Goal: Feedback & Contribution: Submit feedback/report problem

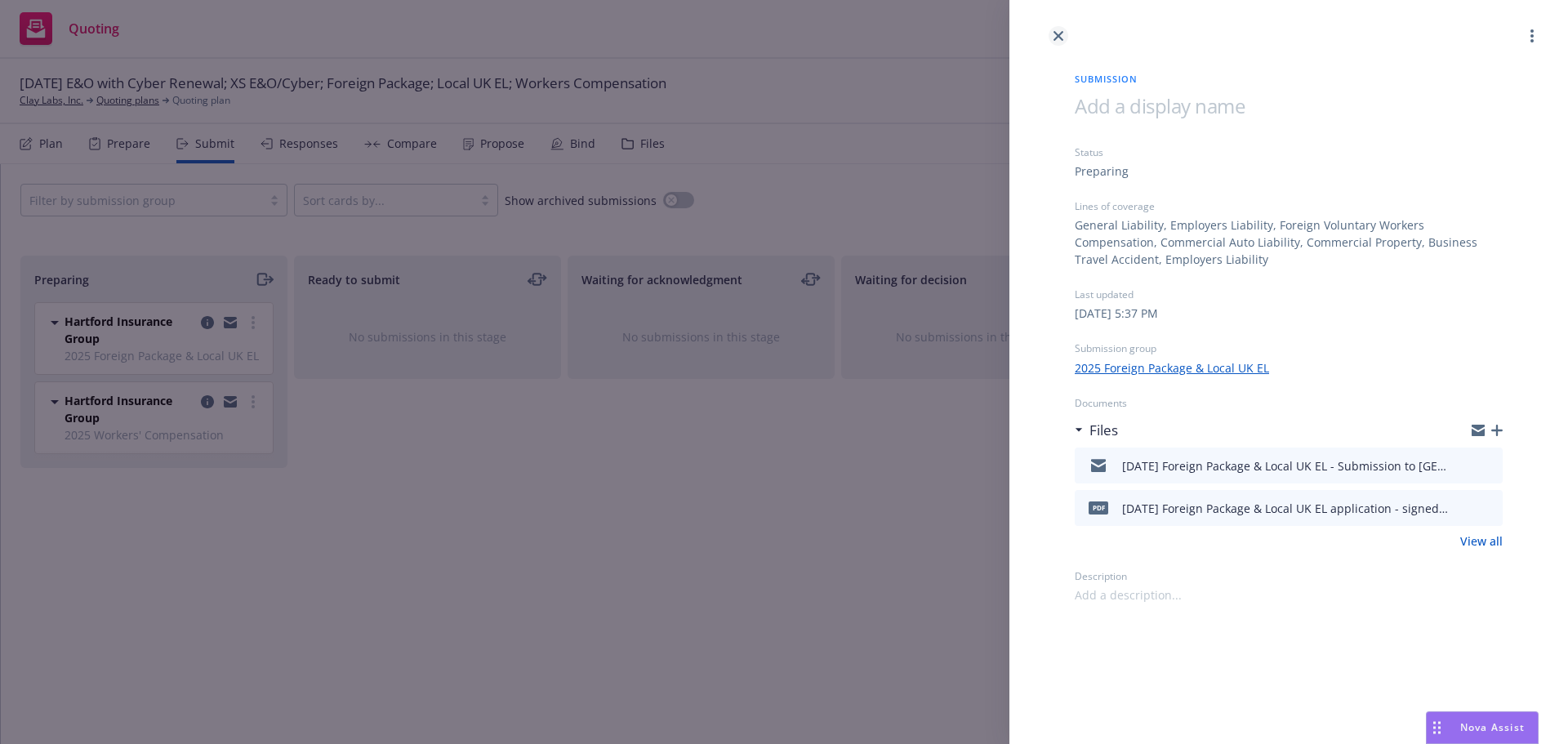
click at [1058, 33] on icon "close" at bounding box center [1059, 36] width 10 height 10
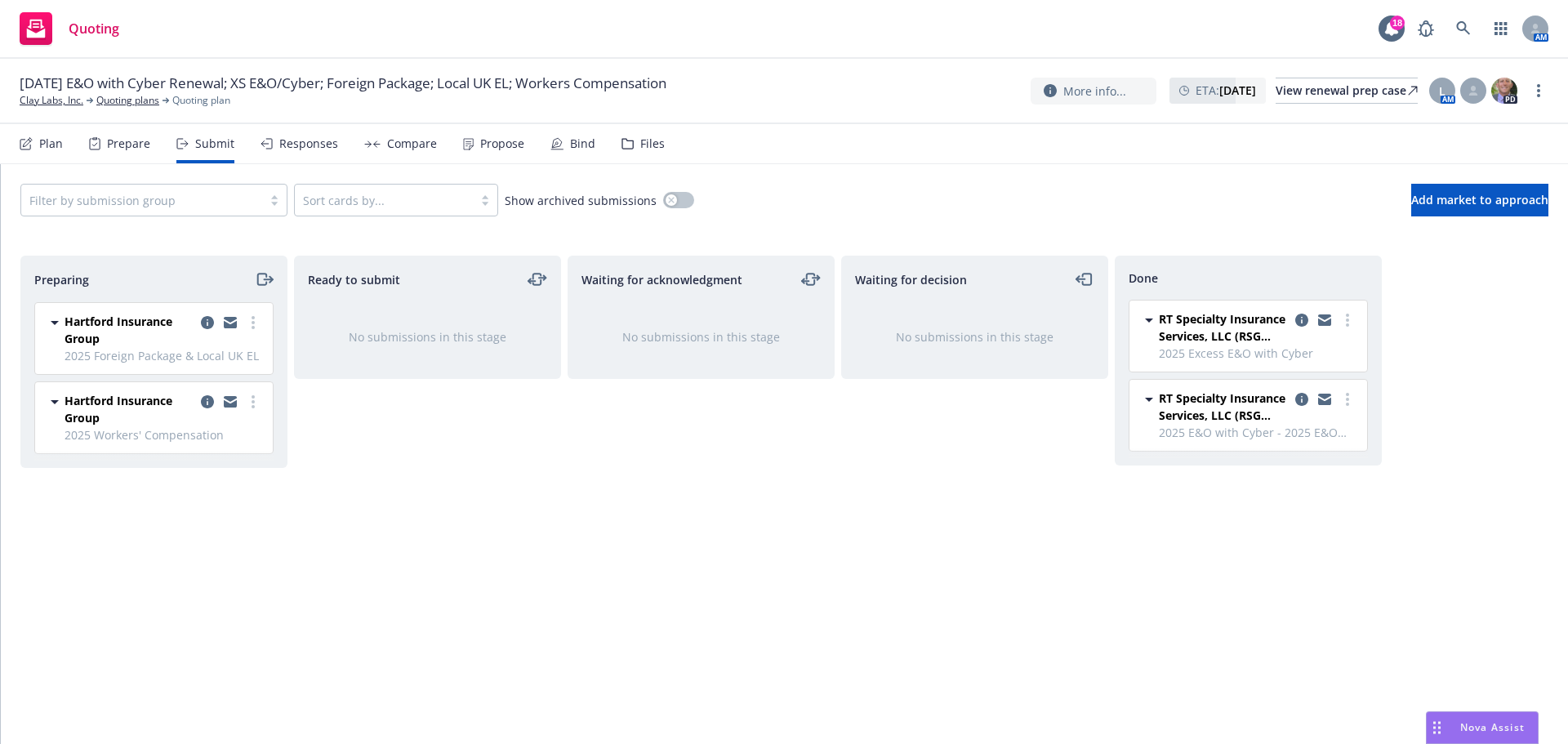
drag, startPoint x: 202, startPoint y: 318, endPoint x: 267, endPoint y: 328, distance: 65.8
click at [203, 318] on icon "copy logging email" at bounding box center [207, 322] width 13 height 13
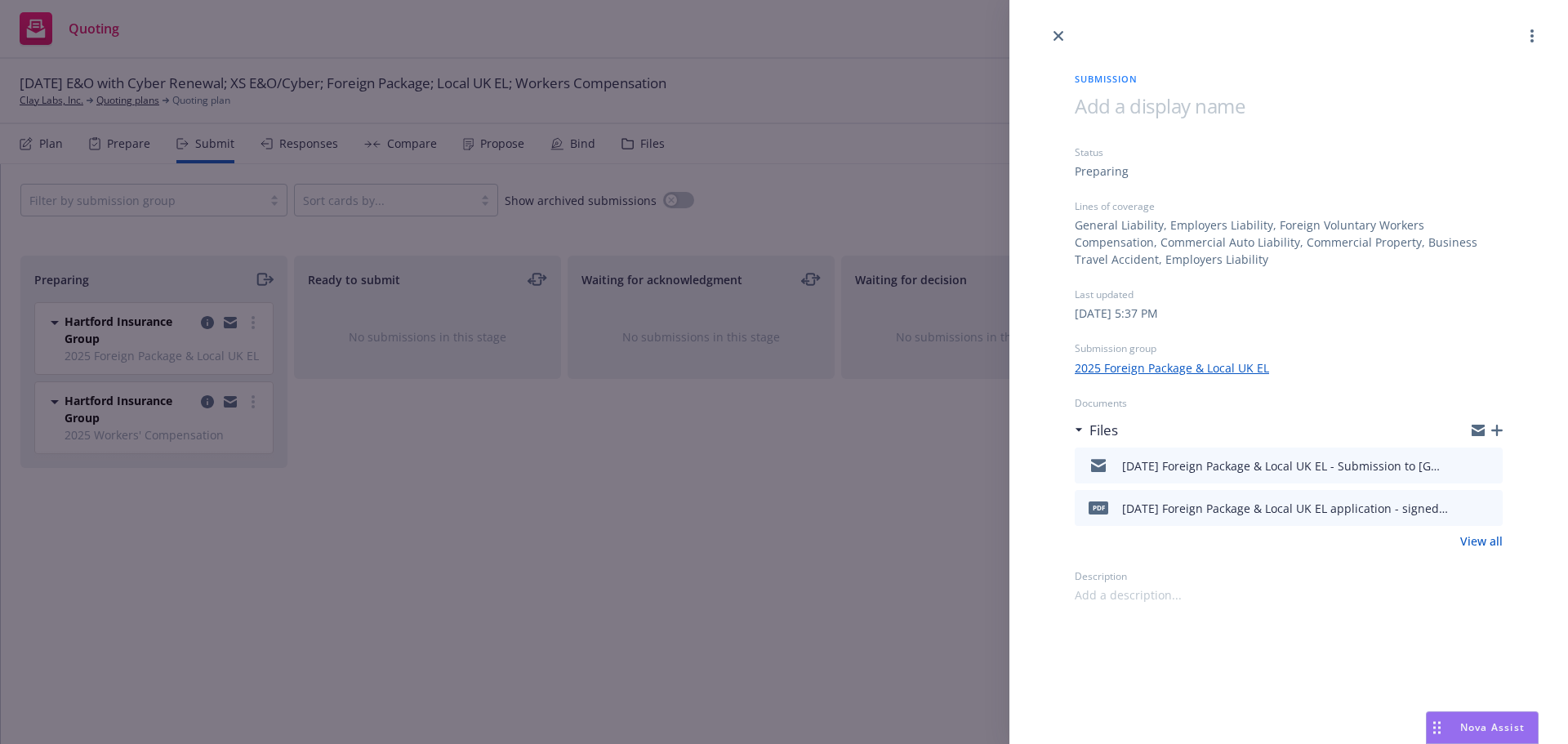
click at [1489, 462] on icon "preview file" at bounding box center [1487, 464] width 14 height 12
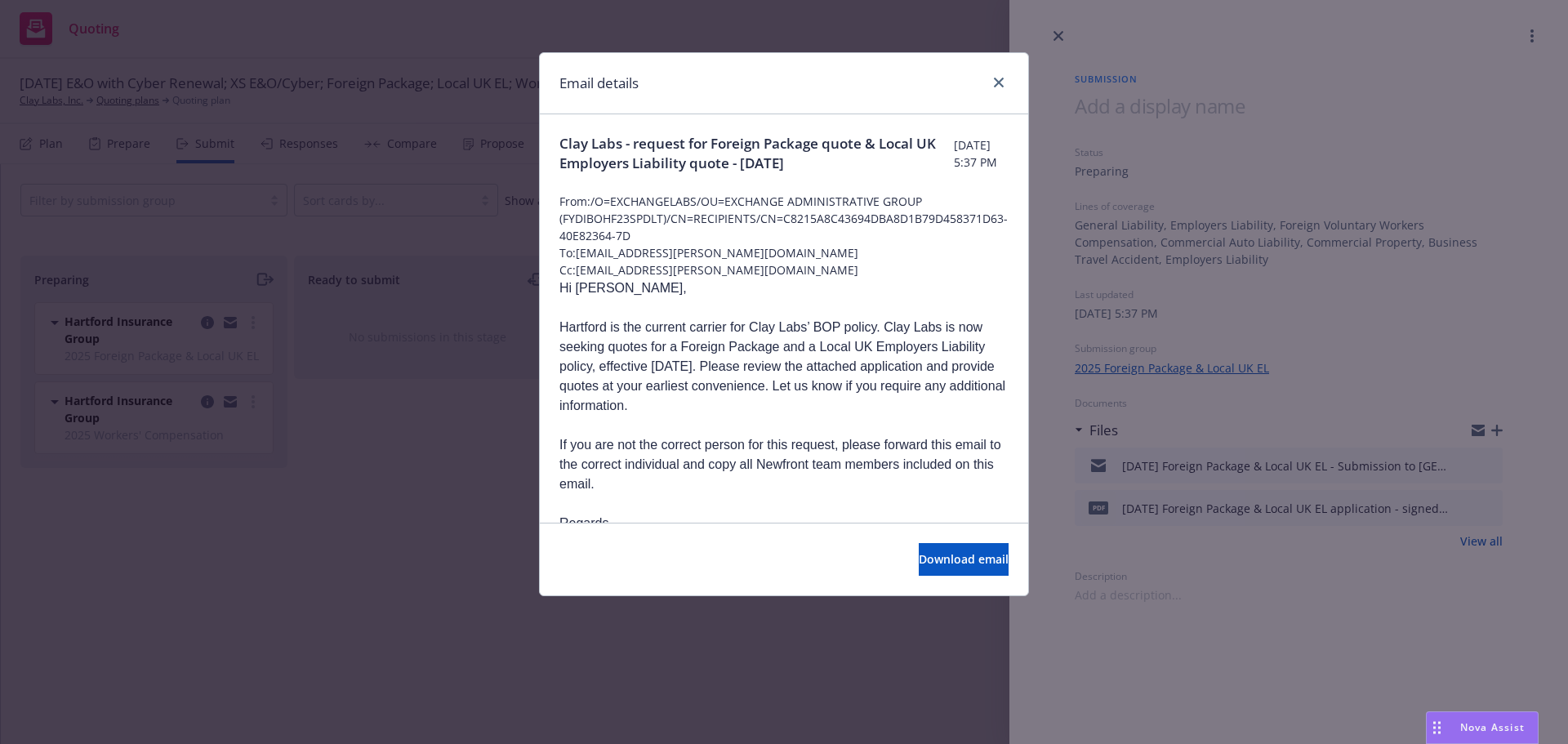
drag, startPoint x: 824, startPoint y: 83, endPoint x: 832, endPoint y: 79, distance: 8.9
click at [754, 94] on div "Email details" at bounding box center [784, 84] width 488 height 62
click at [993, 77] on link "close" at bounding box center [999, 82] width 19 height 19
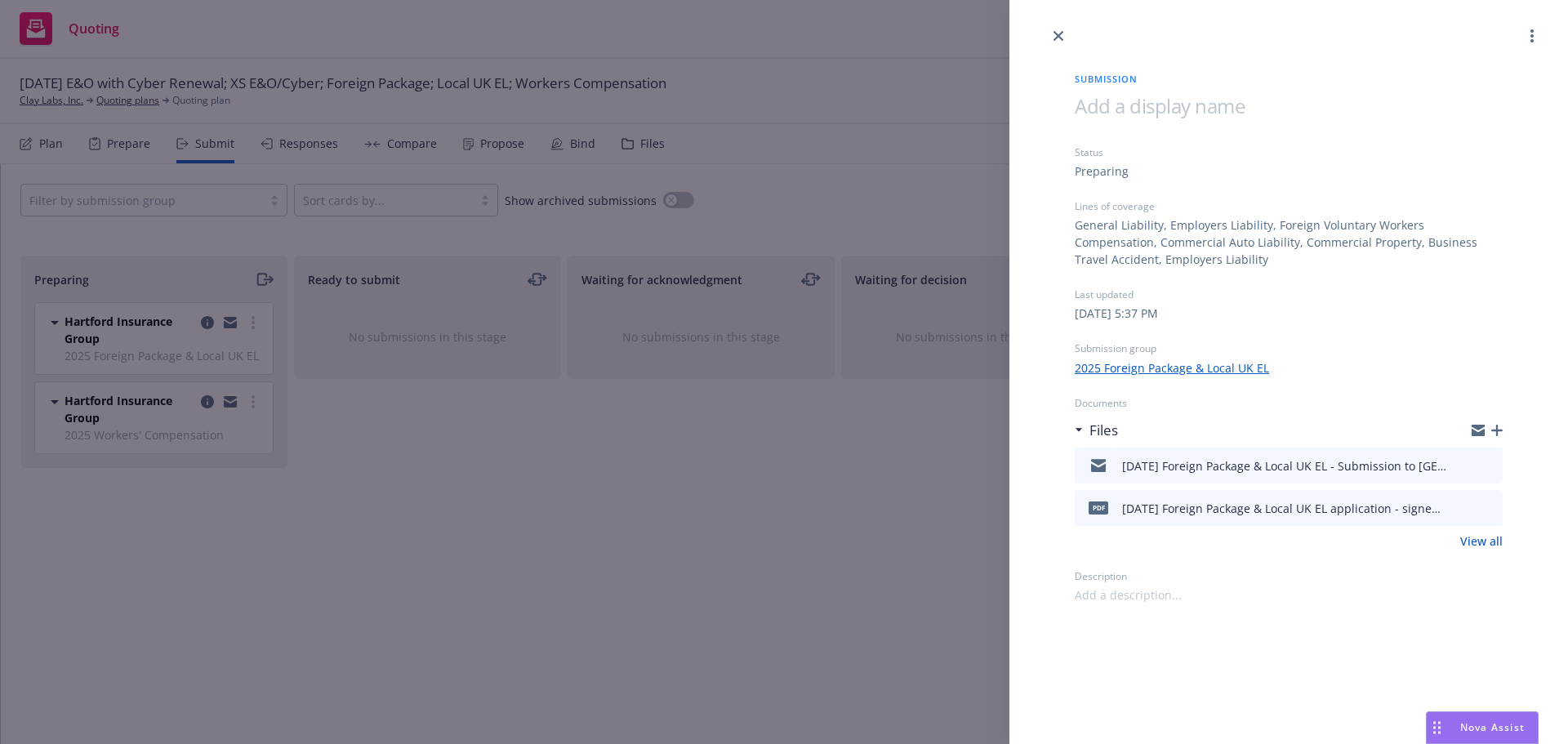
click at [1461, 508] on icon "download file" at bounding box center [1460, 506] width 13 height 13
click at [1052, 31] on link "close" at bounding box center [1058, 35] width 19 height 19
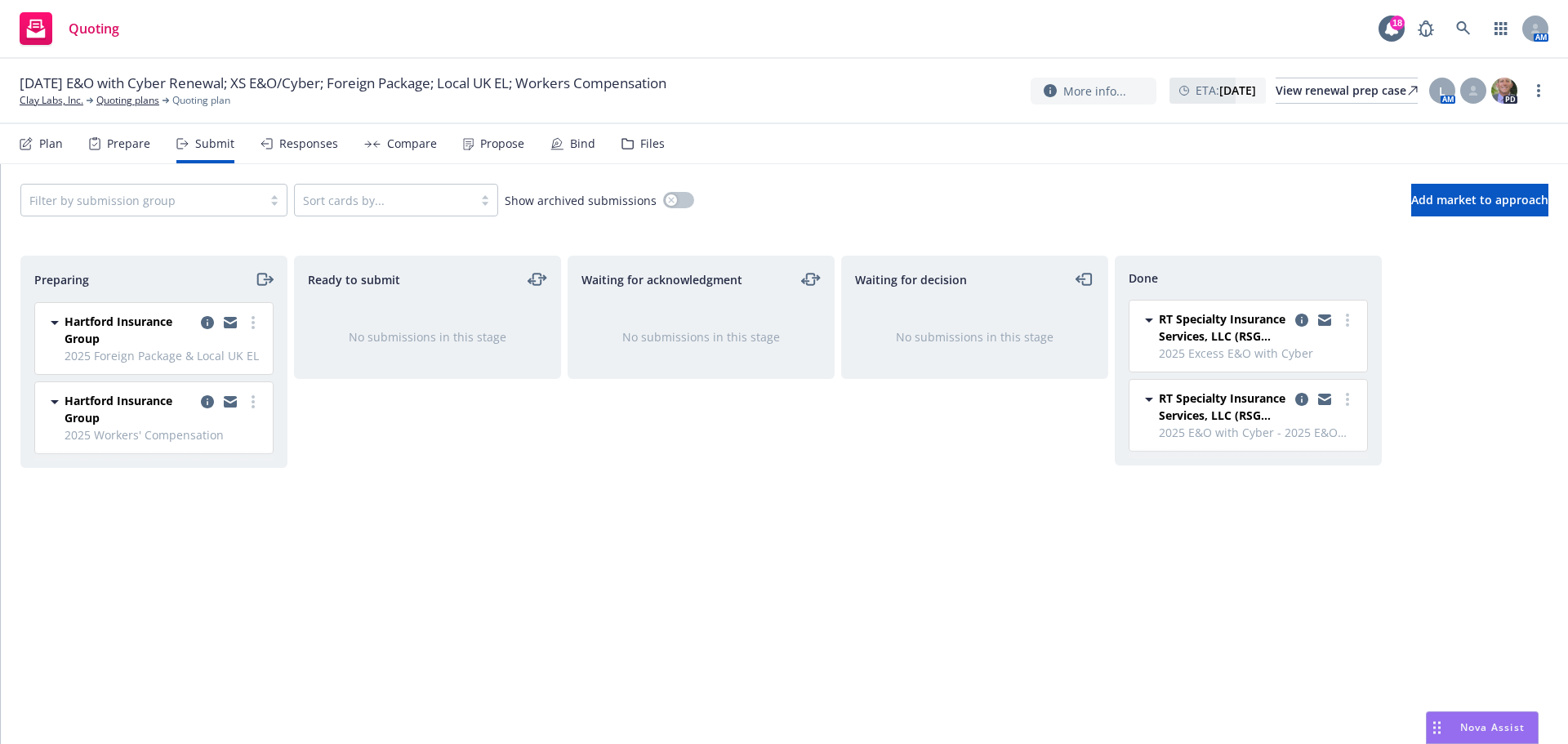
click at [648, 141] on div "Files" at bounding box center [652, 143] width 24 height 13
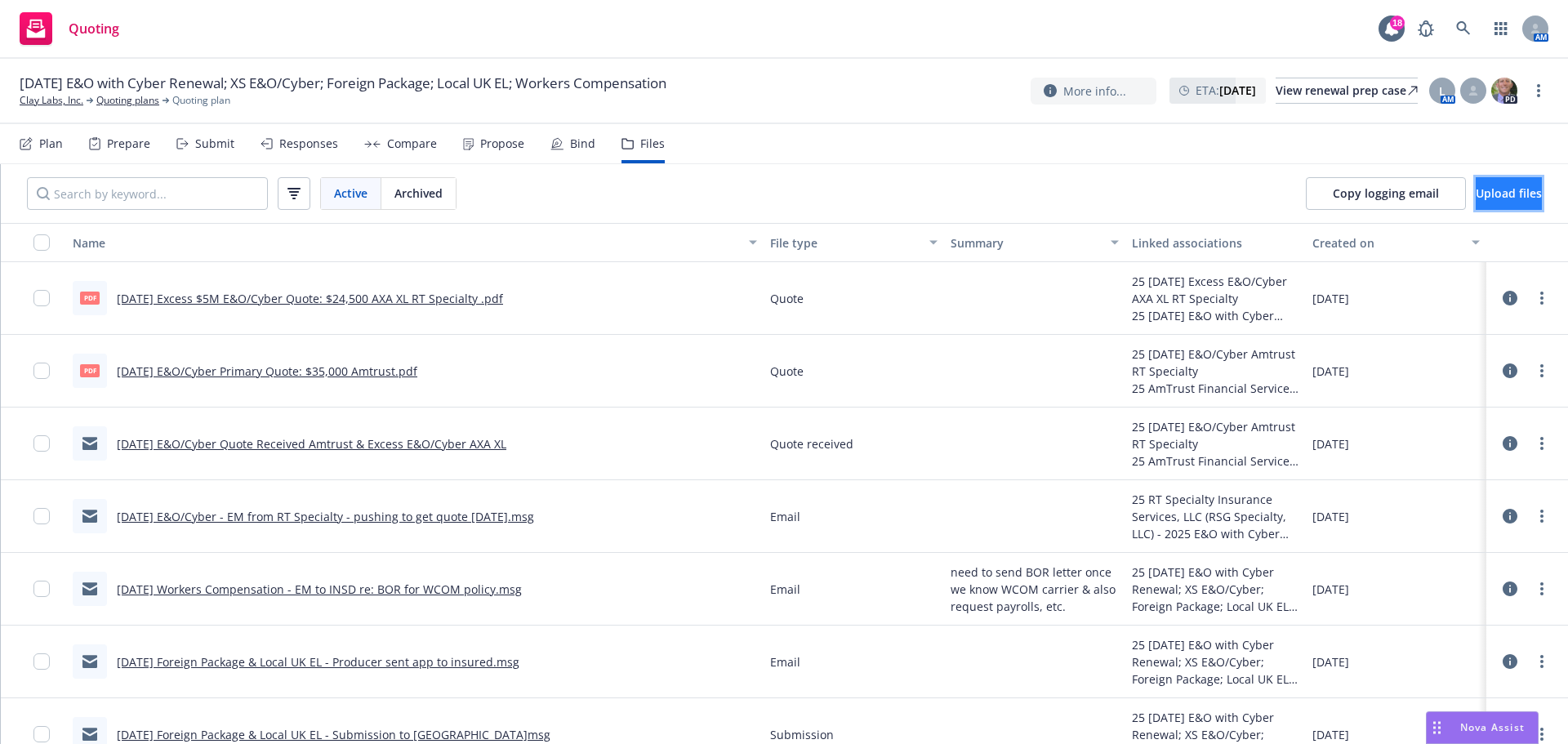
click at [1481, 193] on span "Upload files" at bounding box center [1509, 193] width 66 height 15
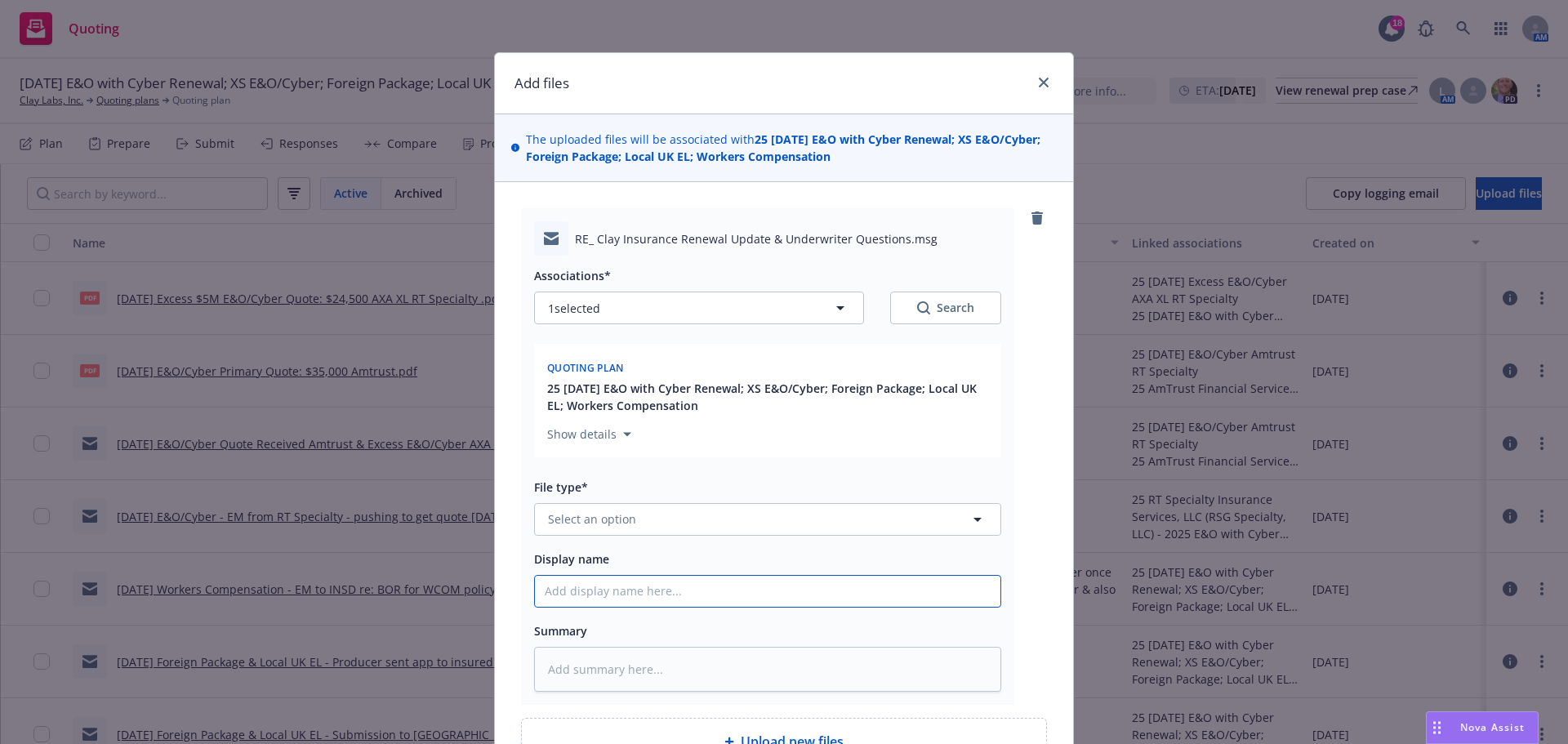
click at [588, 590] on input "Display name" at bounding box center [767, 591] width 466 height 31
type textarea "x"
type input "9"
type textarea "x"
type input "9/"
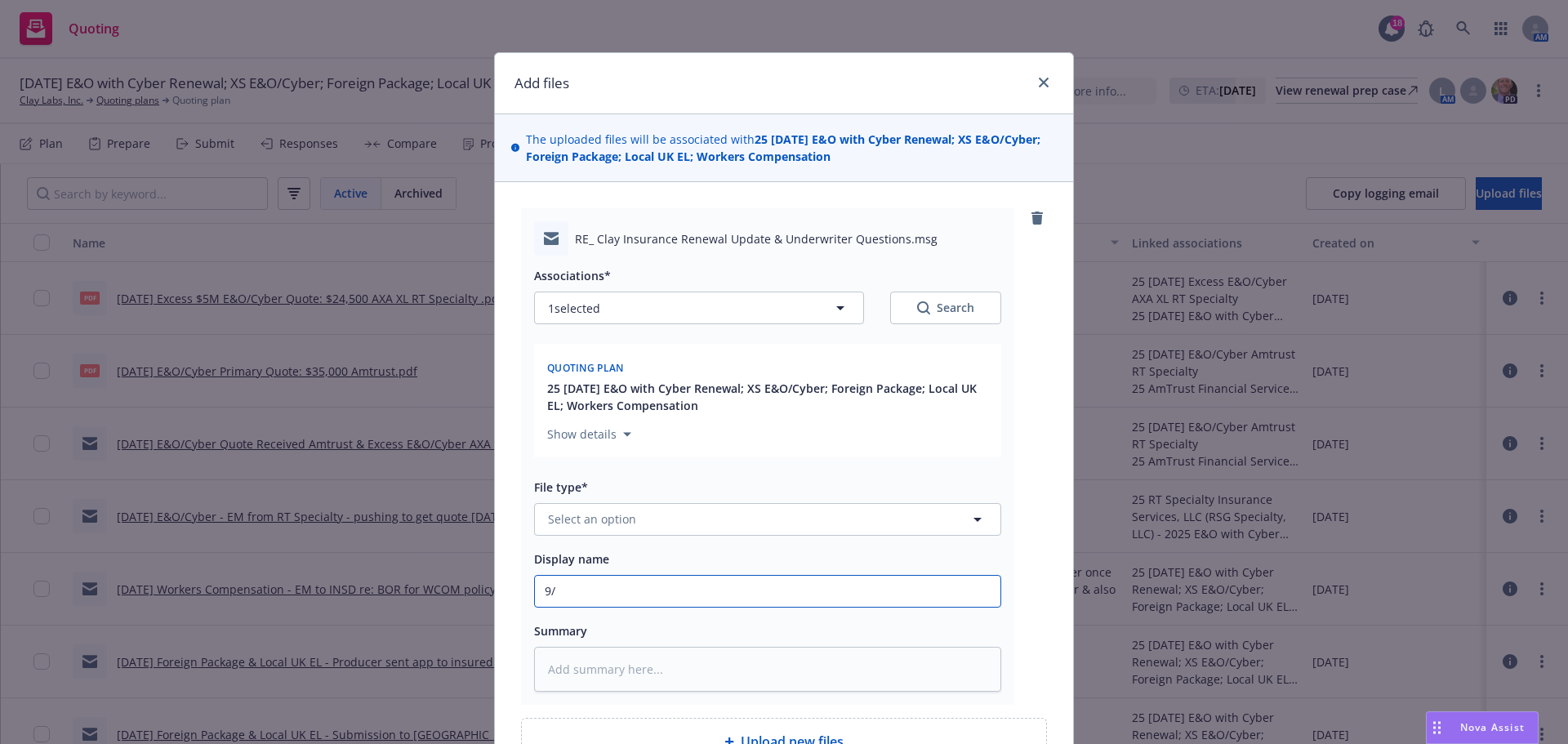
type textarea "x"
type input "9/3"
type textarea "x"
type input "9/30"
type textarea "x"
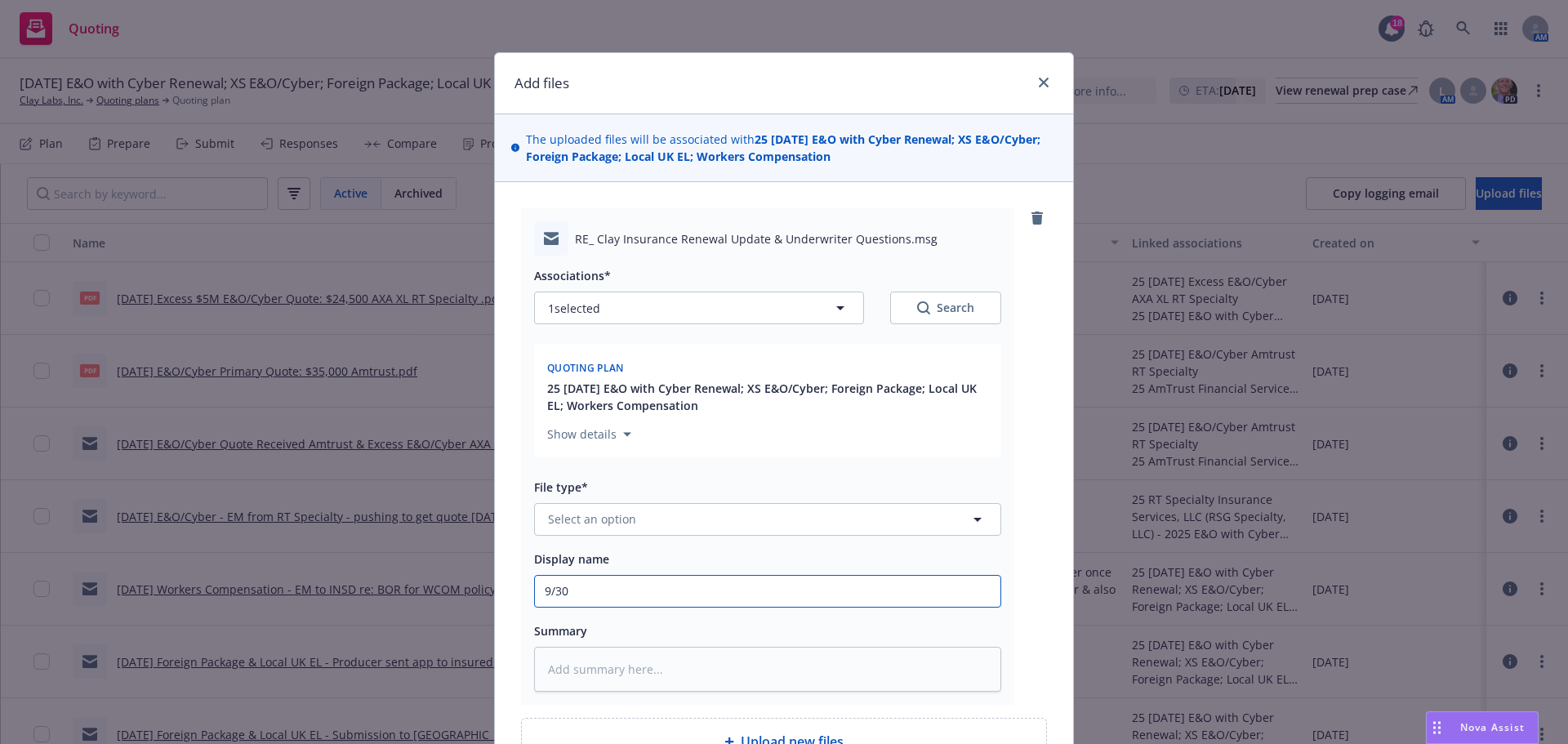
type input "9/30/"
type textarea "x"
type input "9/30/2"
type textarea "x"
type input "9/30/20"
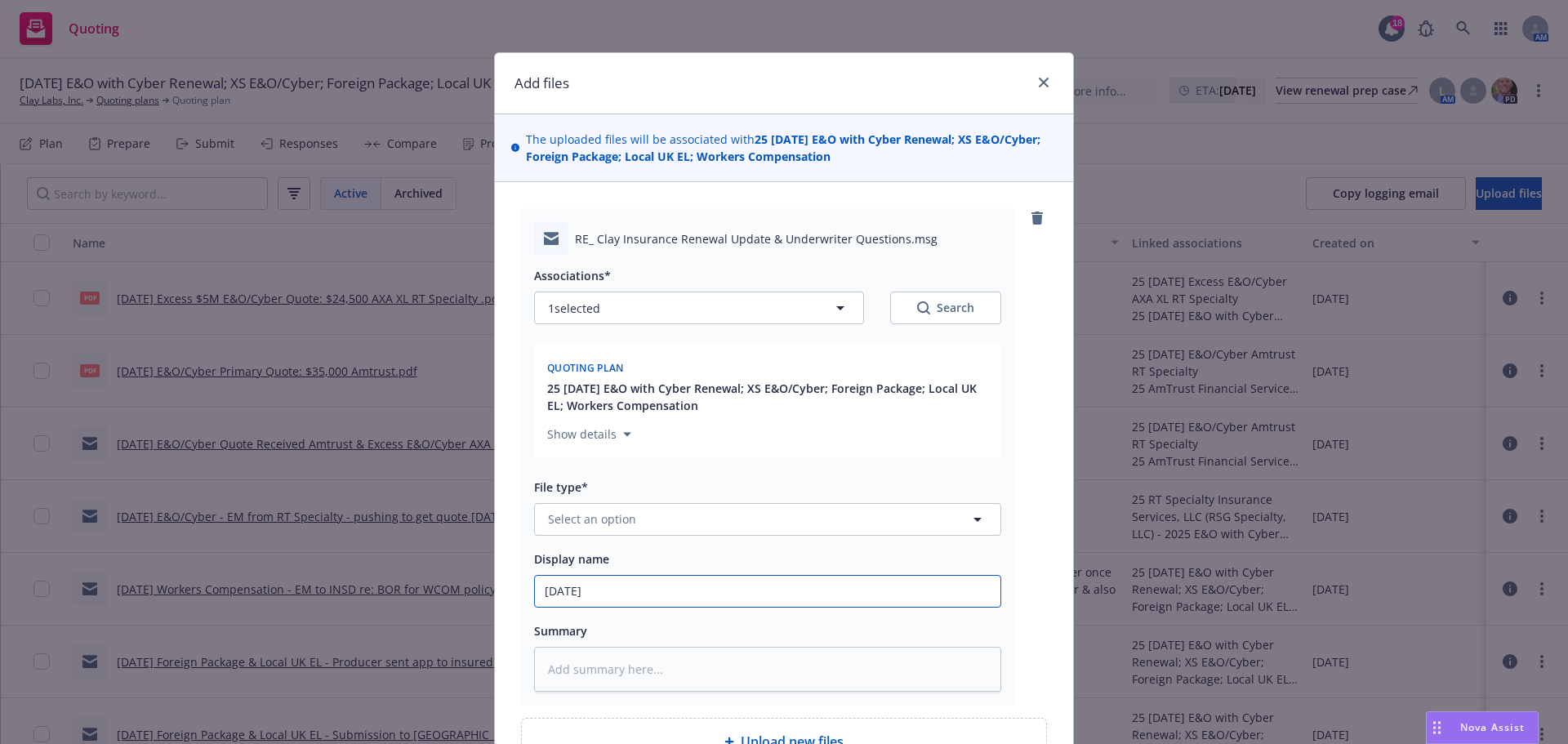
type textarea "x"
type input "9/30/202"
type textarea "x"
type input "9/30/2025"
type textarea "x"
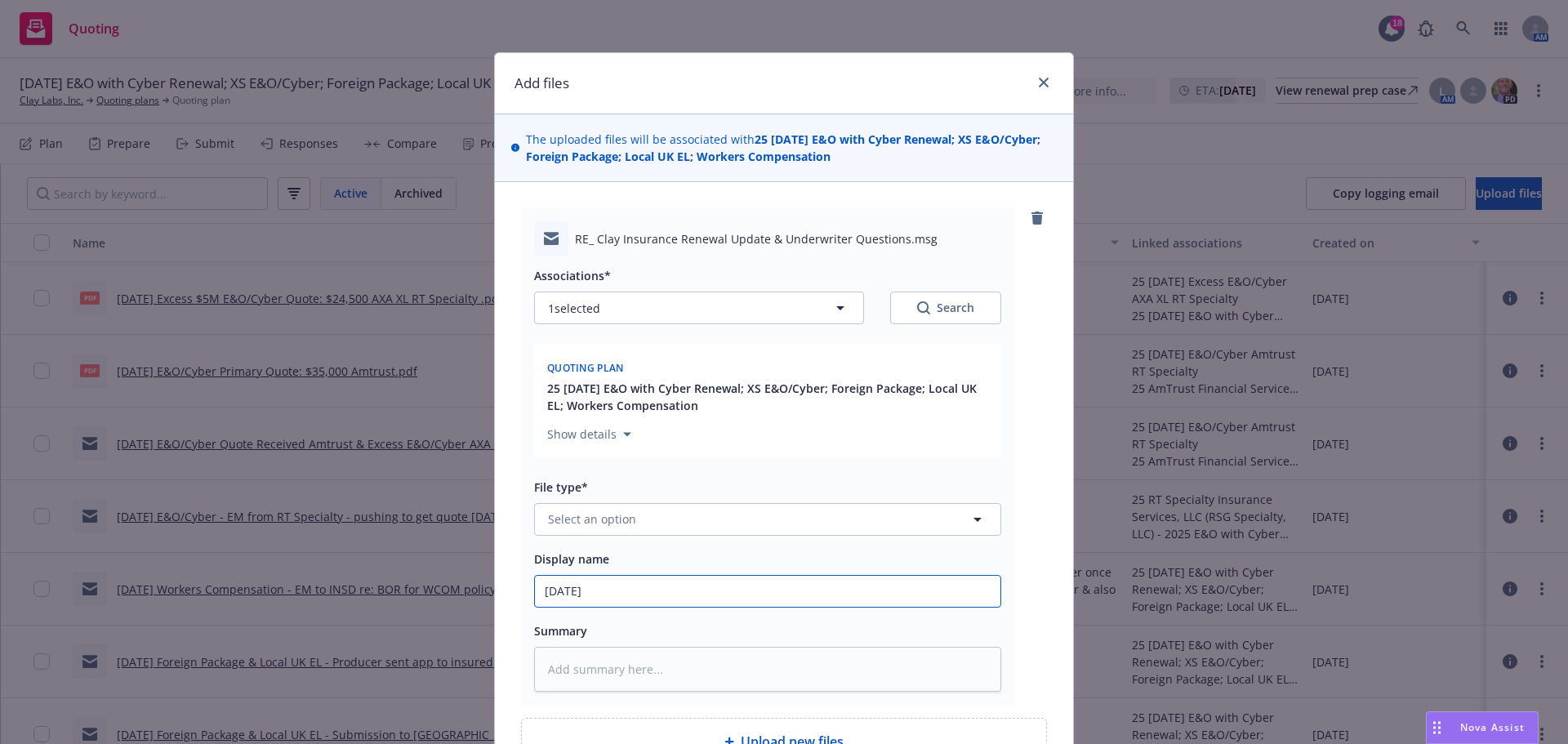
type input "9/30/2025"
type textarea "x"
type input "9/30/2025 M"
type textarea "x"
type input "9/30/2025 Ma"
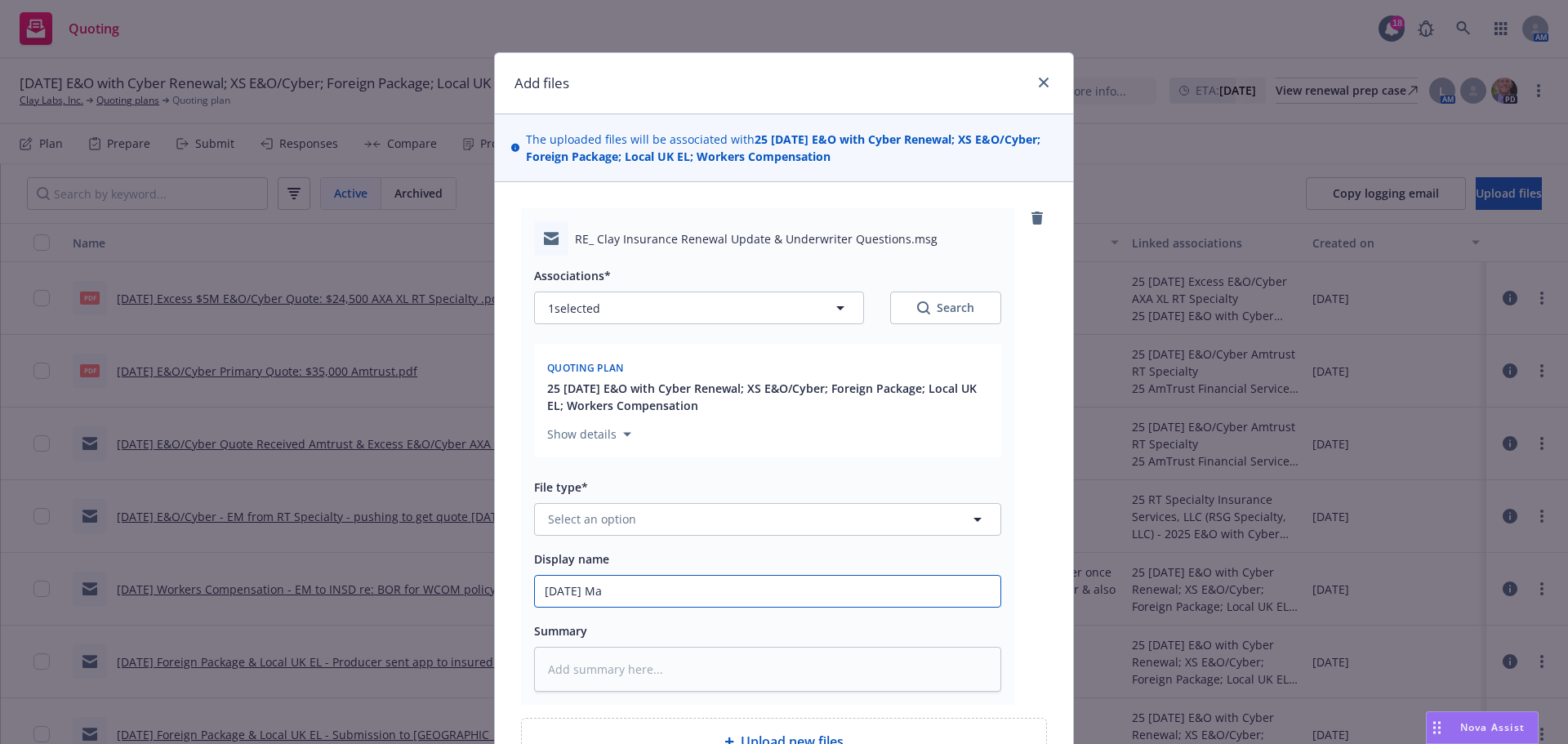
type textarea "x"
type input "9/30/2025 Man"
type textarea "x"
type input "9/30/2025 Mana"
type textarea "x"
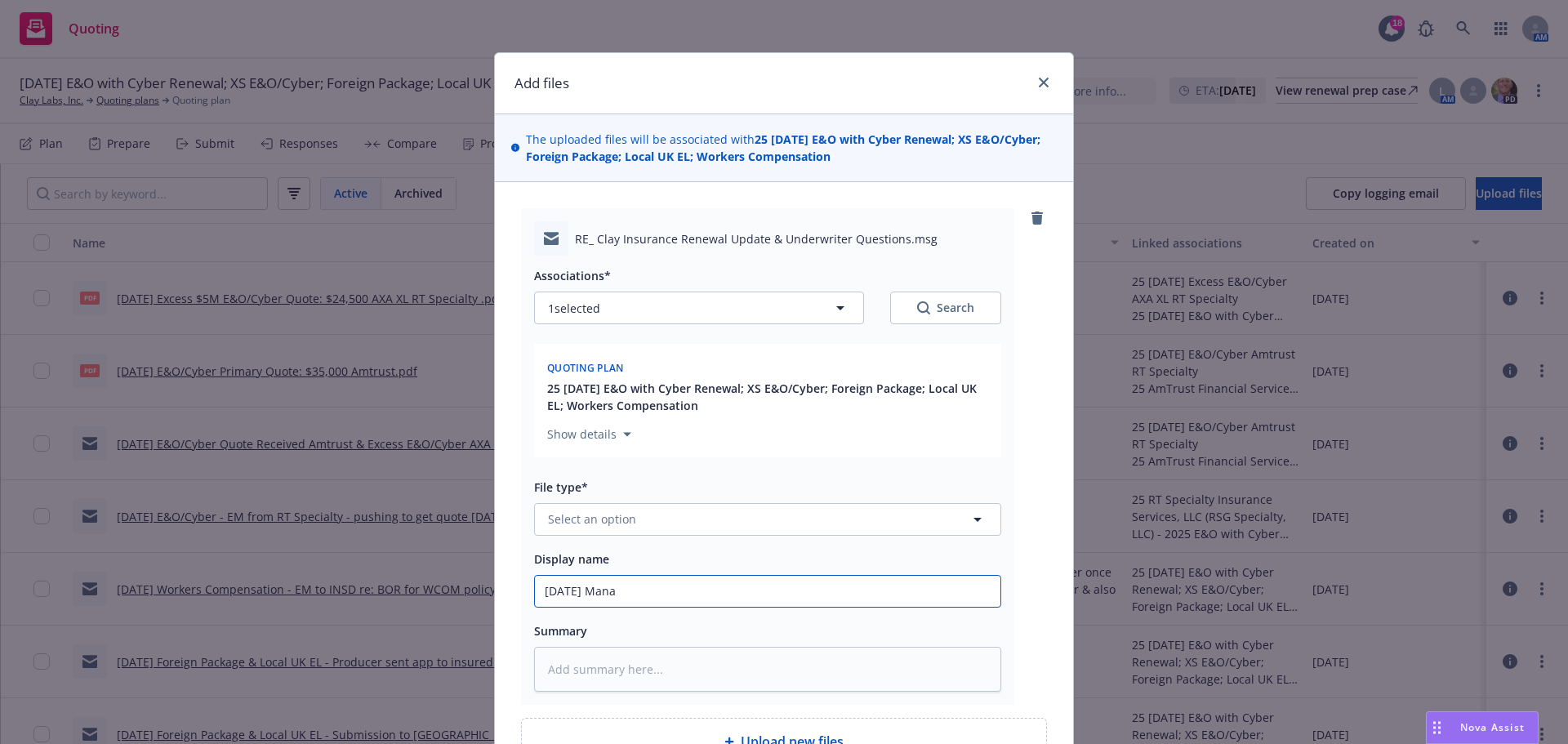
type input "9/30/2025 Manag"
type textarea "x"
type input "9/30/2025 Manage"
type textarea "x"
type input "9/30/2025 Managem"
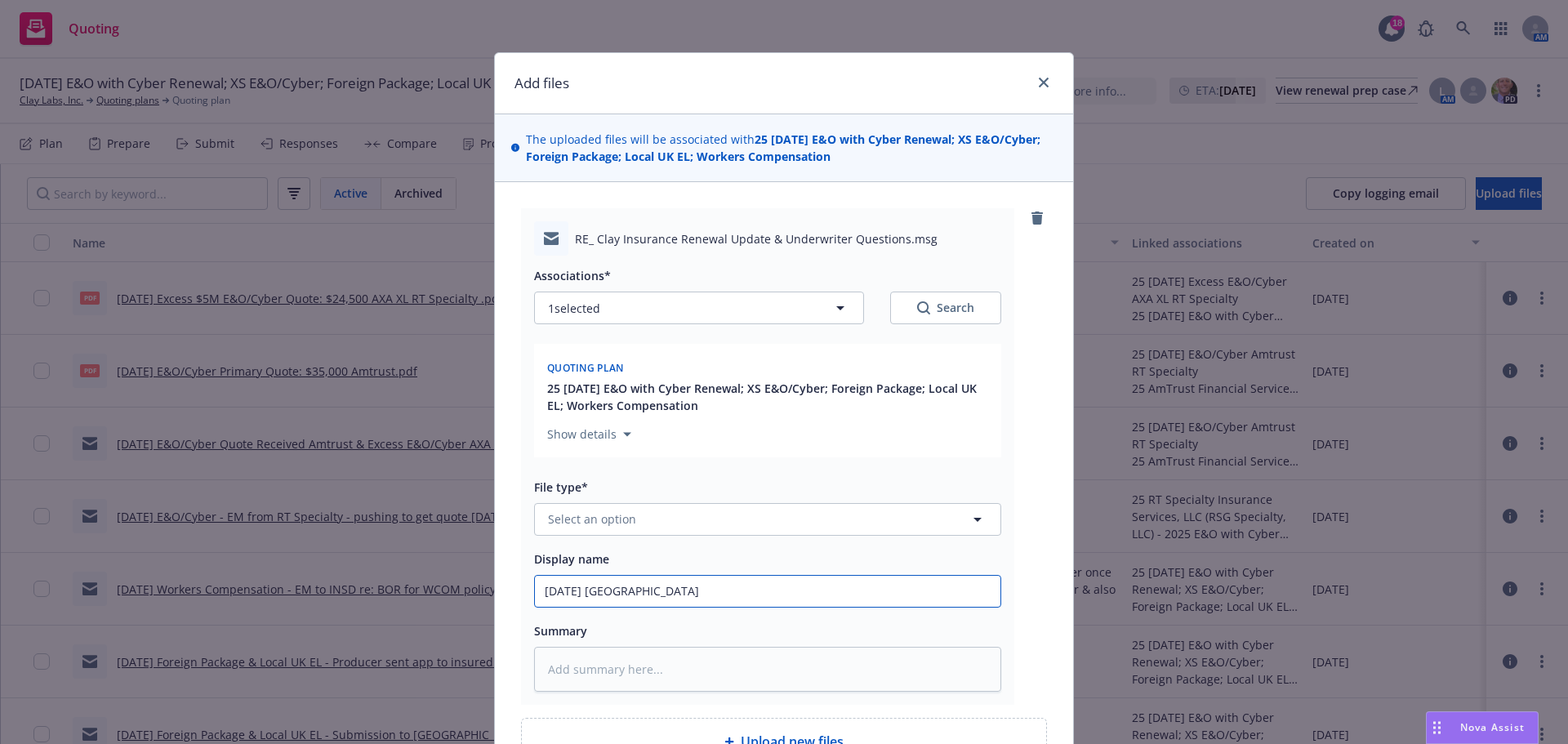
type textarea "x"
type input "9/30/2025 Manageme"
type textarea "x"
type input "9/30/2025 Managemen"
type textarea "x"
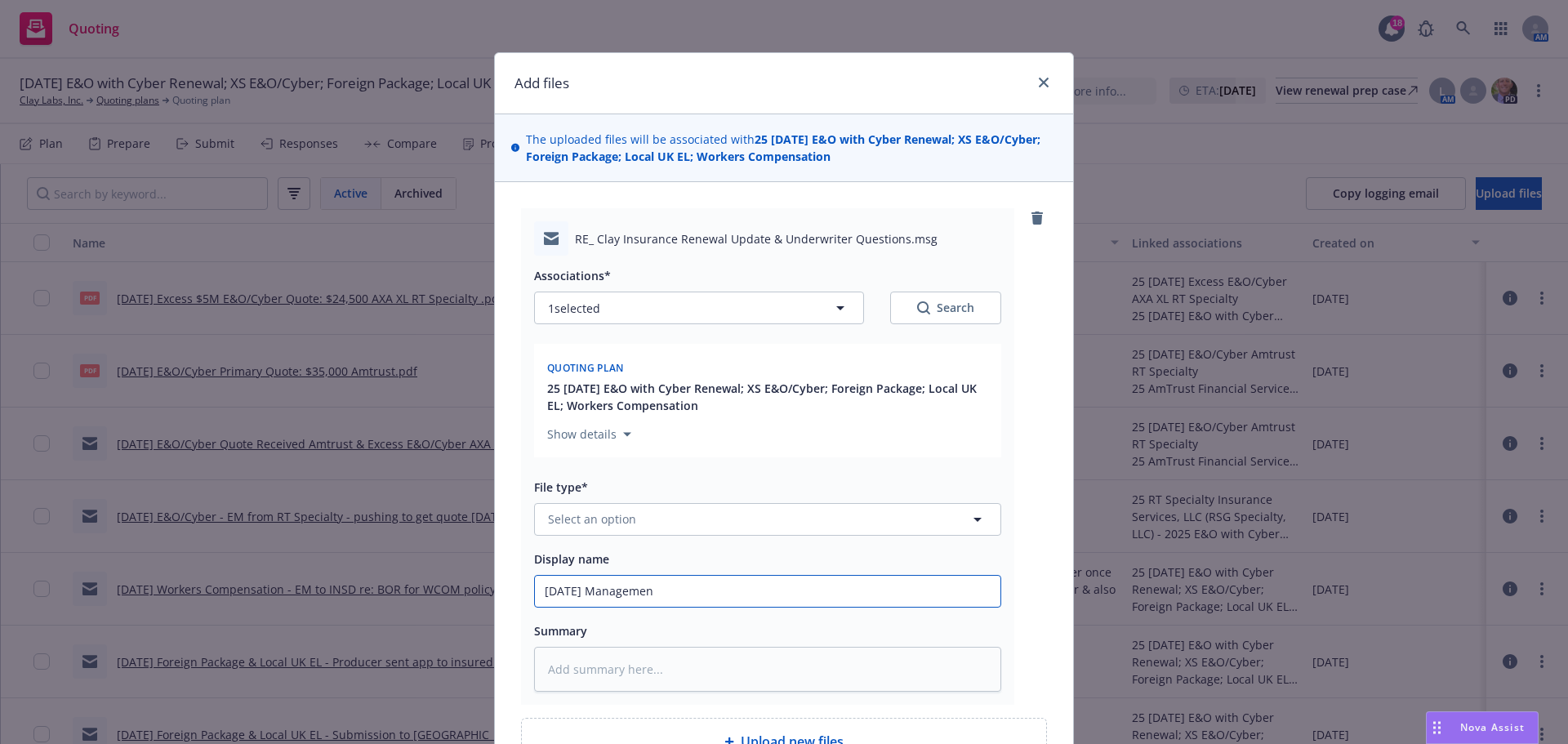
type input "9/30/2025 Management"
type textarea "x"
type input "9/30/2025 Management"
type textarea "x"
type input "9/30/2025 Management L"
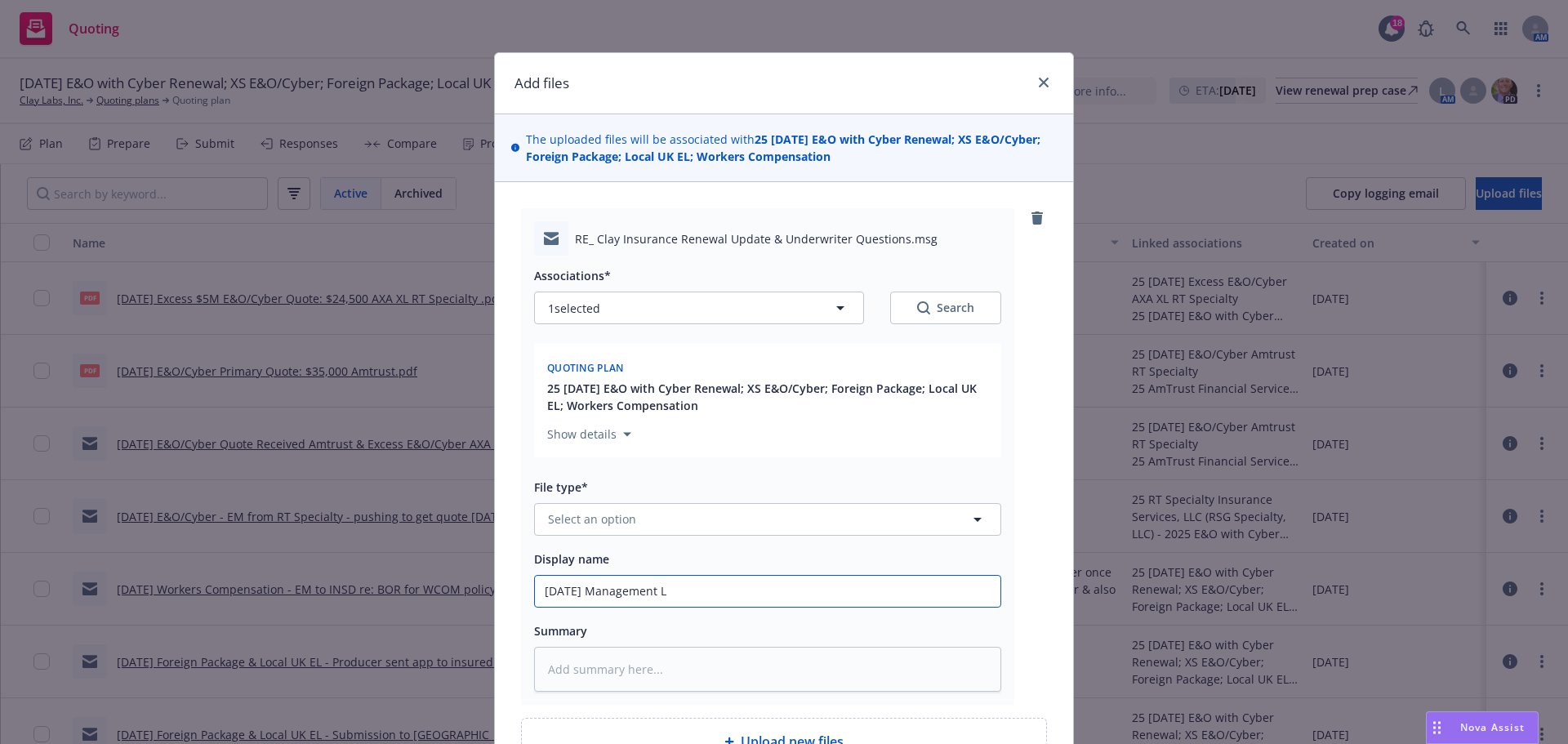
type textarea "x"
type input "9/30/2025 Management Lia"
type textarea "x"
type input "9/30/2025 Management Liab"
type textarea "x"
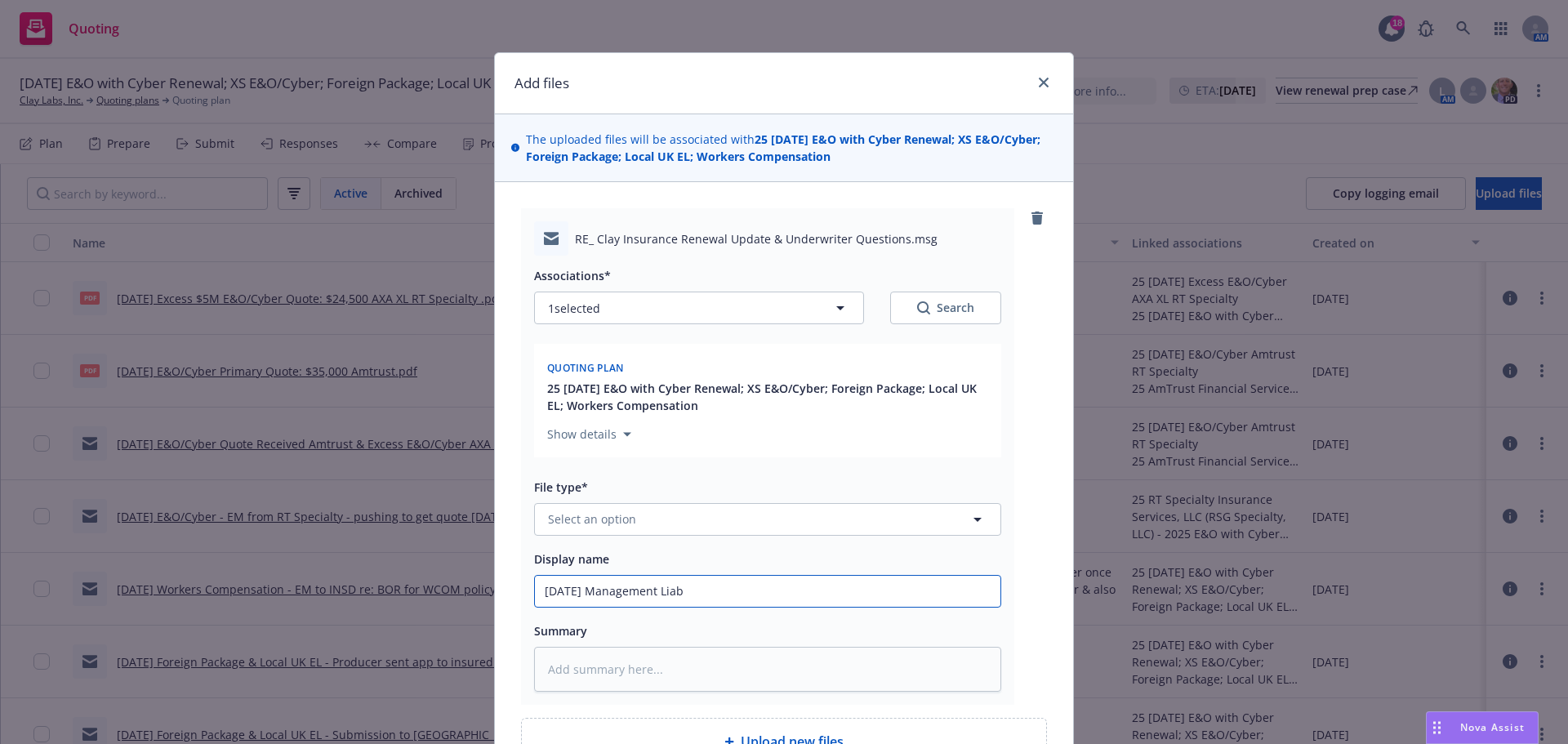
type input "9/30/2025 Management Liabi"
type textarea "x"
type input "9/30/2025 Management Liabil"
type textarea "x"
type input "9/30/2025 Management Liabili"
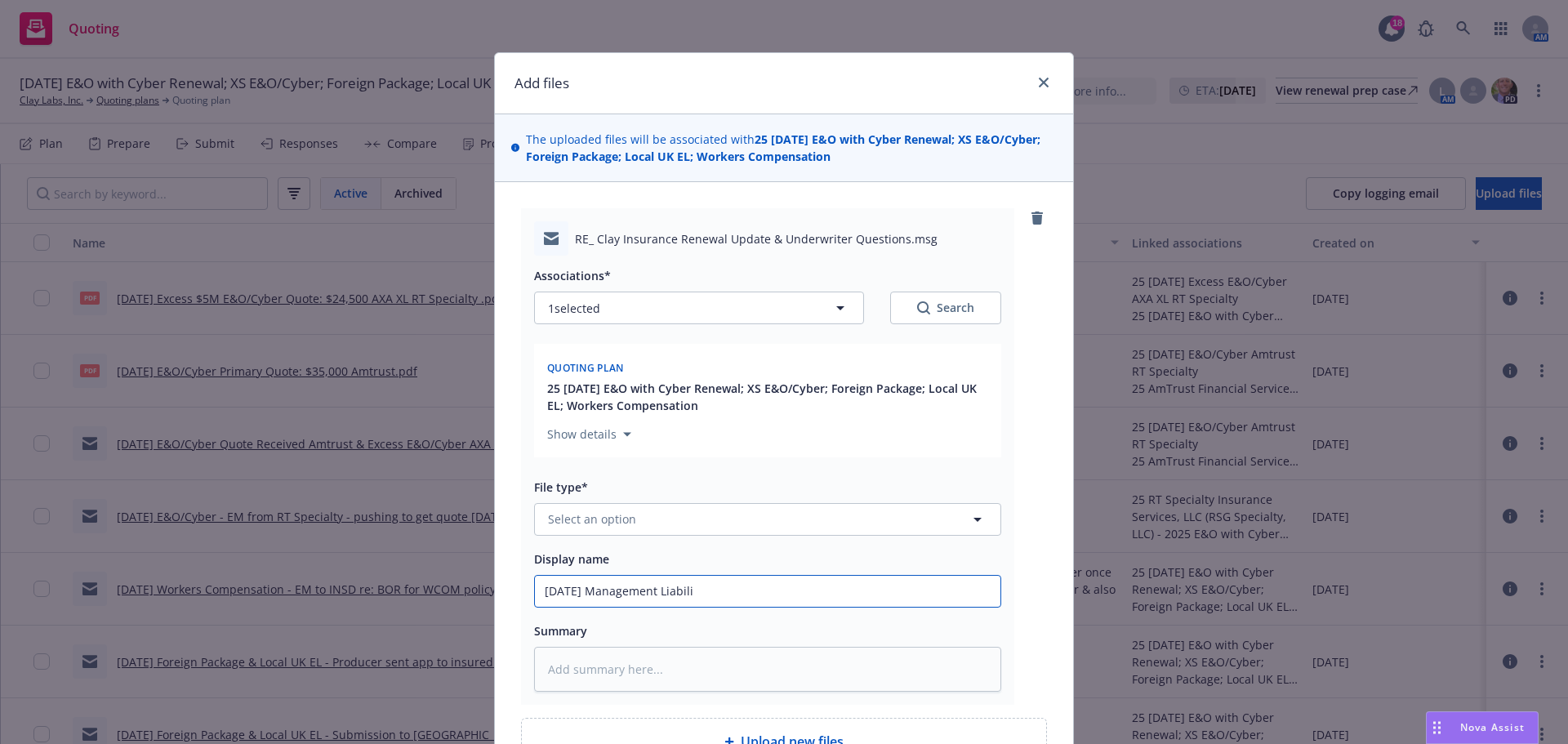
type textarea "x"
type input "9/30/2025 Management Liabiliy"
type textarea "x"
type input "9/30/2025 Management Liabiliyt"
type textarea "x"
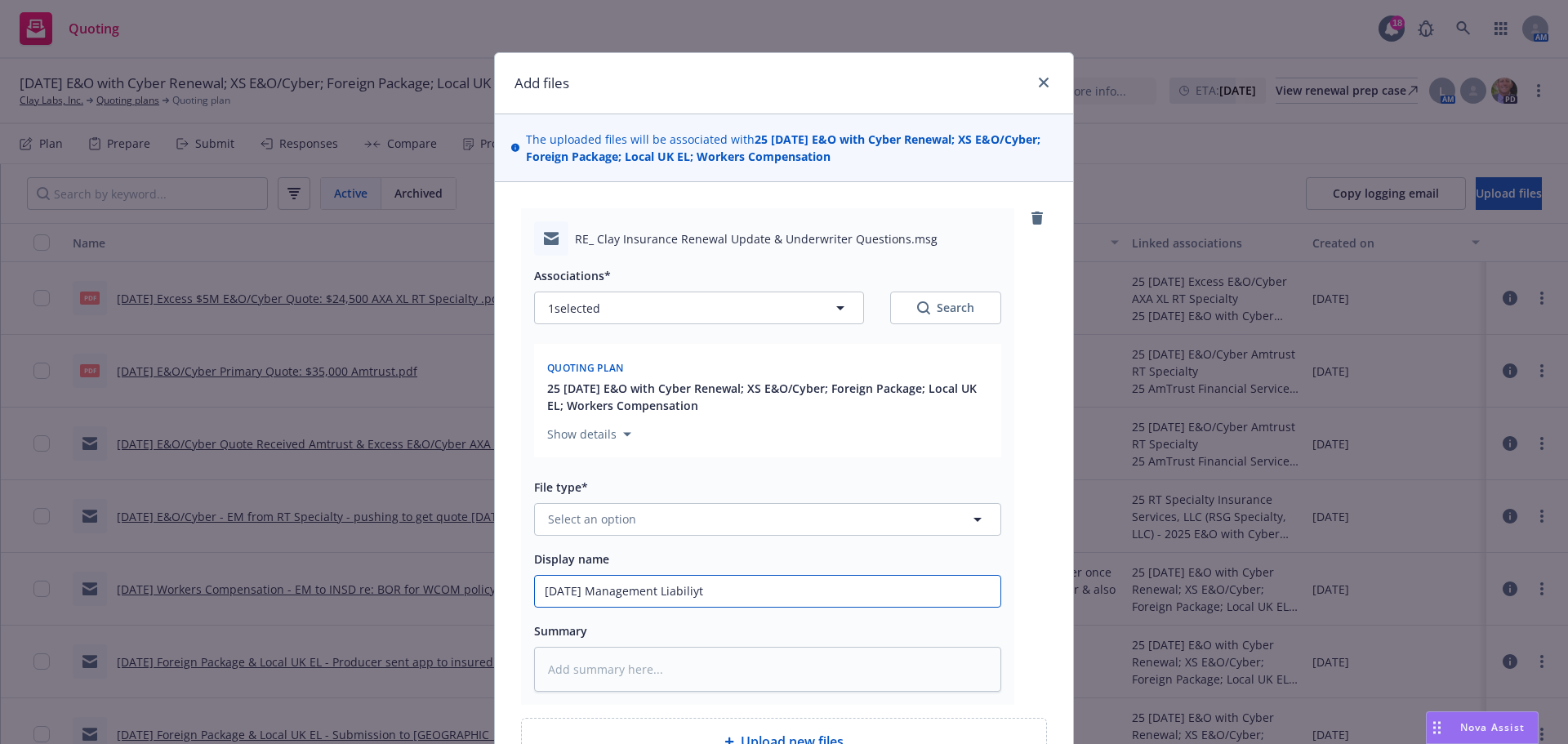
type input "9/30/2025 Management Liabiliy"
type textarea "x"
type input "9/30/2025 Management Liabili"
type textarea "x"
type input "9/30/2025 Management Liabilit"
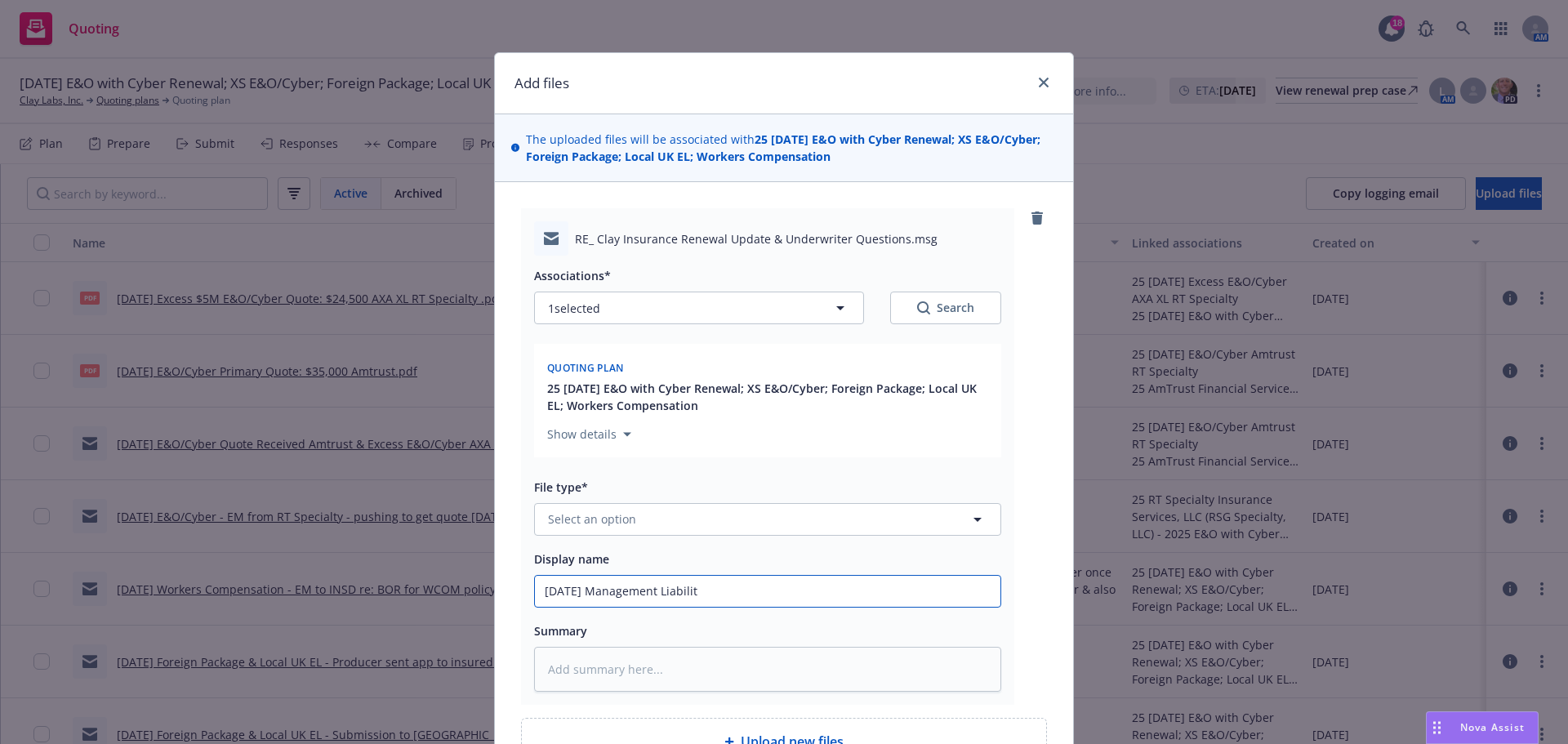
type textarea "x"
type input "9/30/2025 Management Liability"
type textarea "x"
type input "9/30/2025 Management Liability"
type textarea "x"
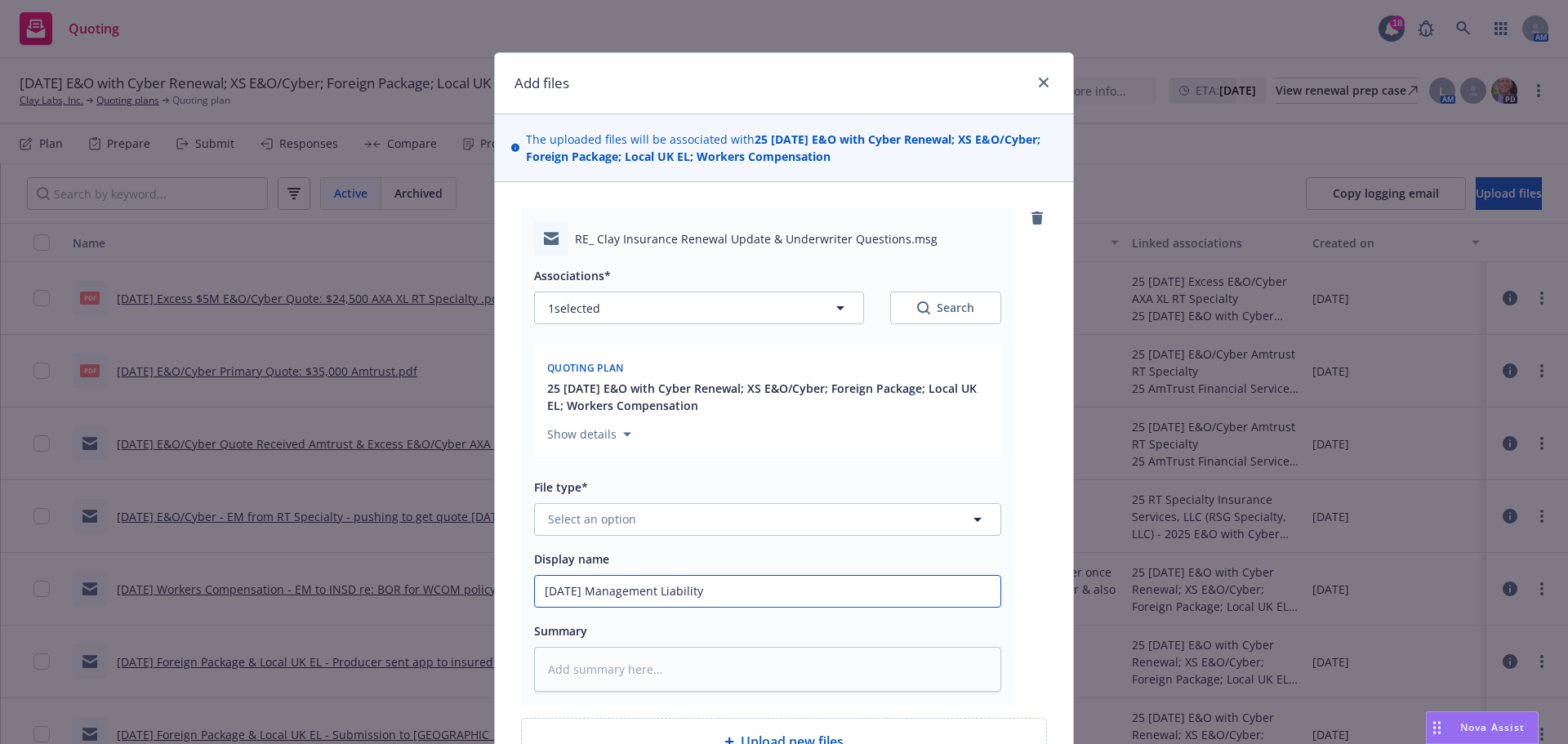
type input "9/30/2025 Management Liability -"
type textarea "x"
type input "9/30/2025 Management Liability -"
type textarea "x"
type input "9/30/2025 Management Liability - E"
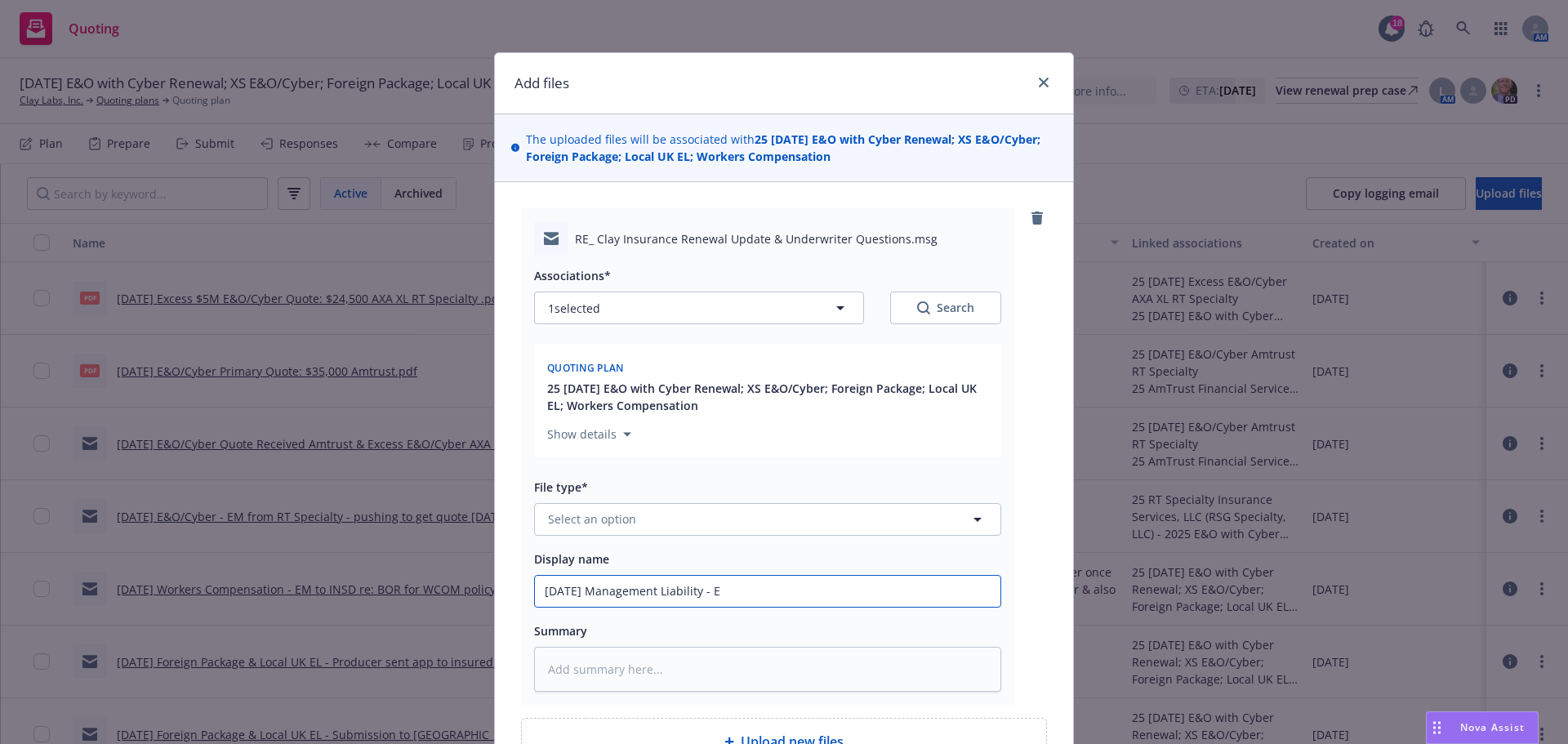
type textarea "x"
type input "9/30/2025 Management Liability - EM"
type textarea "x"
type input "9/30/2025 Management Liability - EM"
type textarea "x"
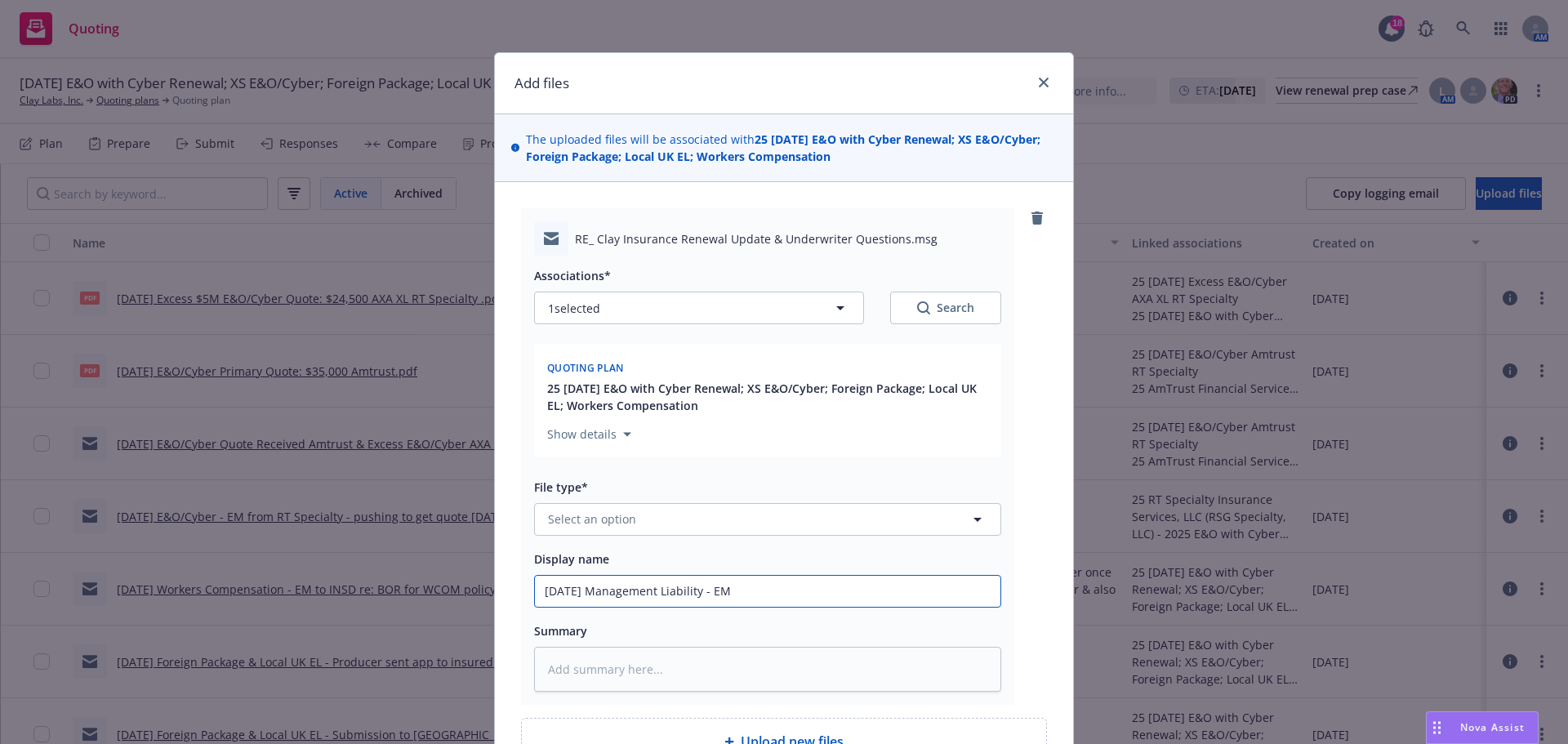
type input "9/30/2025 Management Liability - EM f"
type textarea "x"
type input "9/30/2025 Management Liability - EM fr"
type textarea "x"
type input "9/30/2025 Management Liability - EM fro"
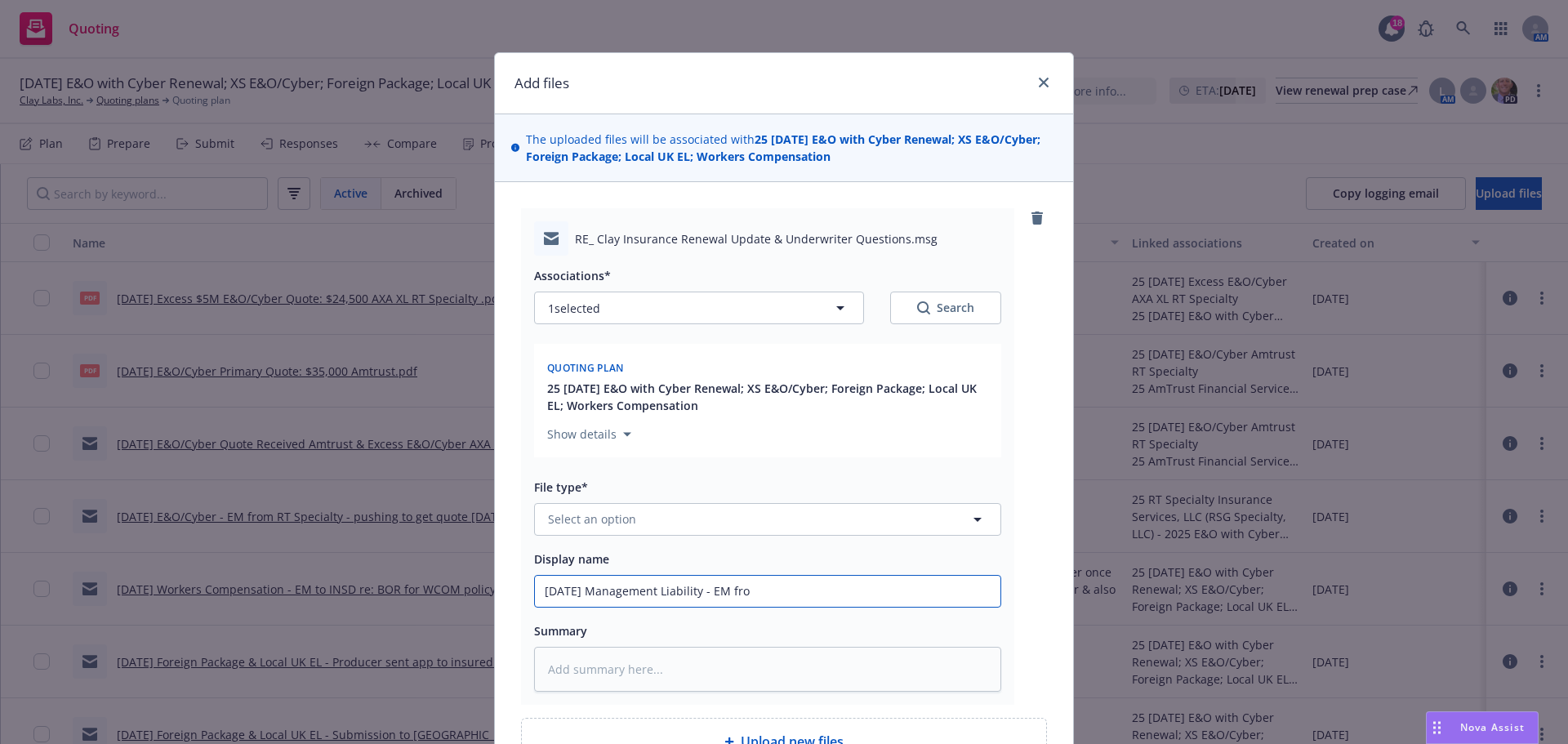
type textarea "x"
type input "9/30/2025 Management Liability - EM from"
type textarea "x"
type input "9/30/2025 Management Liability - EM from"
type textarea "x"
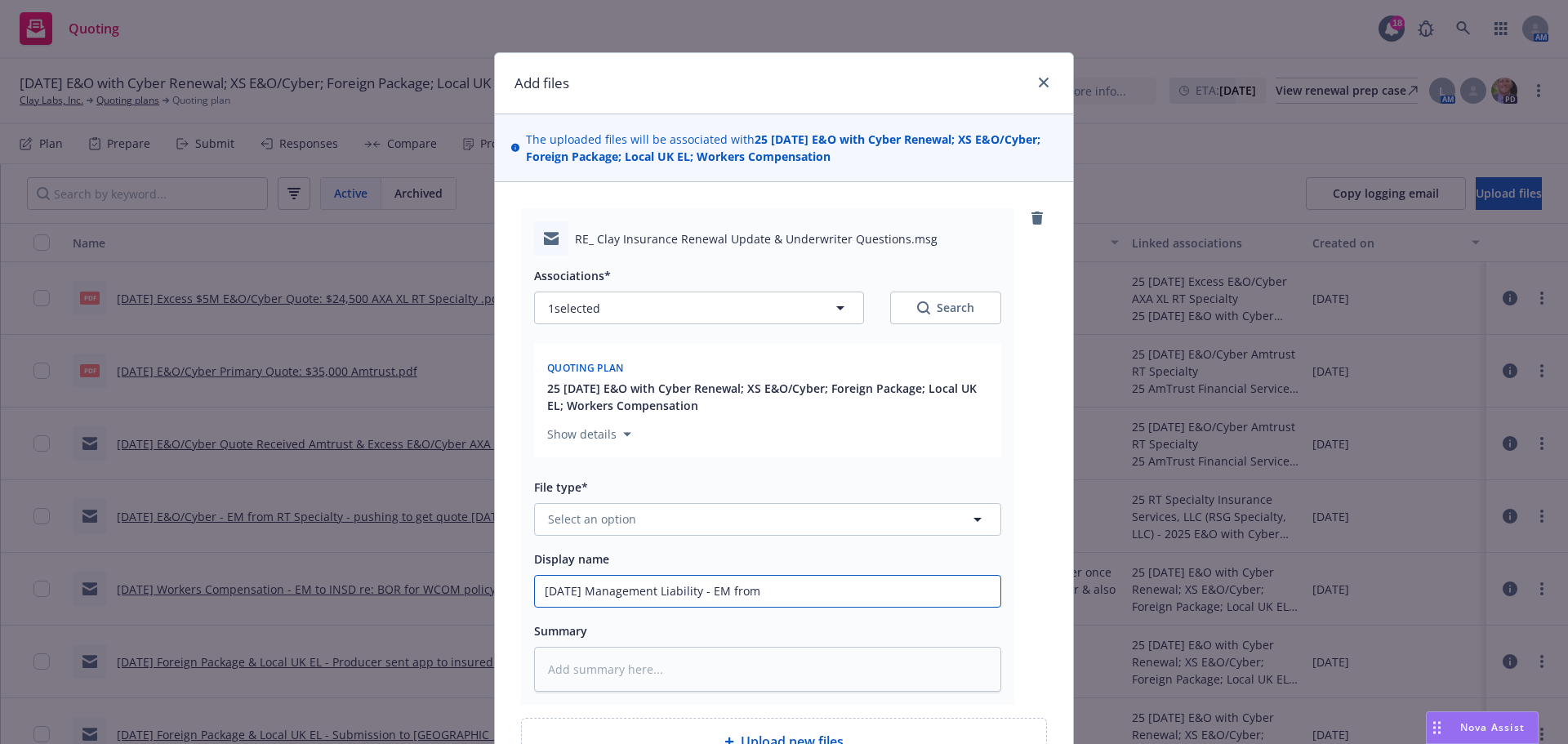
type input "9/30/2025 Management Liability - EM from I"
type textarea "x"
type input "9/30/2025 Management Liability - EM from IN"
type textarea "x"
type input "9/30/2025 Management Liability - EM from INS"
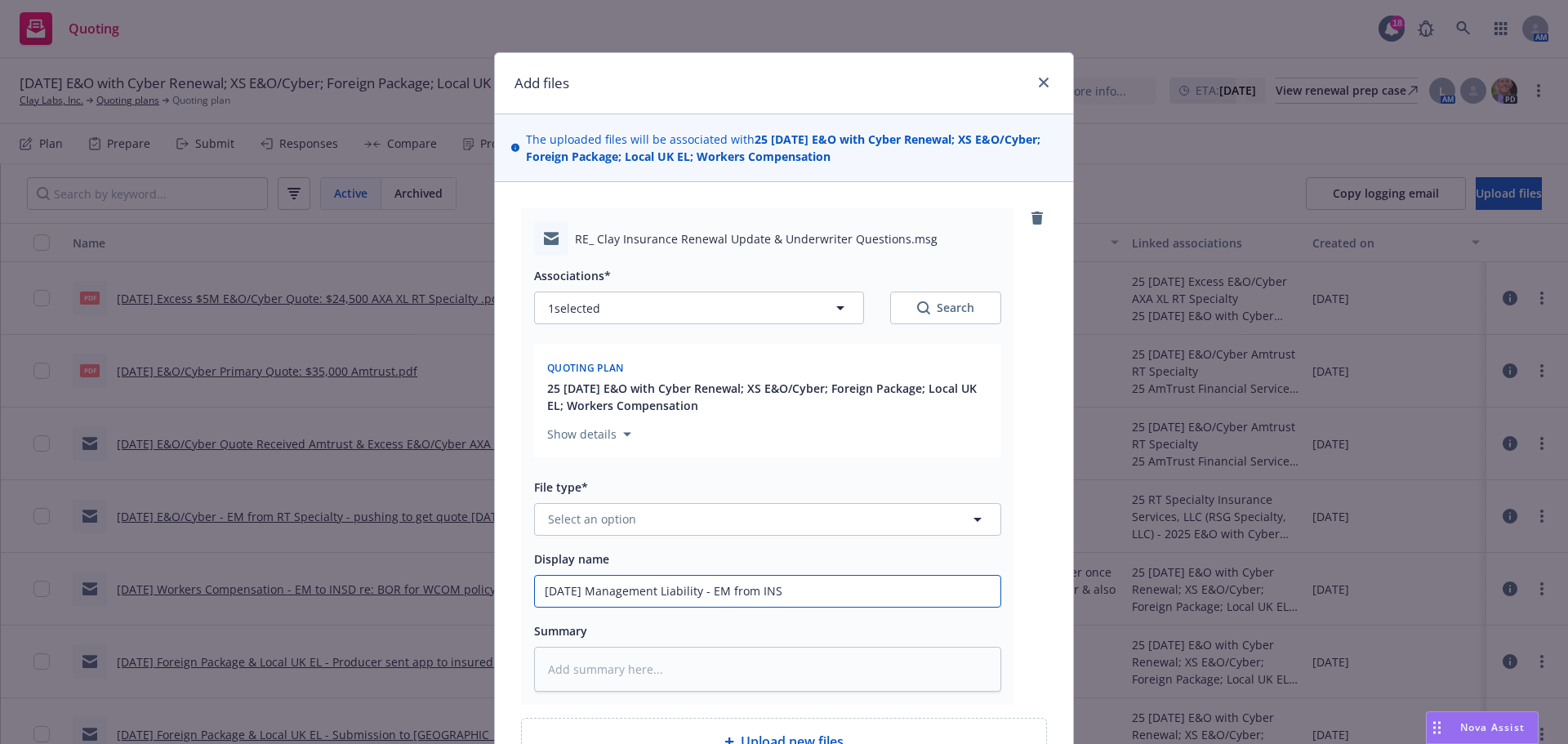
type textarea "x"
type input "9/30/2025 Management Liability - EM from INSD"
type textarea "x"
type input "9/30/2025 Management Liability - EM from INSD"
type textarea "x"
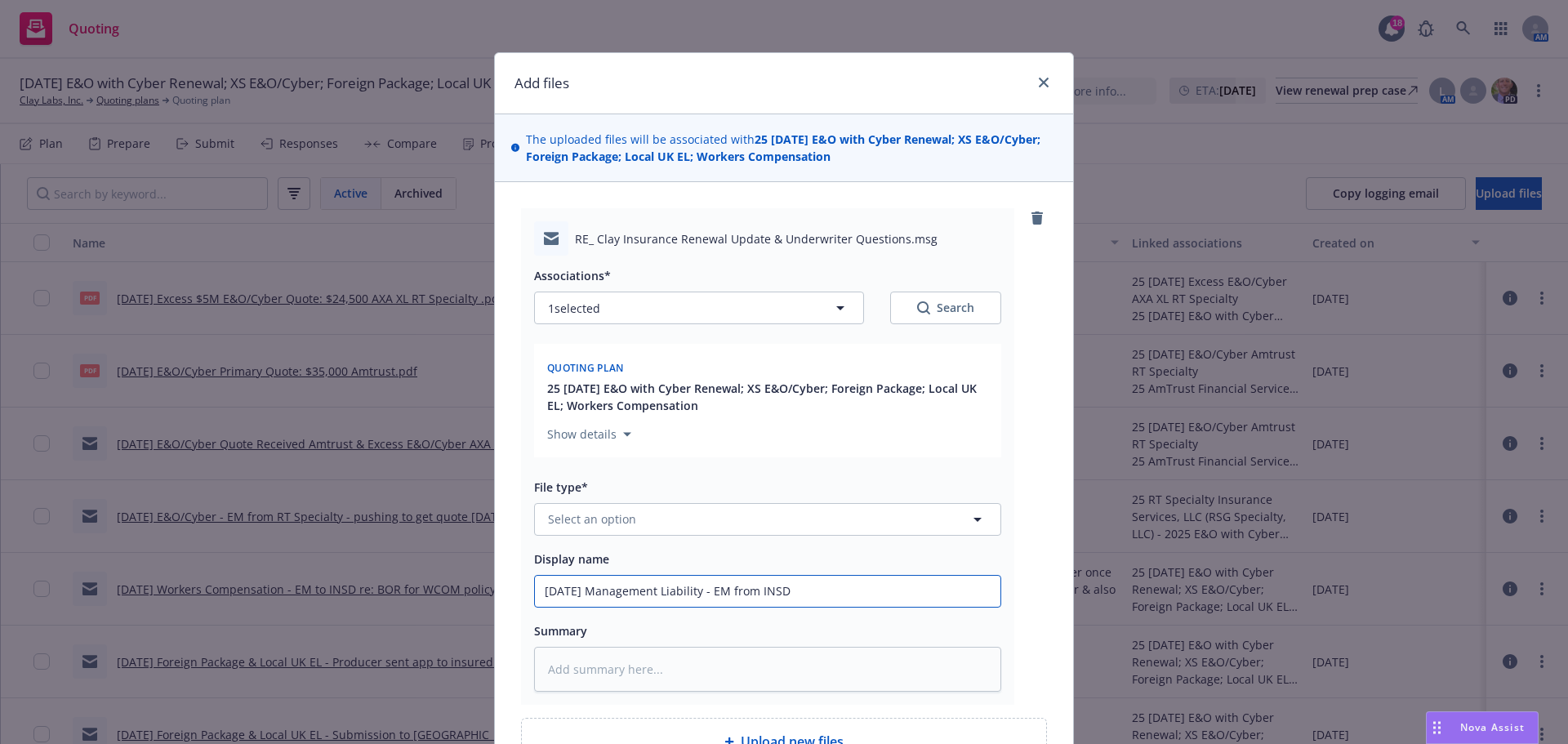
type input "9/30/2025 Management Liability - EM from INSD r"
type textarea "x"
type input "9/30/2025 Management Liability - EM from INSD re"
type textarea "x"
type input "9/30/2025 Management Liability - EM from INSD res"
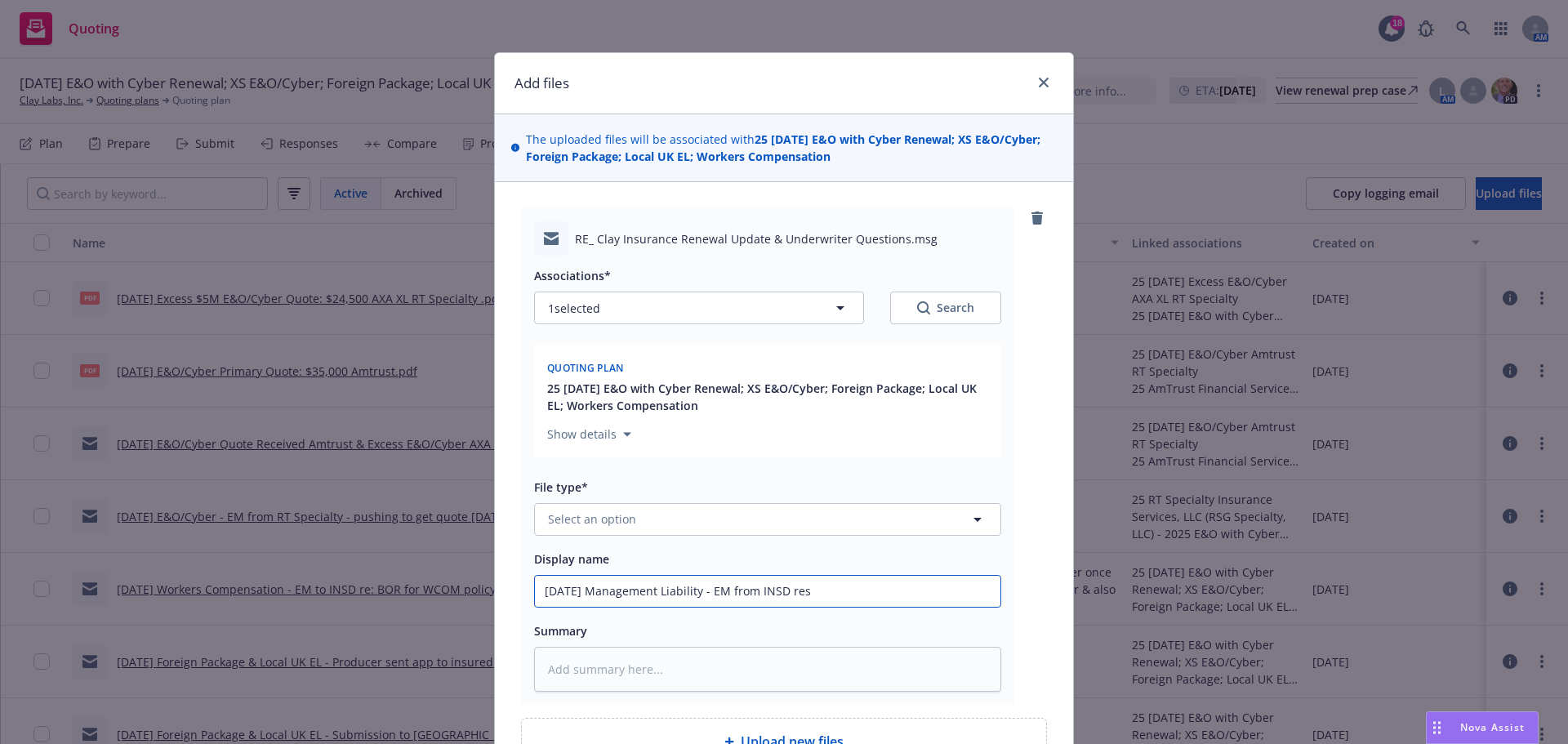
type textarea "x"
type input "9/30/2025 Management Liability - EM from INSD resp"
type textarea "x"
type input "9/30/2025 Management Liability - EM from INSD respo"
type textarea "x"
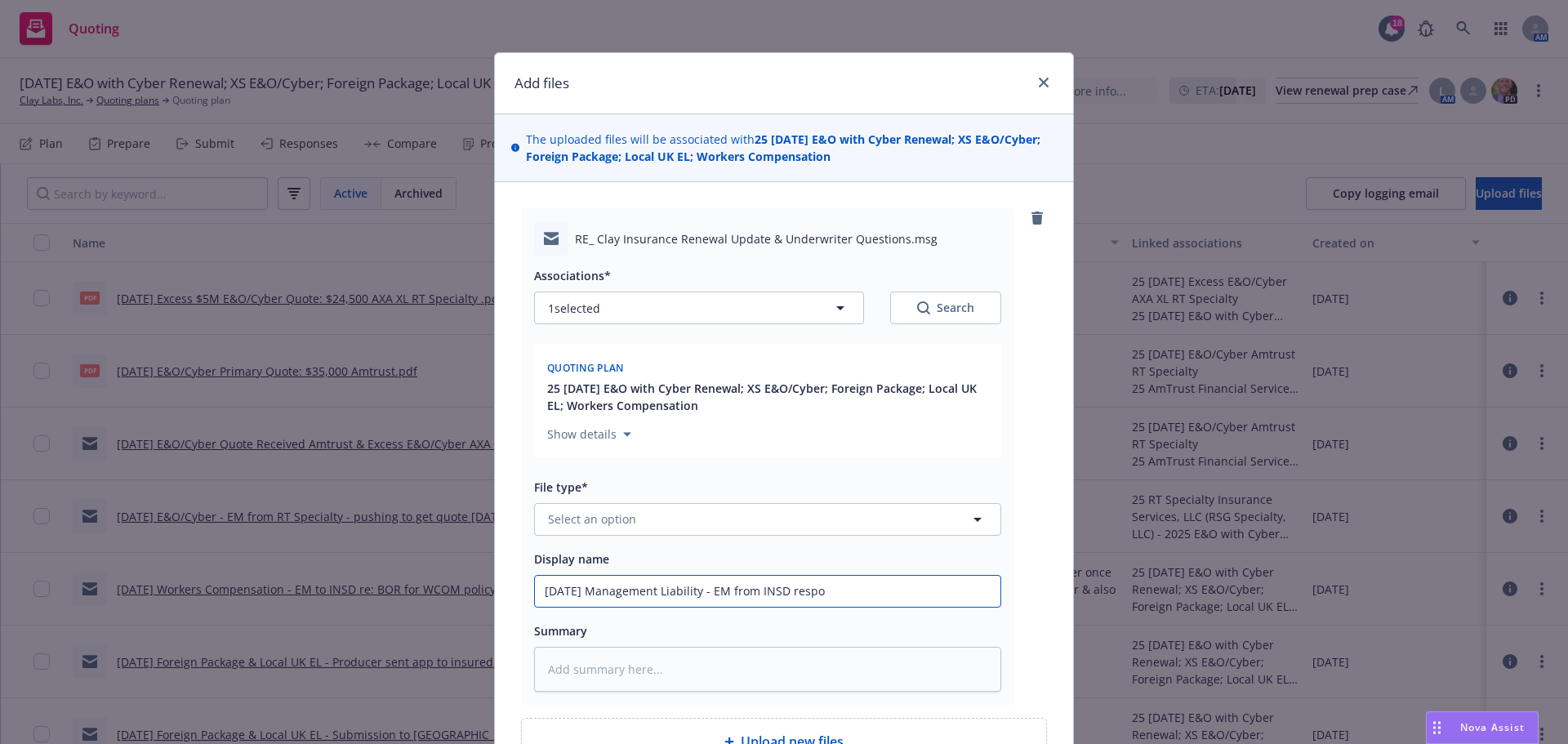
type input "9/30/2025 Management Liability - EM from INSD respon"
type textarea "x"
type input "9/30/2025 Management Liability - EM from INSD respond"
type textarea "x"
type input "9/30/2025 Management Liability - EM from INSD respondi"
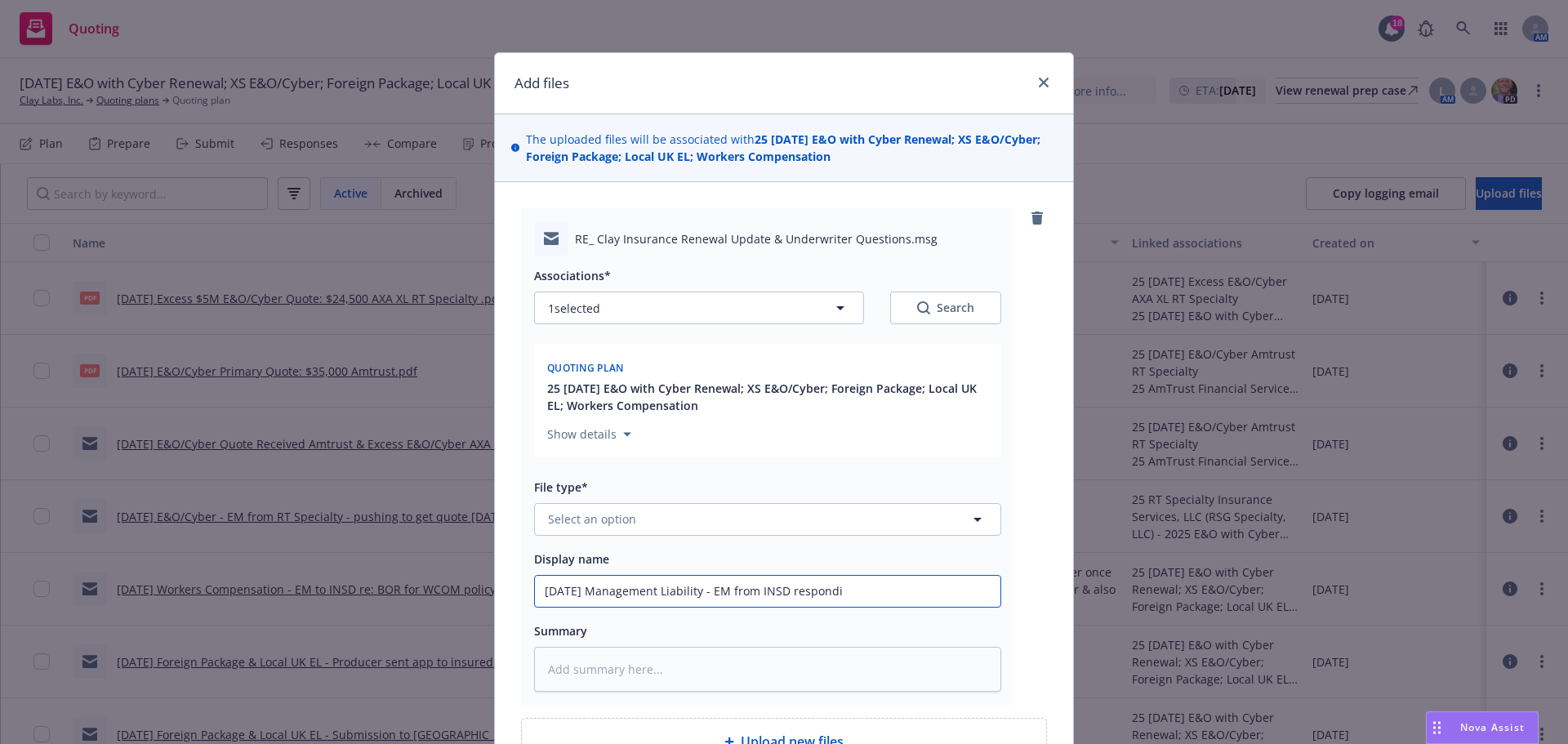
type textarea "x"
type input "9/30/2025 Management Liability - EM from INSD respondin"
type textarea "x"
type input "9/30/2025 Management Liability - EM from INSD responding"
type textarea "x"
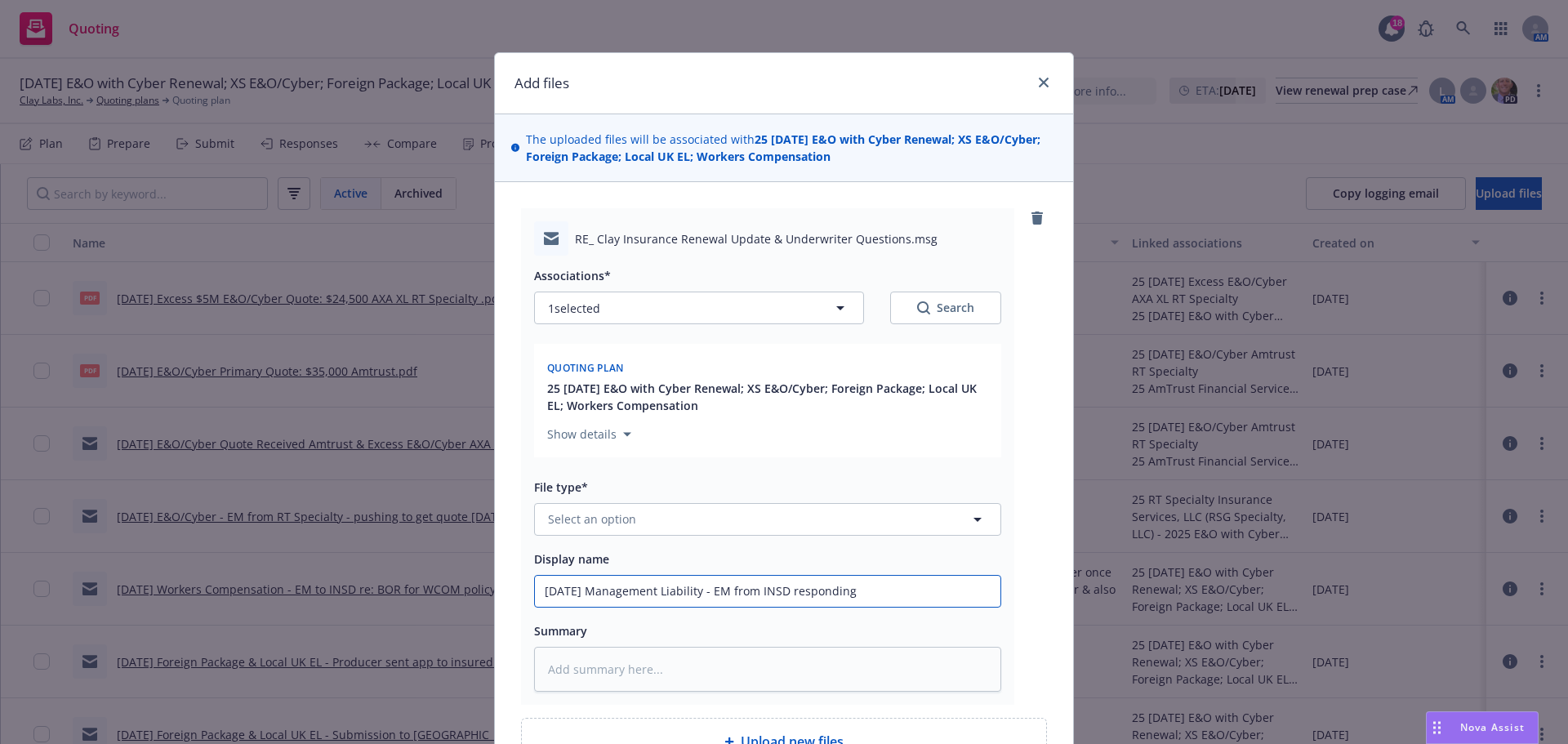
type input "9/30/2025 Management Liability - EM from INSD responding"
type textarea "x"
type input "9/30/2025 Management Liability - EM from INSD responding t"
type textarea "x"
type input "9/30/2025 Management Liability - EM from INSD responding to"
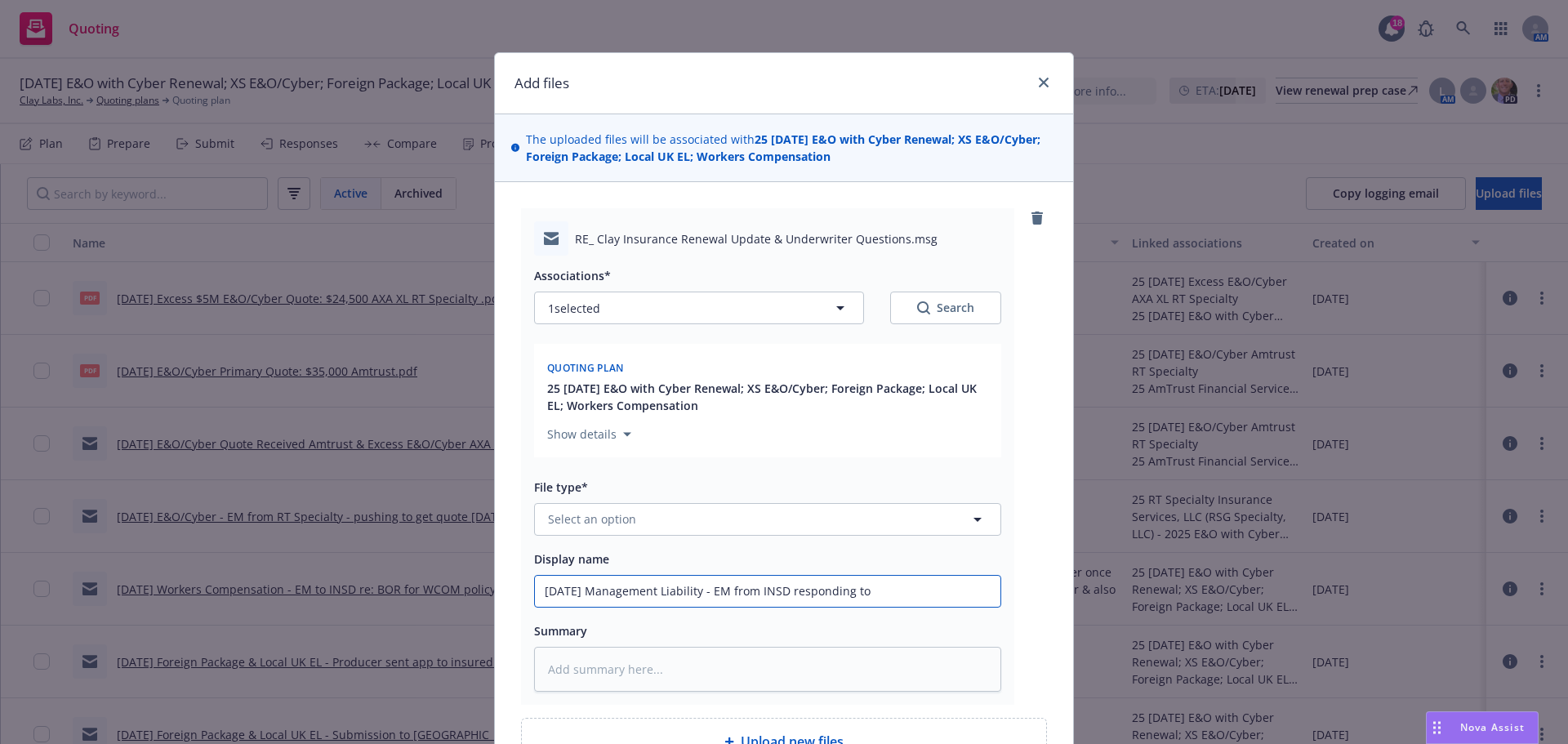
type textarea "x"
type input "9/30/2025 Management Liability - EM from INSD responding to"
type textarea "x"
type input "9/30/2025 Management Liability - EM from INSD responding to B"
type textarea "x"
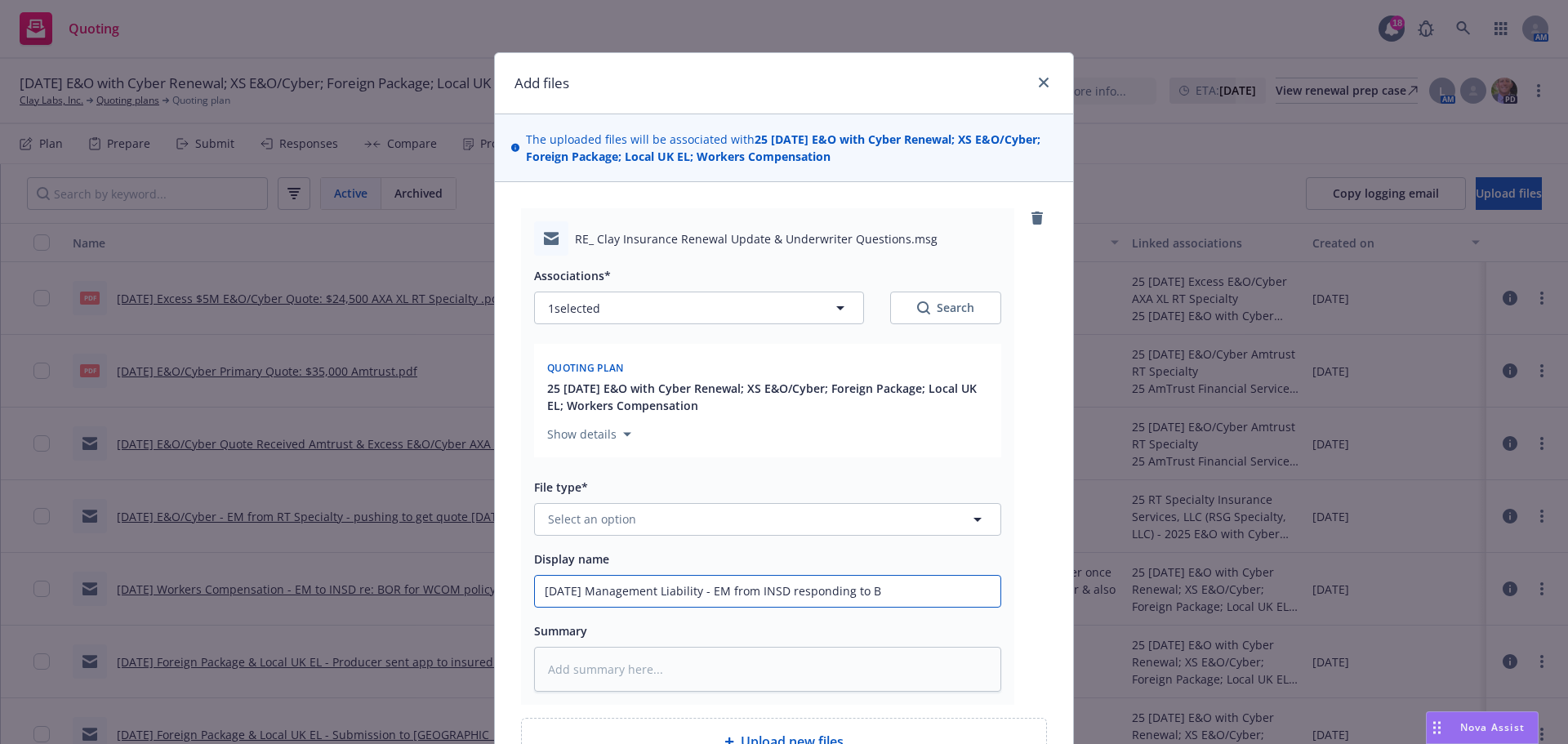
type input "9/30/2025 Management Liability - EM from INSD responding to Bo"
type textarea "x"
type input "9/30/2025 Management Liability - EM from INSD responding to Boa"
type textarea "x"
type input "9/30/2025 Management Liability - EM from INSD responding to Boar"
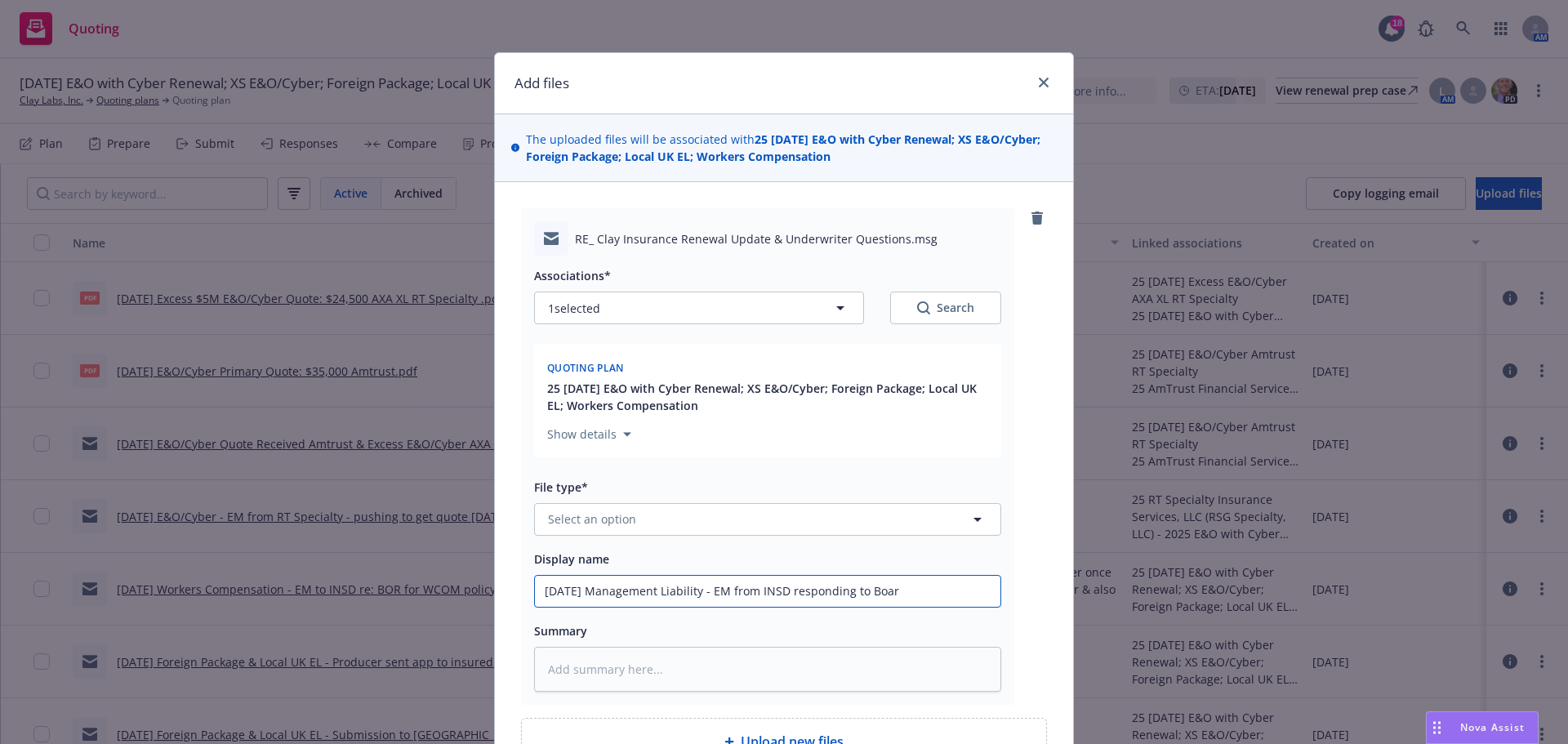
type textarea "x"
type input "9/30/2025 Management Liability - EM from INSD responding to Board"
type textarea "x"
type input "9/30/2025 Management Liability - EM from INSD responding to Board"
type textarea "x"
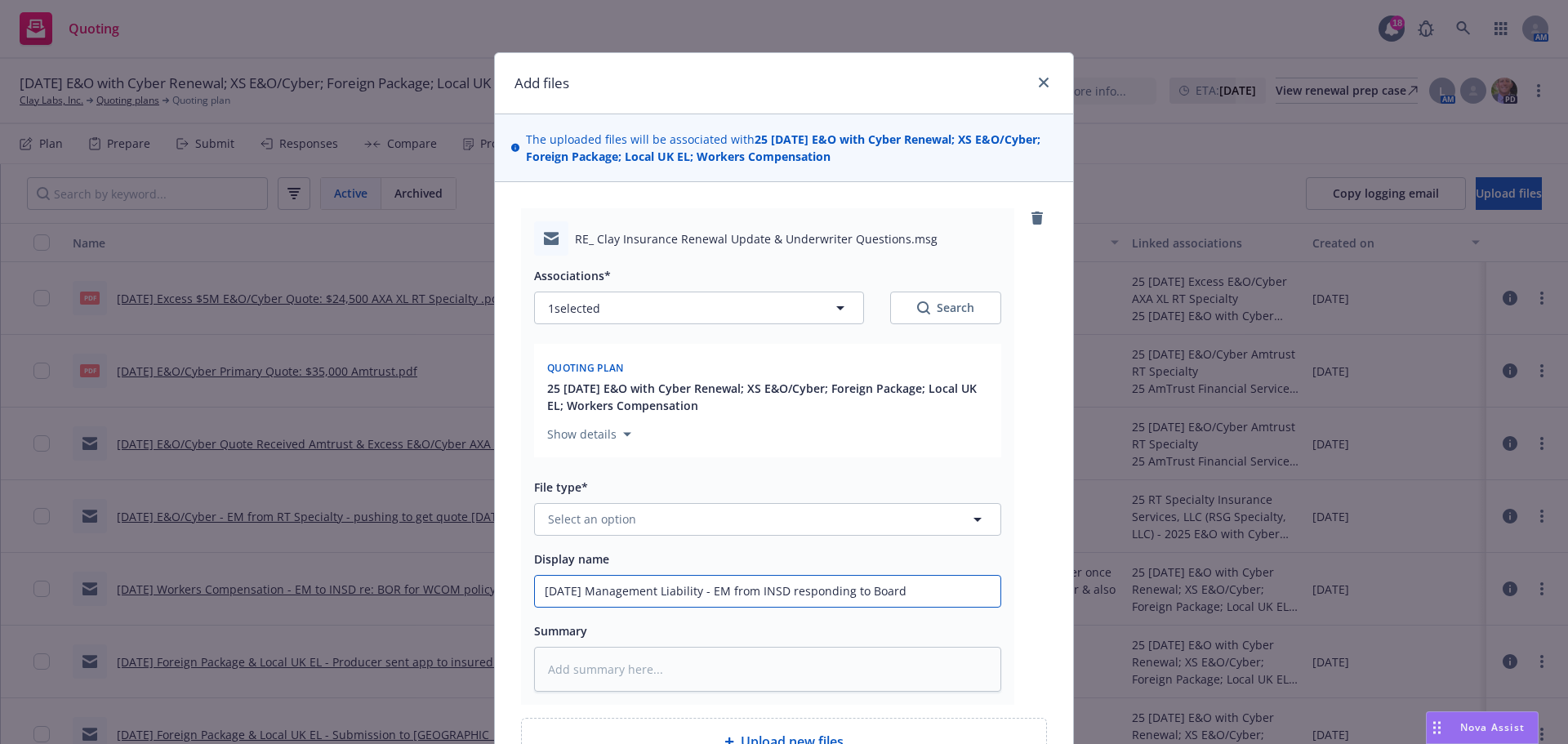
type input "9/30/2025 Management Liability - EM from INSD responding to Board r"
type textarea "x"
type input "9/30/2025 Management Liability - EM from INSD responding to Board ro"
type textarea "x"
type input "9/30/2025 Management Liability - EM from INSD responding to Board ros"
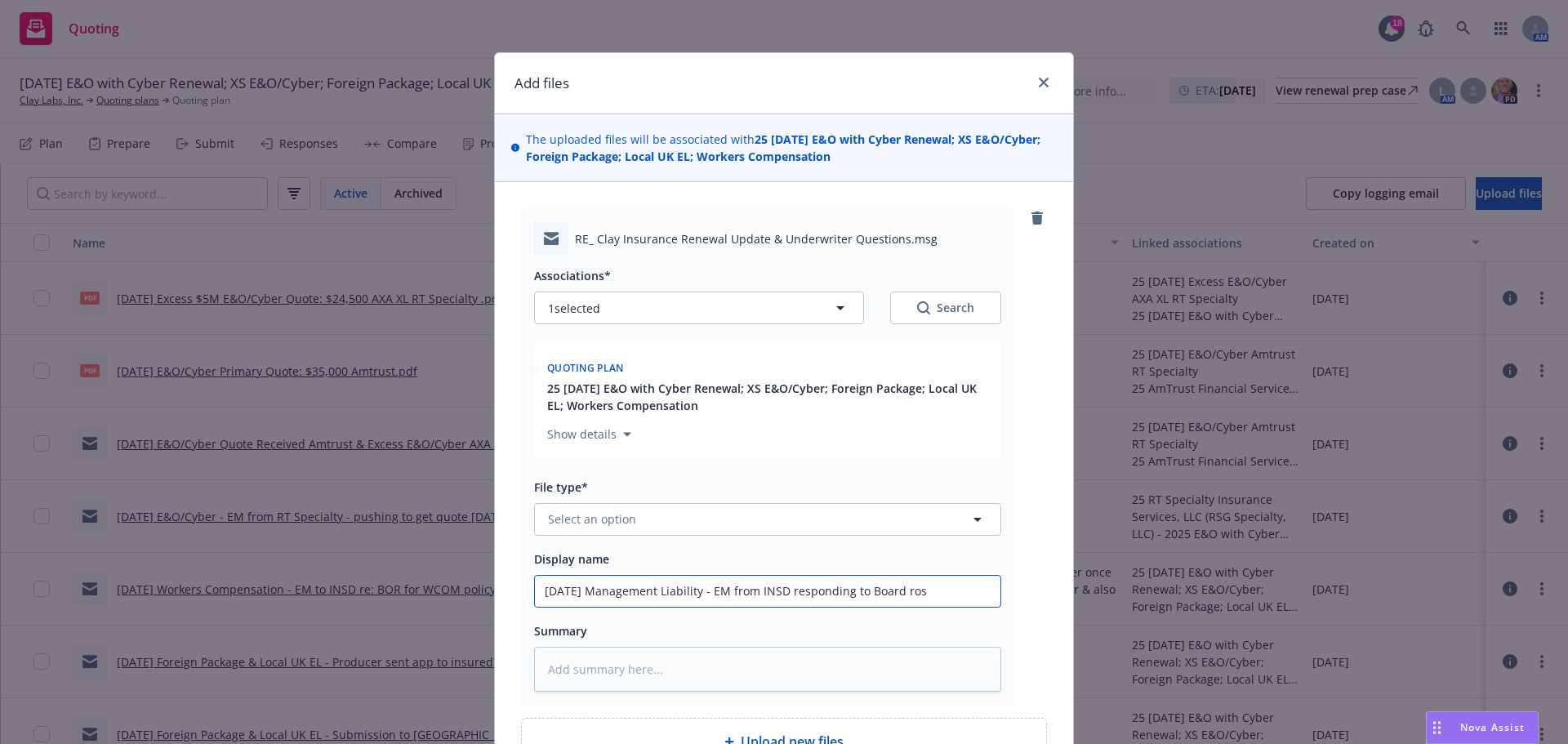
type textarea "x"
type input "9/30/2025 Management Liability - EM from INSD responding to Board rost"
type textarea "x"
type input "9/30/2025 Management Liability - EM from INSD responding to Board roste"
type textarea "x"
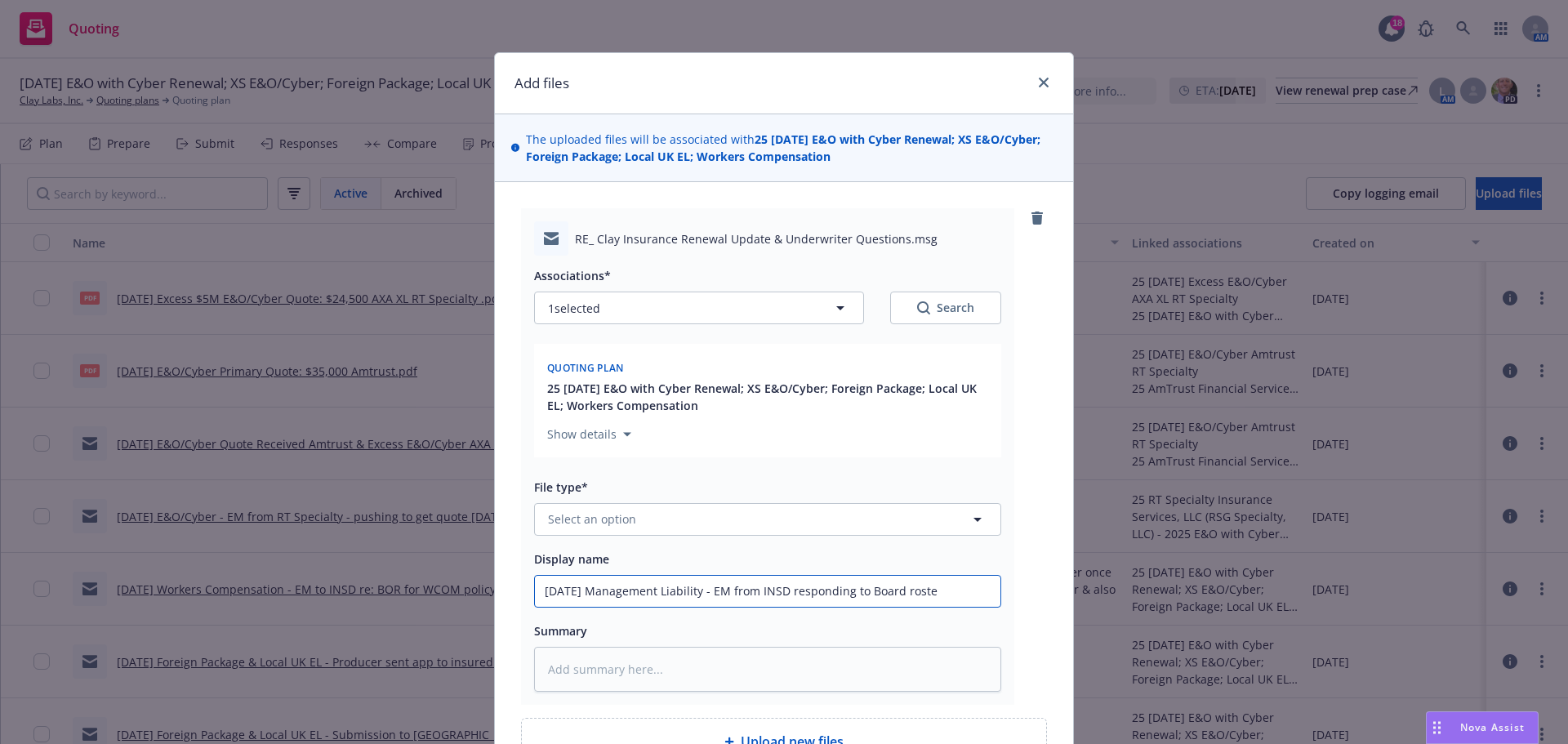
type input "9/30/2025 Management Liability - EM from INSD responding to Board roster"
type textarea "x"
type input "9/30/2025 Management Liability - EM from INSD responding to Board roster,"
type textarea "x"
type input "9/30/2025 Management Liability - EM from INSD responding to Board roster,"
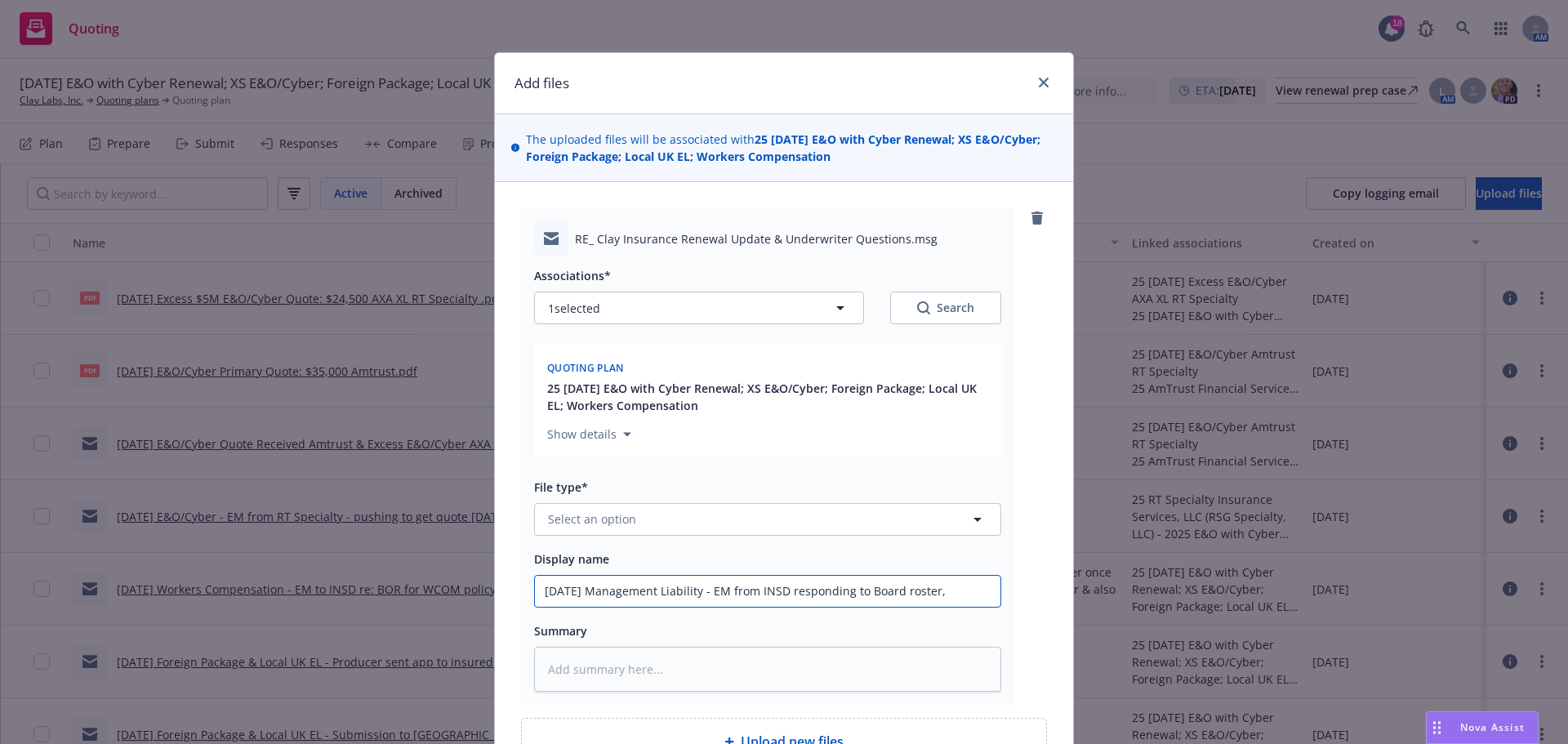
type textarea "x"
type input "9/30/2025 Management Liability - EM from INSD responding to Board roster, S"
type textarea "x"
type input "9/30/2025 Management Liability - EM from INSD responding to Board roster, Sh"
type textarea "x"
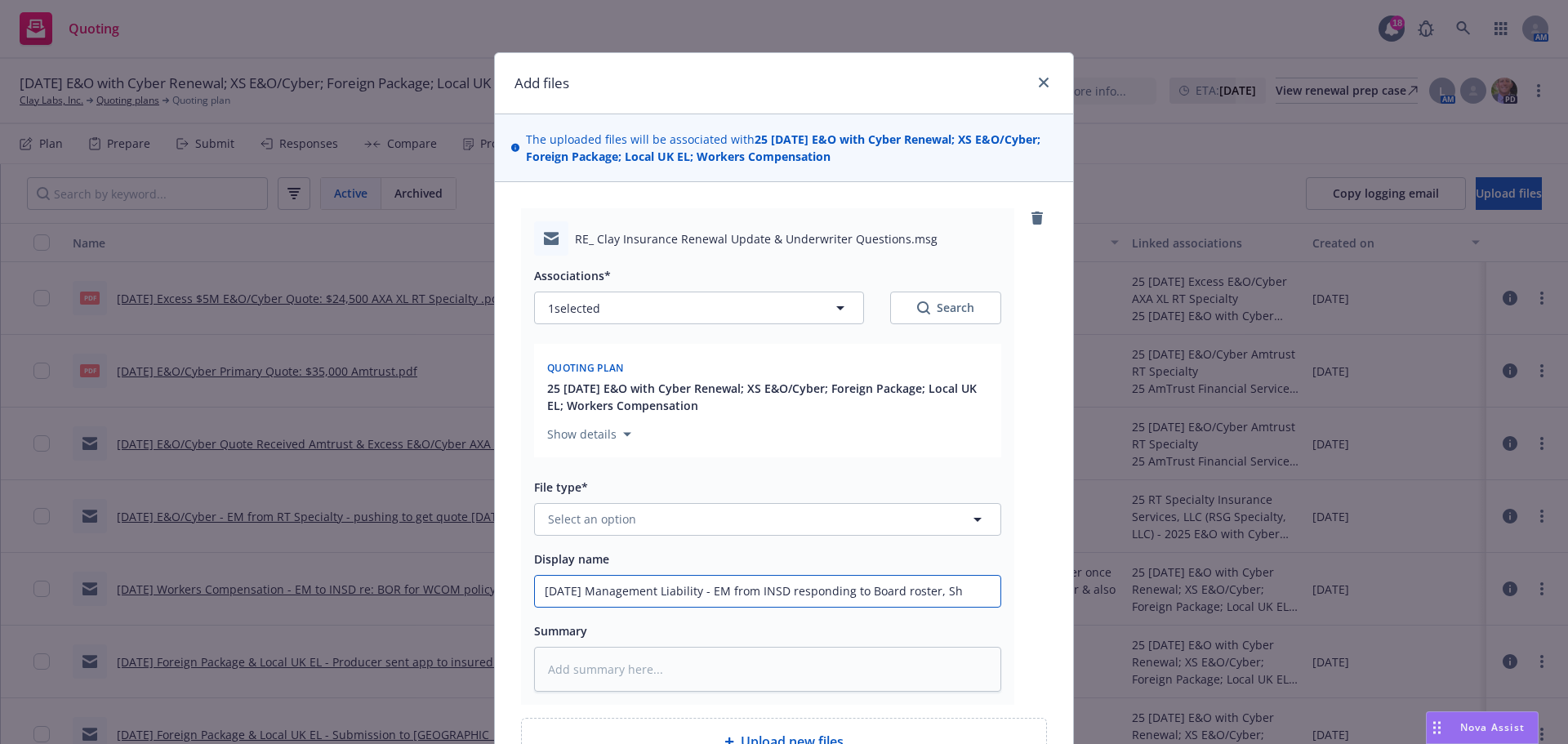
type input "9/30/2025 Management Liability - EM from INSD responding to Board roster, Sha"
type textarea "x"
type input "9/30/2025 Management Liability - EM from INSD responding to Board roster, Shar"
type textarea "x"
type input "9/30/2025 Management Liability - EM from INSD responding to Board roster, Share"
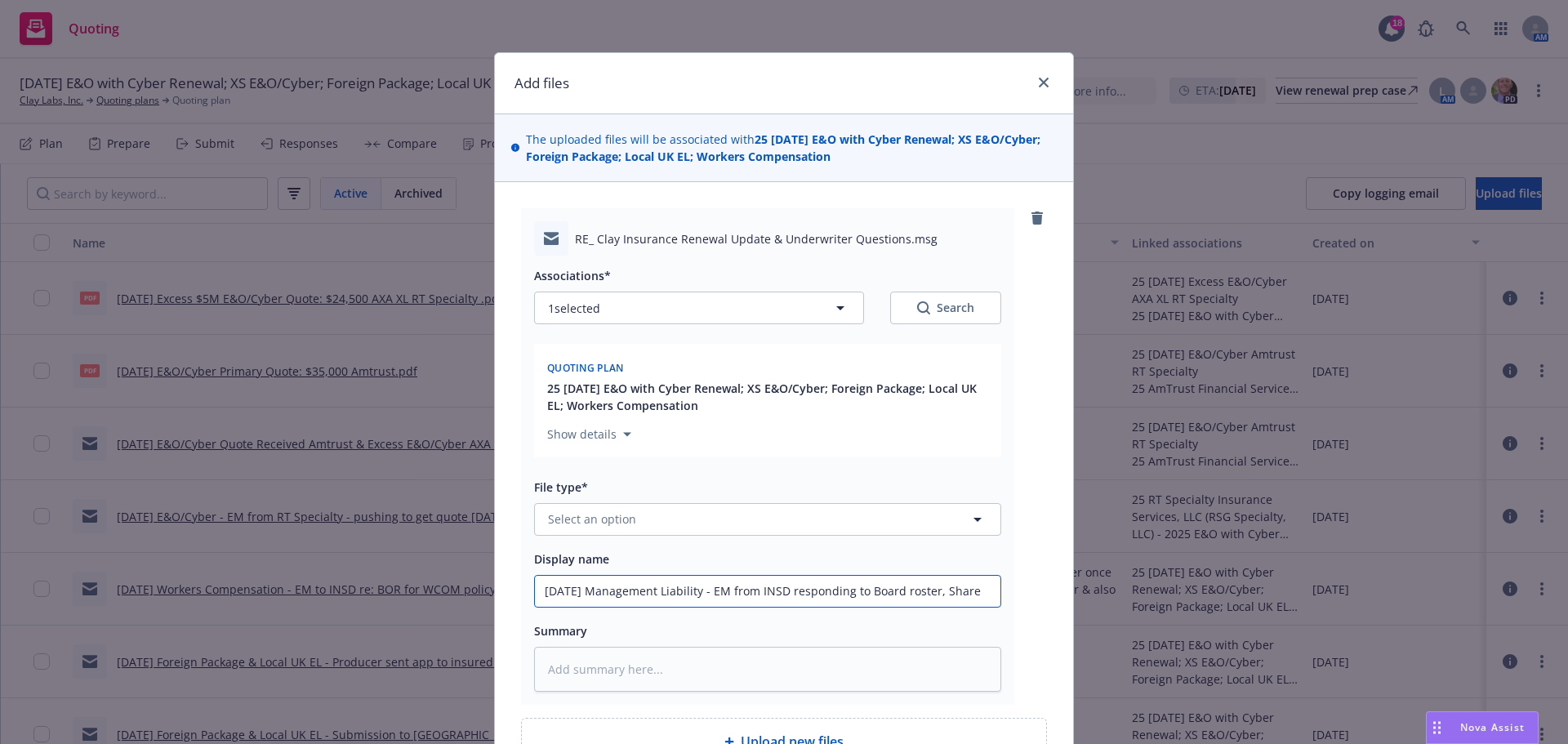
type textarea "x"
type input "9/30/2025 Management Liability - EM from INSD responding to Board roster, Sharef"
type textarea "x"
type input "9/30/2025 Management Liability - EM from INSD responding to Board roster, Share"
type textarea "x"
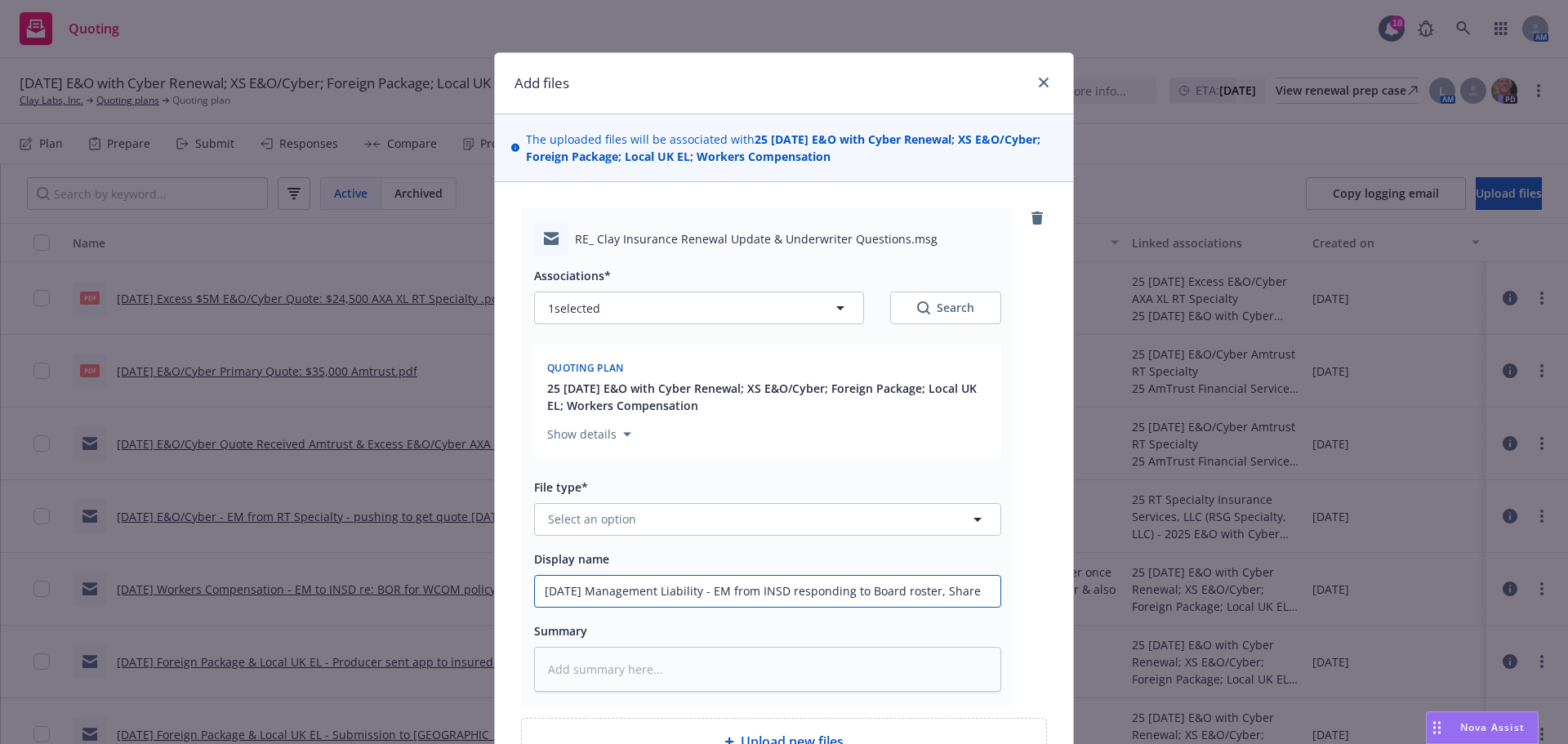
type input "9/30/2025 Management Liability - EM from INSD responding to Board roster, Shareh"
type textarea "x"
type input "9/30/2025 Management Liability - EM from INSD responding to Board roster, Share…"
type textarea "x"
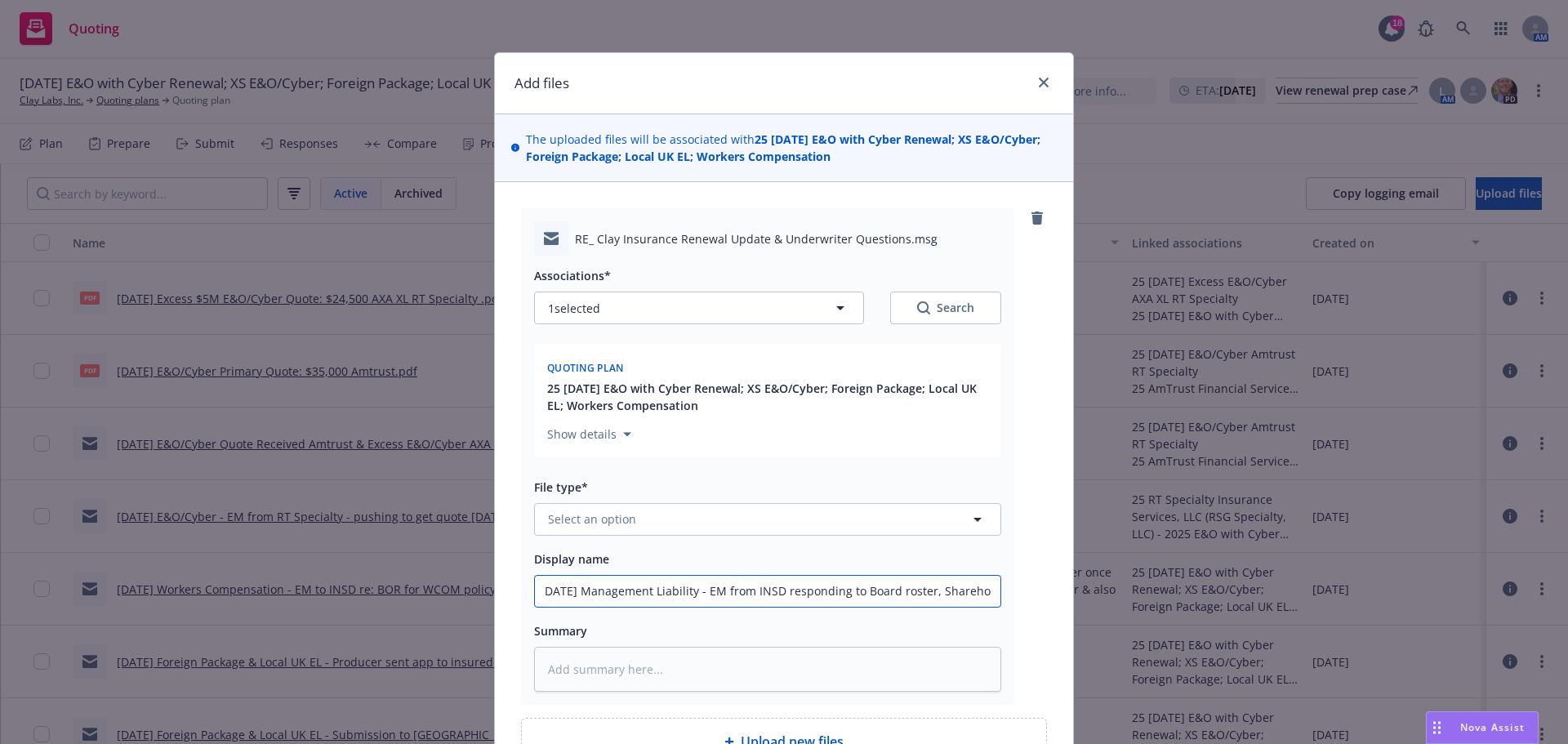
type input "9/30/2025 Management Liability - EM from INSD responding to Board roster, Share…"
type textarea "x"
type input "9/30/2025 Management Liability - EM from INSD responding to Board roster, Share…"
type textarea "x"
type input "9/30/2025 Management Liability - EM from INSD responding to Board roster, Share…"
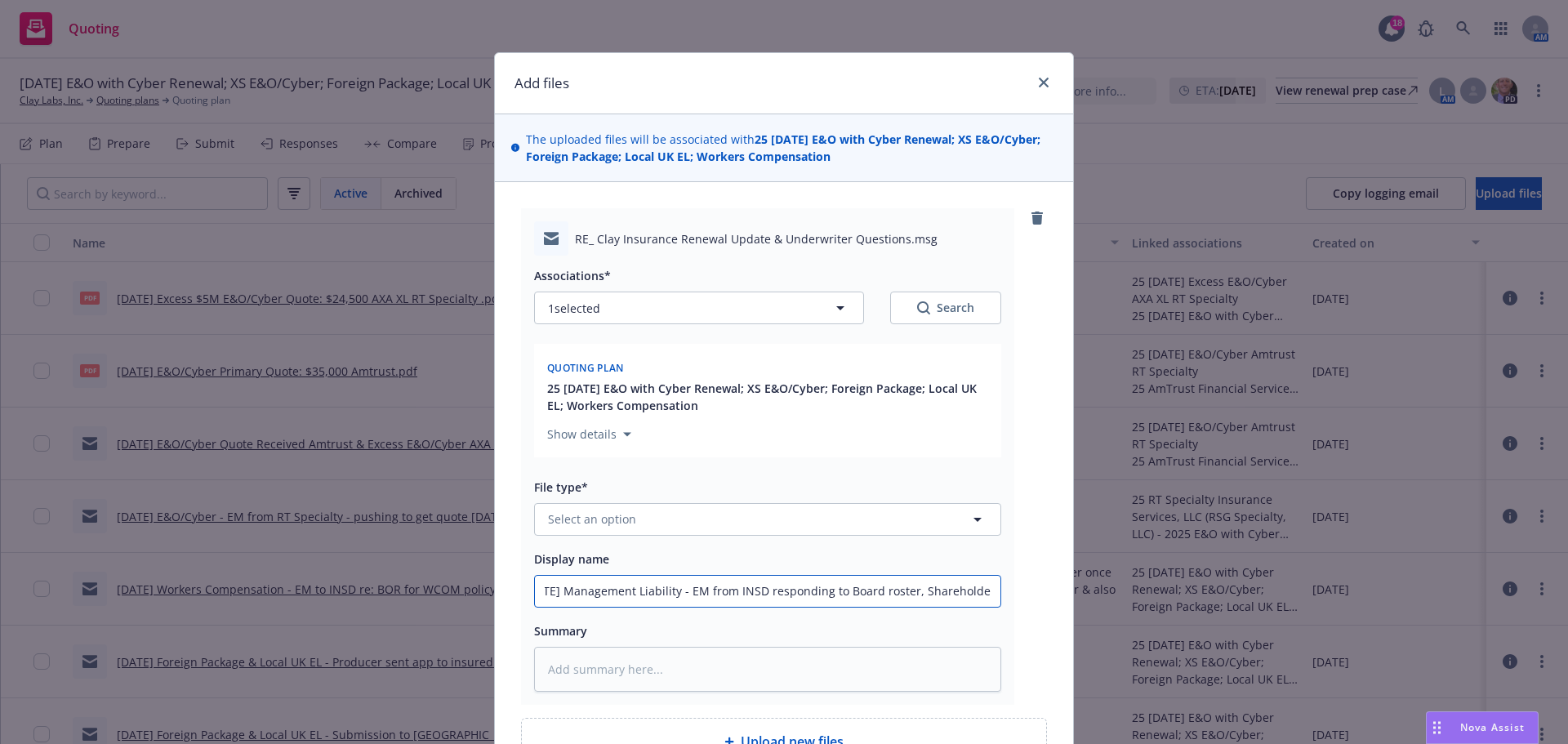
type textarea "x"
type input "9/30/2025 Management Liability - EM from INSD responding to Board roster, Share…"
type textarea "x"
type input "9/30/2025 Management Liability - EM from INSD responding to Board roster, Share…"
type textarea "x"
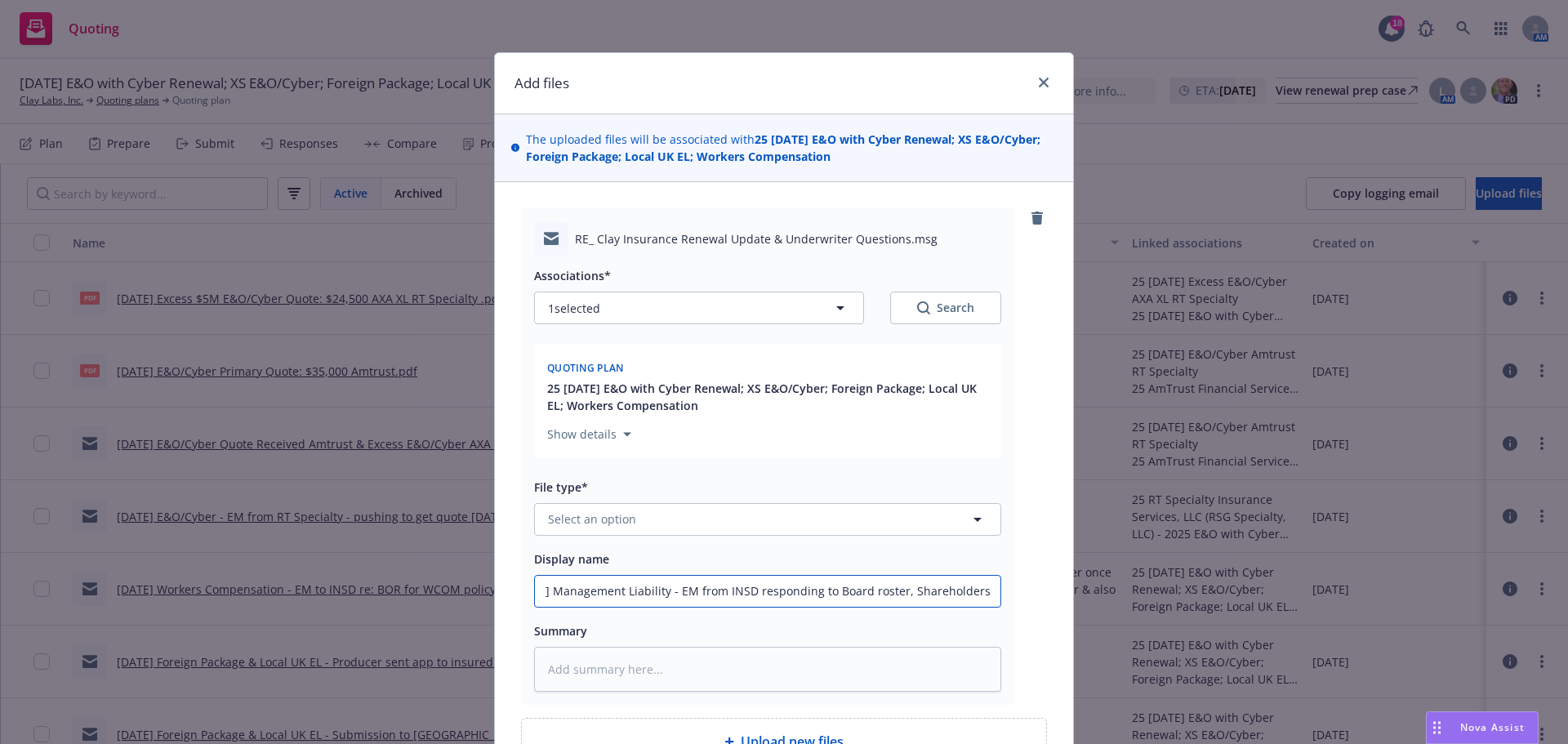
type input "9/30/2025 Management Liability - EM from INSD responding to Board roster, Share…"
type textarea "x"
type input "9/30/2025 Management Liability - EM from INSD responding to Board roster, Share…"
type textarea "x"
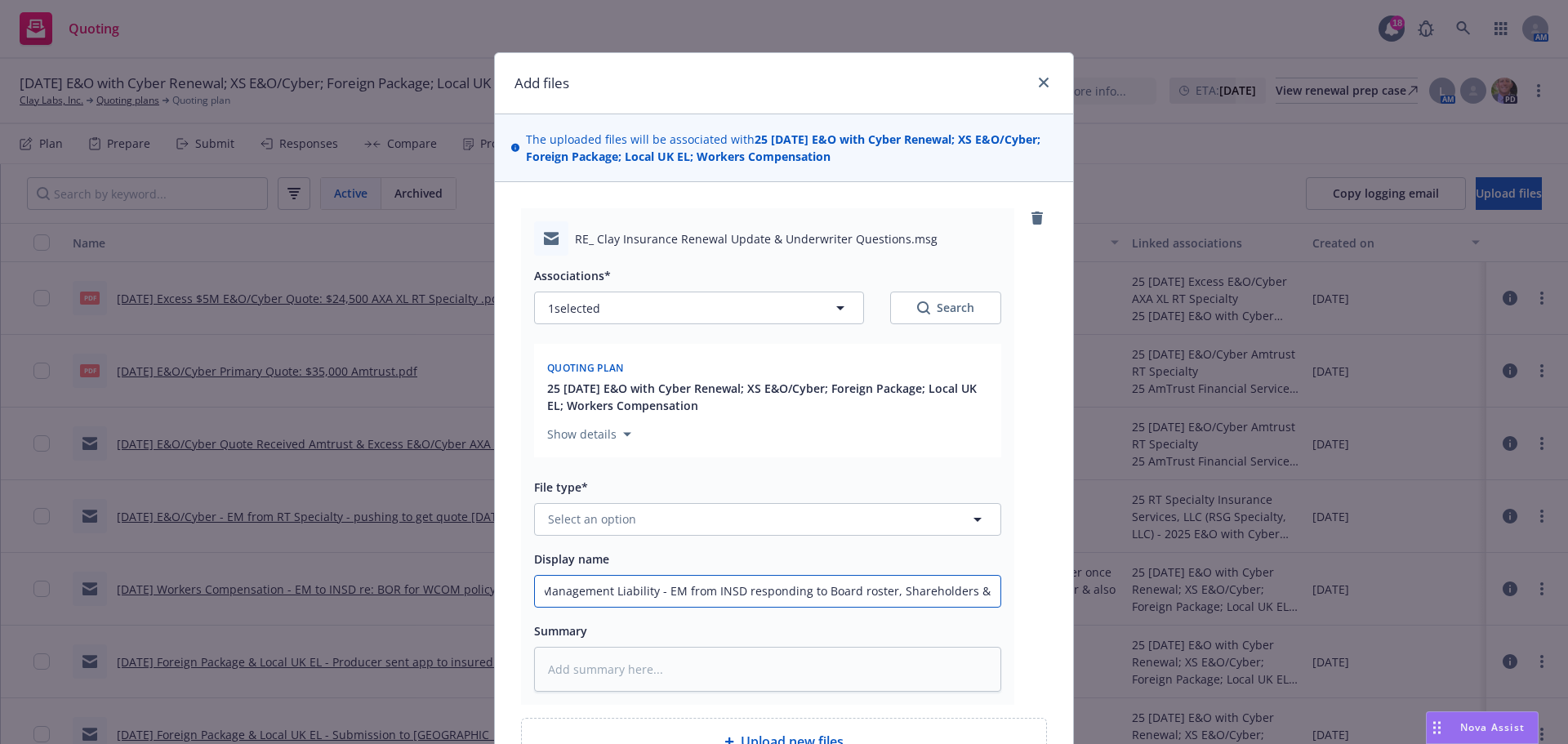
type input "9/30/2025 Management Liability - EM from INSD responding to Board roster, Share…"
type textarea "x"
type input "9/30/2025 Management Liability - EM from INSD responding to Board roster, Share…"
type textarea "x"
type input "9/30/2025 Management Liability - EM from INSD responding to Board roster, Share…"
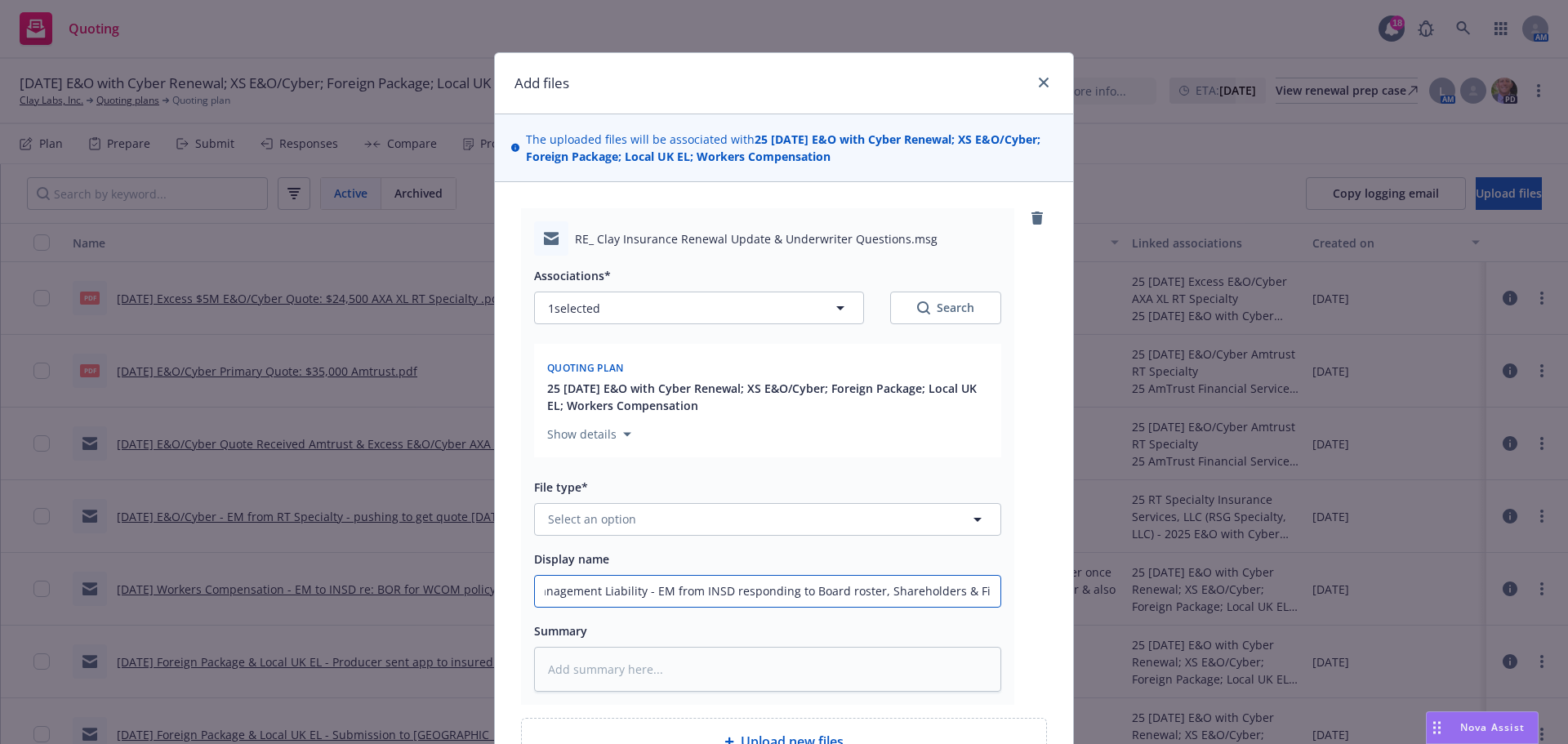
type textarea "x"
type input "9/30/2025 Management Liability - EM from INSD responding to Board roster, Share…"
type textarea "x"
type input "9/30/2025 Management Liability - EM from INSD responding to Board roster, Share…"
type textarea "x"
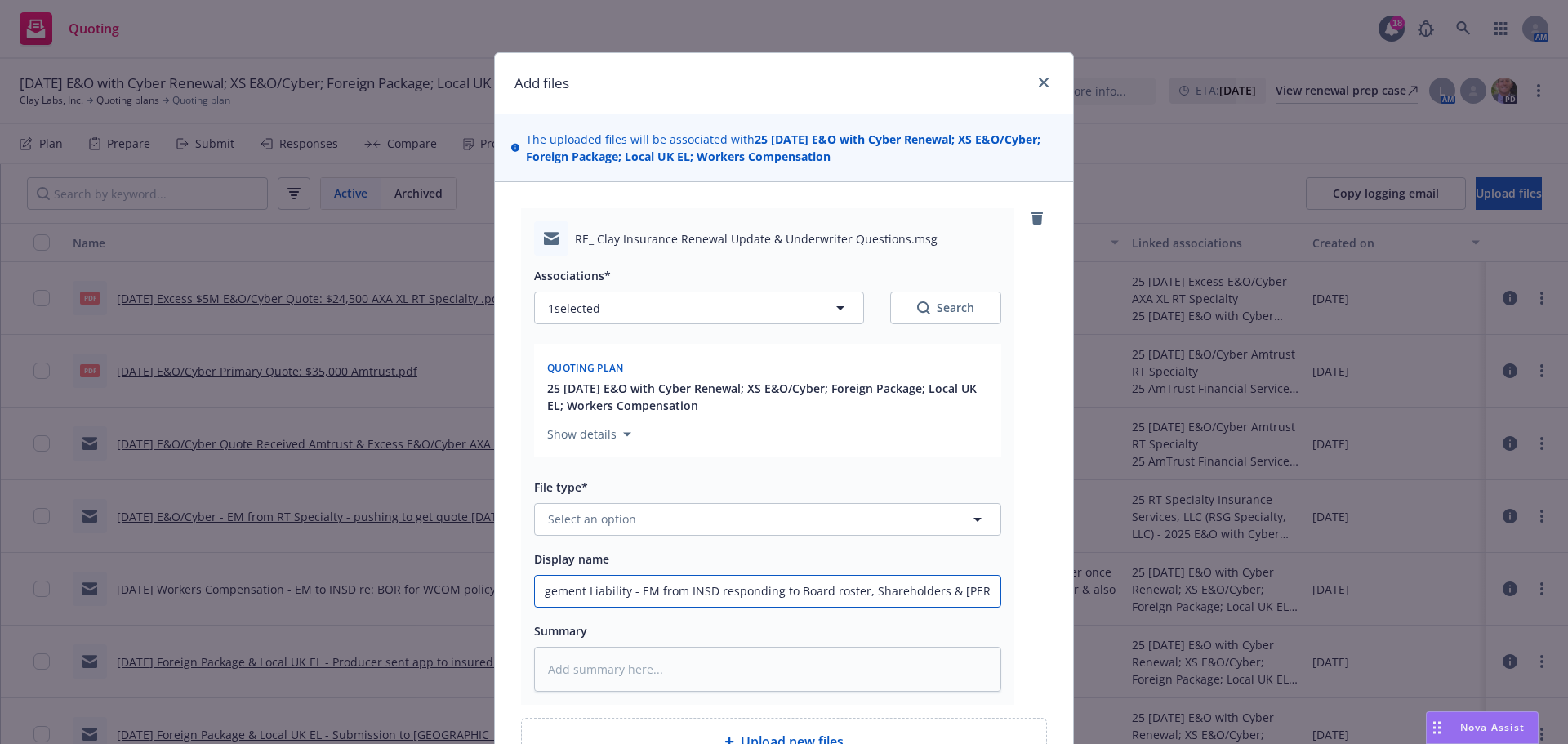
type input "9/30/2025 Management Liability - EM from INSD responding to Board roster, Share…"
type textarea "x"
type input "9/30/2025 Management Liability - EM from INSD responding to Board roster, Share…"
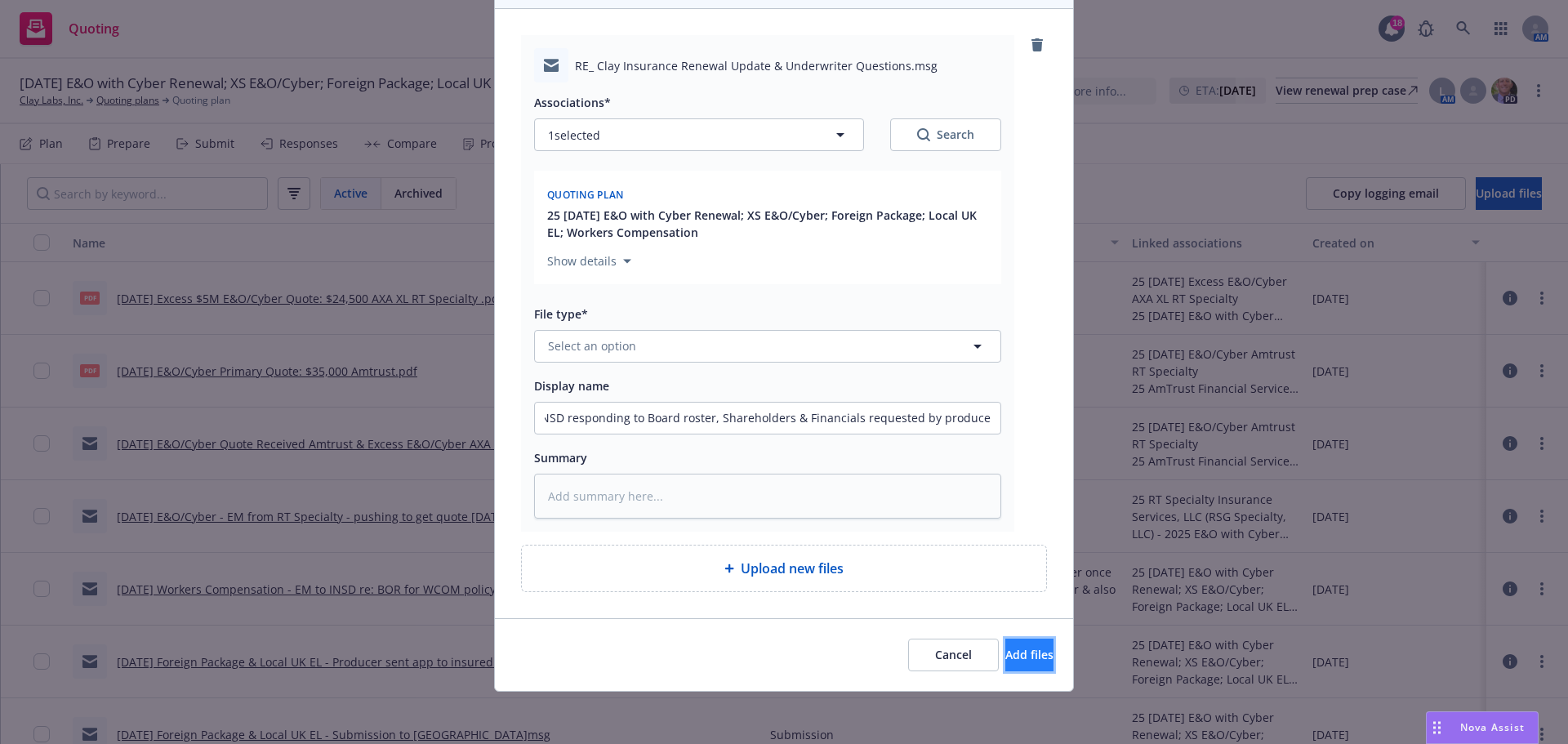
scroll to position [0, 0]
click at [1005, 650] on button "Add files" at bounding box center [1029, 654] width 48 height 33
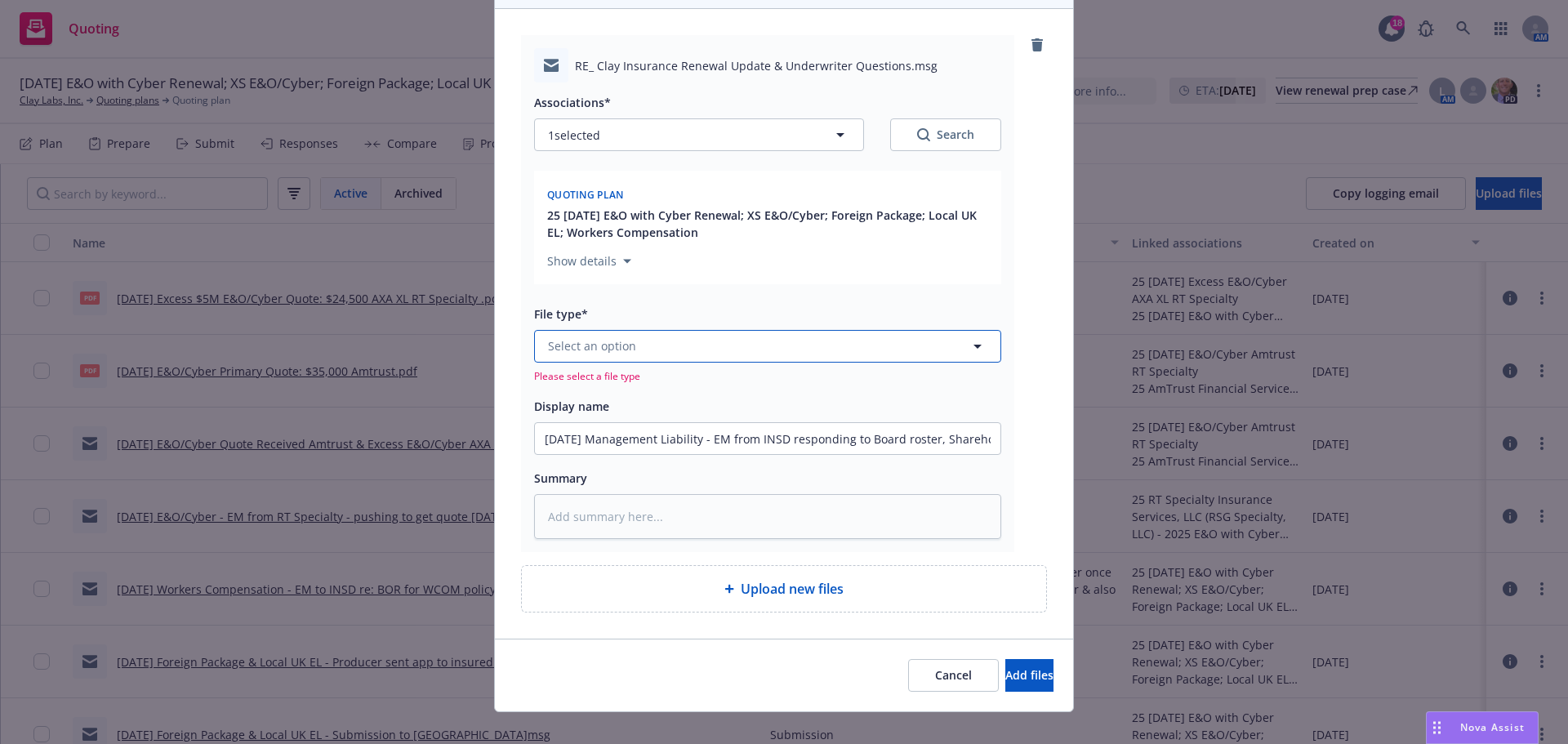
click at [683, 351] on button "Select an option" at bounding box center [767, 346] width 467 height 33
click at [674, 377] on div "Email" at bounding box center [767, 391] width 466 height 43
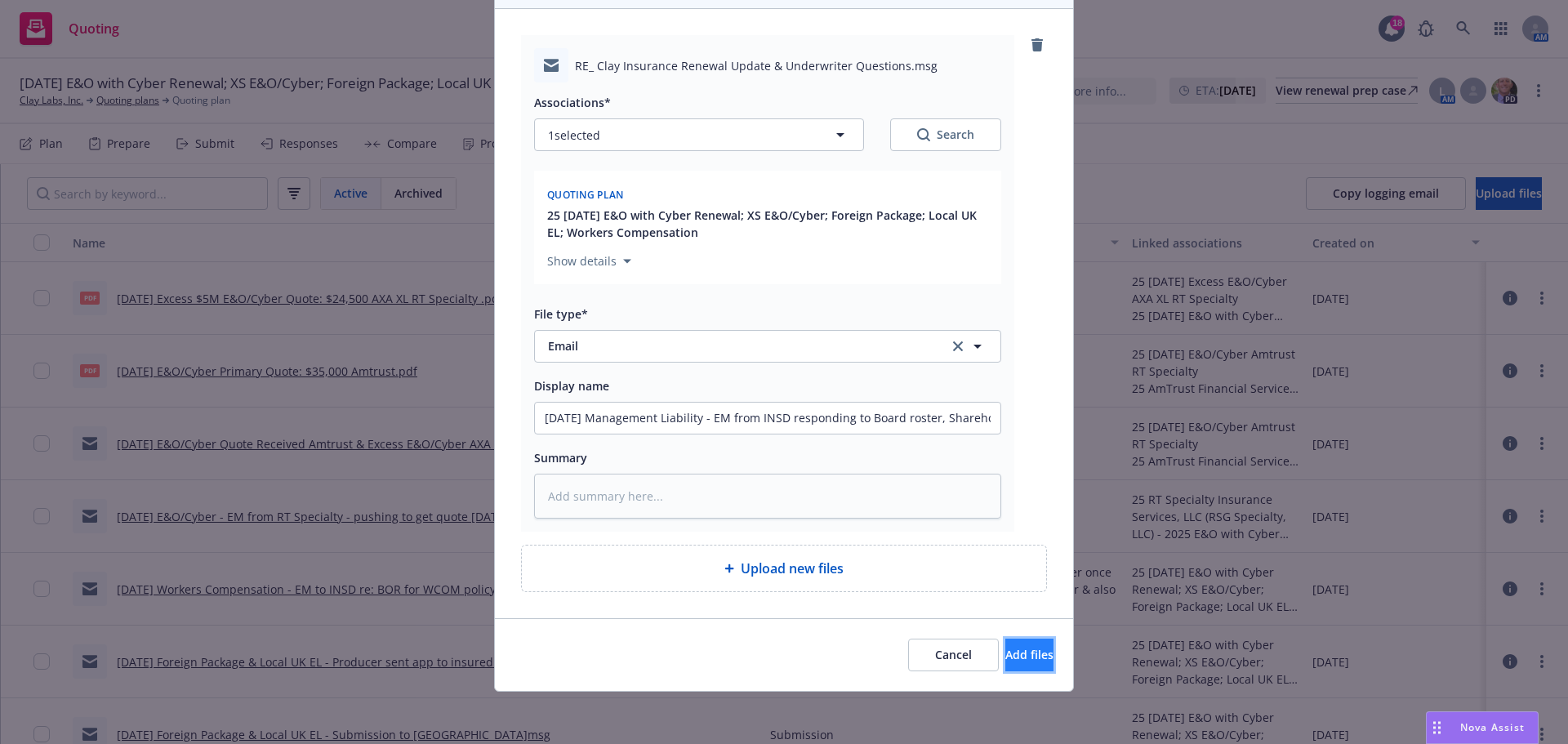
click at [1005, 658] on span "Add files" at bounding box center [1029, 654] width 48 height 15
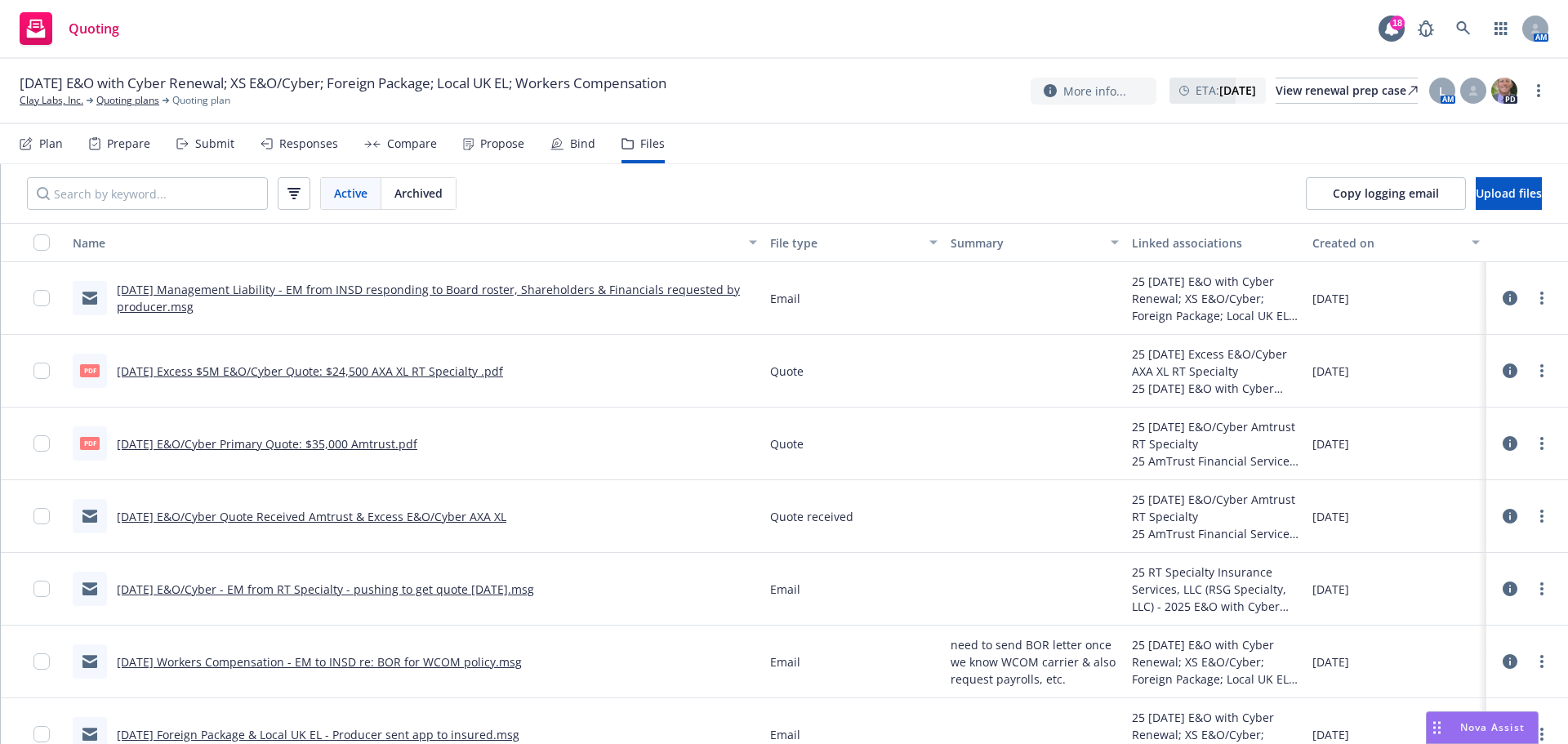
click at [203, 141] on div "Submit" at bounding box center [215, 143] width 39 height 13
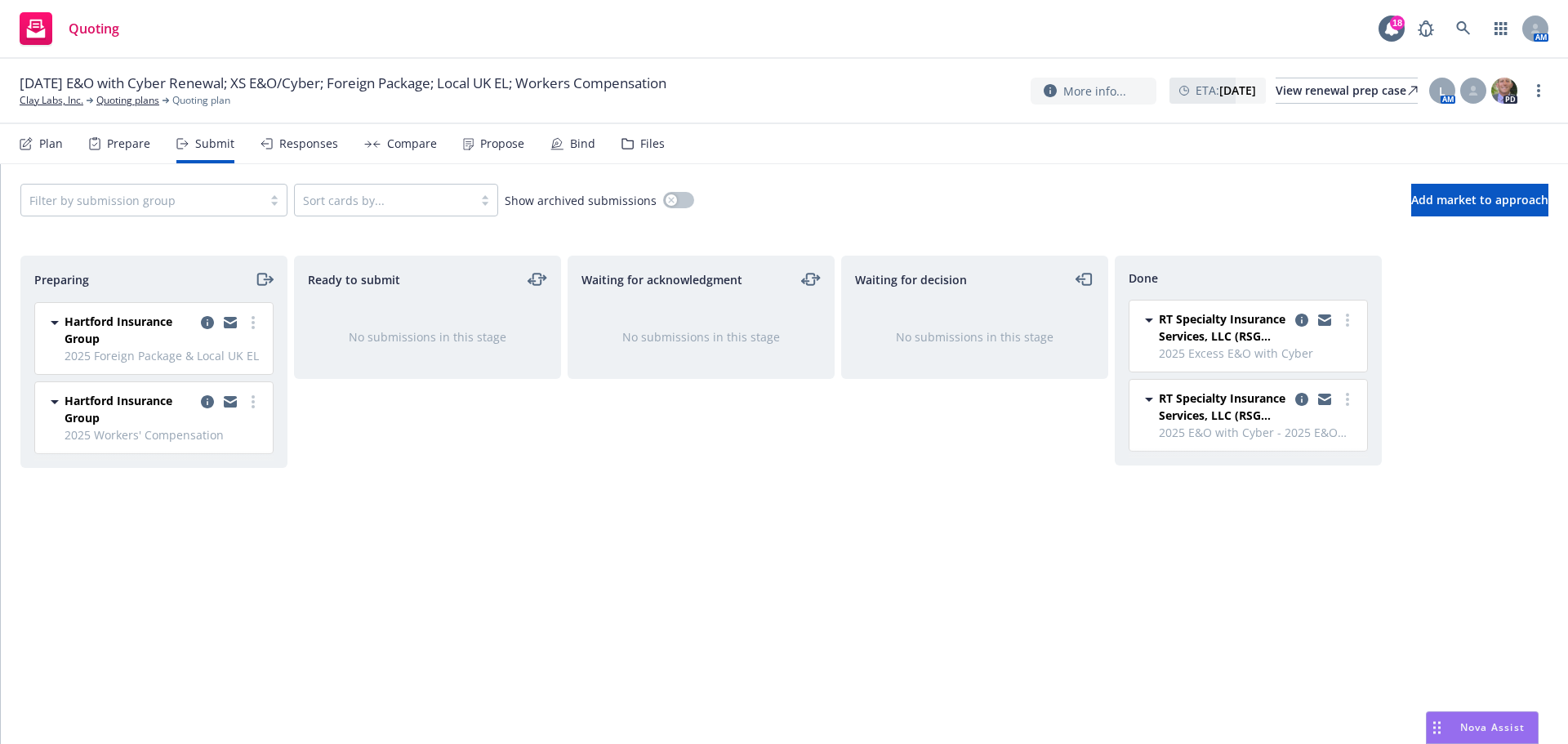
click at [642, 138] on div "Files" at bounding box center [652, 143] width 24 height 13
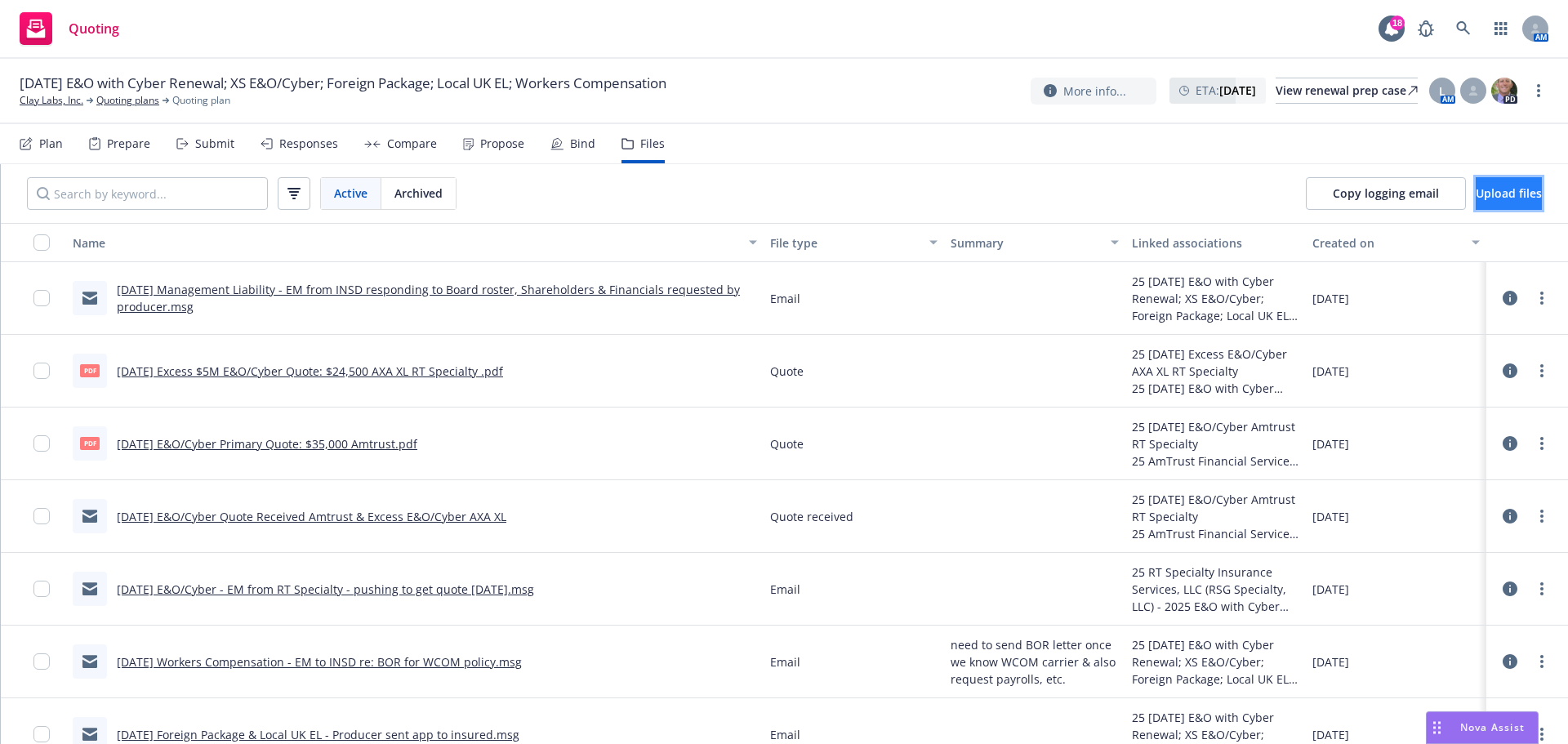
click at [1489, 187] on span "Upload files" at bounding box center [1509, 193] width 66 height 15
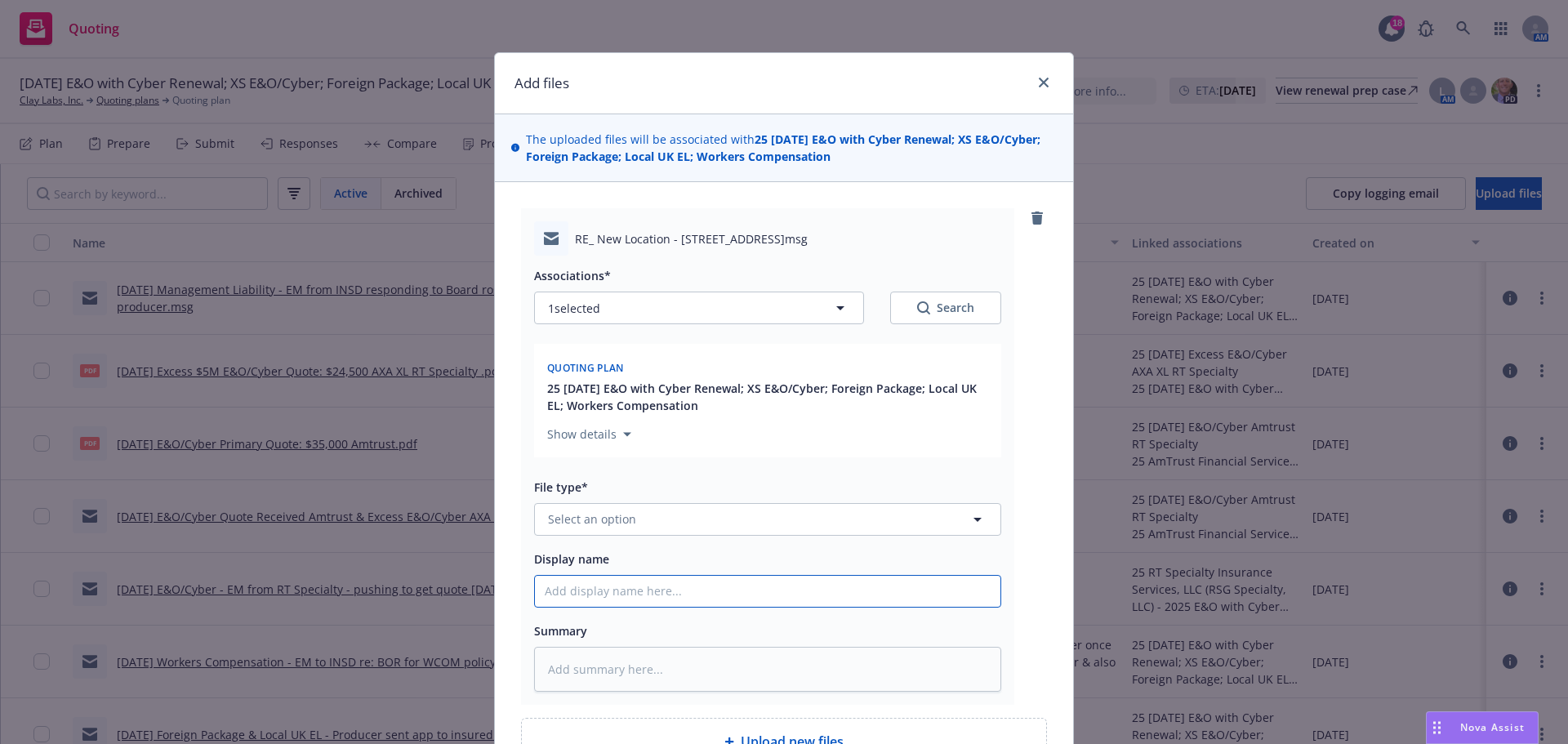
click at [551, 592] on input "Display name" at bounding box center [767, 591] width 466 height 31
click at [577, 515] on span "Select an option" at bounding box center [592, 519] width 88 height 17
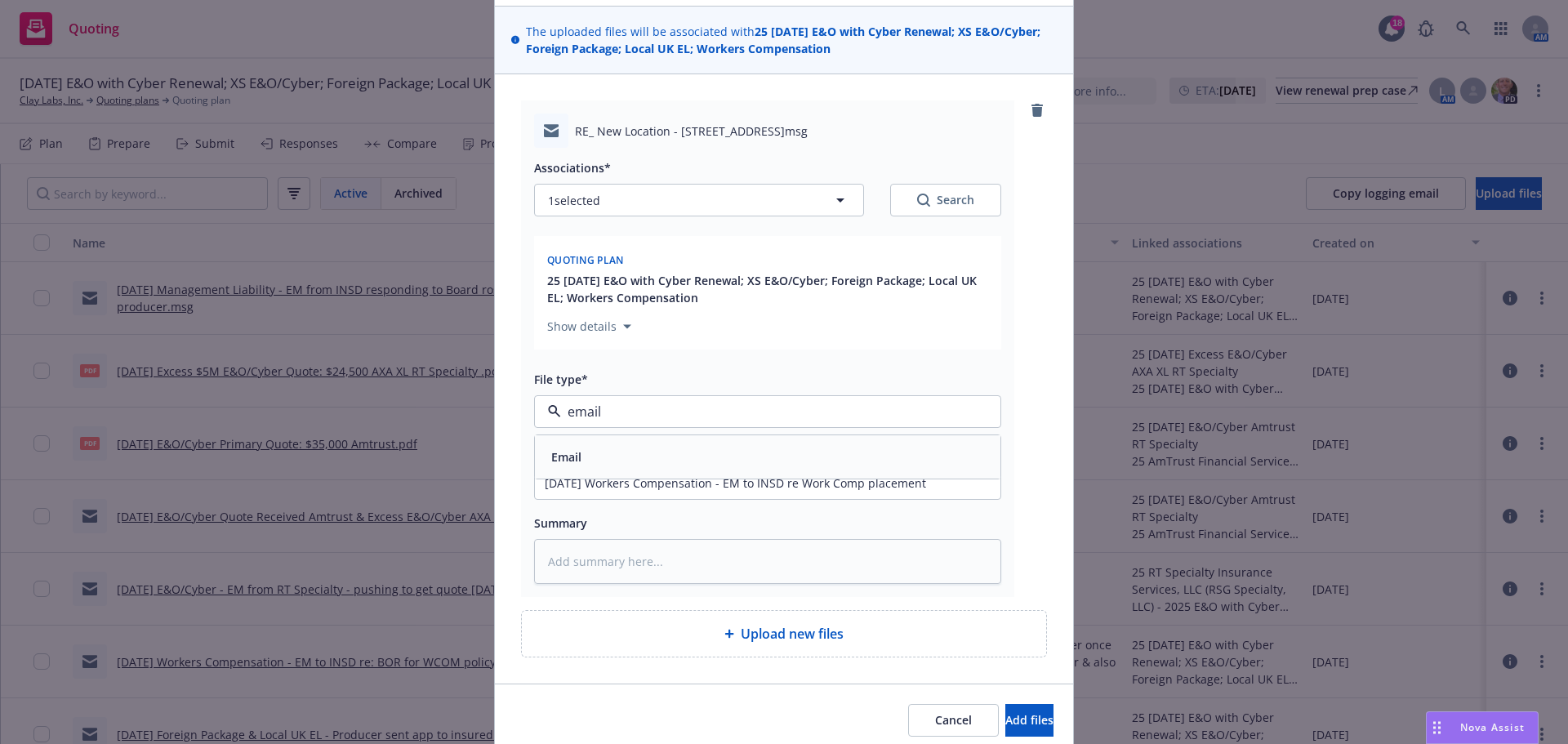
scroll to position [173, 0]
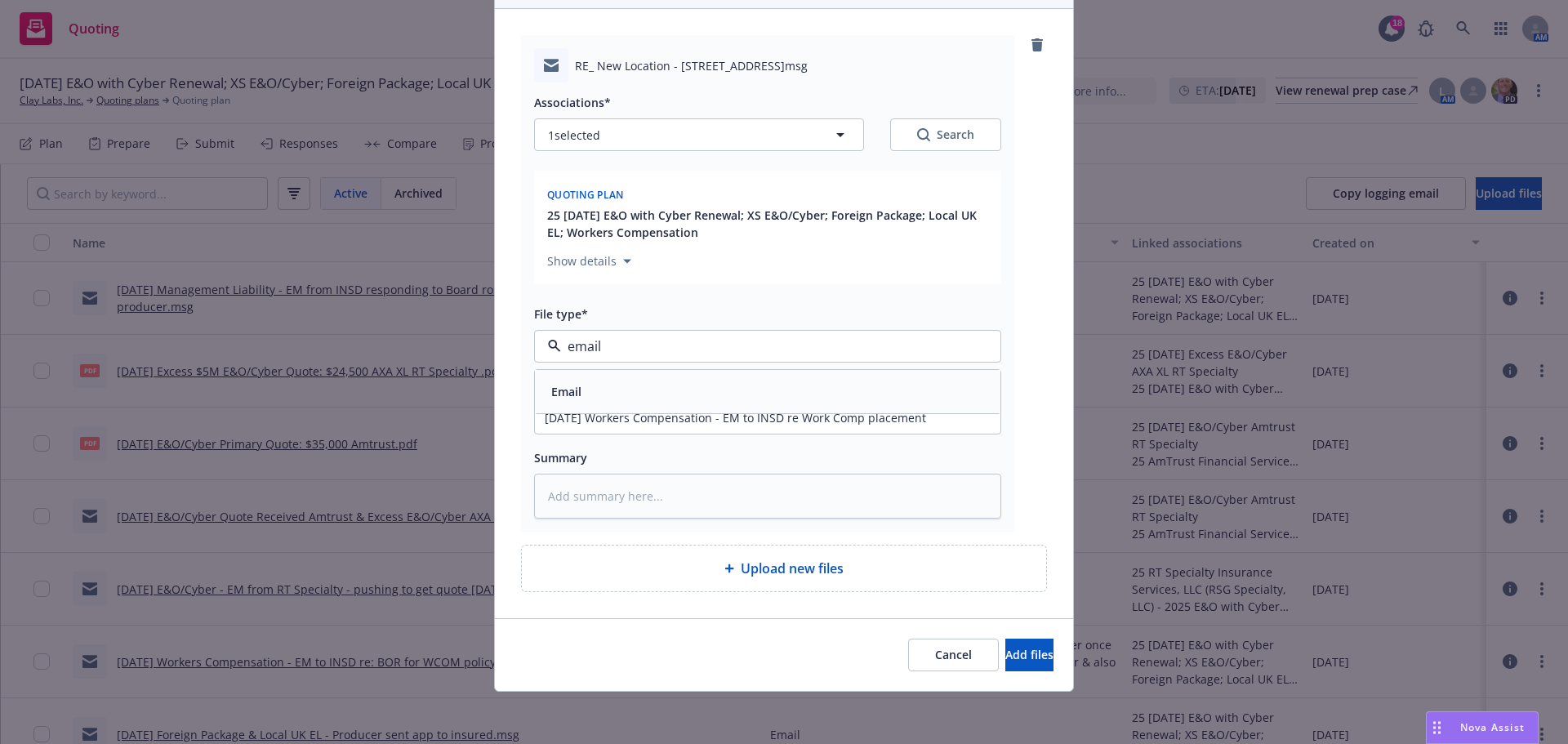
drag, startPoint x: 591, startPoint y: 371, endPoint x: 681, endPoint y: 394, distance: 92.9
click at [591, 372] on div "Email" at bounding box center [767, 391] width 466 height 43
click at [1005, 660] on span "Add files" at bounding box center [1029, 654] width 48 height 15
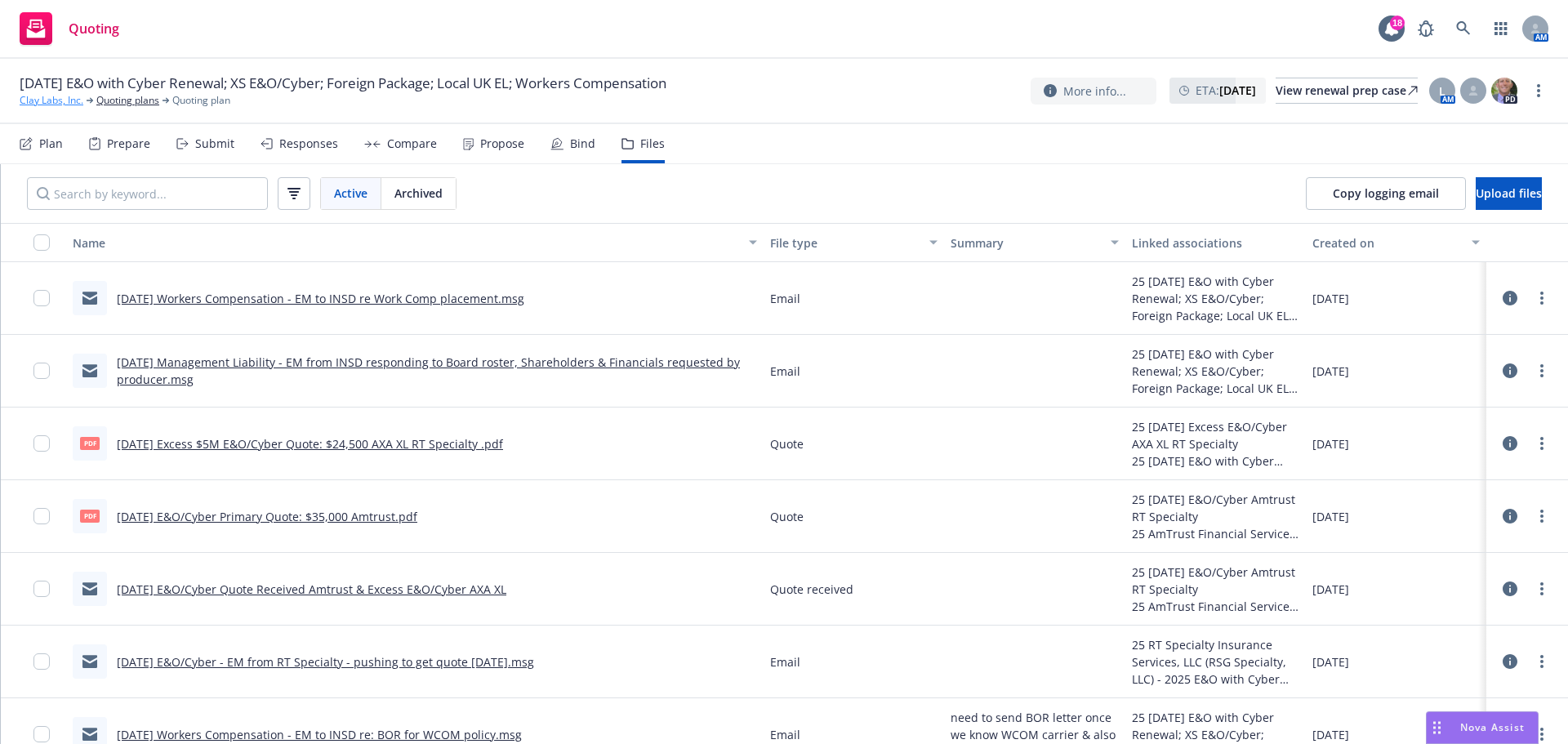
click at [54, 100] on link "Clay Labs, Inc." at bounding box center [51, 100] width 63 height 14
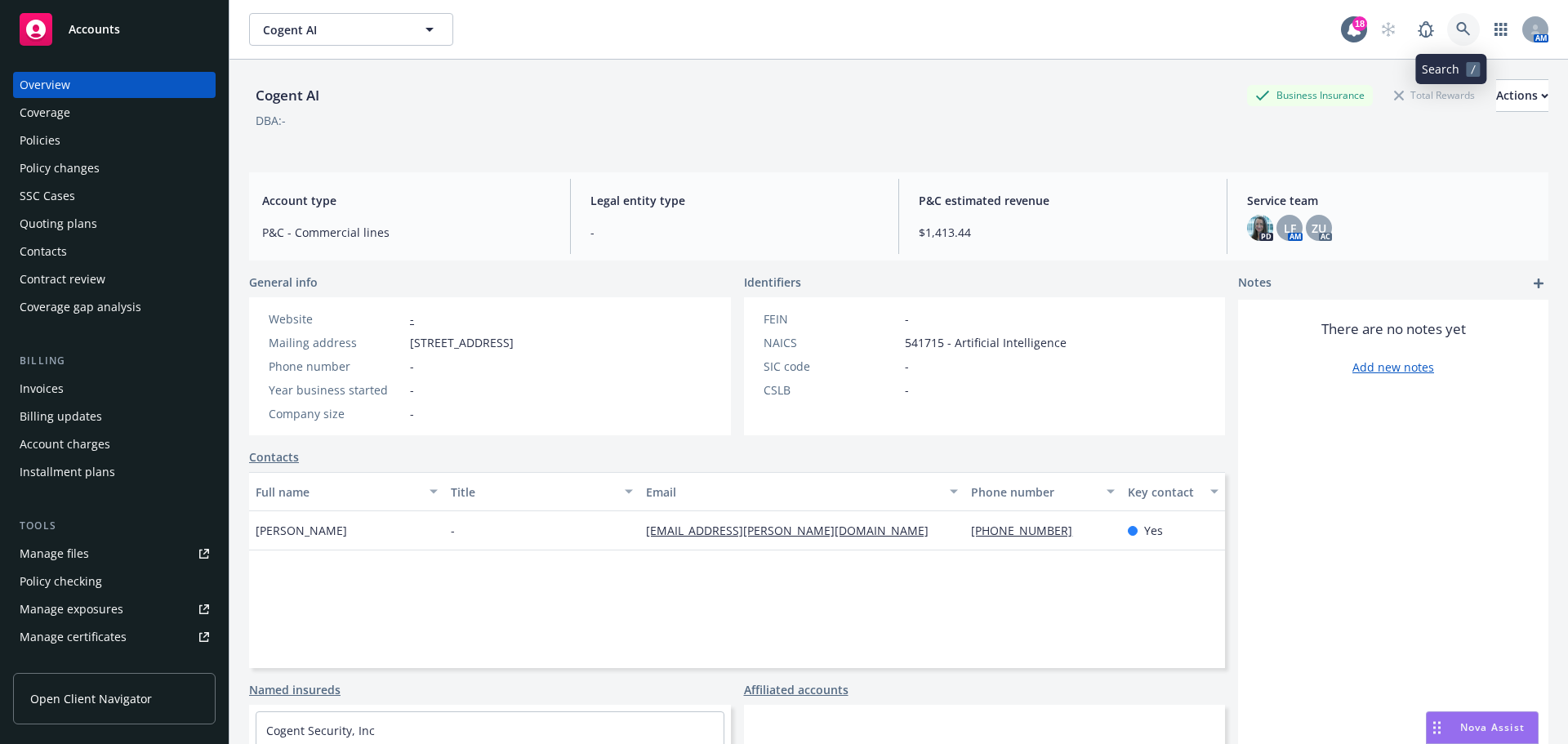
click at [1447, 32] on link at bounding box center [1463, 29] width 33 height 33
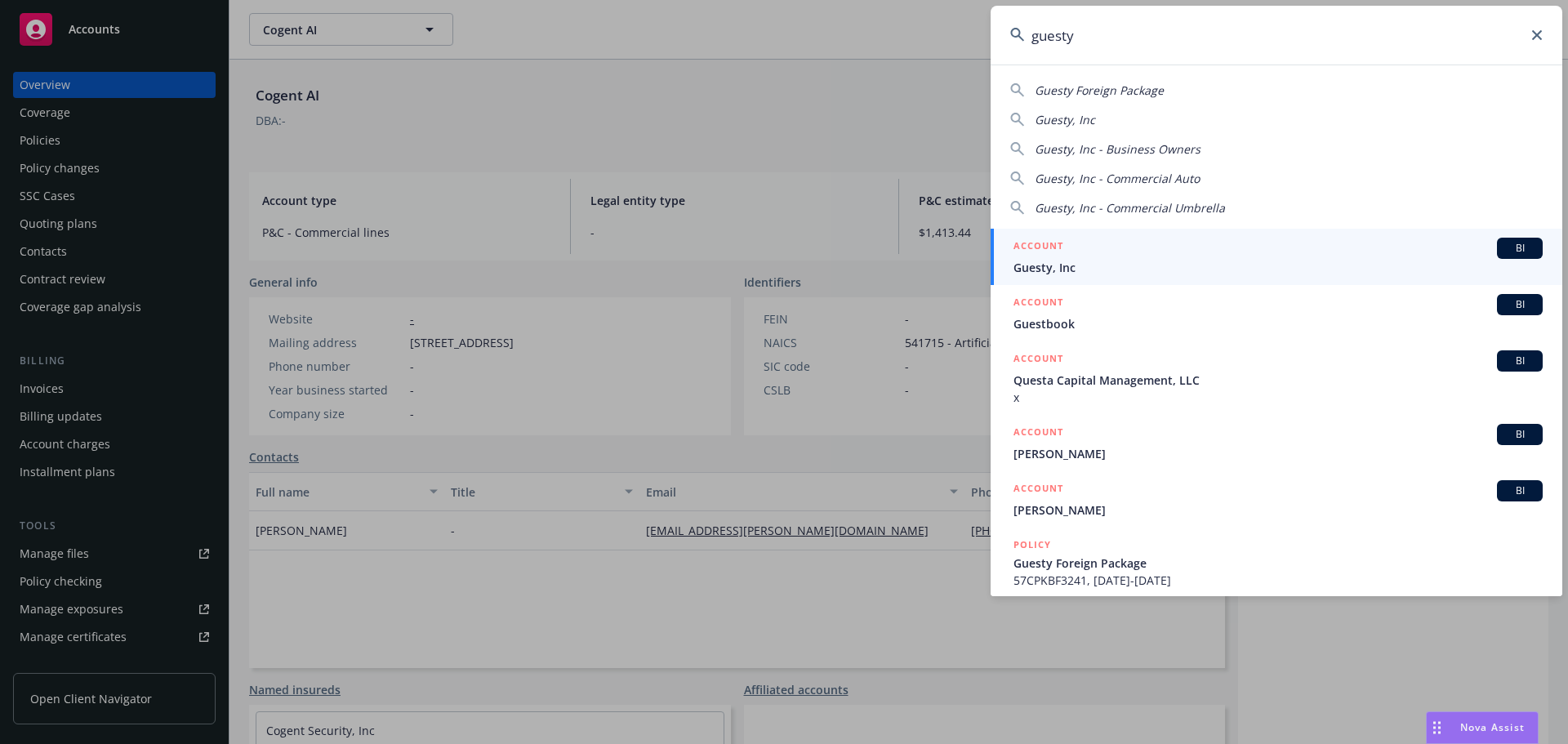
type input "guesty"
click at [1047, 267] on span "Guesty, Inc" at bounding box center [1278, 267] width 529 height 17
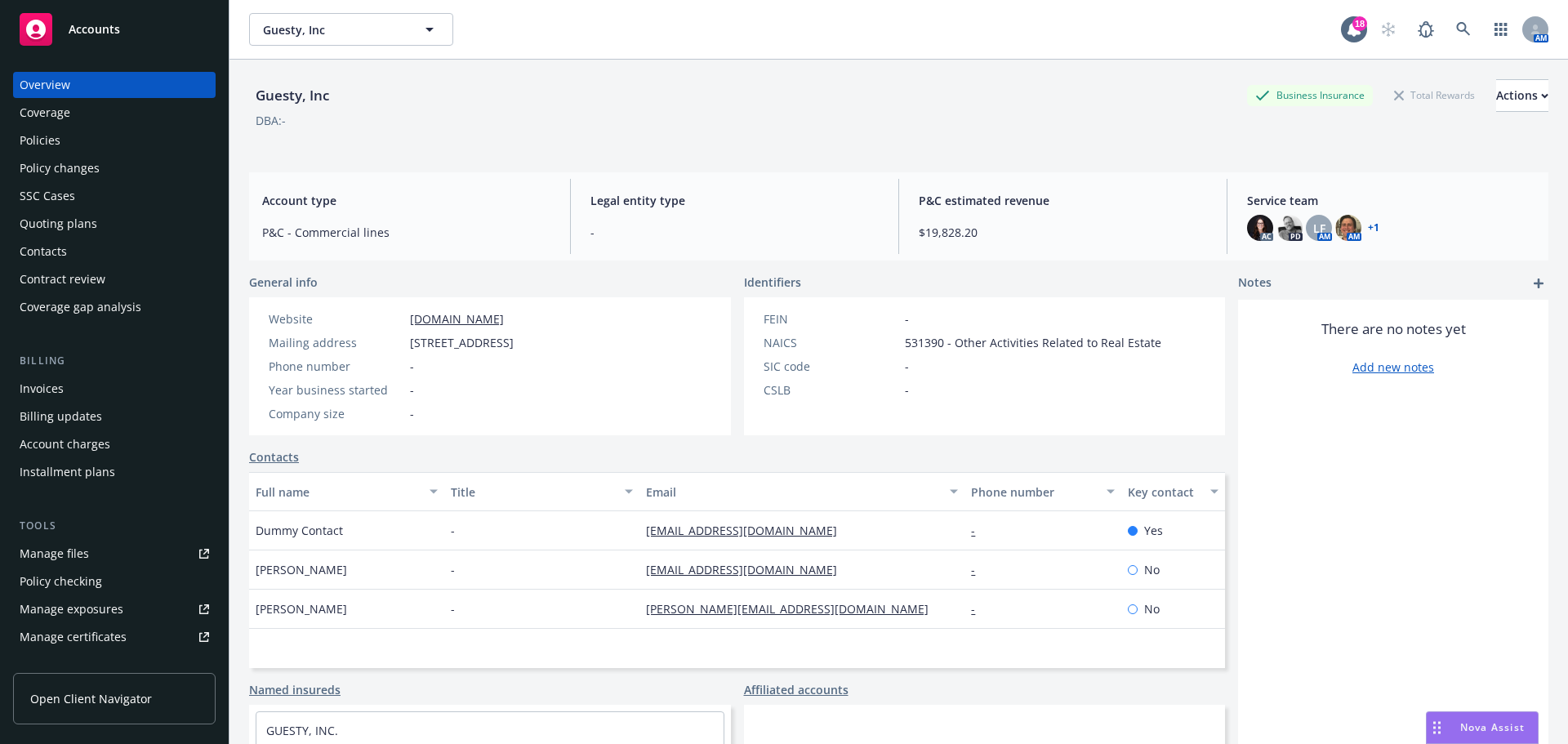
click at [51, 171] on div "Policy changes" at bounding box center [59, 168] width 80 height 26
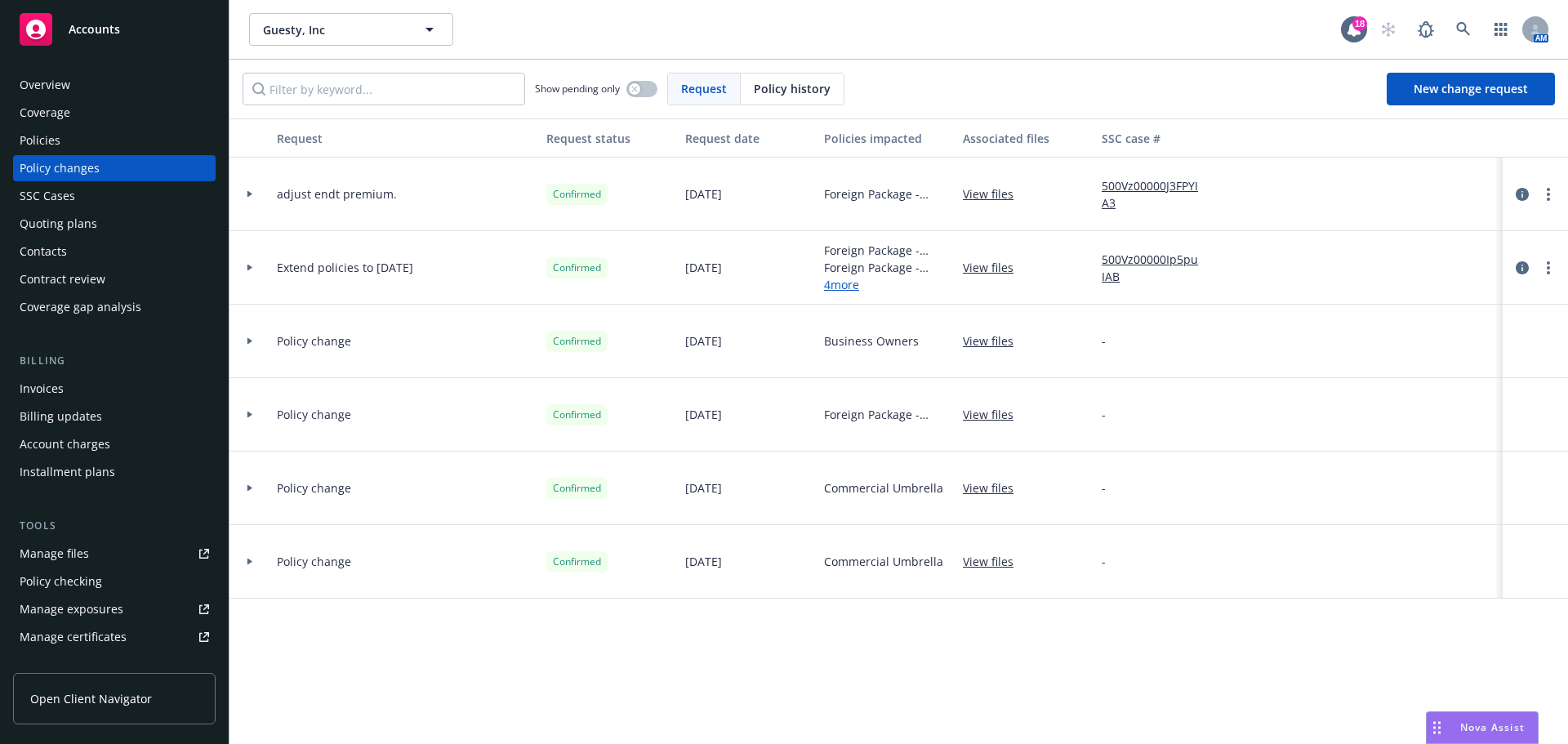
click at [46, 221] on div "Quoting plans" at bounding box center [58, 223] width 78 height 26
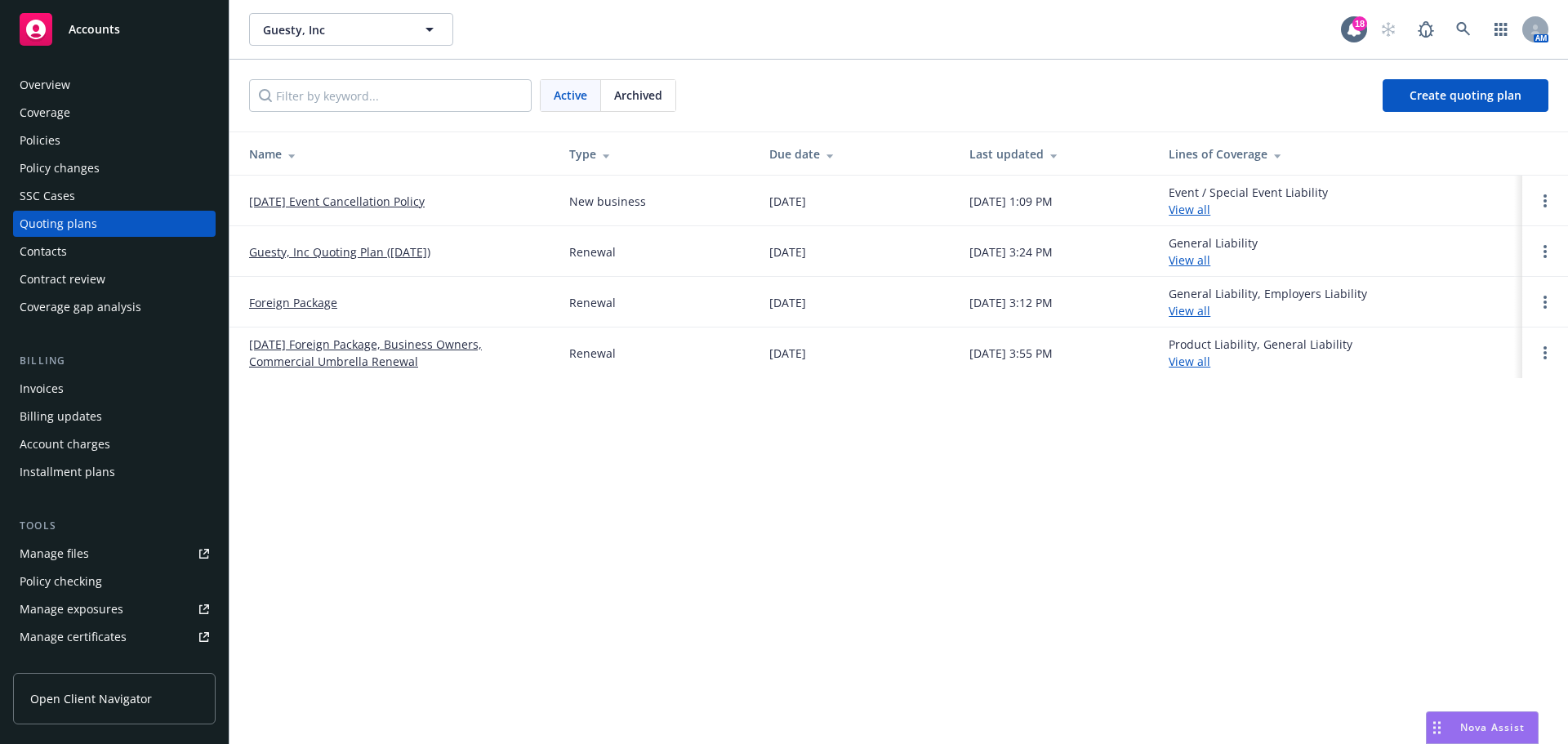
click at [302, 208] on link "9/10/2025 Event Cancellation Policy" at bounding box center [337, 201] width 176 height 17
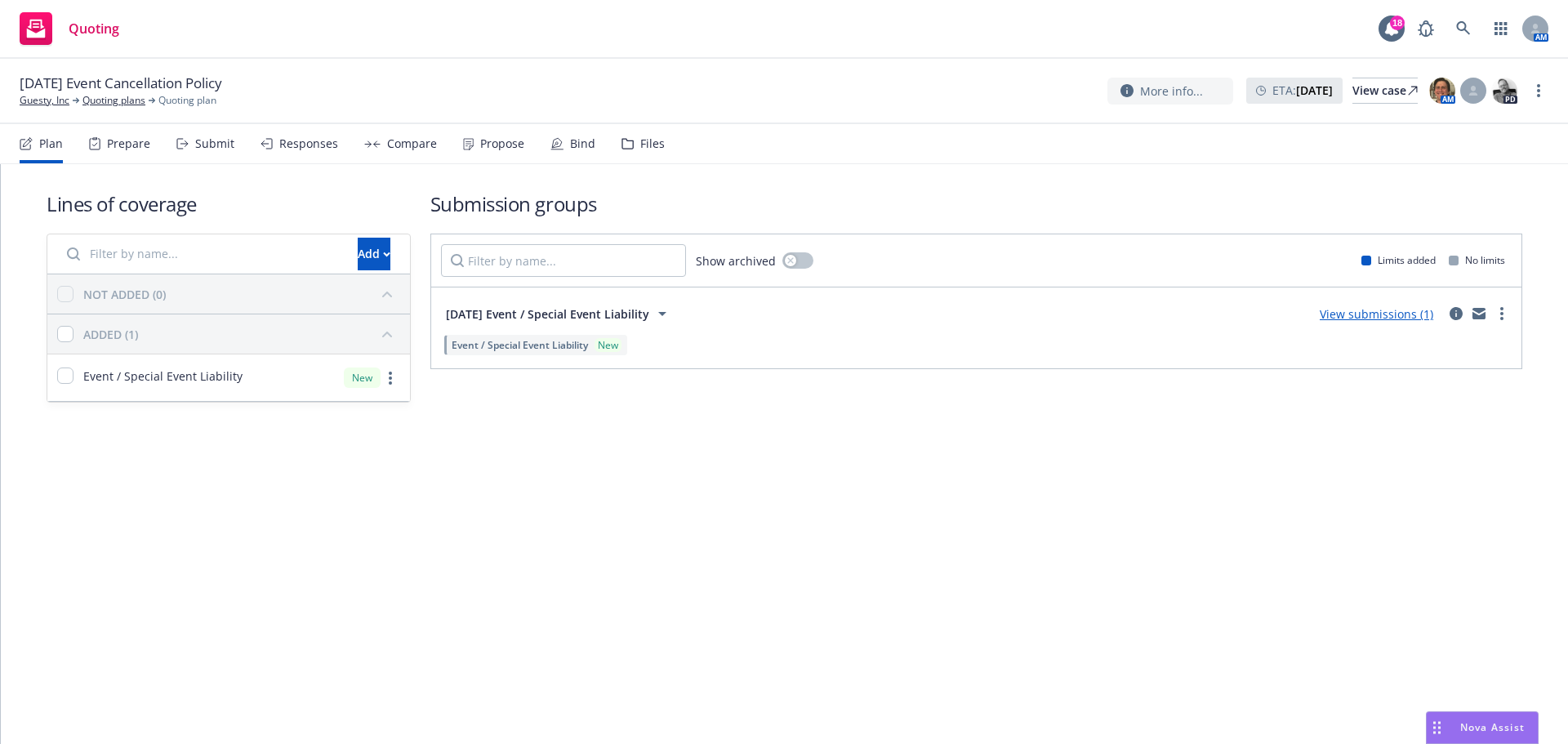
click at [209, 141] on div "Submit" at bounding box center [215, 143] width 39 height 13
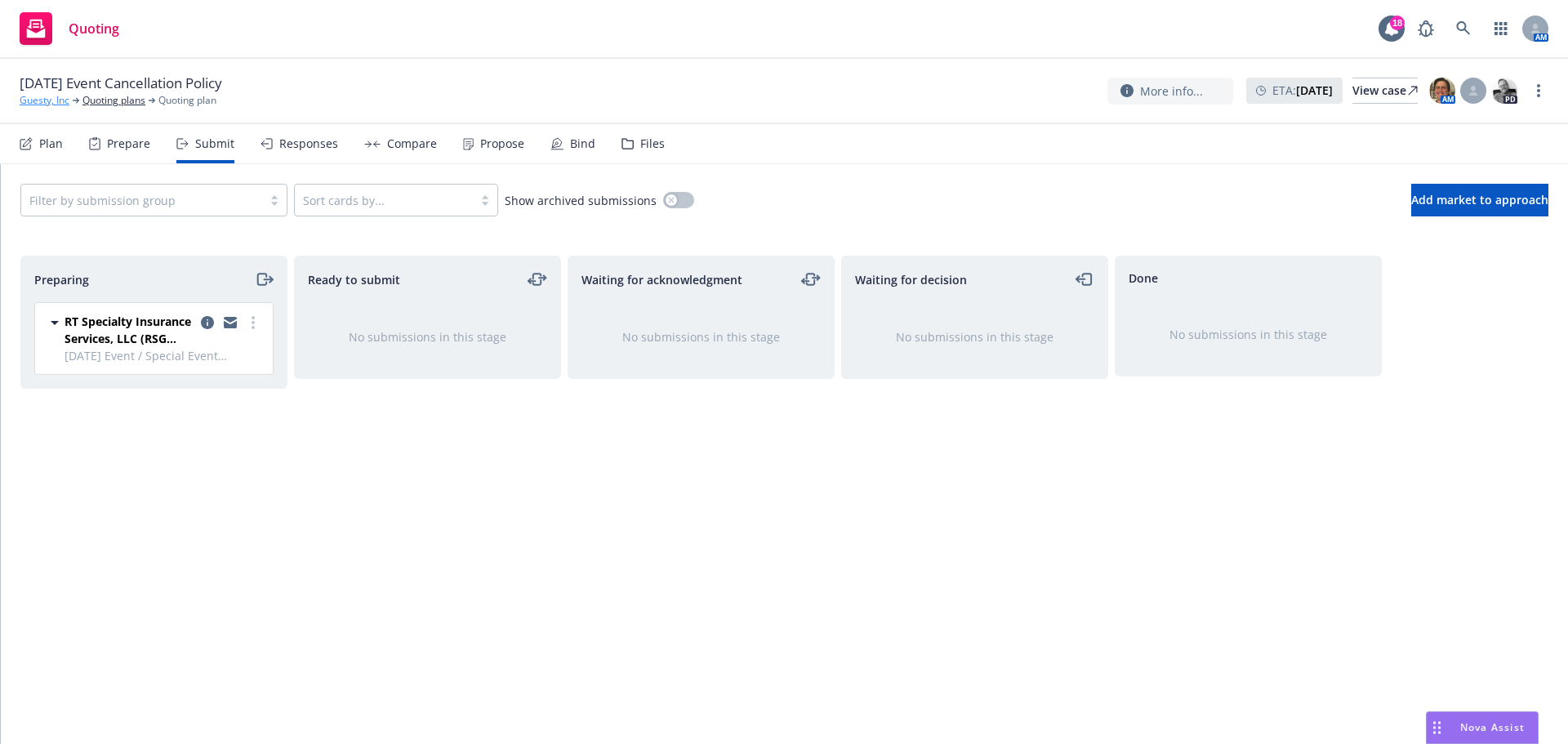
click at [41, 100] on link "Guesty, Inc" at bounding box center [44, 100] width 50 height 14
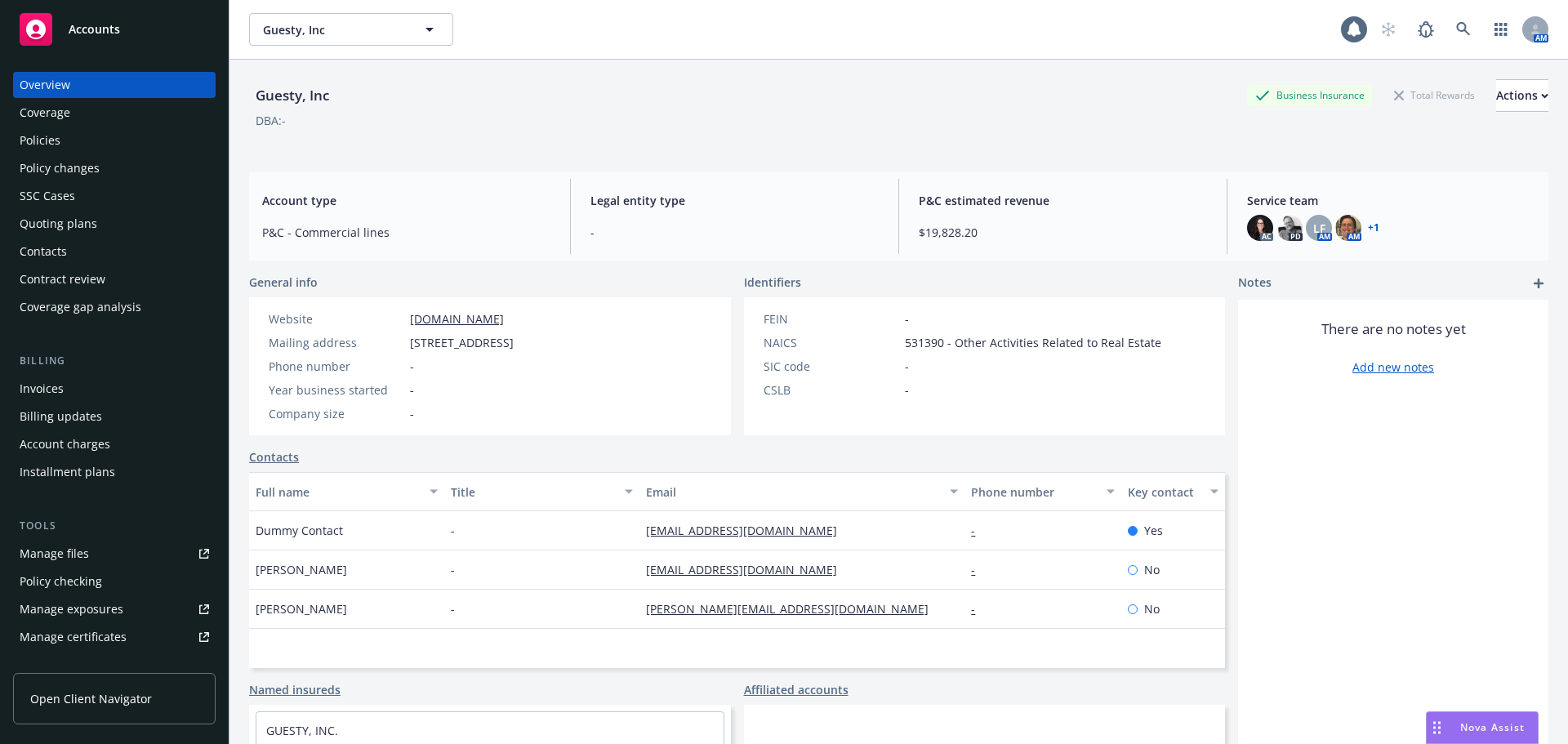
click at [48, 138] on div "Policies" at bounding box center [40, 140] width 41 height 26
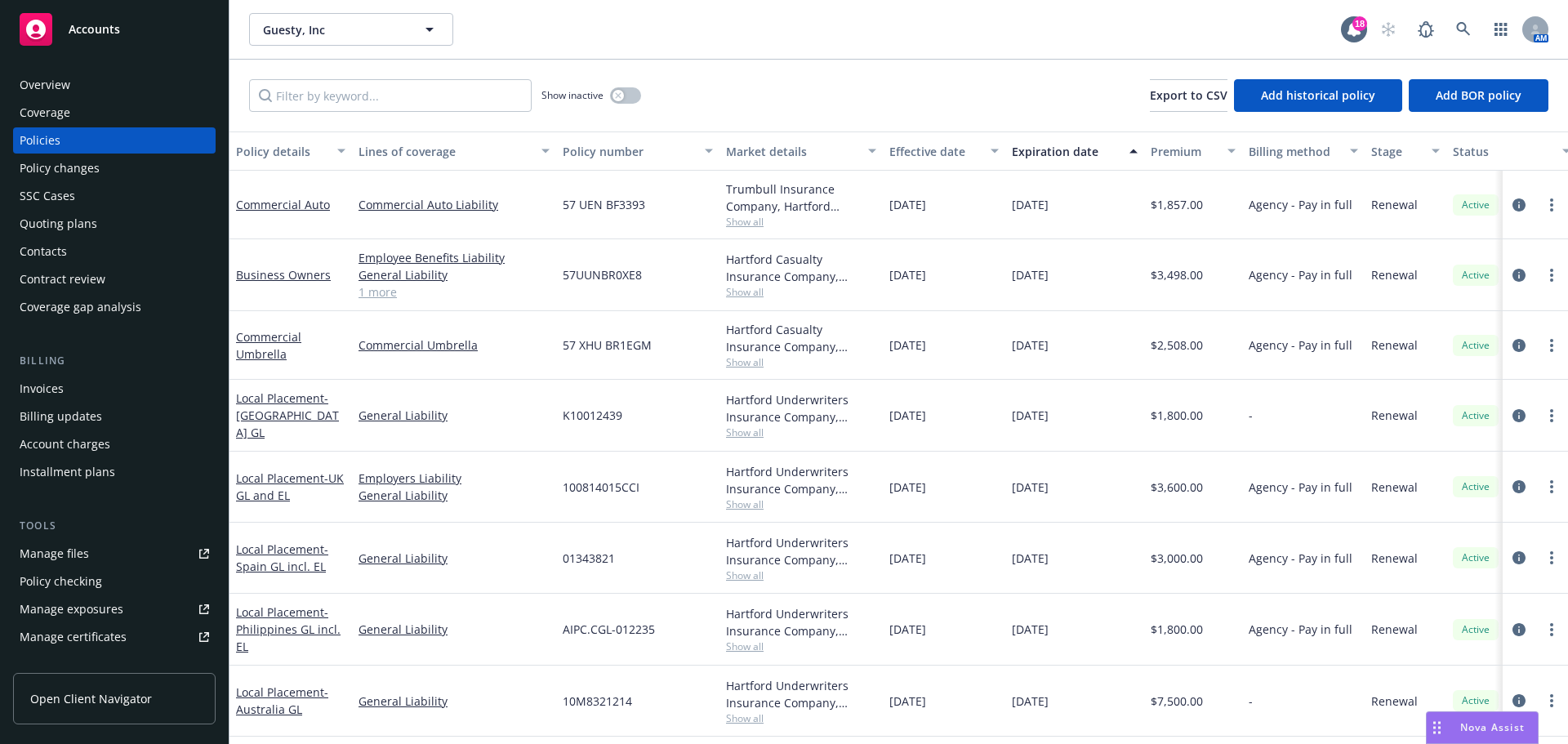
scroll to position [144, 0]
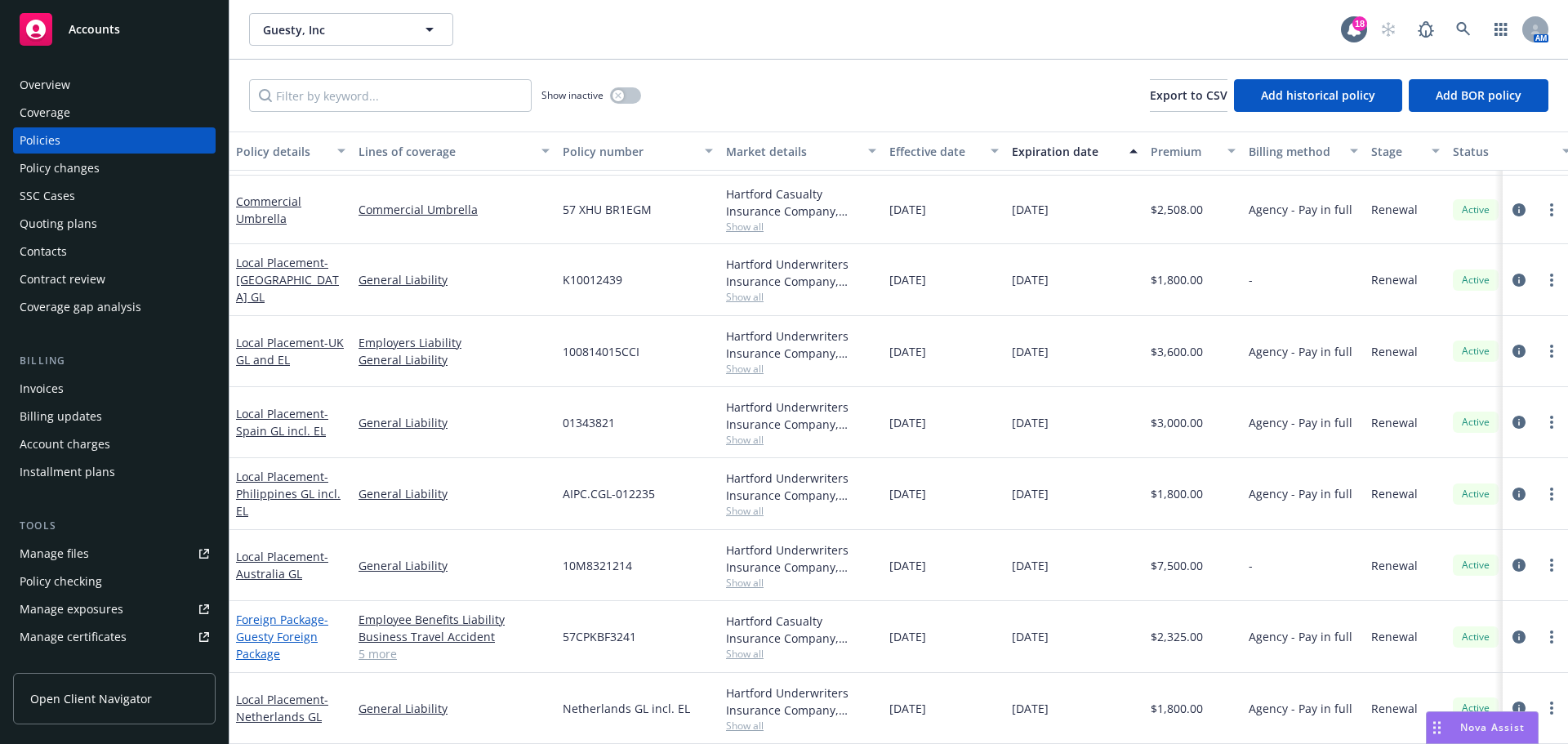
click at [284, 627] on span "- Guesty Foreign Package" at bounding box center [281, 636] width 92 height 50
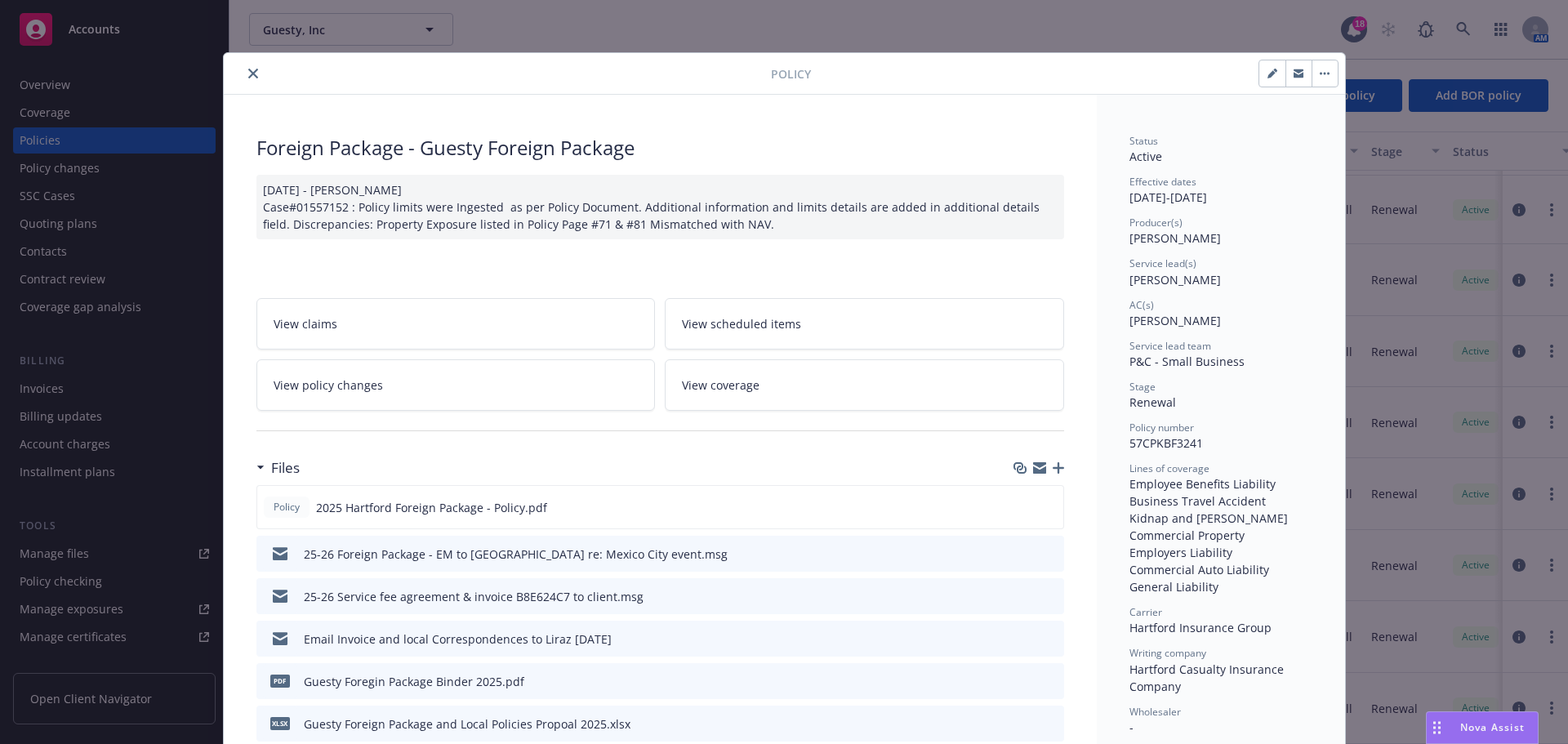
click at [1044, 555] on icon "preview file" at bounding box center [1048, 553] width 14 height 12
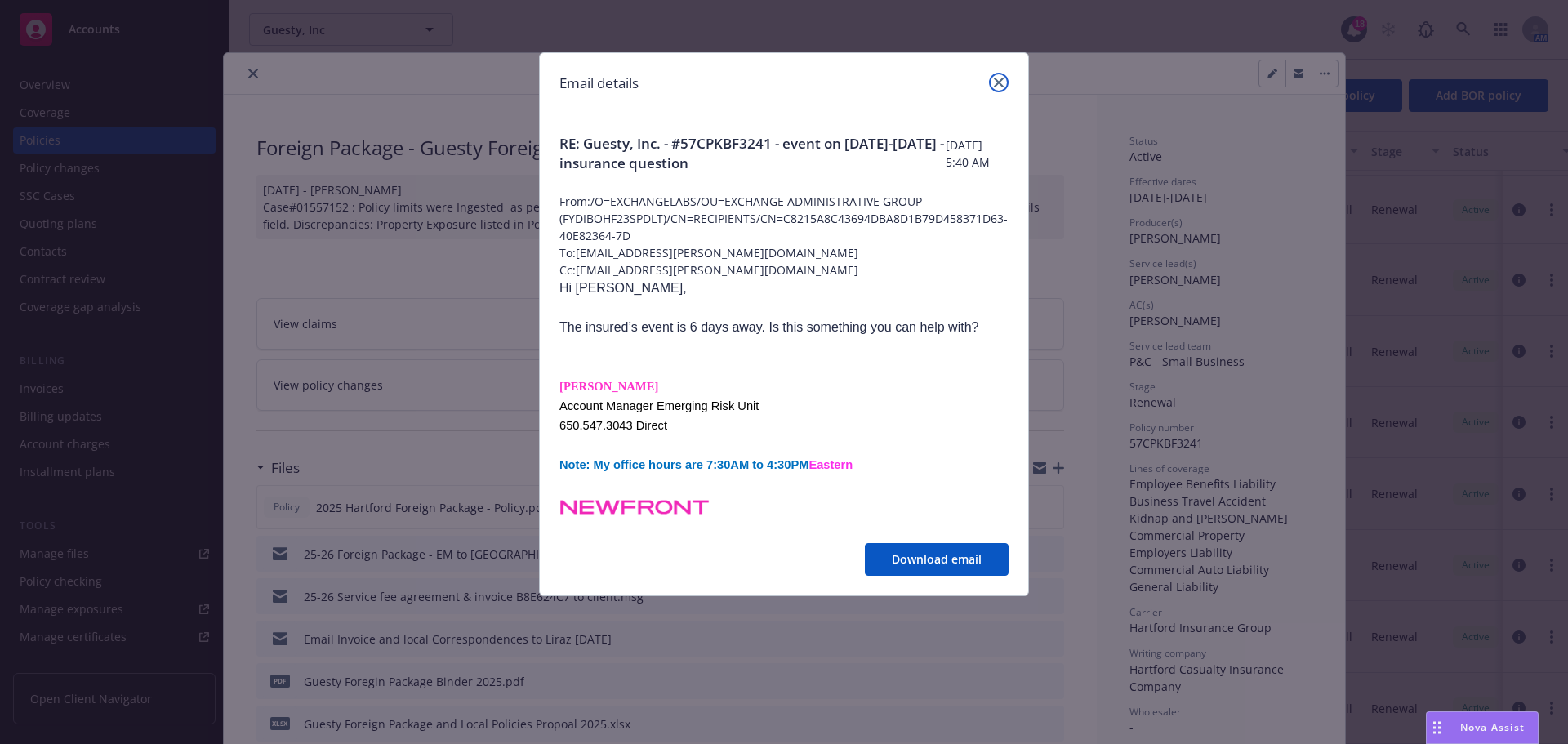
drag, startPoint x: 1001, startPoint y: 79, endPoint x: 970, endPoint y: 138, distance: 66.6
click at [1000, 79] on icon "close" at bounding box center [999, 83] width 10 height 10
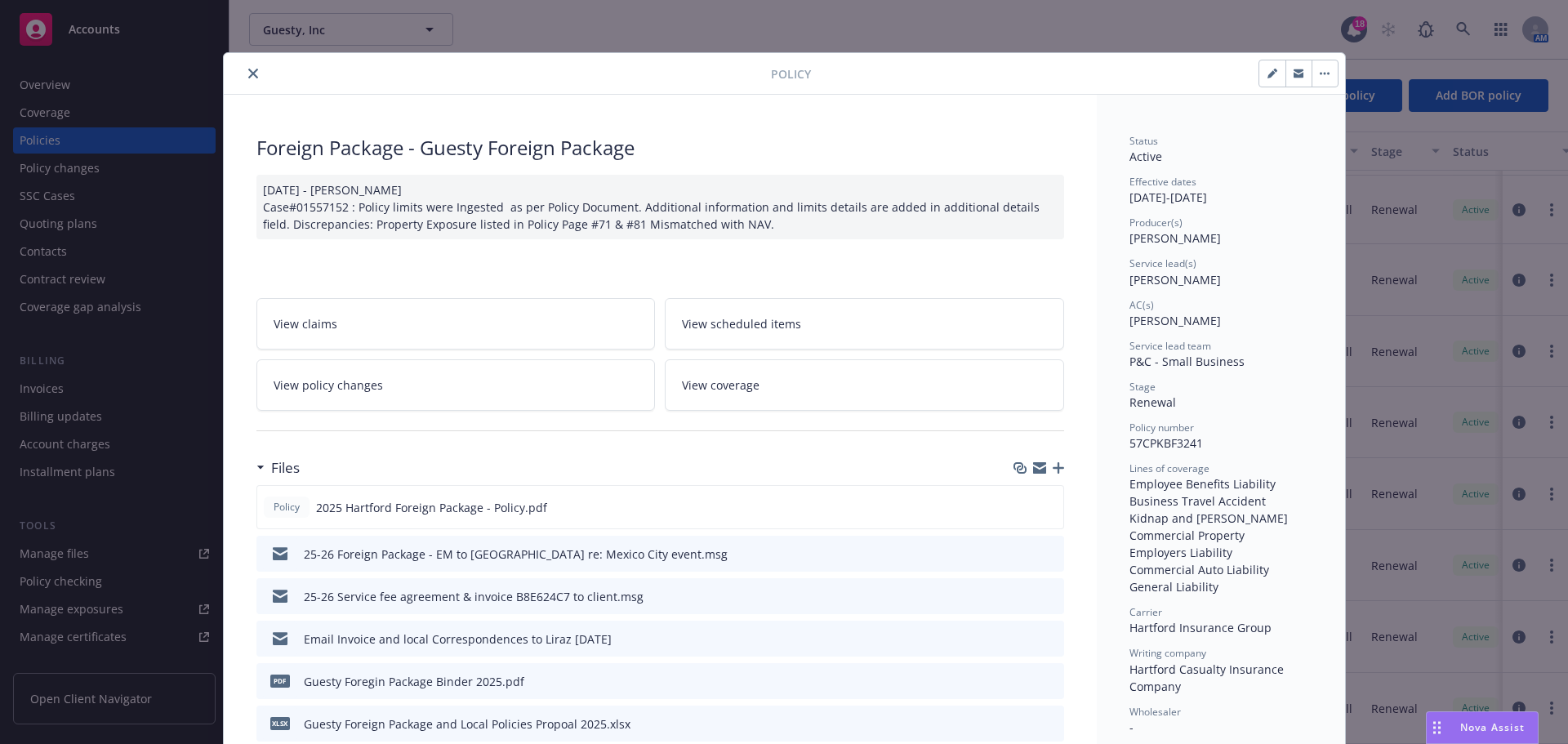
click at [1055, 469] on icon "button" at bounding box center [1059, 468] width 12 height 12
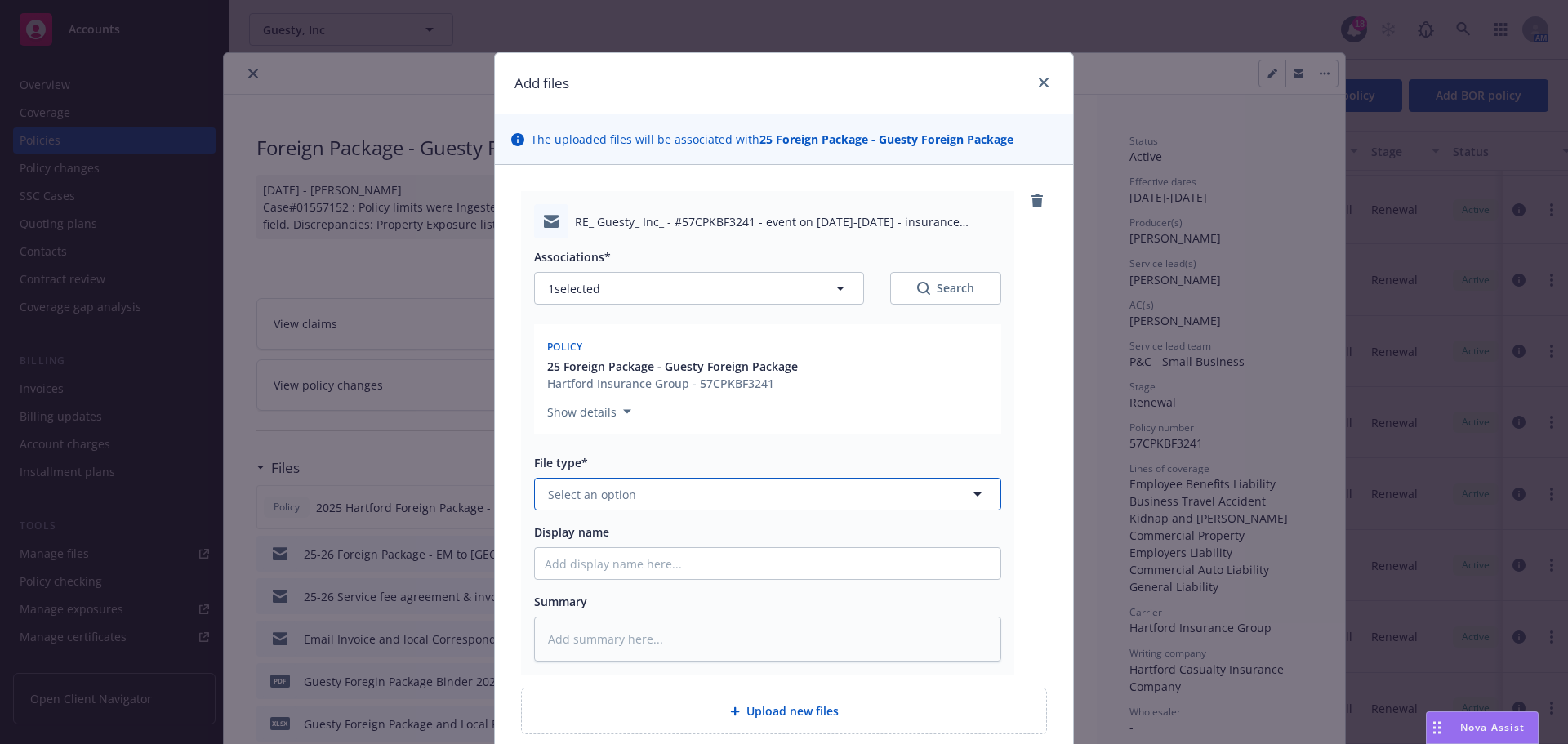
click at [606, 491] on span "Select an option" at bounding box center [592, 494] width 88 height 17
type input "email"
click at [574, 550] on div "Email" at bounding box center [564, 540] width 40 height 24
click at [574, 569] on input "Display name" at bounding box center [767, 563] width 466 height 31
type textarea "x"
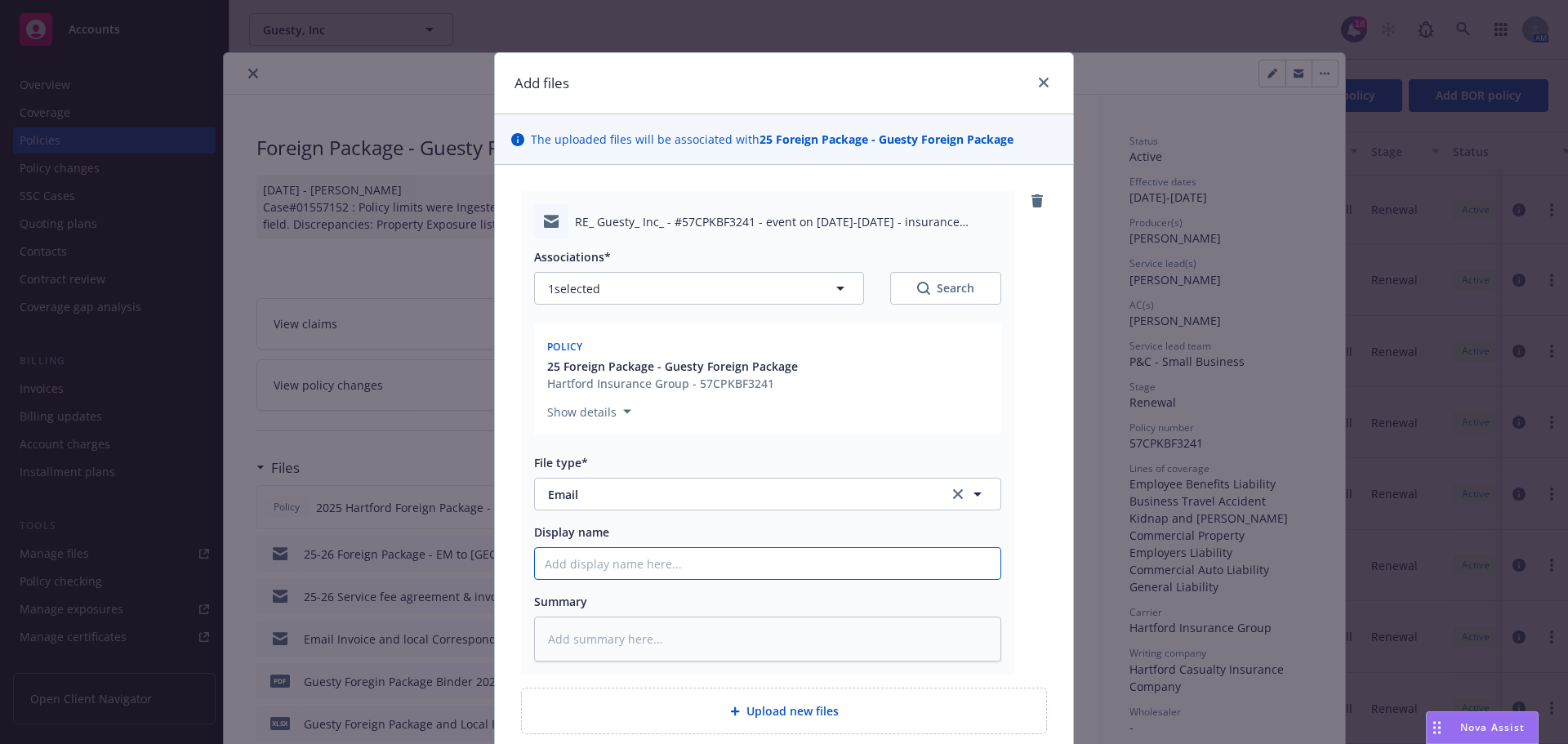
type input "2"
type textarea "x"
type input "25"
type textarea "x"
type input "25-"
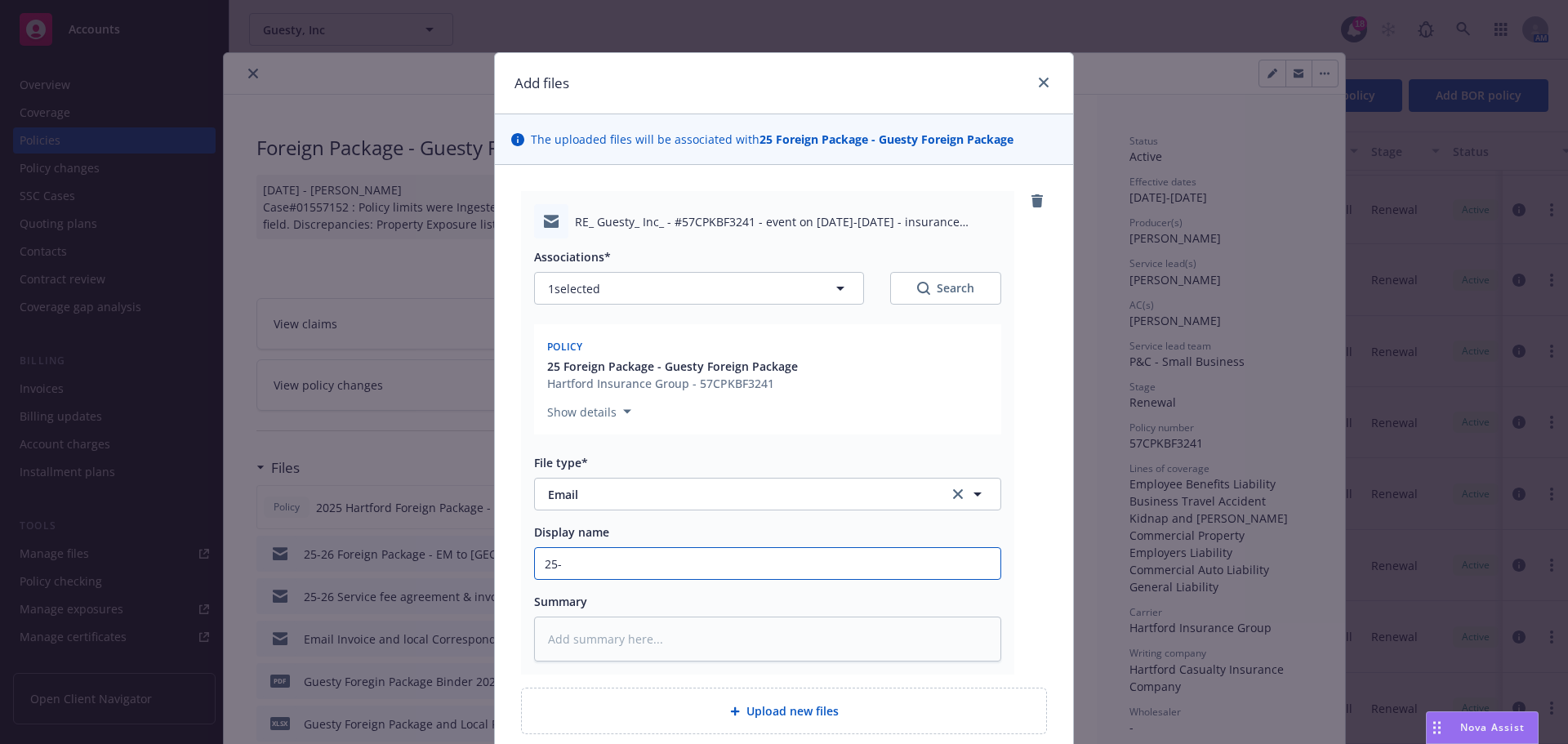
type textarea "x"
type input "25-2"
type textarea "x"
type input "25-26"
type textarea "x"
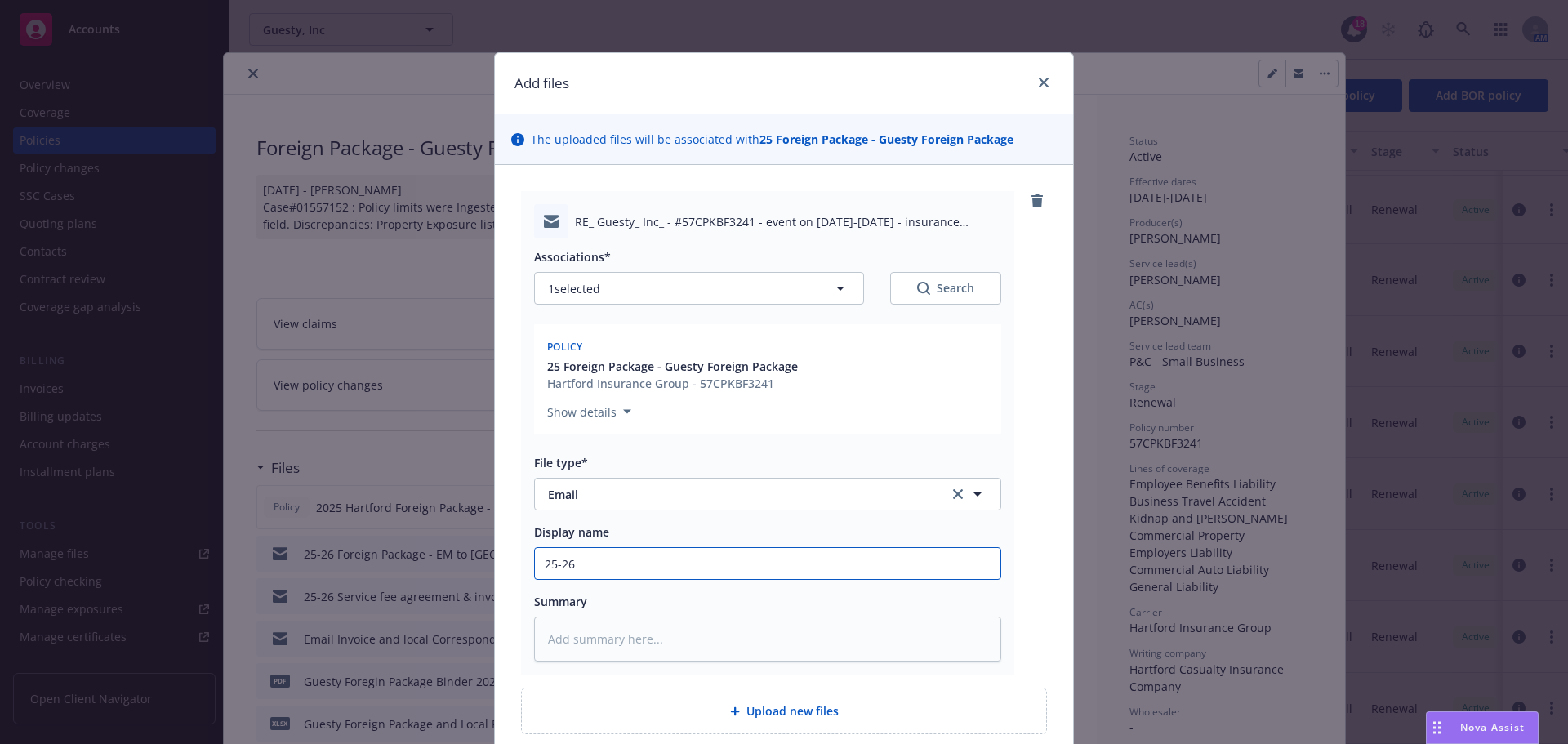
type input "25-26"
type textarea "x"
type input "25-26 F"
type textarea "x"
type input "25-26 Fo"
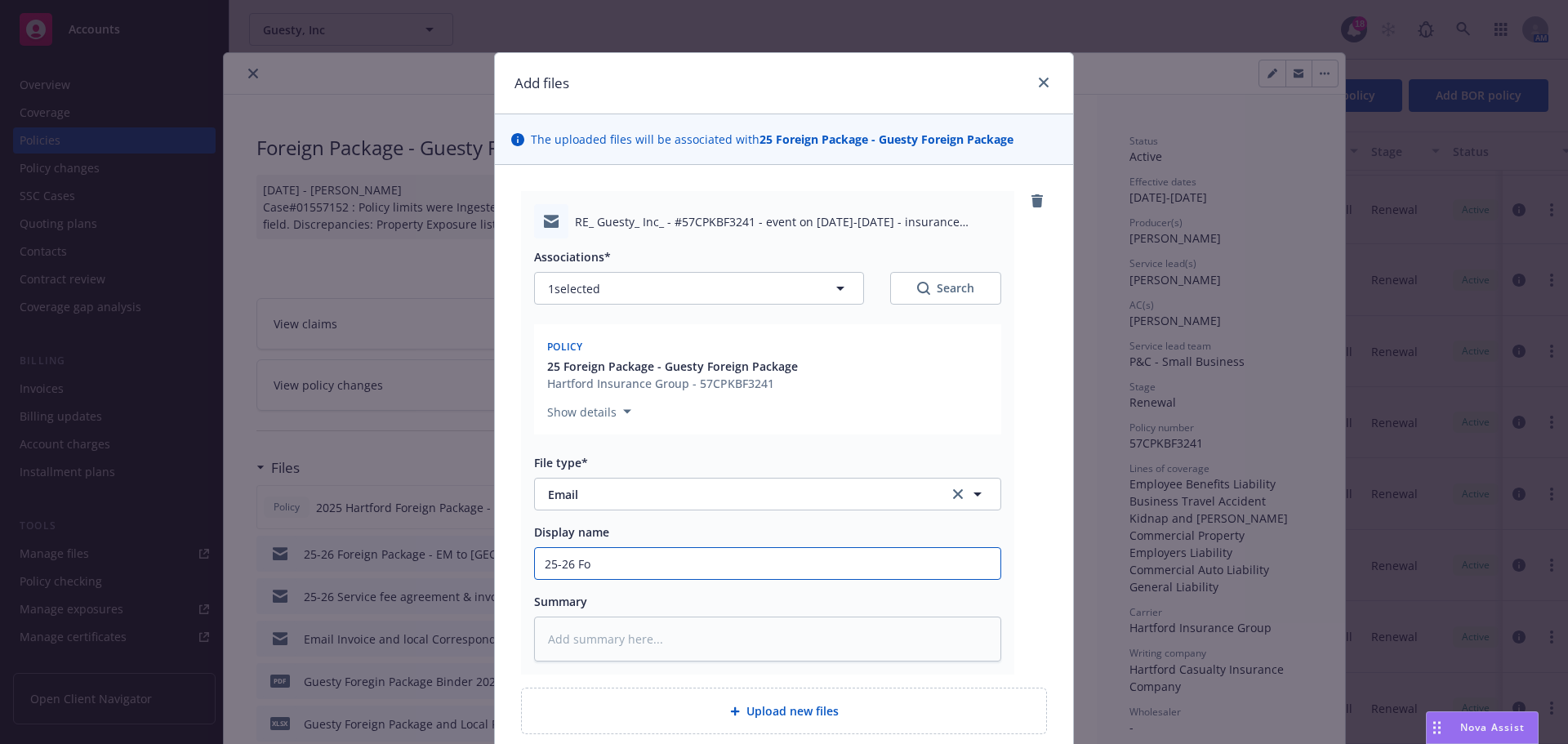
type textarea "x"
type input "25-26 For"
type textarea "x"
type input "25-26 Fore"
type textarea "x"
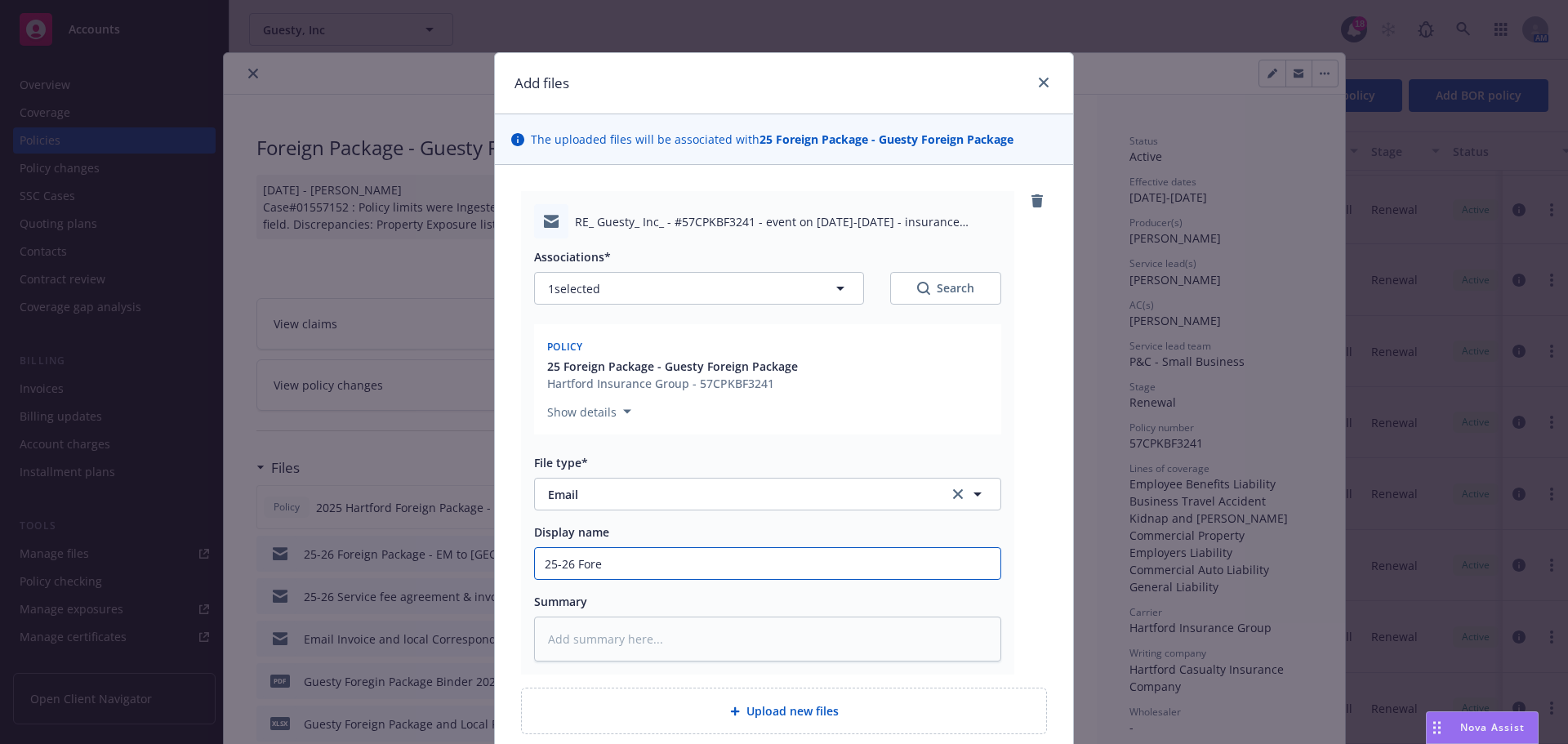
type input "25-26 Forei"
type textarea "x"
type input "25-26 Foreig"
type textarea "x"
type input "25-26 Foreign"
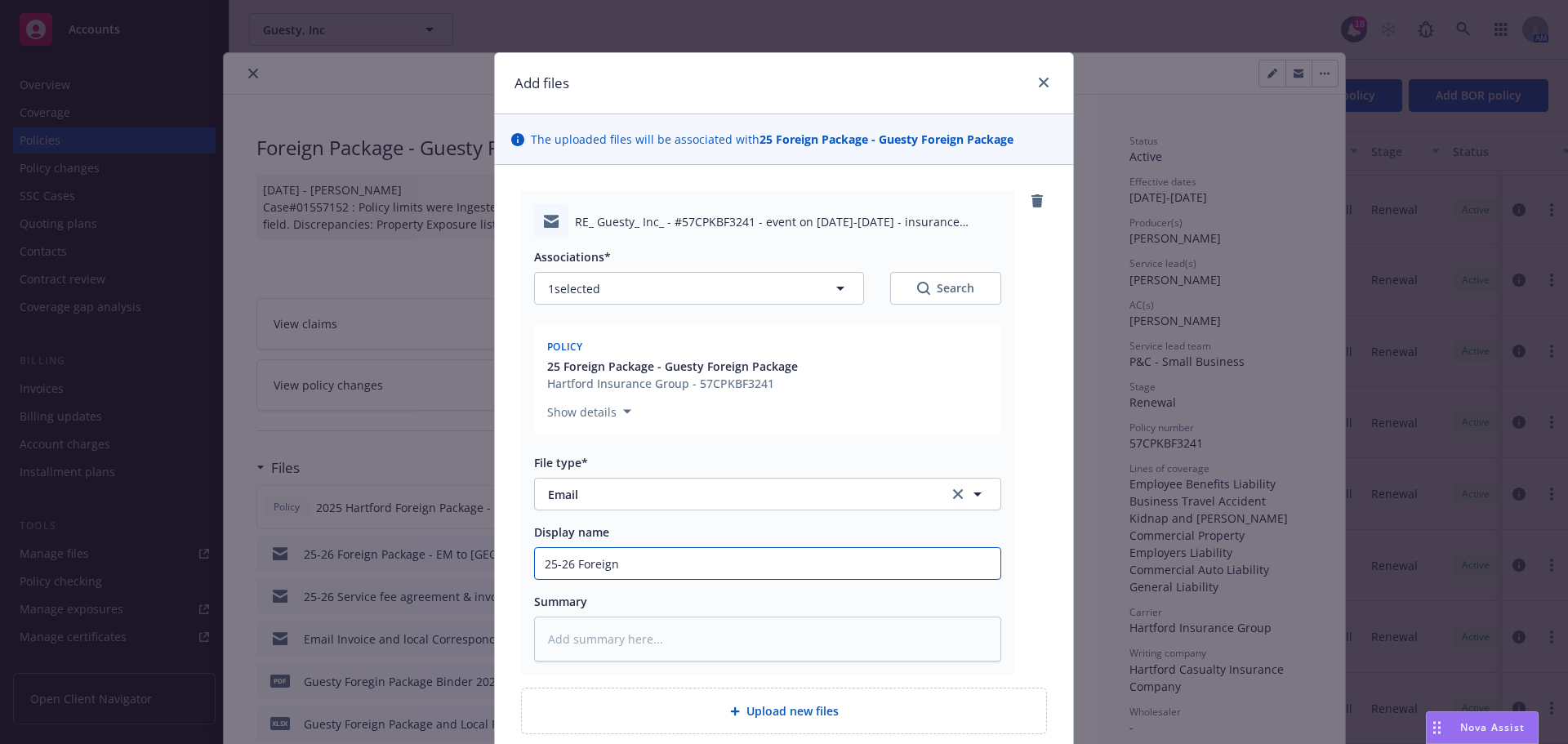
type textarea "x"
type input "25-26 Foreign"
type textarea "x"
type input "25-26 Foreign P"
type textarea "x"
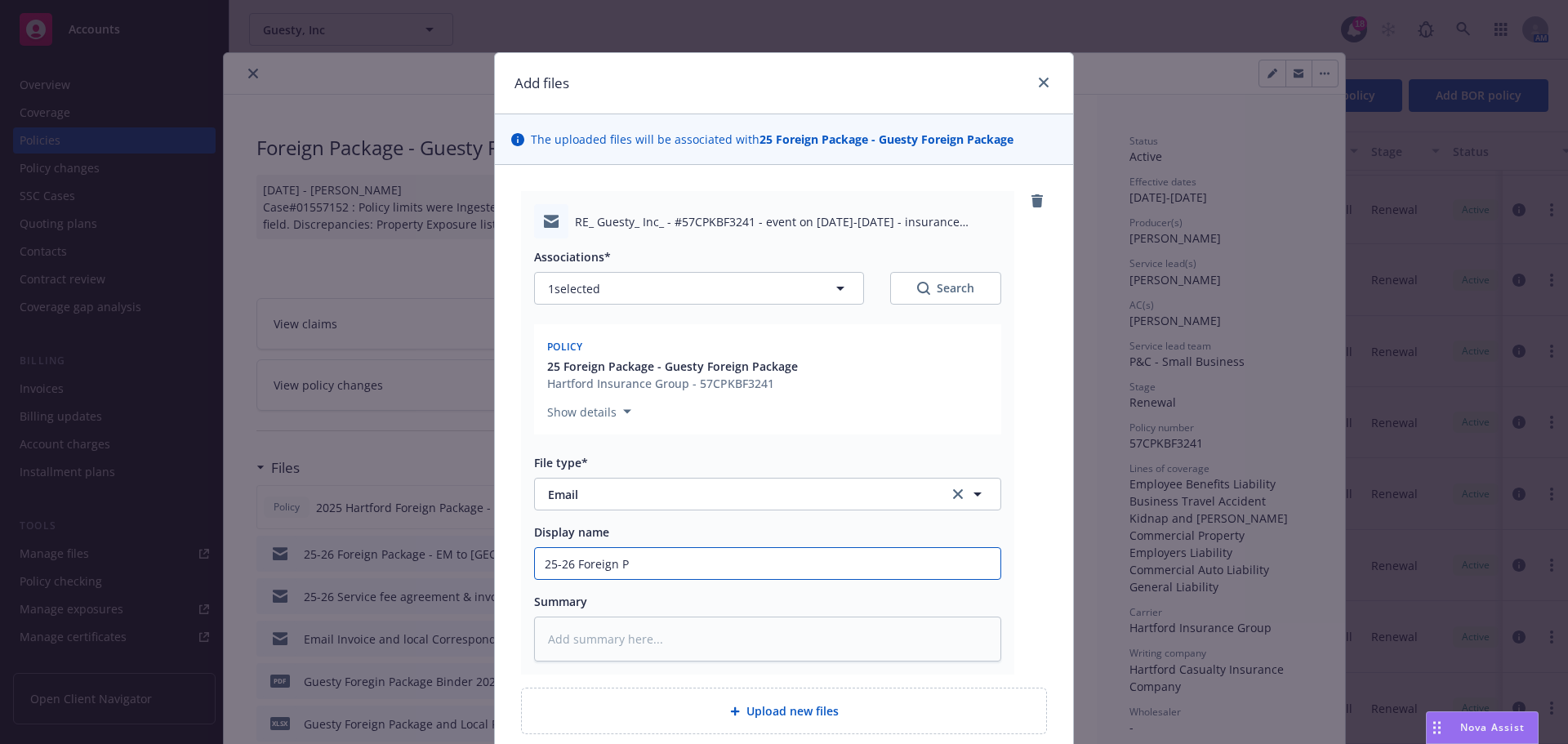
type input "25-26 Foreign Pa"
type textarea "x"
type input "25-26 Foreign Pac"
type textarea "x"
type input "25-26 Foreign Packa"
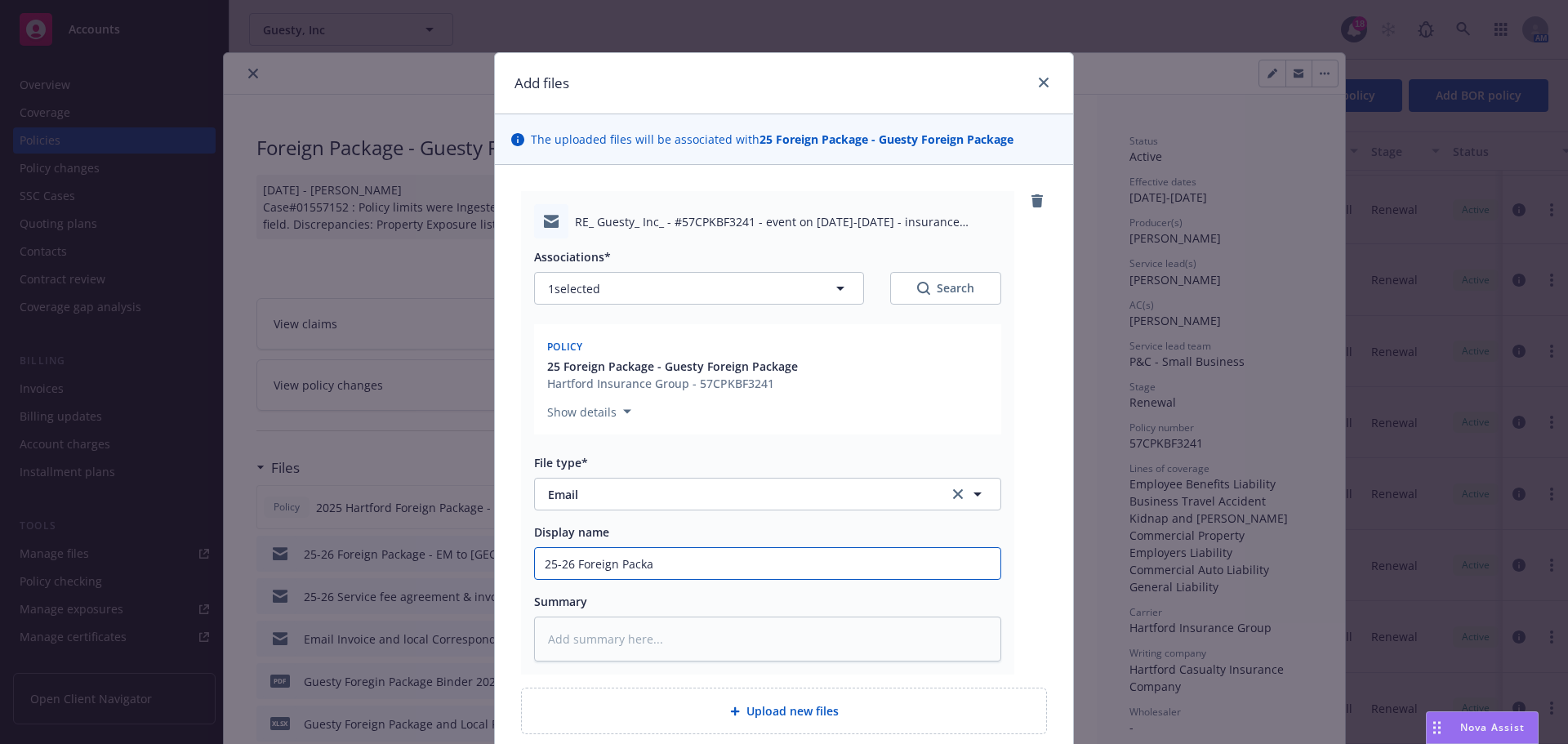
type textarea "x"
type input "25-26 Foreign Packag"
type textarea "x"
type input "25-26 Foreign Package"
type textarea "x"
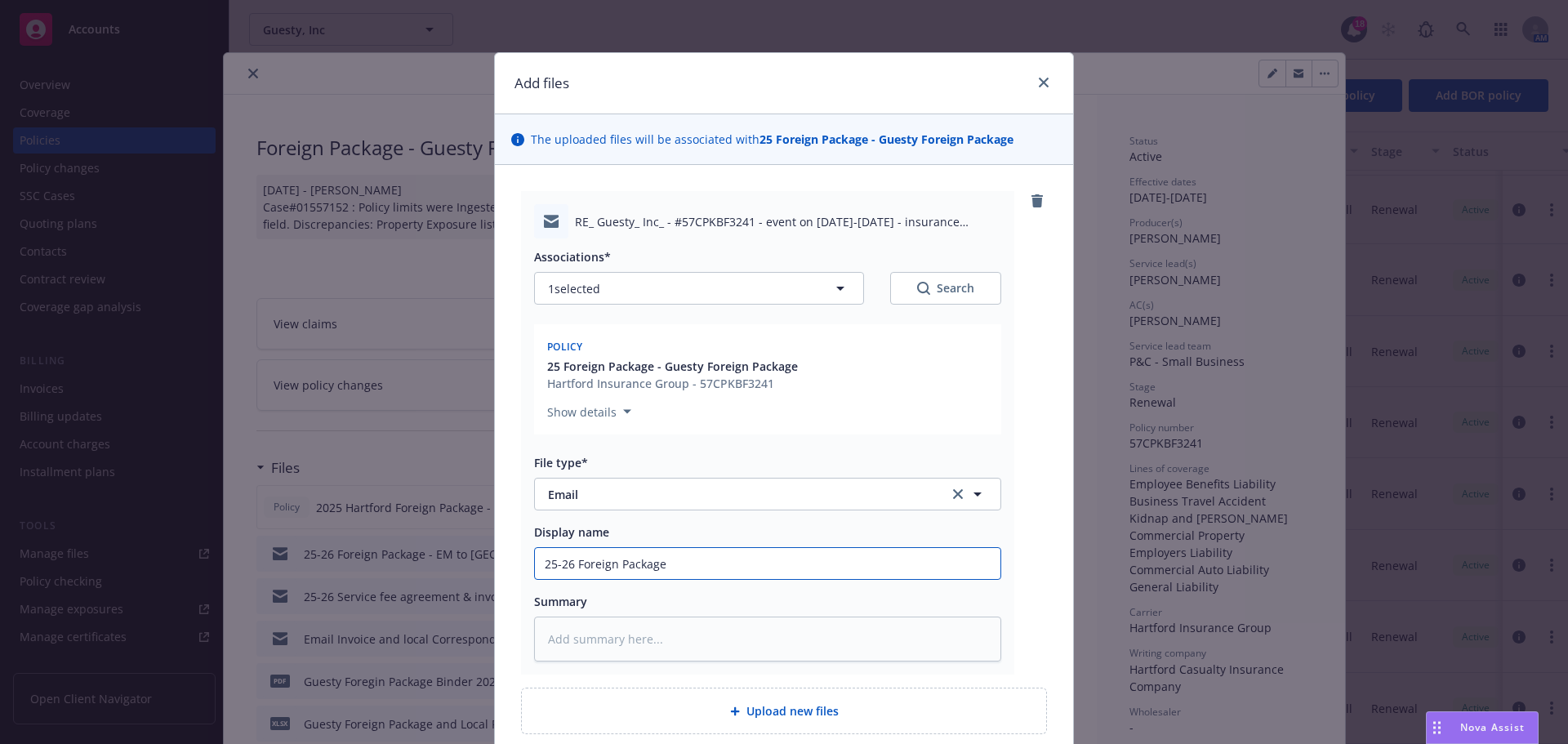
type input "25-26 Foreign Package"
type textarea "x"
type input "25-26 Foreign Package -"
type textarea "x"
type input "25-26 Foreign Package -"
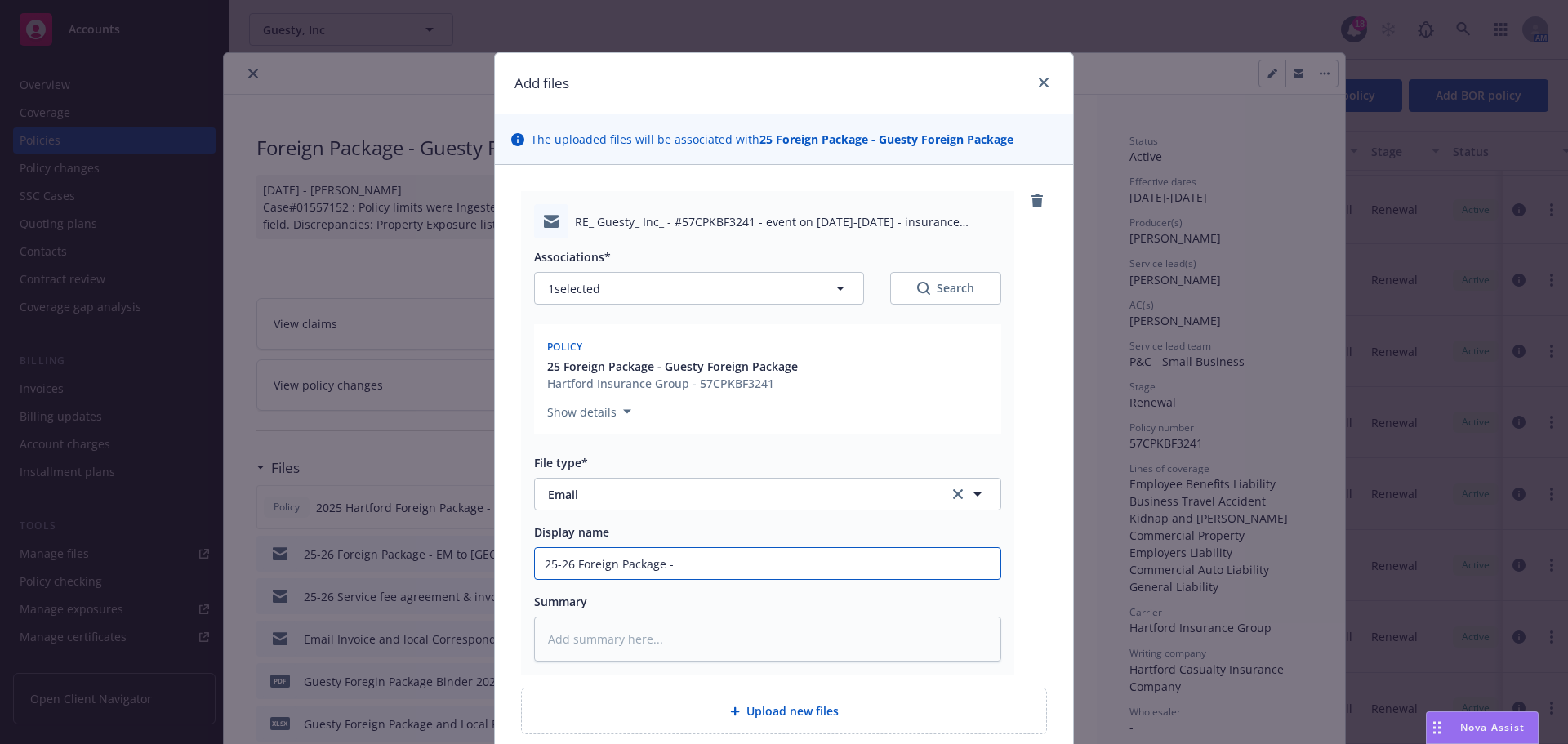
type textarea "x"
type input "25-26 Foreign Package - E"
type textarea "x"
type input "25-26 Foreign Package - EM"
type textarea "x"
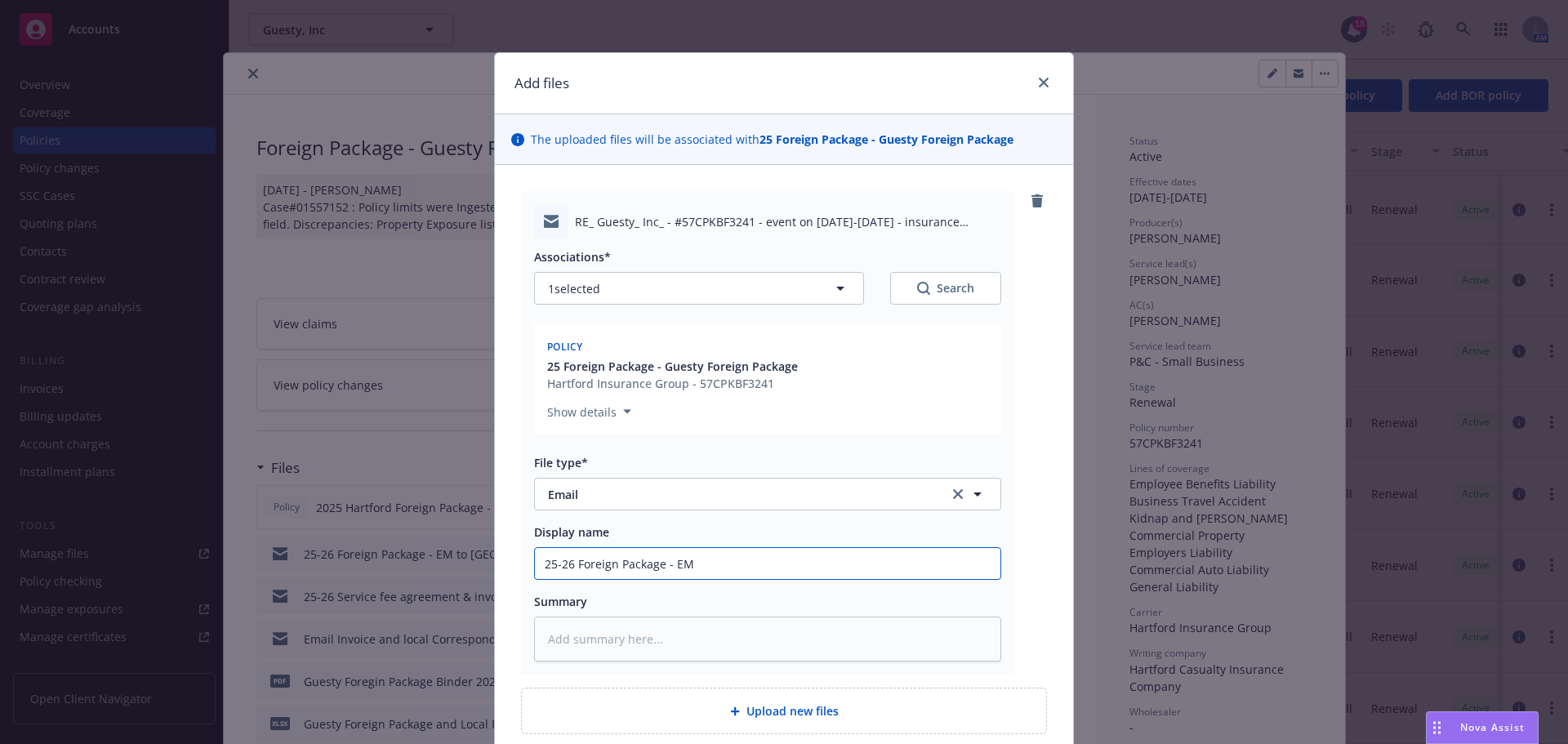
type input "25-26 Foreign Package - EM"
type textarea "x"
type input "25-26 Foreign Package - EM t"
type textarea "x"
type input "25-26 Foreign Package - EM to"
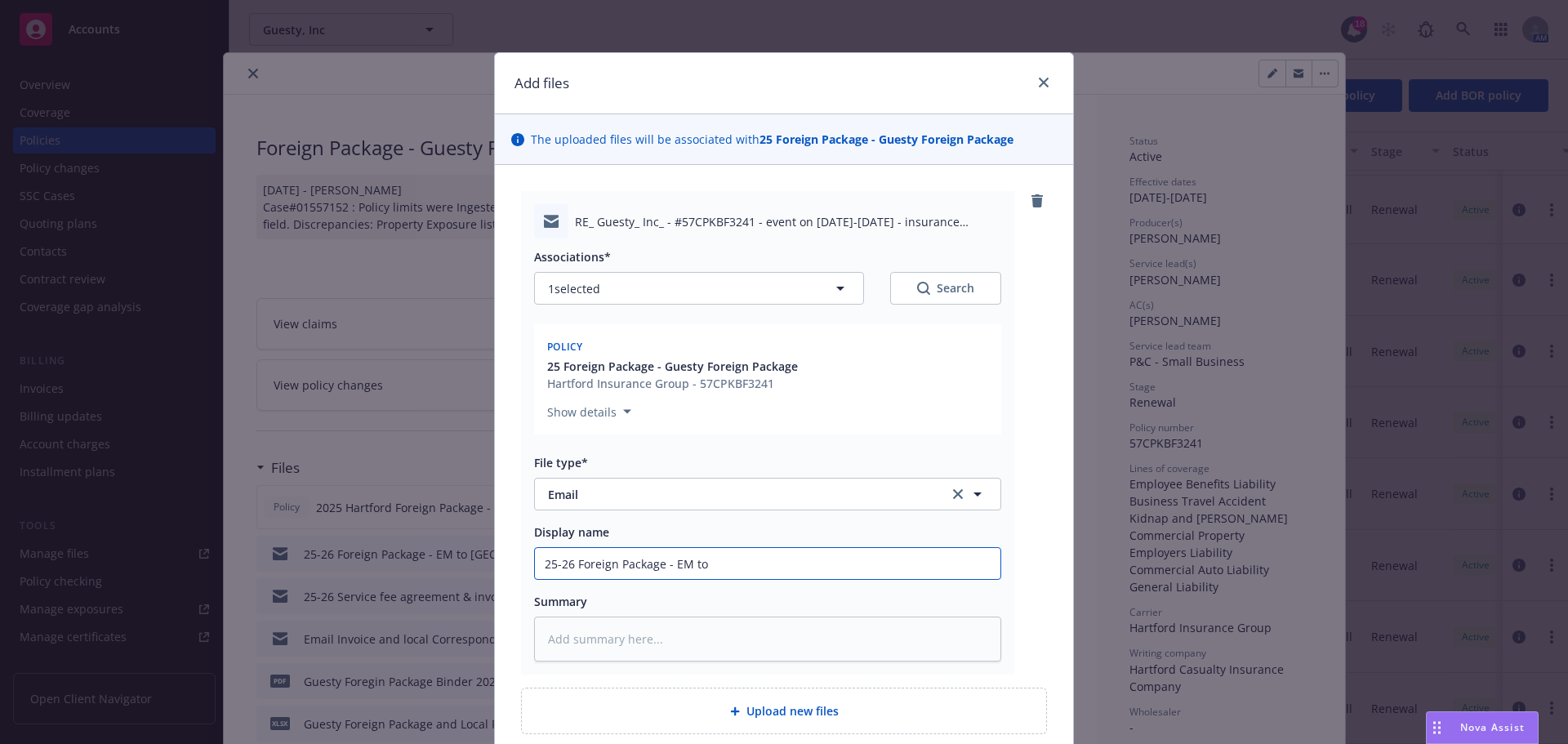
type textarea "x"
type input "25-26 Foreign Package - EM to"
type textarea "x"
type input "25-26 Foreign Package - EM to U"
type textarea "x"
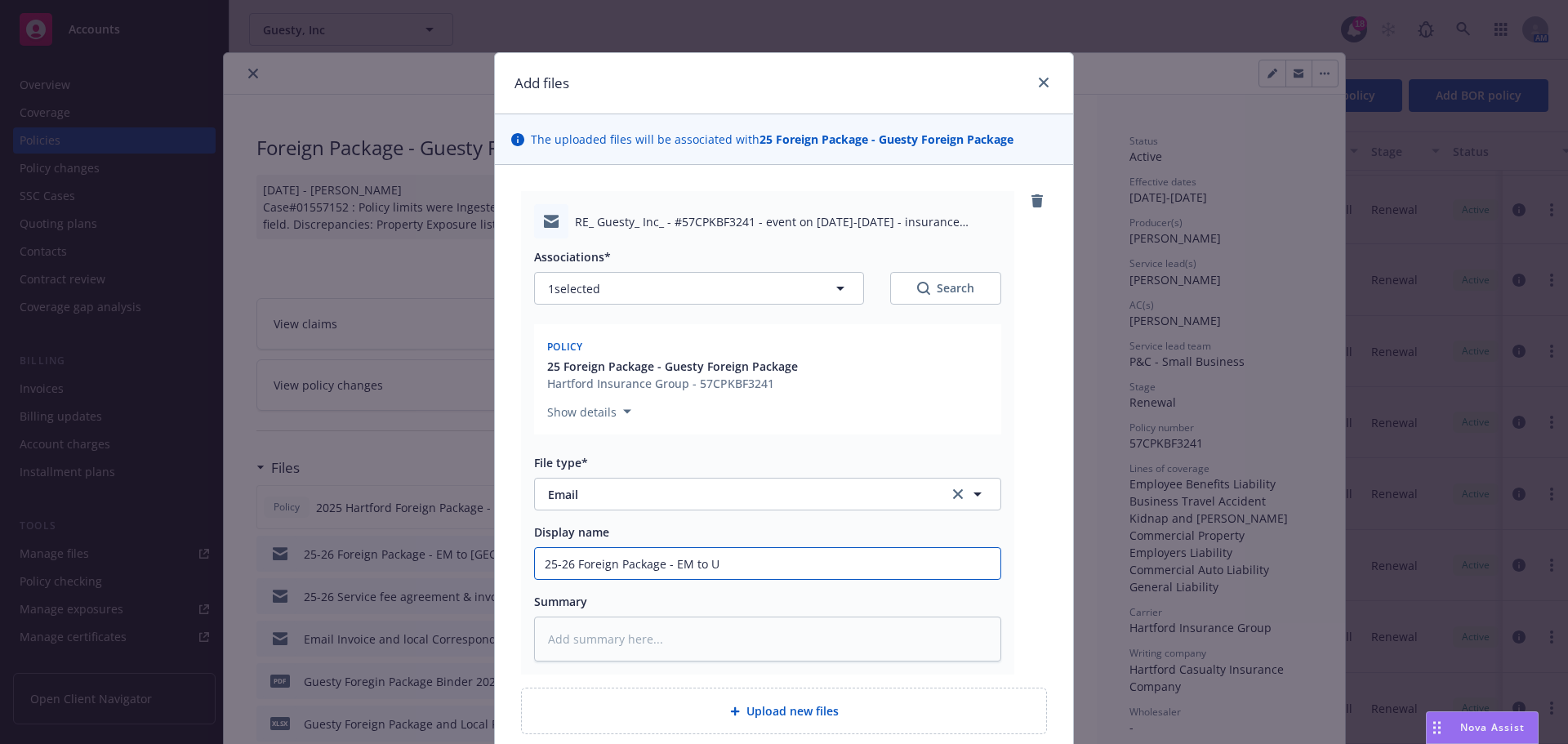
type input "25-26 Foreign Package - EM to UW"
type textarea "x"
type input "25-26 Foreign Package - EM to UW"
type textarea "x"
type input "25-26 Foreign Package - EM to UW r"
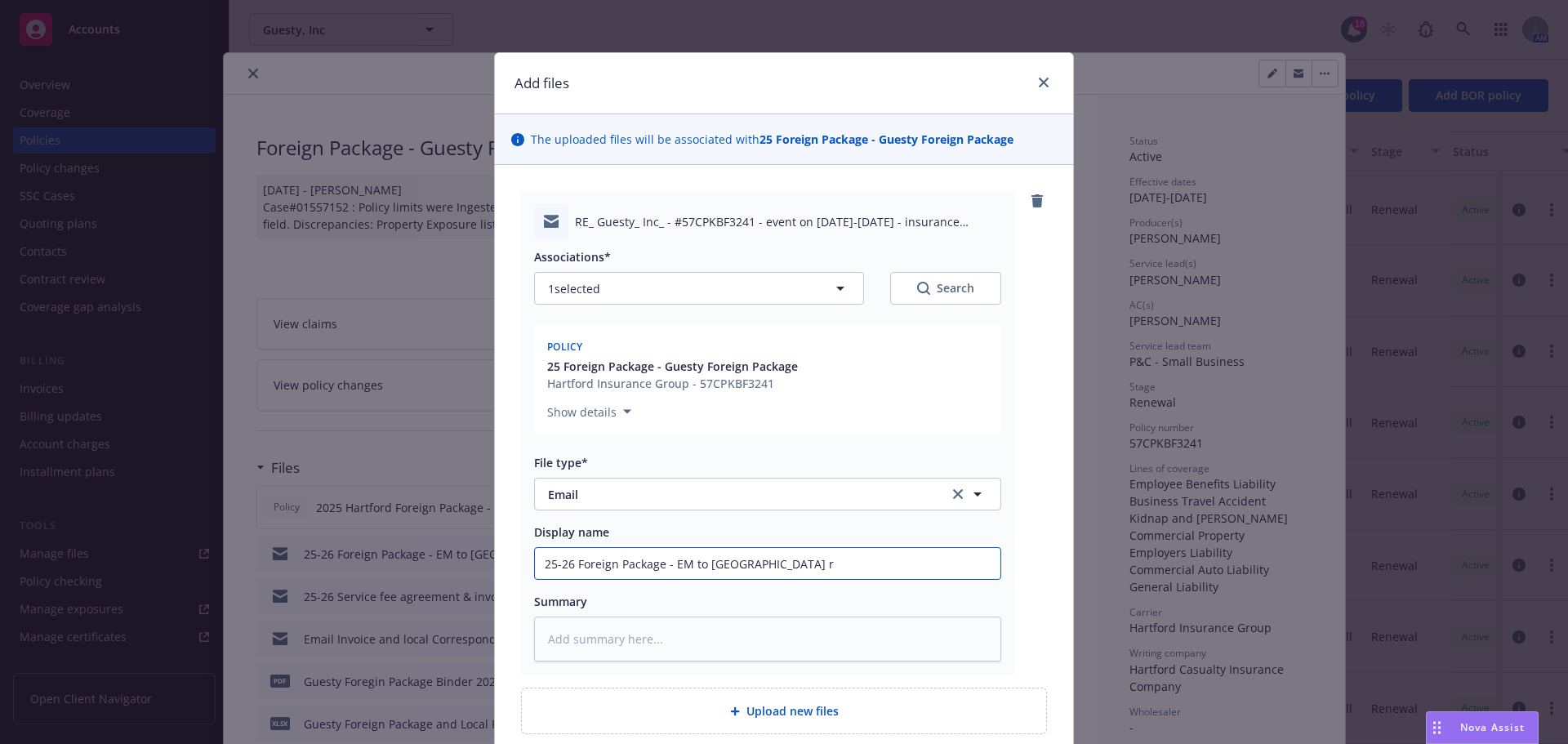
type textarea "x"
type input "25-26 Foreign Package - EM to UW re"
type textarea "x"
type input "25-26 Foreign Package - EM to UW re:"
type textarea "x"
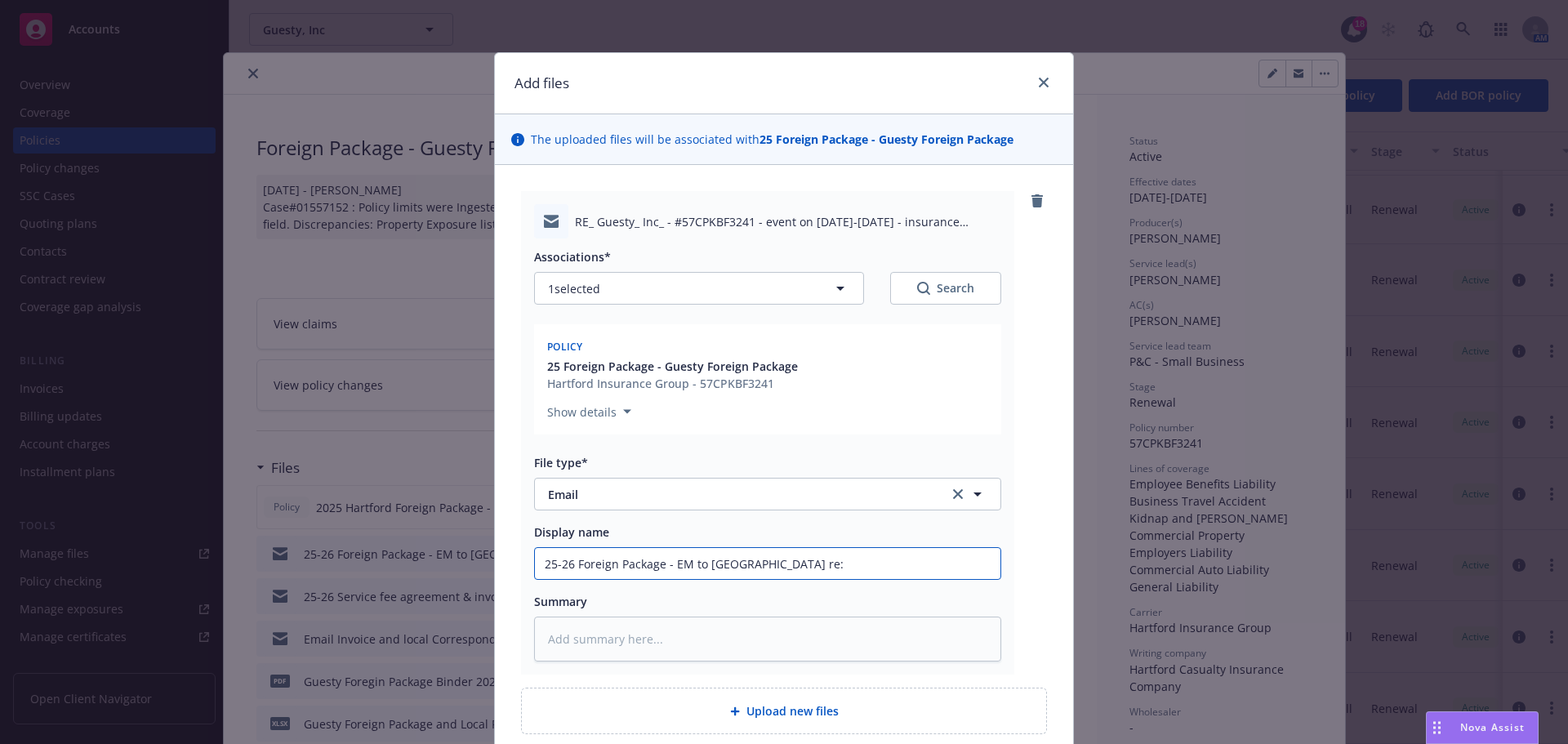
type input "25-26 Foreign Package - EM to UW re:"
type textarea "x"
type input "25-26 Foreign Package - EM to UW re: e"
type textarea "x"
type input "25-26 Foreign Package - EM to UW re: ev"
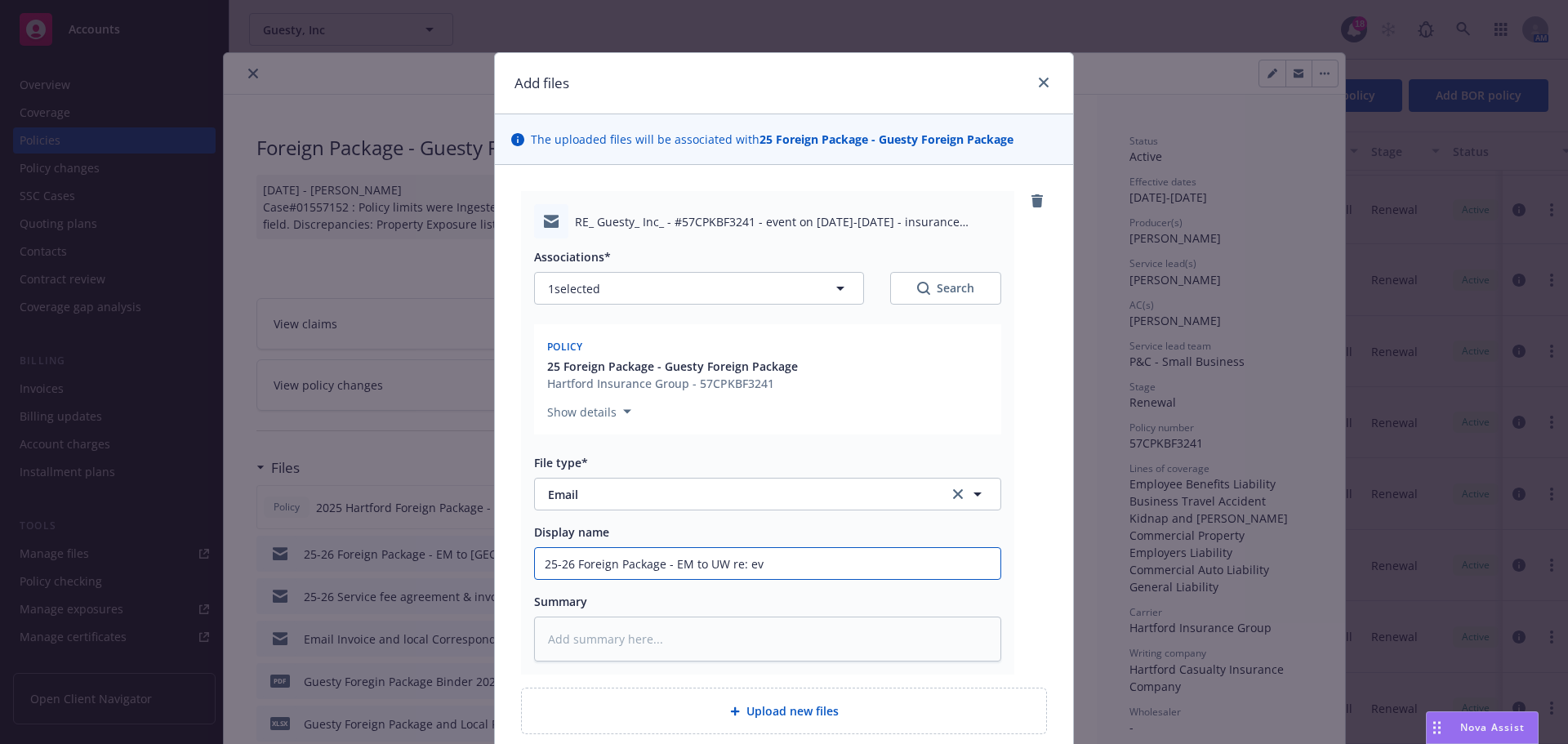
type textarea "x"
type input "25-26 Foreign Package - EM to UW re: eve"
type textarea "x"
type input "25-26 Foreign Package - EM to UW re: even"
type textarea "x"
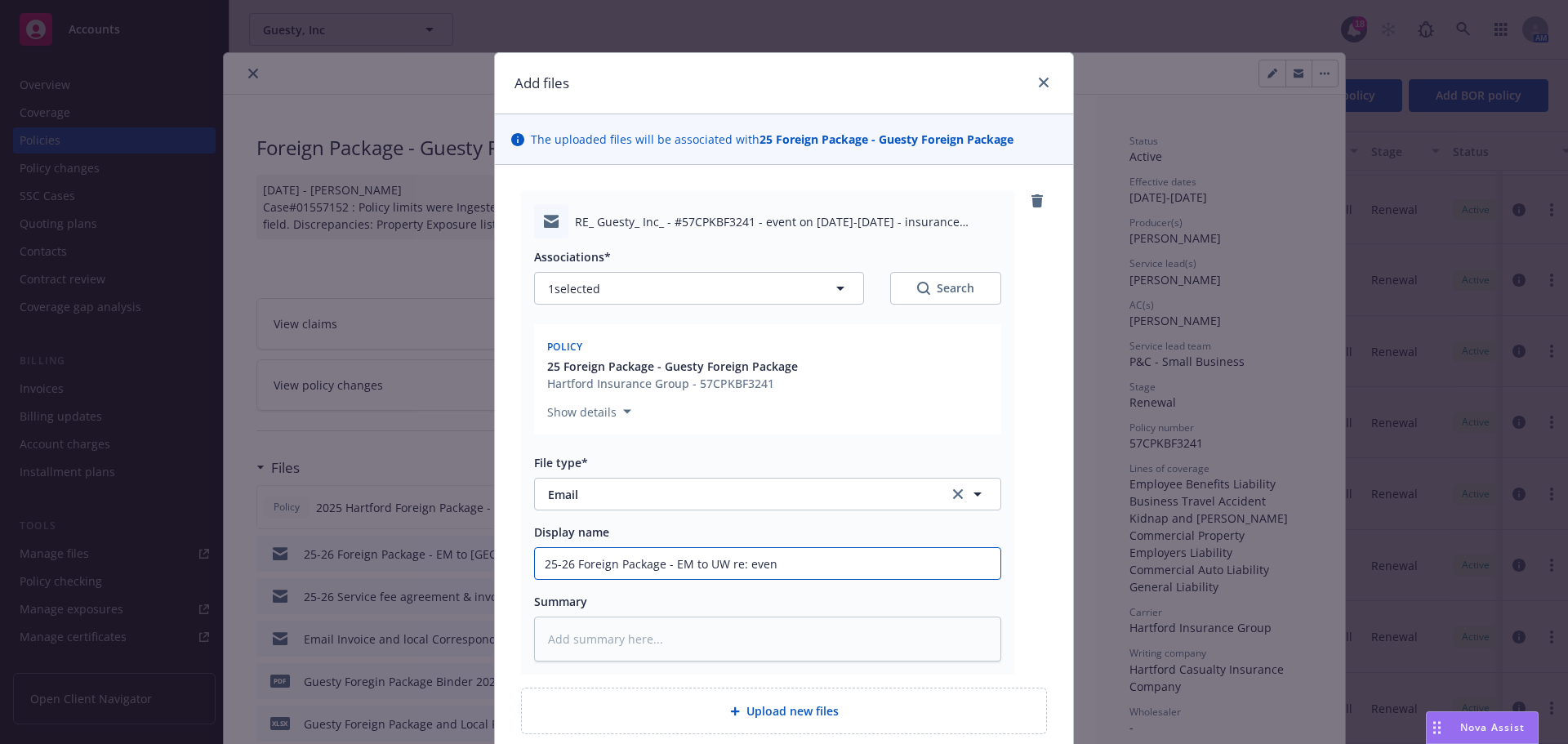
type input "25-26 Foreign Package - EM to UW re: event"
type textarea "x"
type input "25-26 Foreign Package - EM to UW re: event"
type textarea "x"
type input "25-26 Foreign Package - EM to UW re: event o"
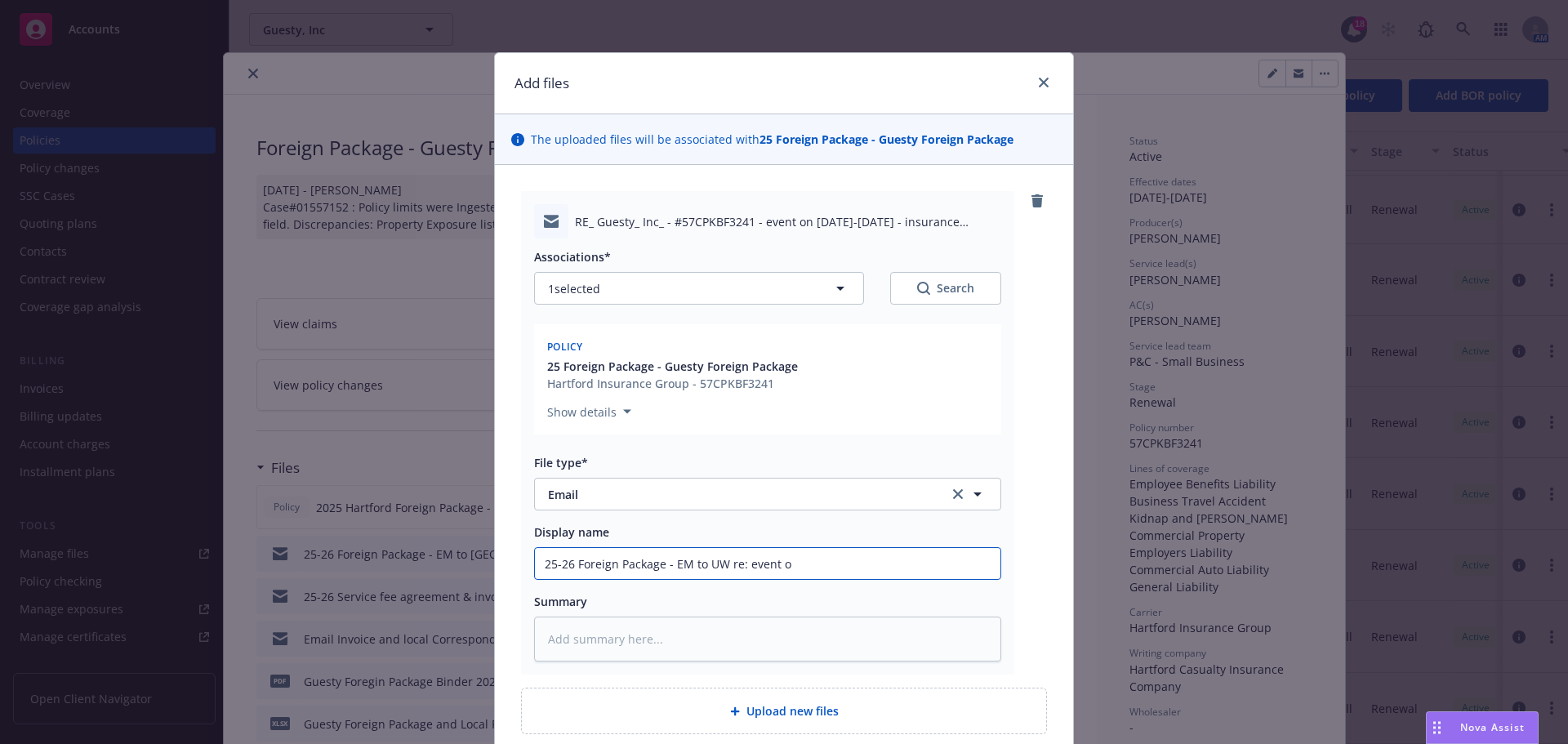
type textarea "x"
type input "25-26 Foreign Package - EM to UW re: event on"
type textarea "x"
type input "25-26 Foreign Package - EM to UW re: event on"
type textarea "x"
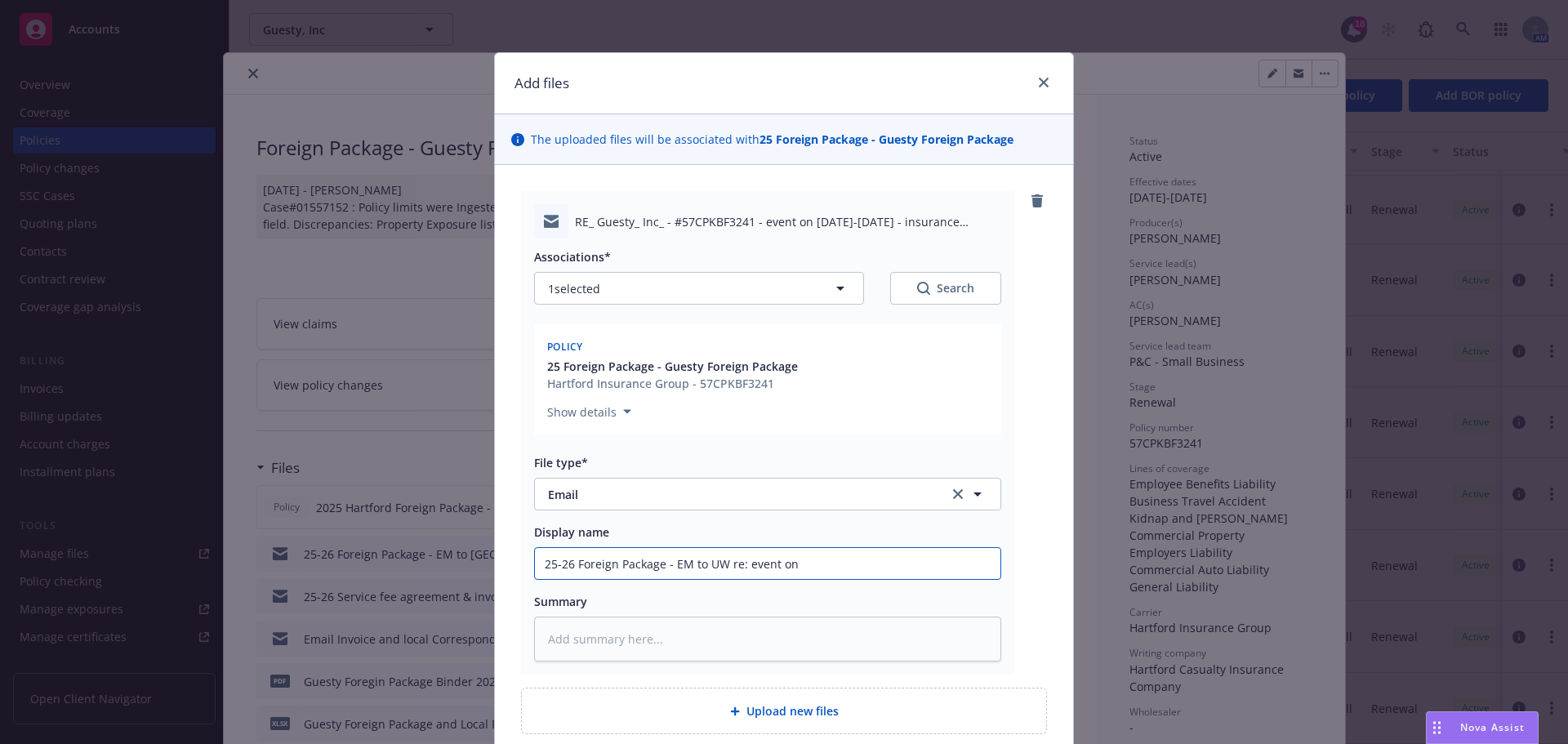
type input "25-26 Foreign Package - EM to UW re: event on S"
type textarea "x"
type input "25-26 Foreign Package - EM to UW re: event on Se"
type textarea "x"
type input "25-26 Foreign Package - EM to UW re: event on Sep"
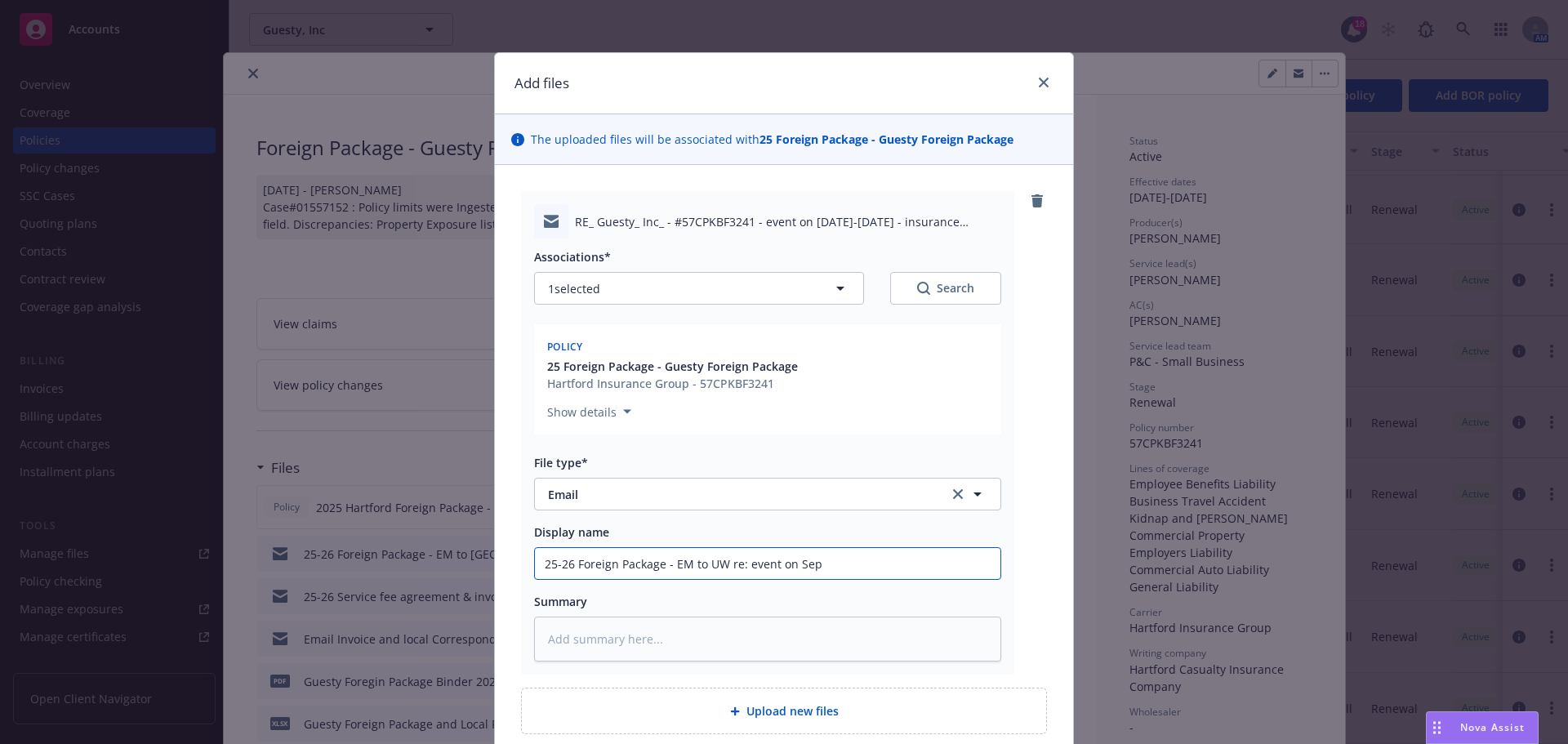
type textarea "x"
type input "25-26 Foreign Package - EM to UW re: event on Sept"
type textarea "x"
type input "25-26 Foreign Package - EM to UW re: event on Sept"
type textarea "x"
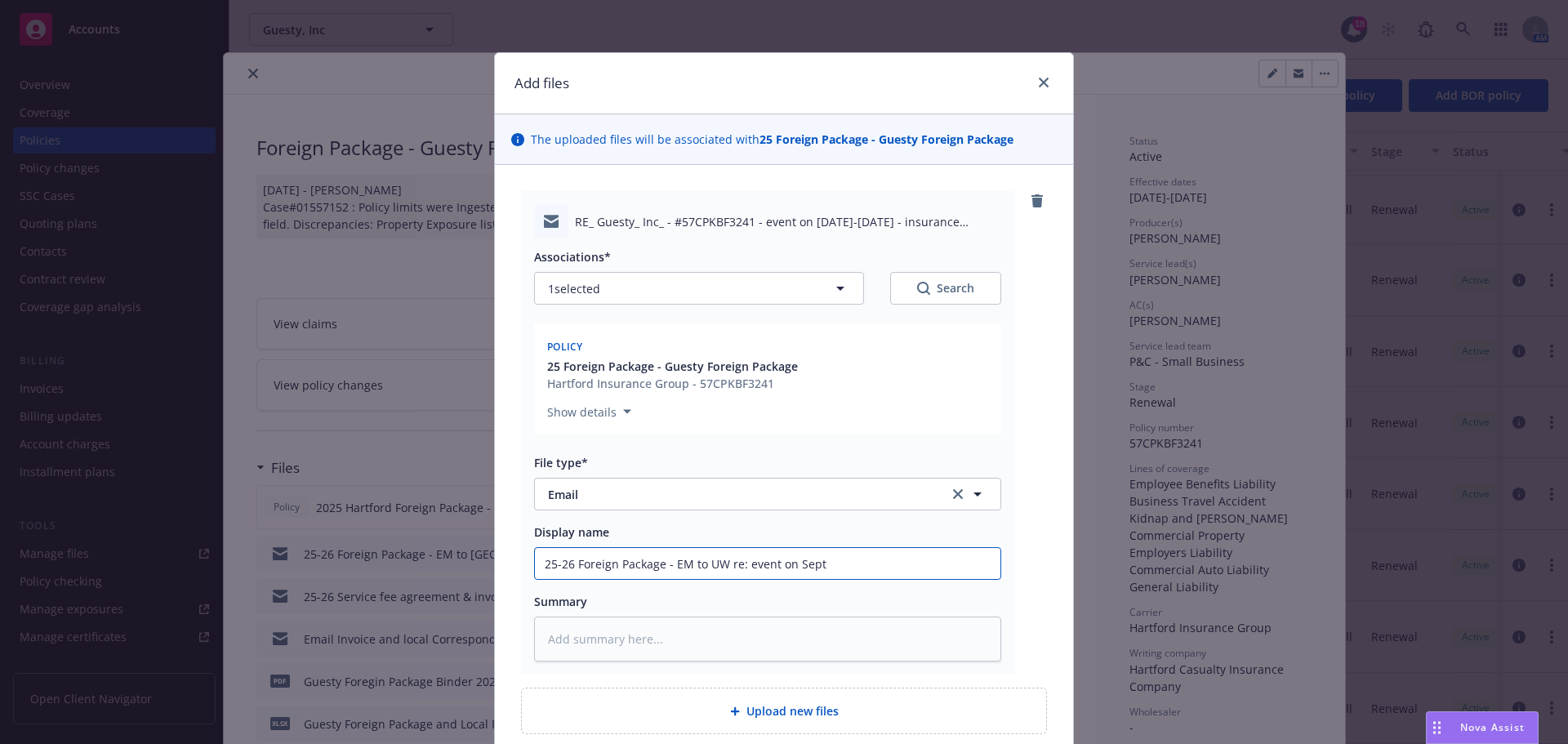
type input "25-26 Foreign Package - EM to UW re: event on Sept 1"
type textarea "x"
type input "25-26 Foreign Package - EM to UW re: event on Sept 10"
type textarea "x"
type input "25-26 Foreign Package - EM to UW re: event on Sept 10-"
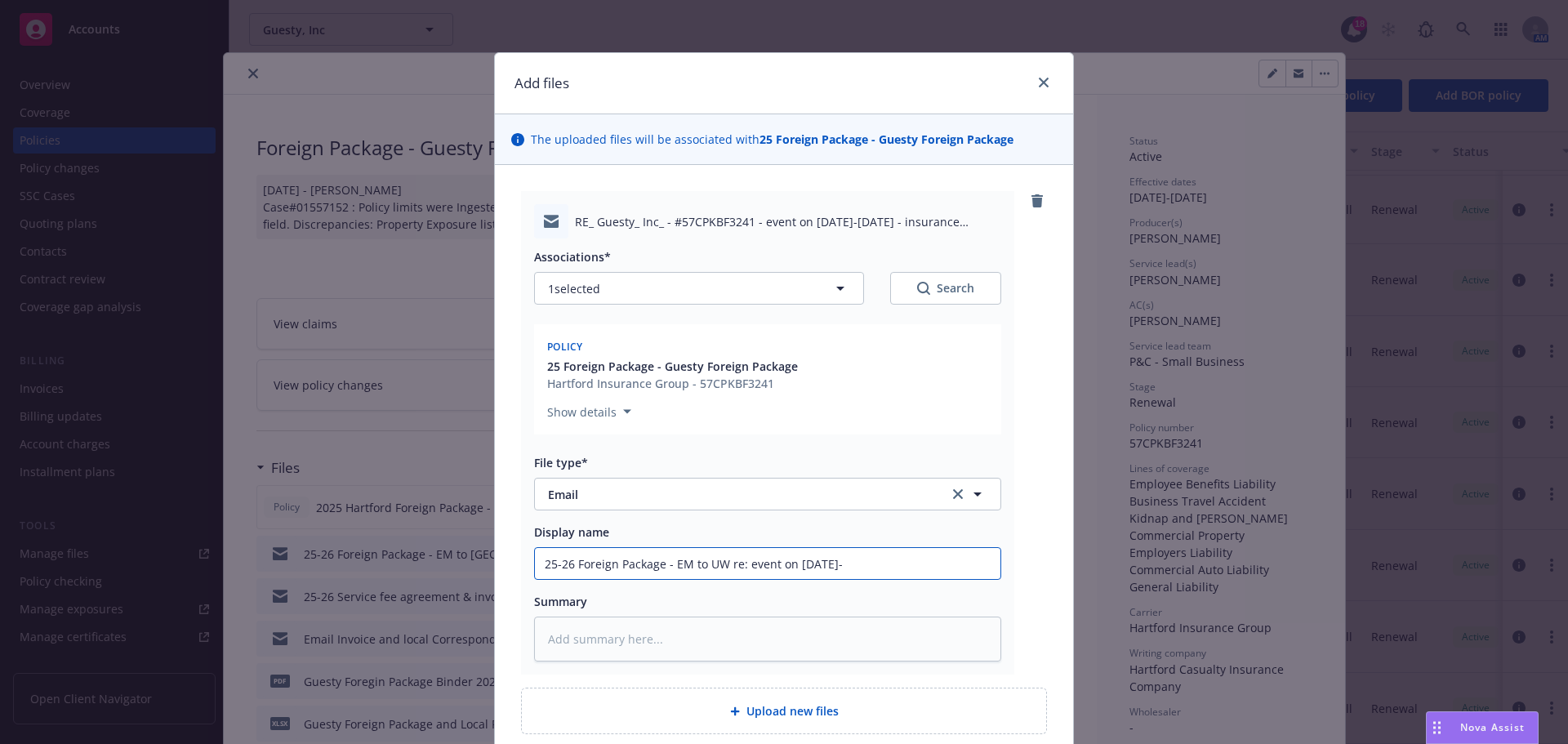
type textarea "x"
type input "25-26 Foreign Package - EM to UW re: event on Sept 10-1"
type textarea "x"
type input "25-26 Foreign Package - EM to UW re: event on Sept 10-12"
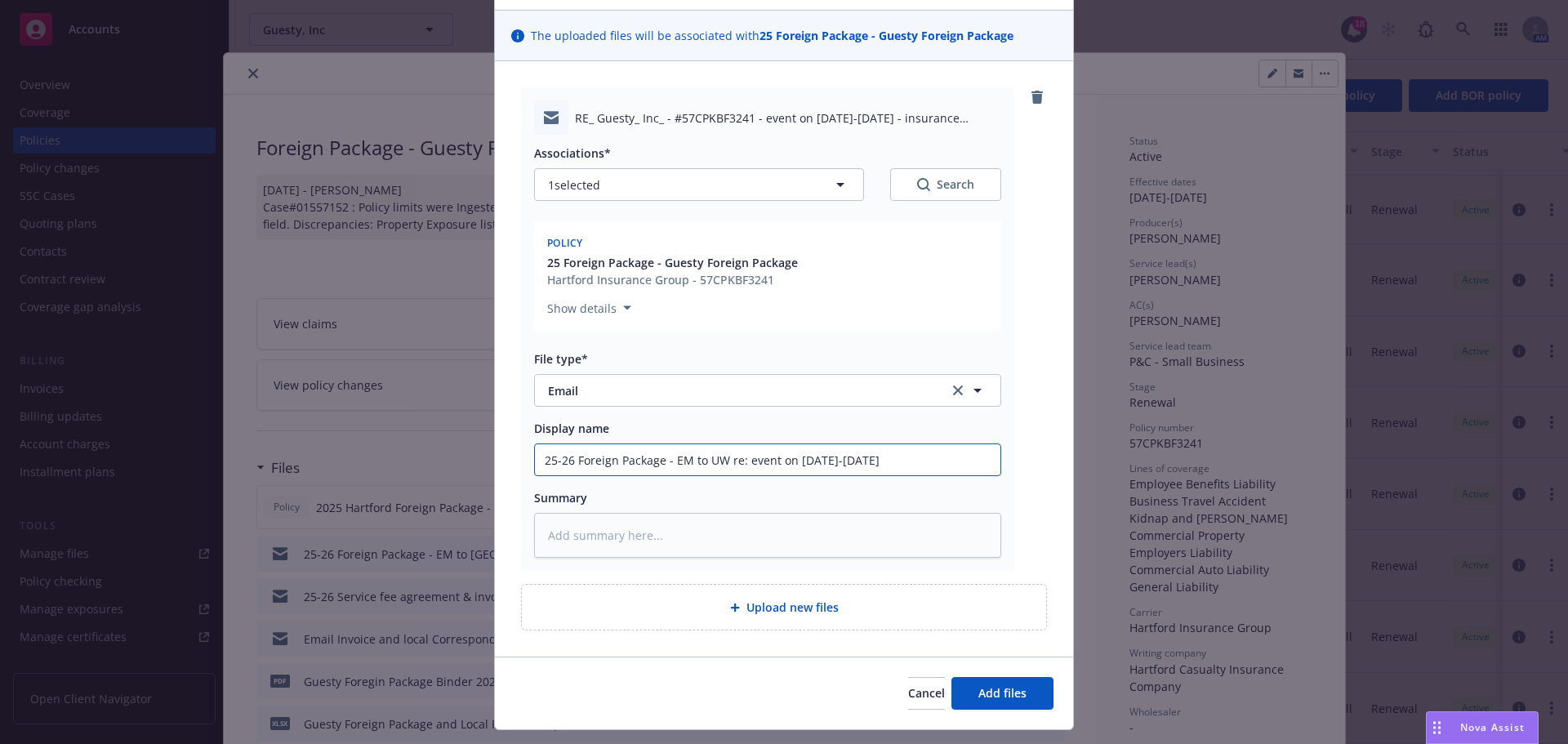
scroll to position [142, 0]
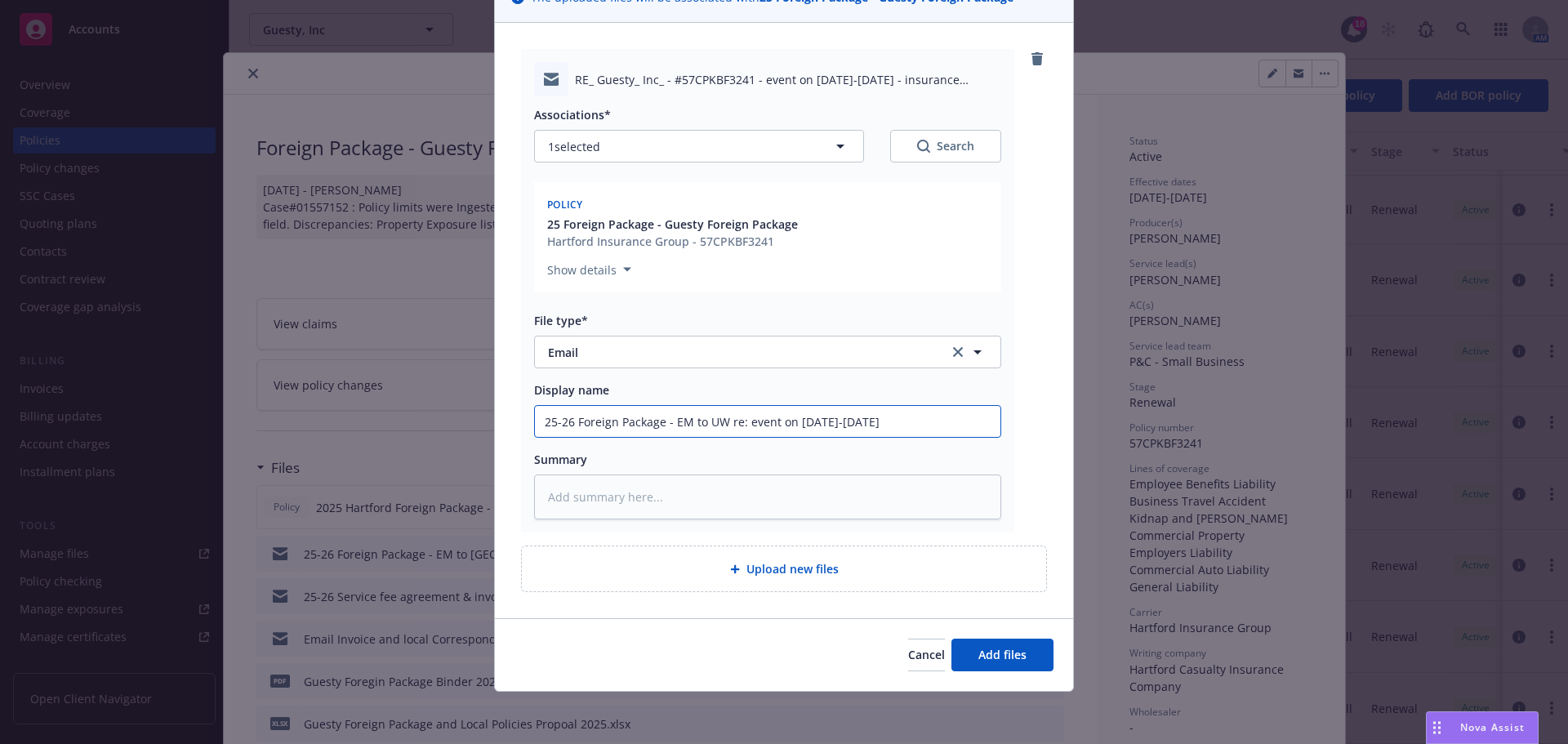
type textarea "x"
type input "25-26 Foreign Package - EM to UW re: event on Sept 10-12"
type textarea "x"
type input "25-26 Foreign Package - EM to UW re: event on Sept 10-12 -"
type textarea "x"
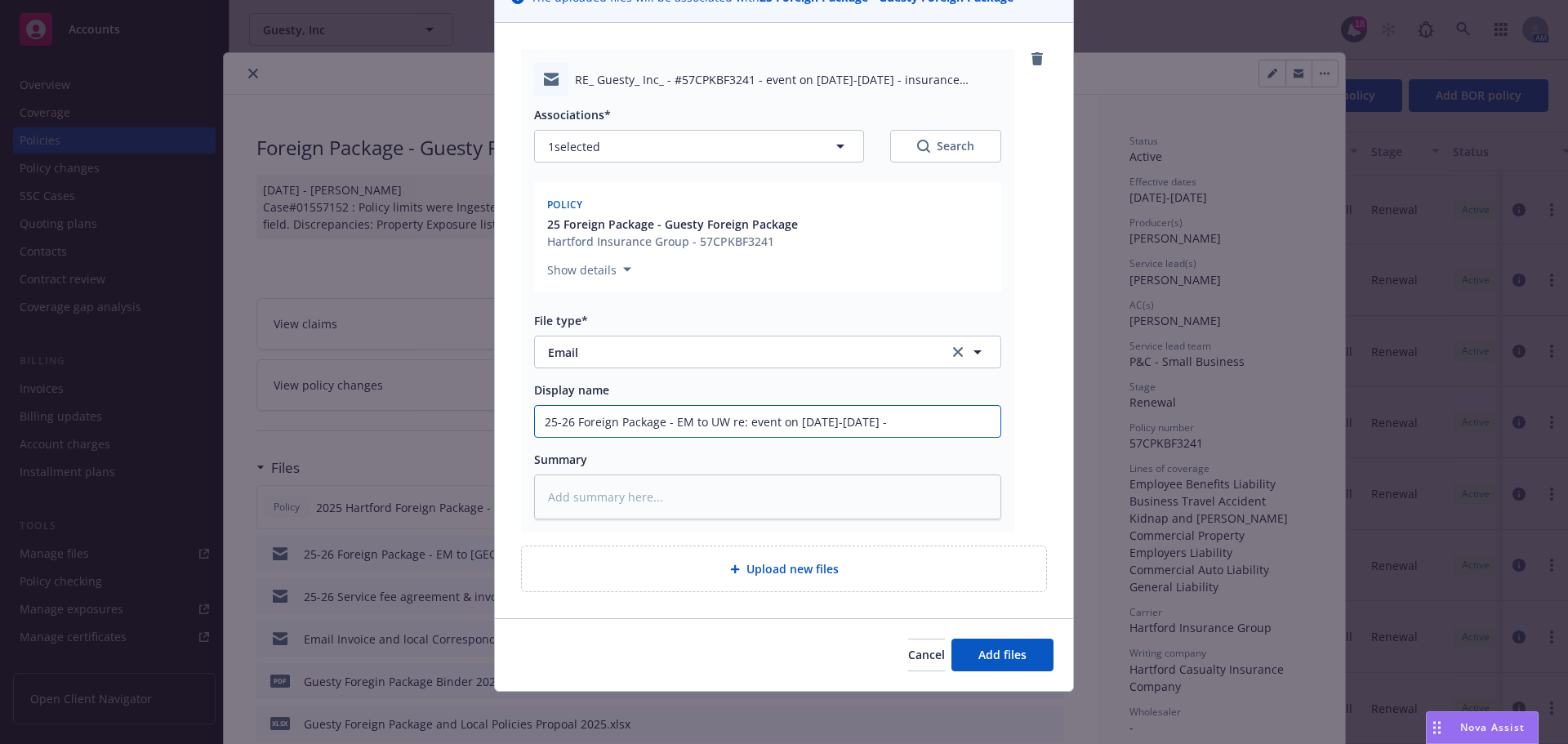
type input "25-26 Foreign Package - EM to UW re: event on Sept 10-12 -"
type textarea "x"
type input "25-26 Foreign Package - EM to UW re: event on Sept 10-12 - s"
type textarea "x"
type input "25-26 Foreign Package - EM to UW re: event on Sept 10-12 - se"
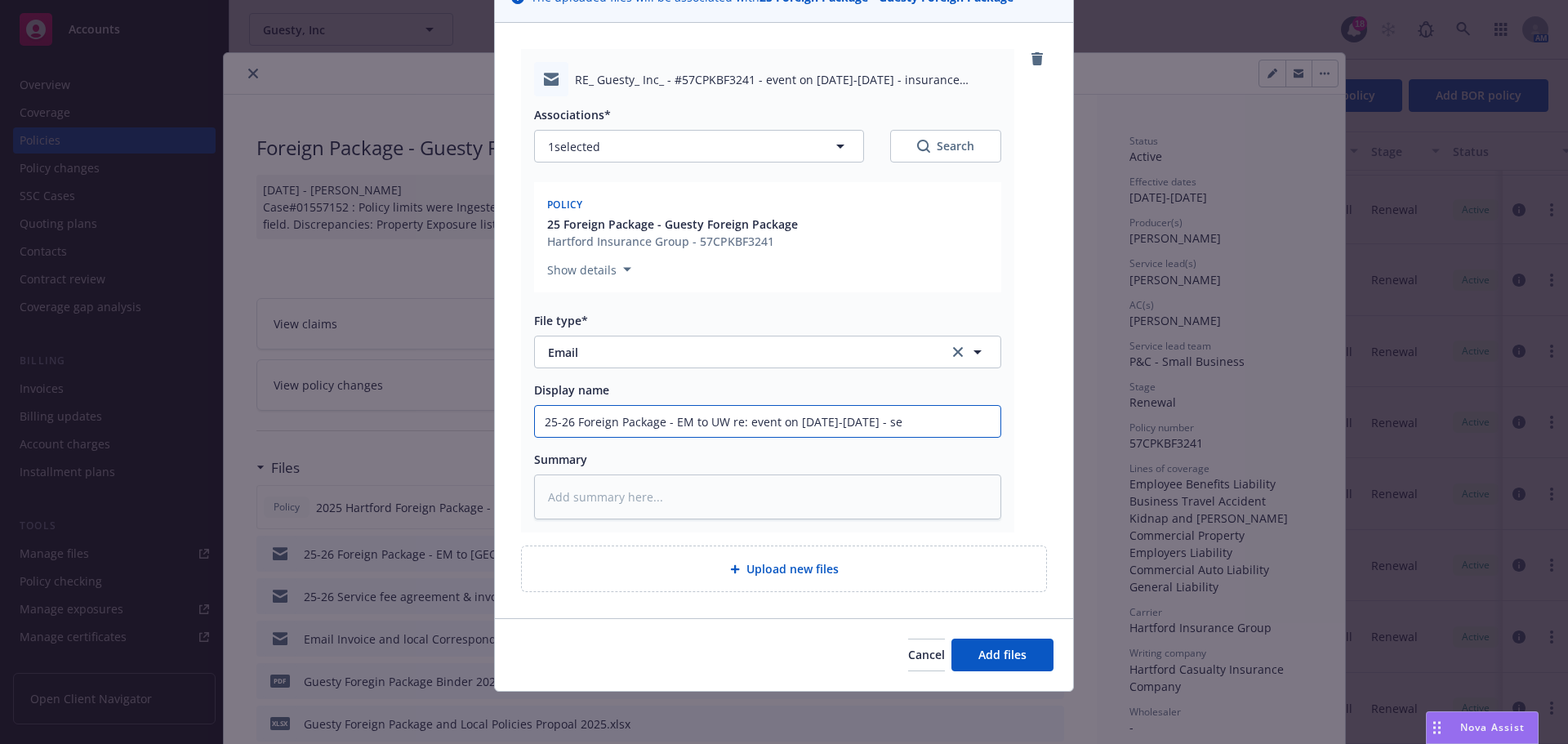
type textarea "x"
type input "25-26 Foreign Package - EM to UW re: event on Sept 10-12 - sen"
type textarea "x"
type input "25-26 Foreign Package - EM to UW re: event on Sept 10-12 - sent"
type textarea "x"
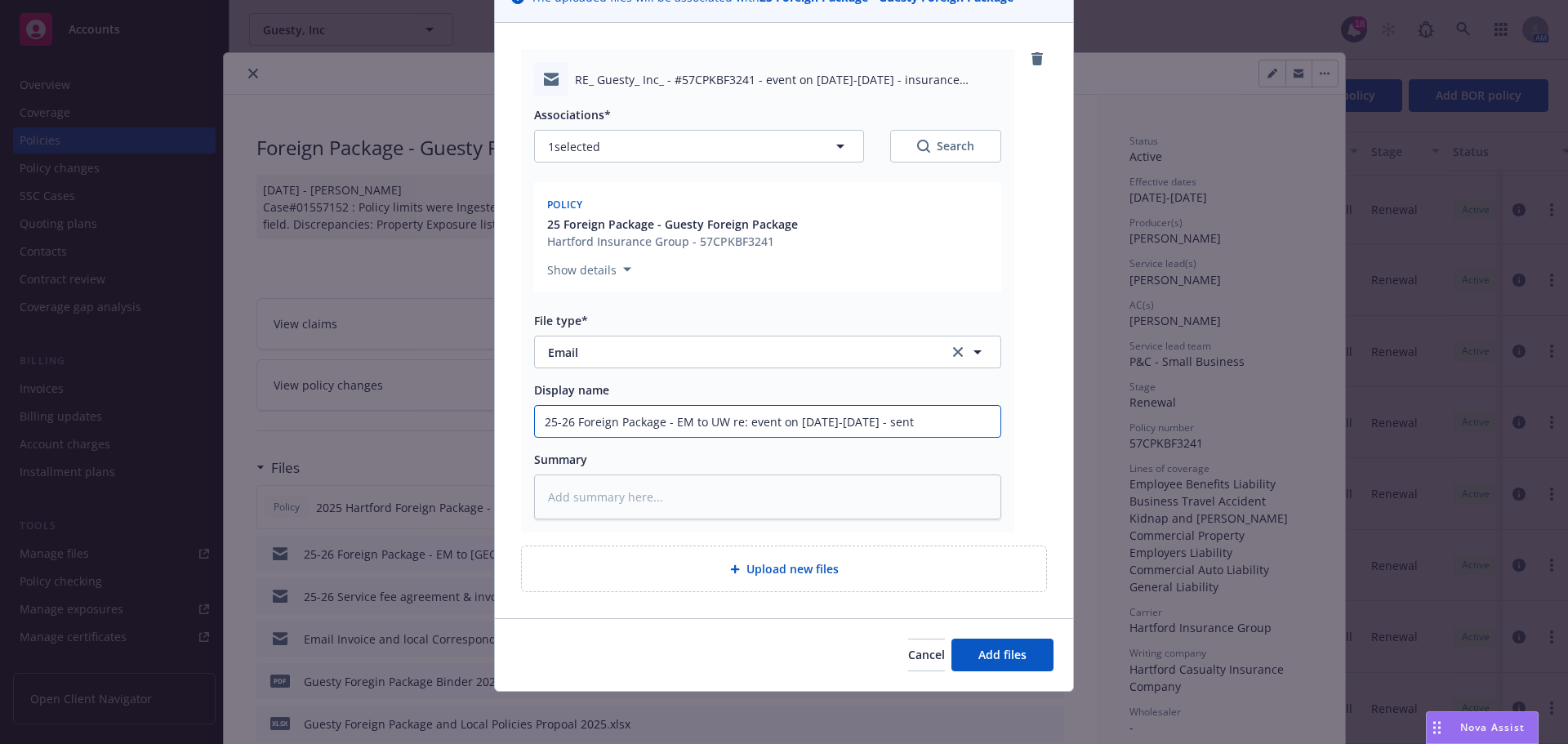
type input "25-26 Foreign Package - EM to UW re: event on Sept 10-12 - sent t"
type textarea "x"
type input "25-26 Foreign Package - EM to UW re: event on Sept 10-12 - sent to"
type textarea "x"
type input "25-26 Foreign Package - EM to UW re: event on Sept 10-12 - sent to"
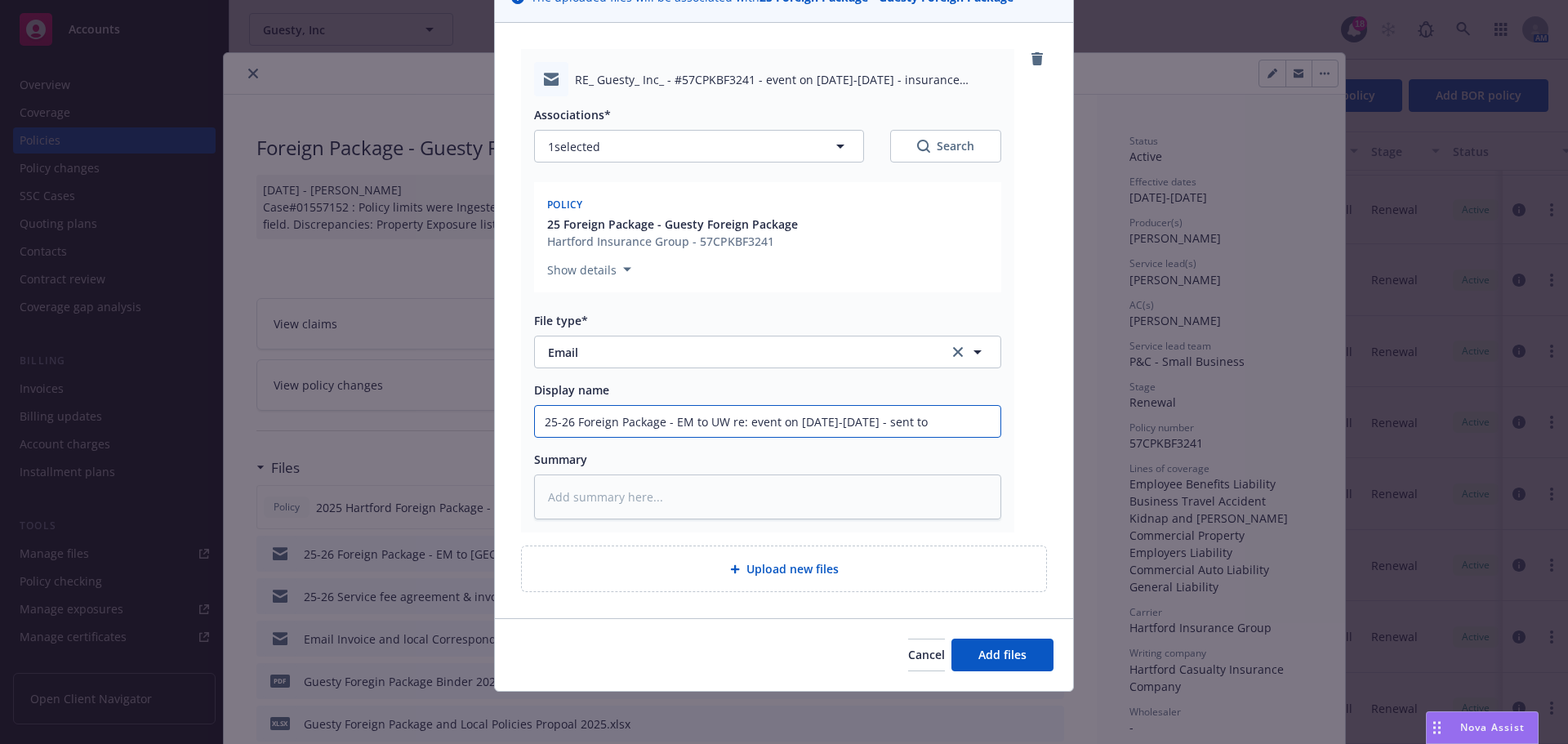
type textarea "x"
type input "25-26 Foreign Package - EM to UW re: event on Sept 10-12 - sent to A"
type textarea "x"
type input "25-26 Foreign Package - EM to UW re: event on Sept 10-12 - sent to An"
type textarea "x"
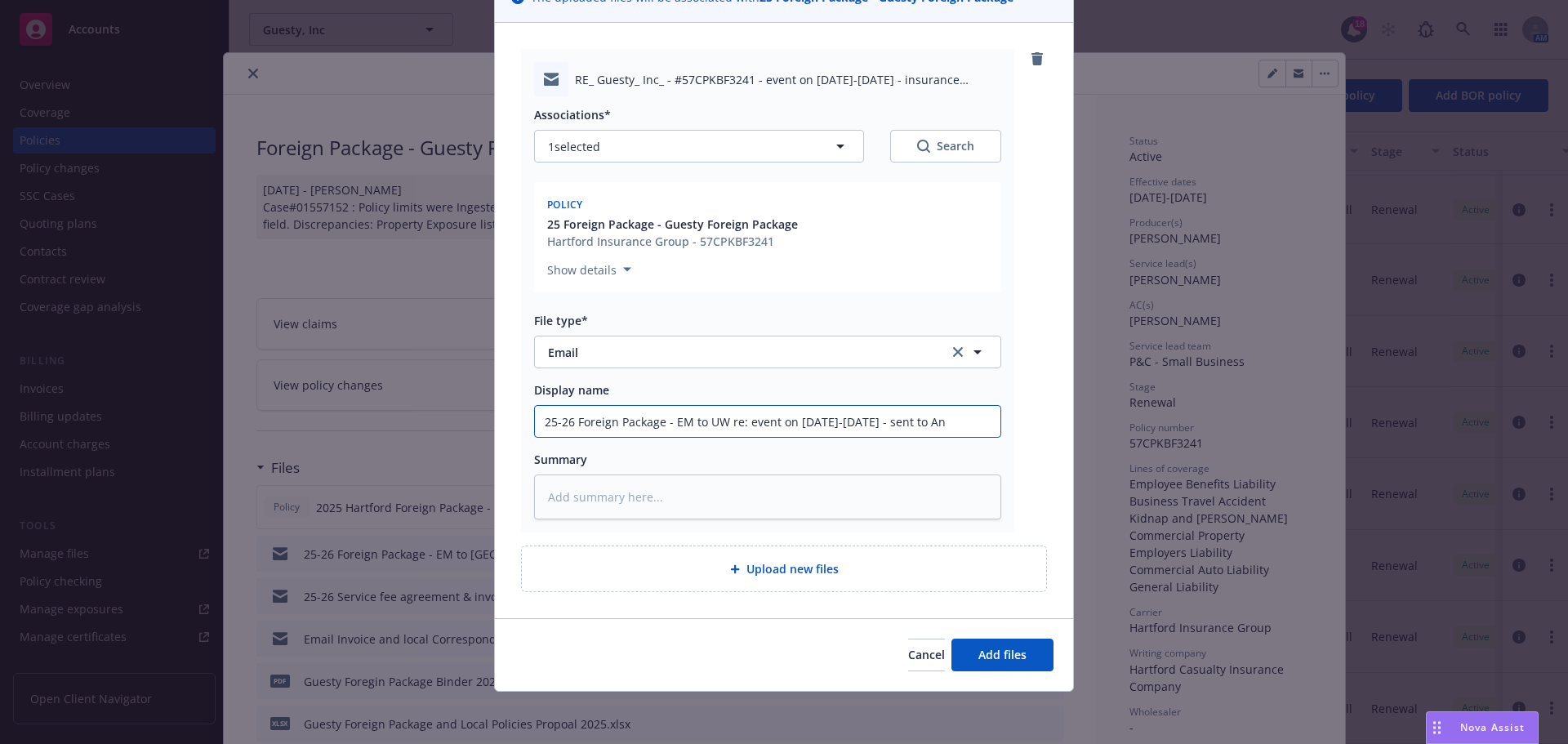
type input "25-26 Foreign Package - EM to UW re: event on Sept 10-12 - sent to Ane"
type textarea "x"
type input "25-26 Foreign Package - EM to UW re: event on Sept 10-12 - sent to Anel"
type textarea "x"
type input "25-26 Foreign Package - EM to UW re: event on Sept 10-12 - sent to Ane"
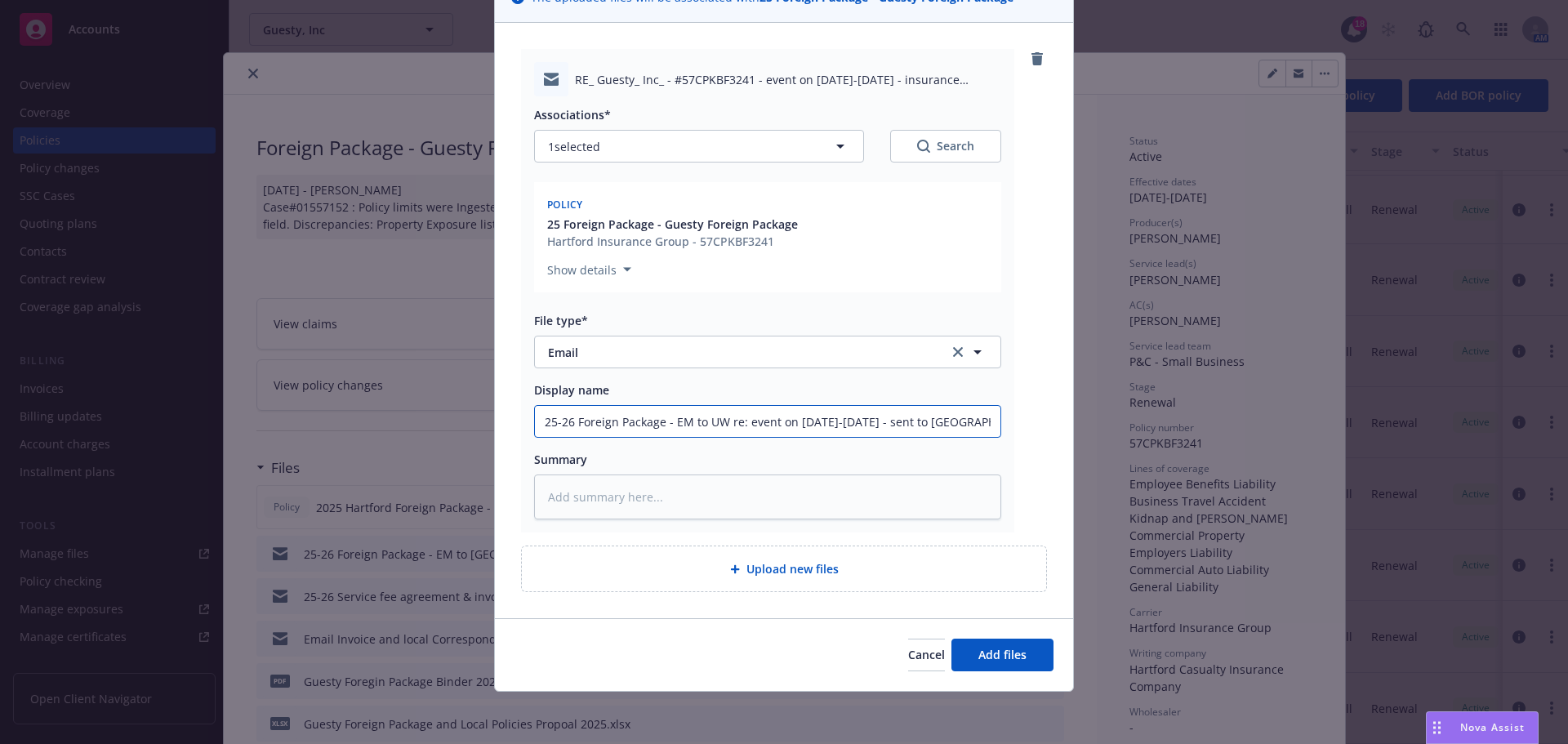
type textarea "x"
type input "25-26 Foreign Package - EM to UW re: event on Sept 10-12 - sent to An"
type textarea "x"
type input "25-26 Foreign Package - EM to UW re: event on Sept 10-12 - sent to Ang"
type textarea "x"
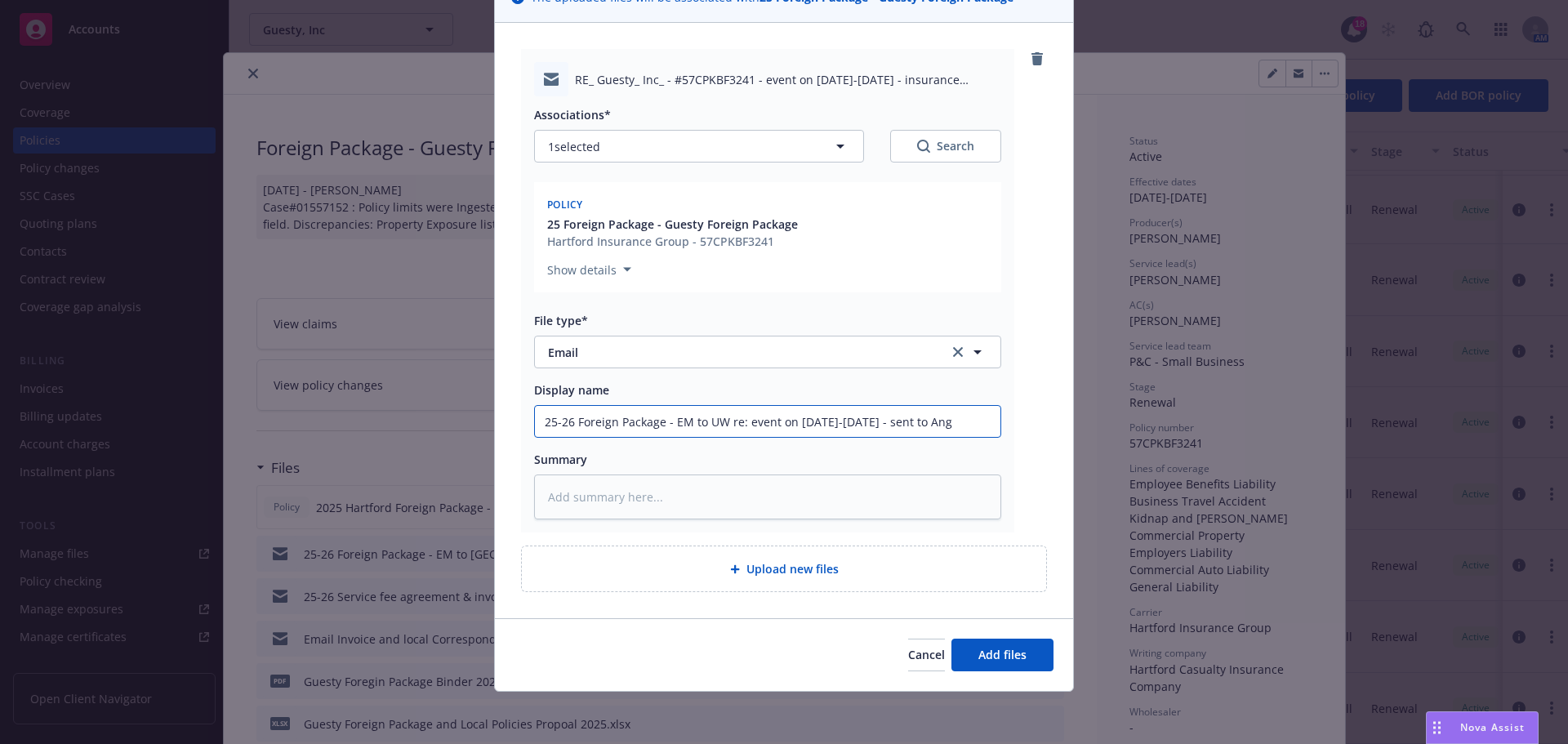
type input "25-26 Foreign Package - EM to UW re: event on Sept 10-12 - sent to Ange"
type textarea "x"
type input "25-26 Foreign Package - EM to UW re: event on Sept 10-12 - sent to Angel"
type textarea "x"
type input "25-26 Foreign Package - EM to UW re: event on Sept 10-12 - sent to Angeli"
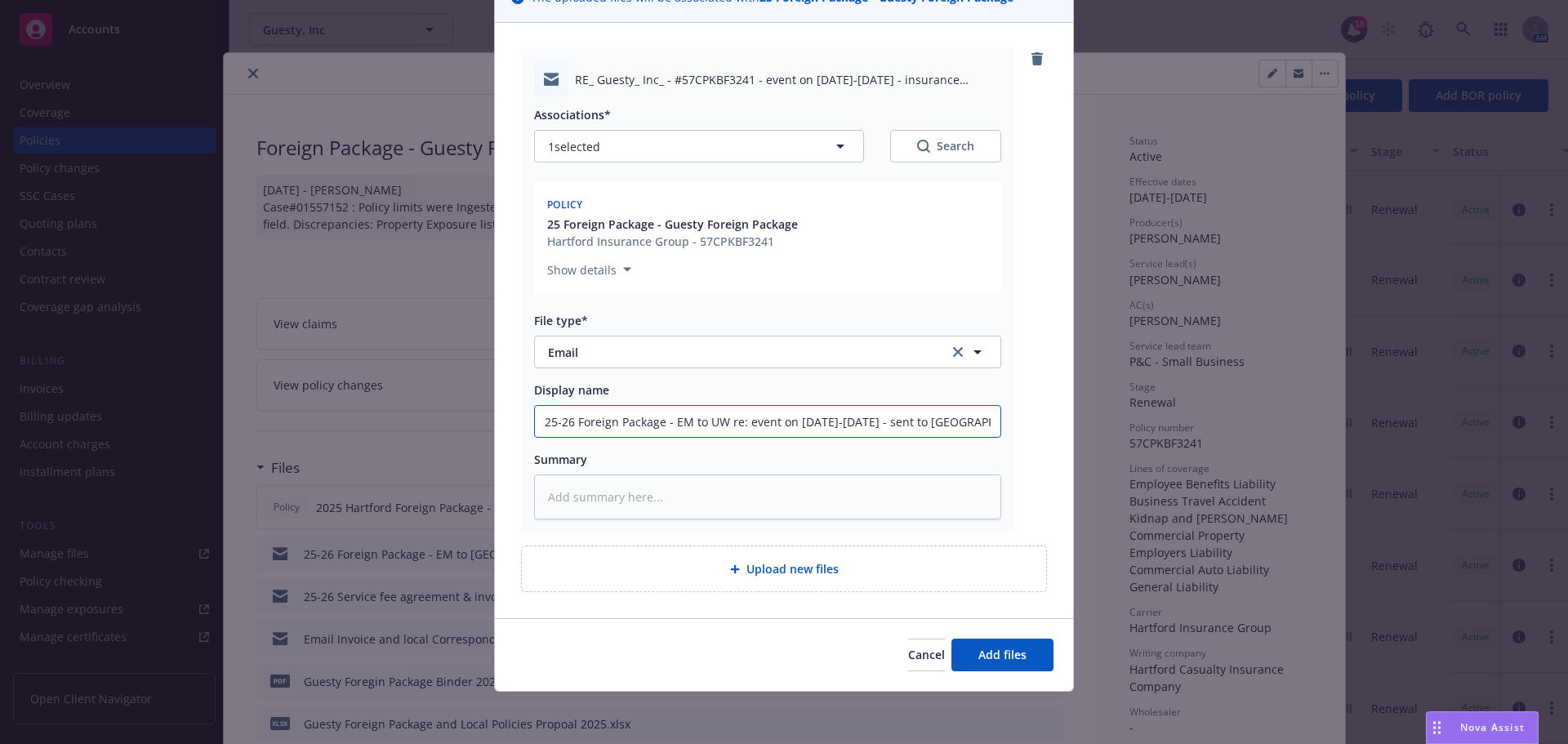
type textarea "x"
type input "25-26 Foreign Package - EM to UW re: event on Sept 10-12 - sent to Angelic"
type textarea "x"
type input "25-26 Foreign Package - EM to UW re: event on Sept 10-12 - sent to Angelica"
type textarea "x"
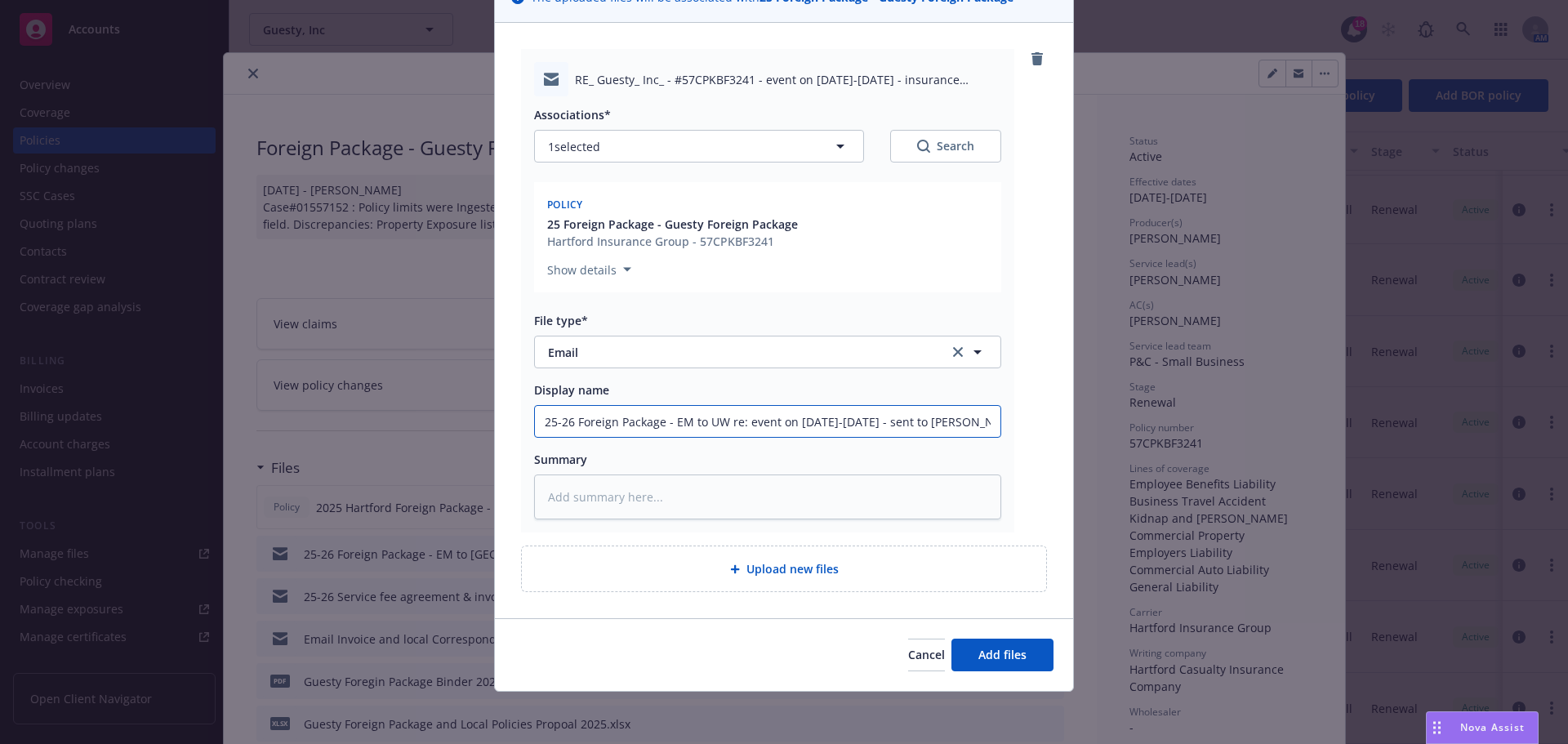
type input "25-26 Foreign Package - EM to UW re: event on Sept 10-12 - sent to Angelica"
type textarea "x"
type input "25-26 Foreign Package - EM to UW re: event on Sept 10-12 - sent to Angelica a"
type textarea "x"
type input "25-26 Foreign Package - EM to UW re: event on Sept 10-12 - sent to Angelica at"
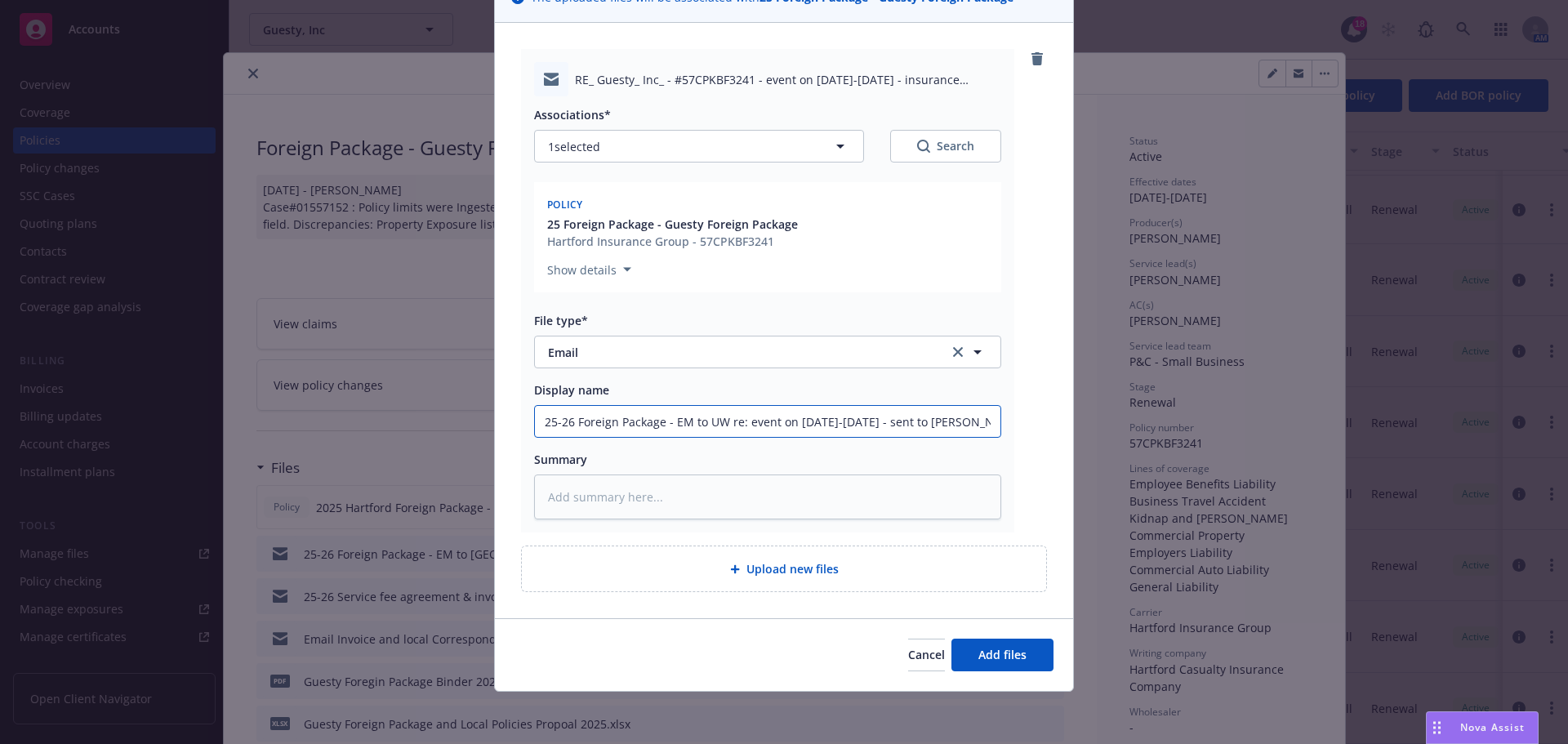
type textarea "x"
type input "25-26 Foreign Package - EM to UW re: event on Sept 10-12 - sent to Angelica at"
type textarea "x"
type input "25-26 Foreign Package - EM to UW re: event on Sept 10-12 - sent to Angelica at H"
type textarea "x"
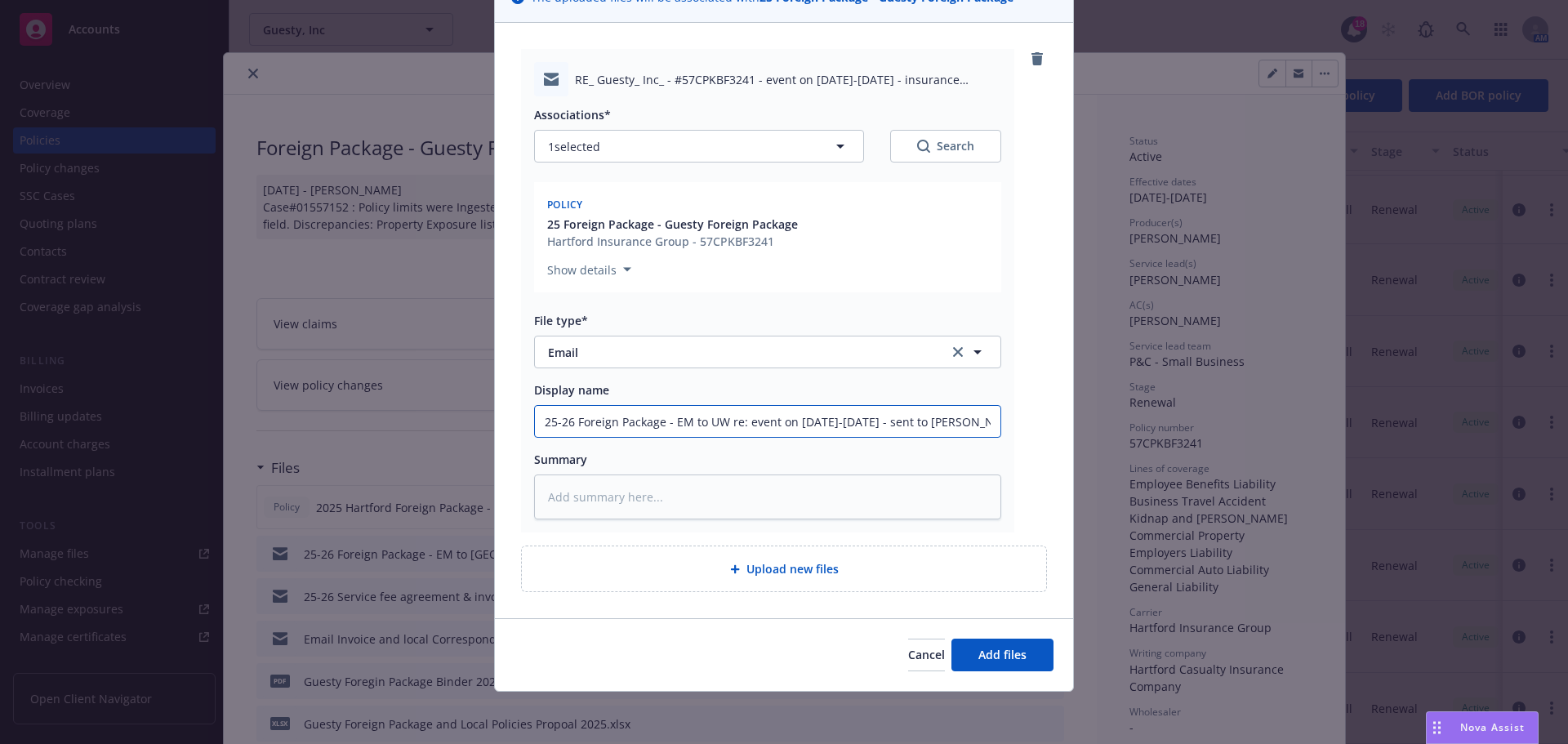
type input "25-26 Foreign Package - EM to UW re: event on Sept 10-12 - sent to Angelica at …"
type textarea "x"
type input "25-26 Foreign Package - EM to UW re: event on Sept 10-12 - sent to Angelica at …"
type textarea "x"
type input "25-26 Foreign Package - EM to UW re: event on Sept 10-12 - sent to Angelica at …"
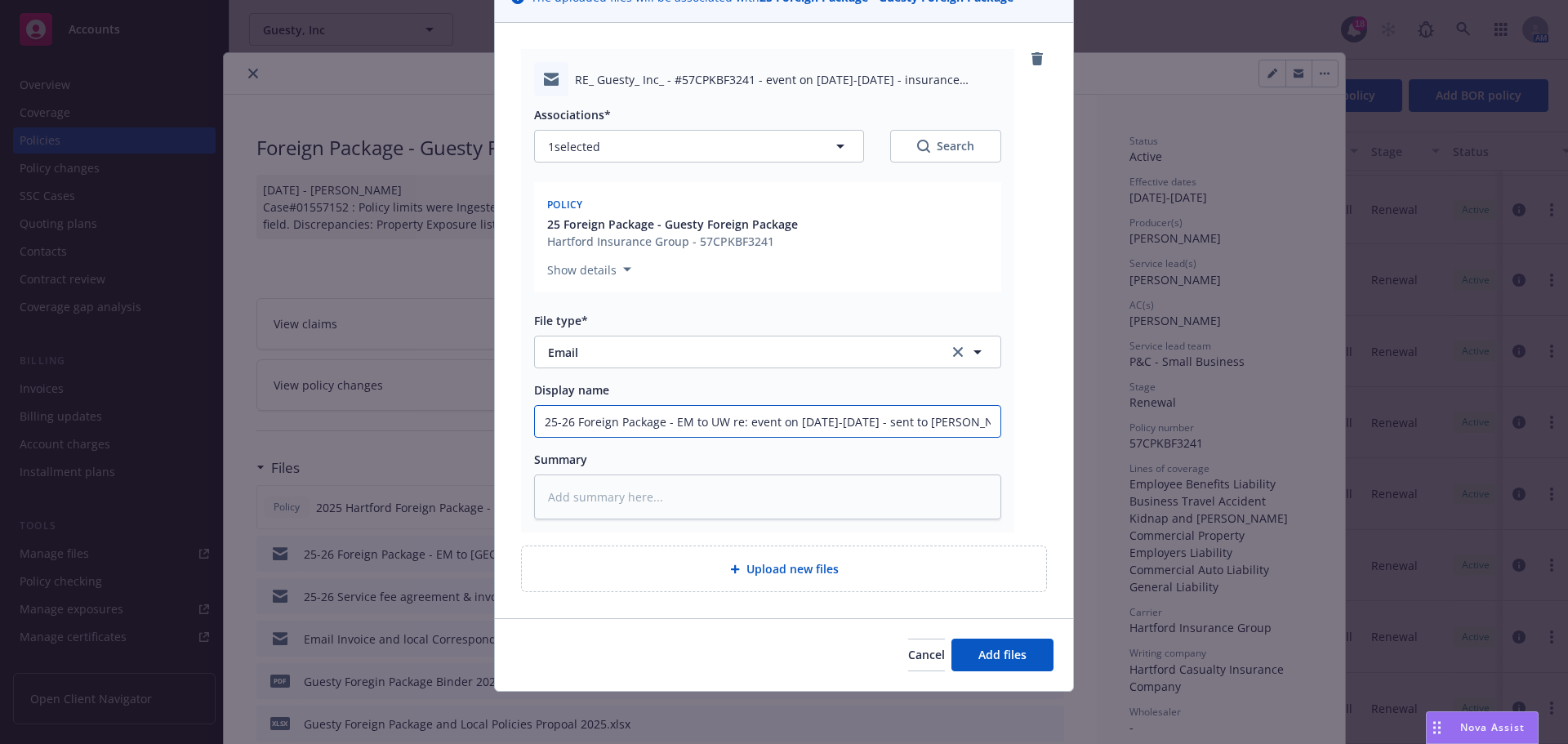
type textarea "x"
type input "25-26 Foreign Package - EM to UW re: event on Sept 10-12 - sent to Angelica at …"
type textarea "x"
type input "25-26 Foreign Package - EM to UW re: event on Sept 10-12 - sent to Angelica at …"
type textarea "x"
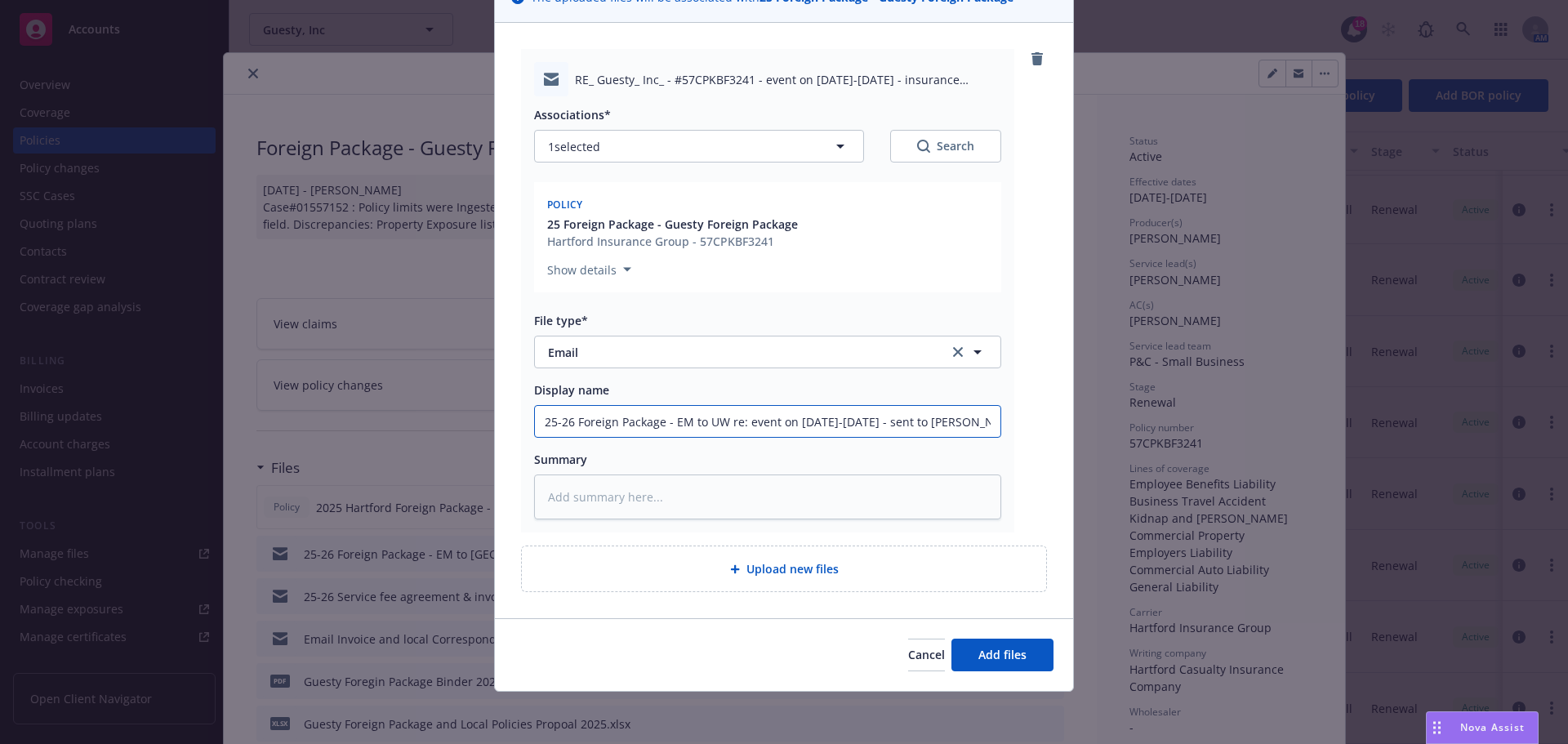
type input "25-26 Foreign Package - EM to UW re: event on Sept 10-12 - sent to Angelica at …"
type textarea "x"
type input "25-26 Foreign Package - EM to UW re: event on Sept 10-12 - sent to Angelica at …"
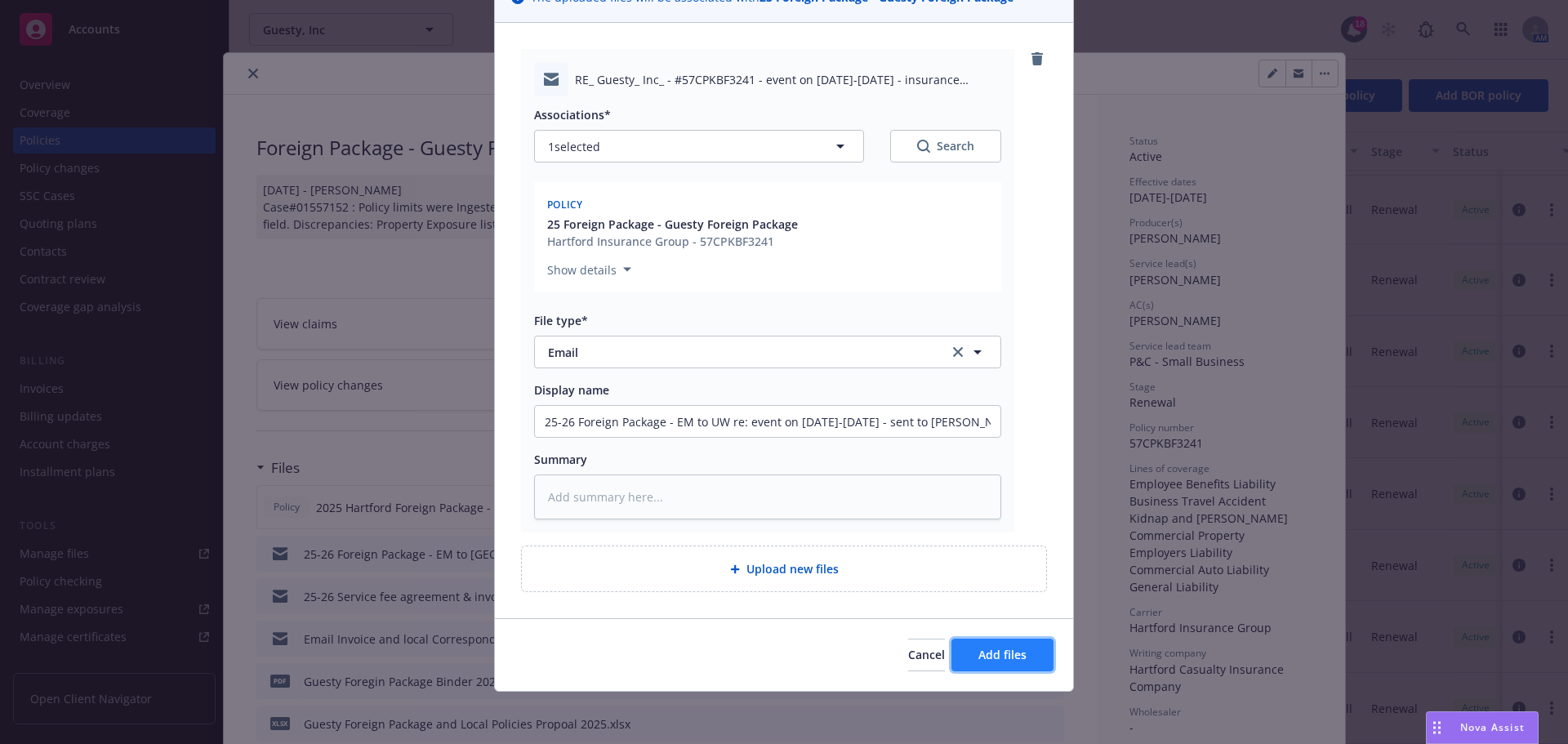
click at [1008, 651] on span "Add files" at bounding box center [1002, 654] width 48 height 15
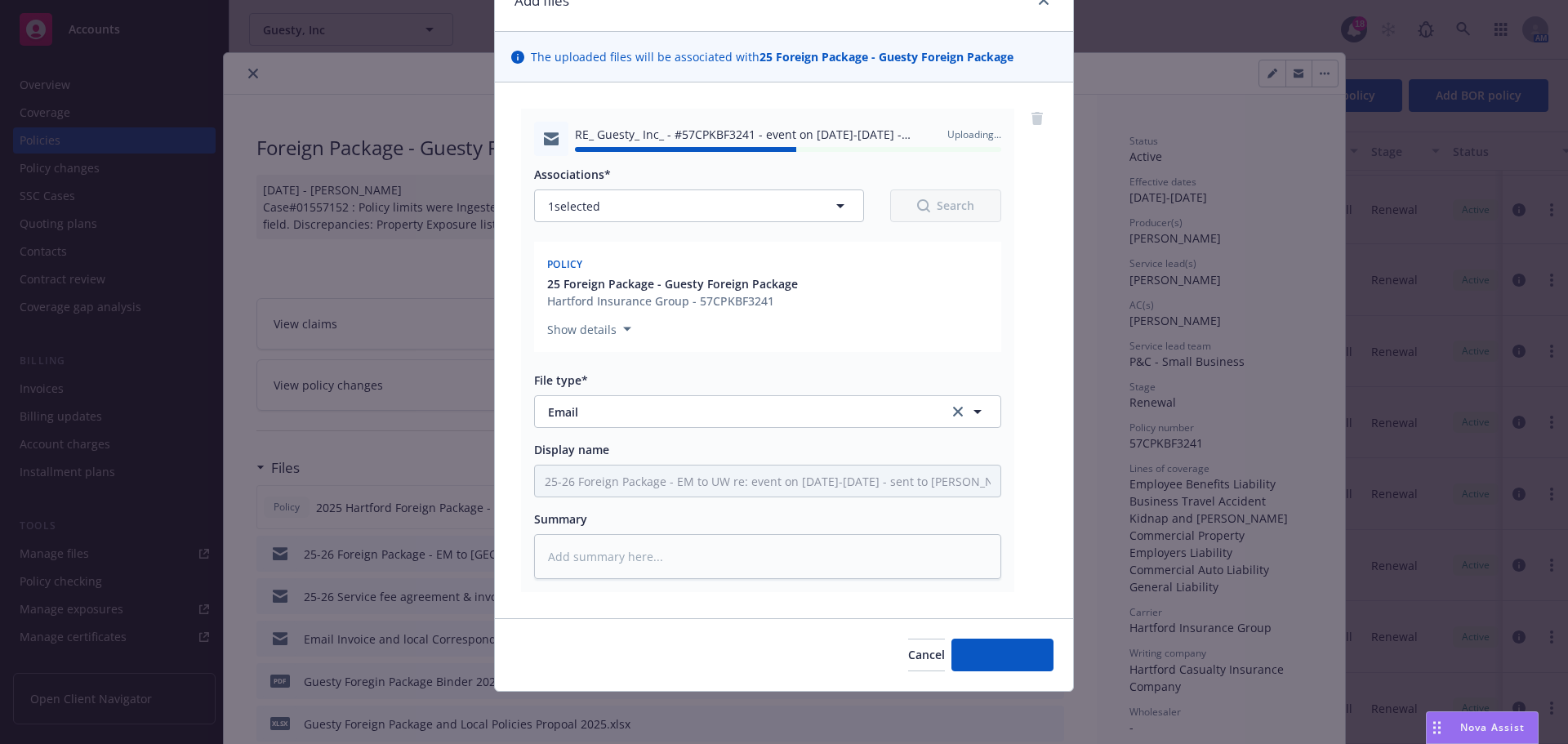
type textarea "x"
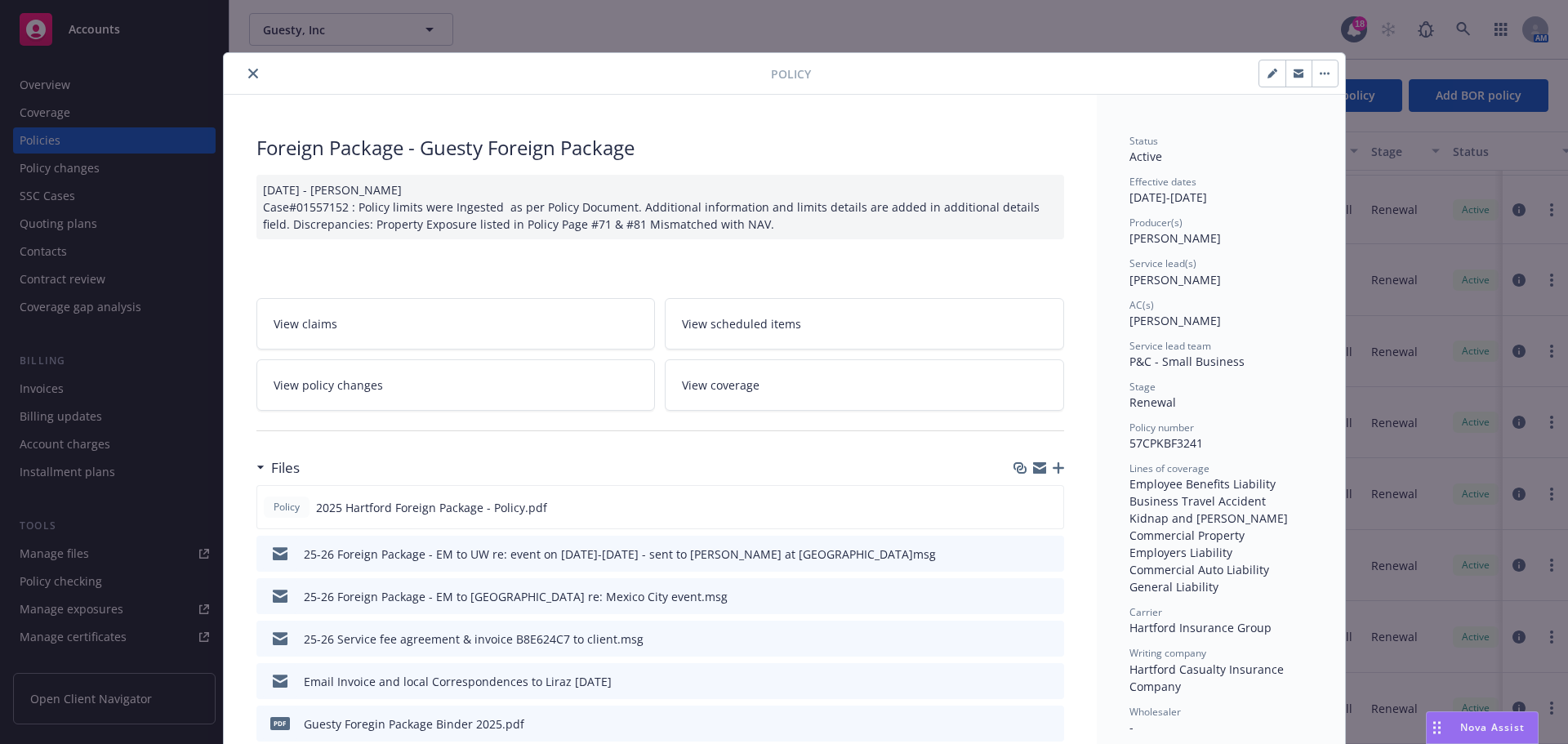
click at [249, 68] on icon "close" at bounding box center [253, 73] width 10 height 10
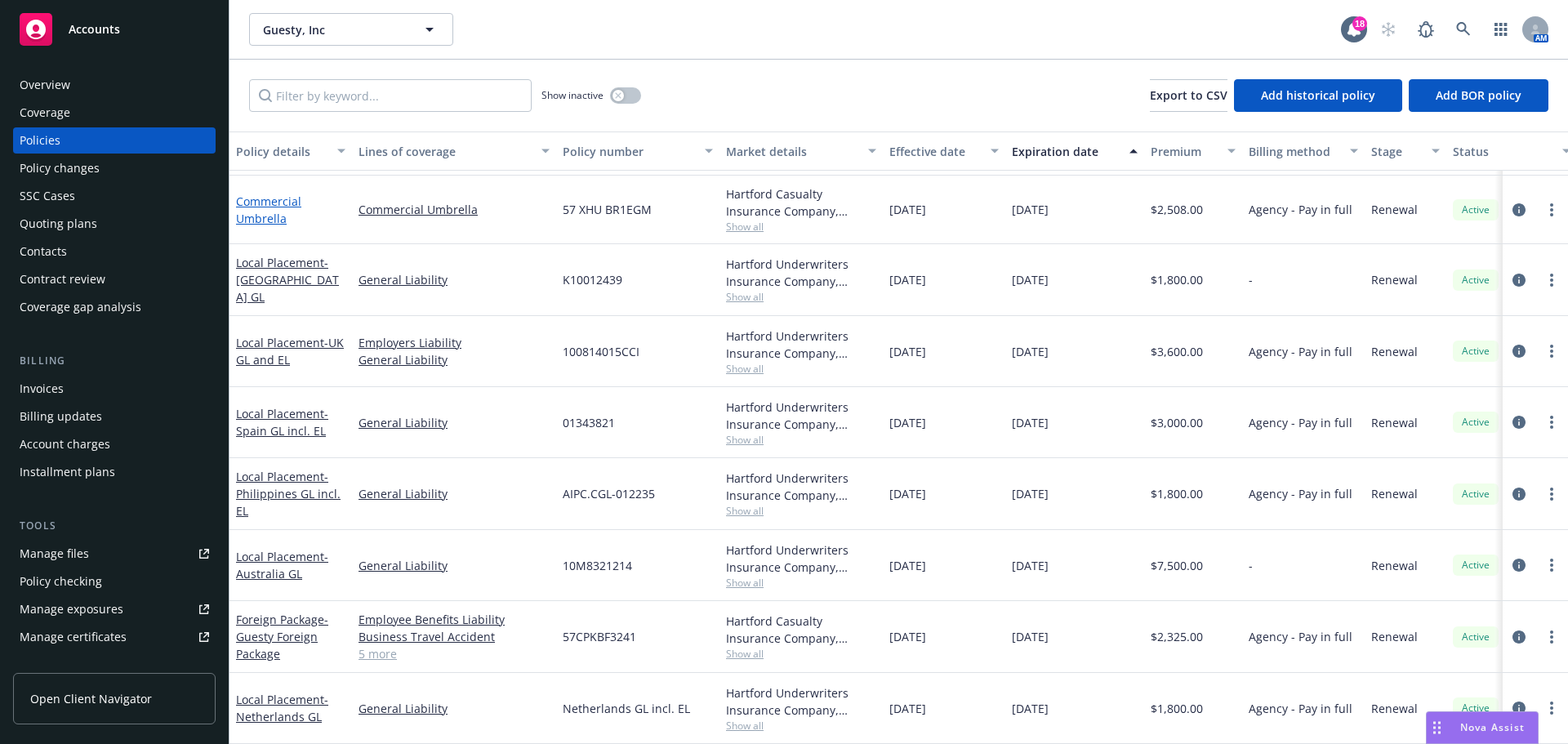
click at [274, 202] on link "Commercial Umbrella" at bounding box center [268, 209] width 65 height 33
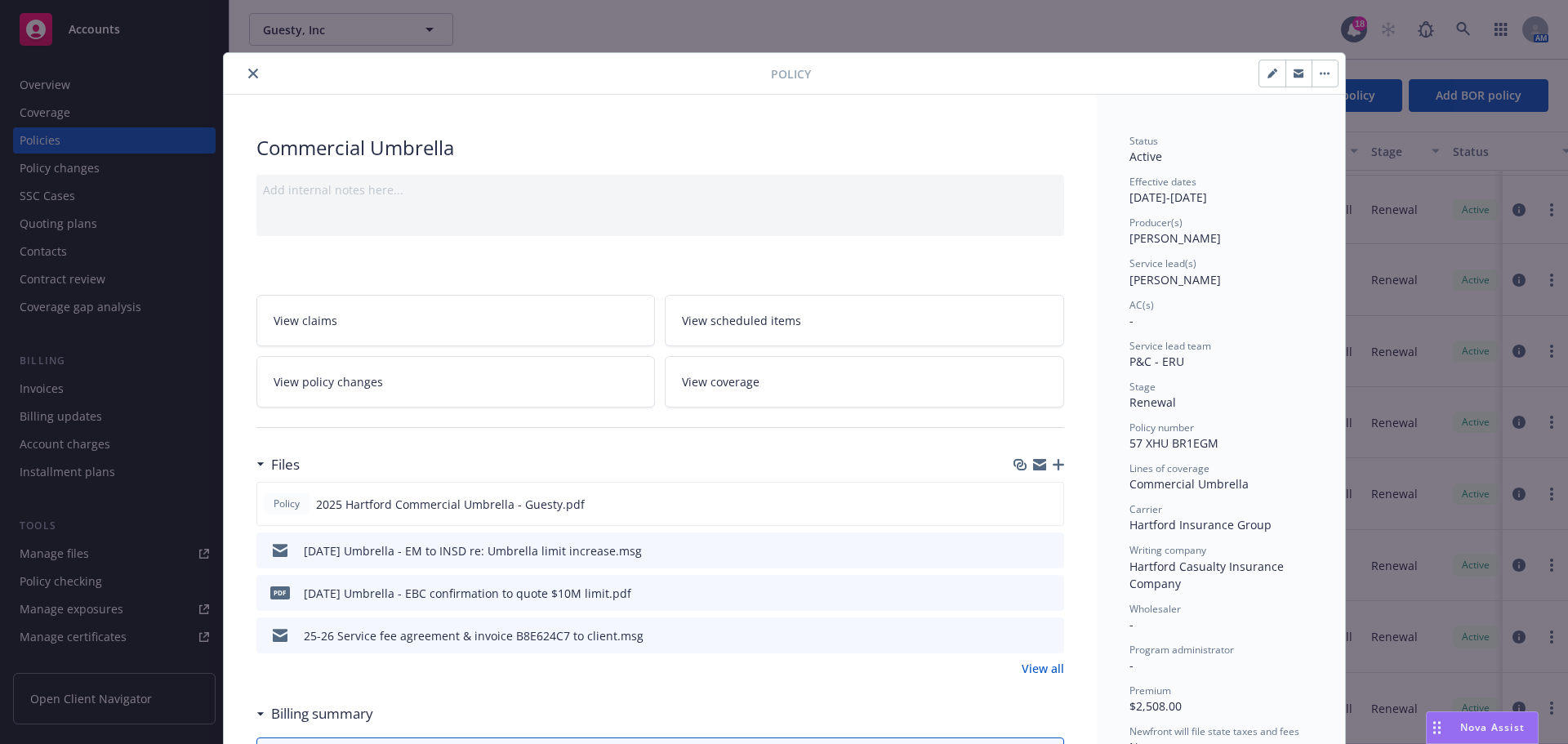
click at [1043, 551] on icon "preview file" at bounding box center [1048, 550] width 14 height 12
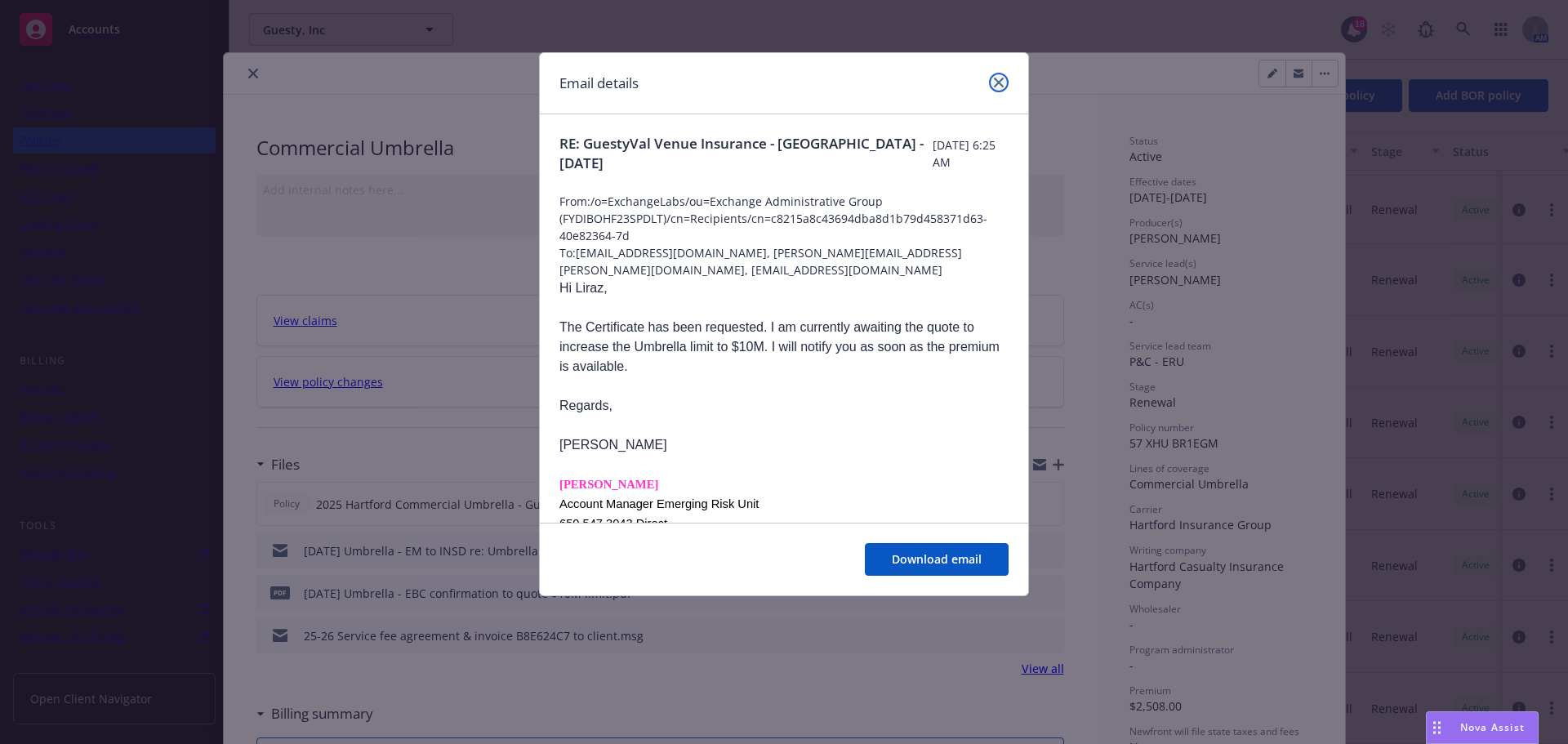
click at [997, 83] on icon "close" at bounding box center [999, 83] width 10 height 10
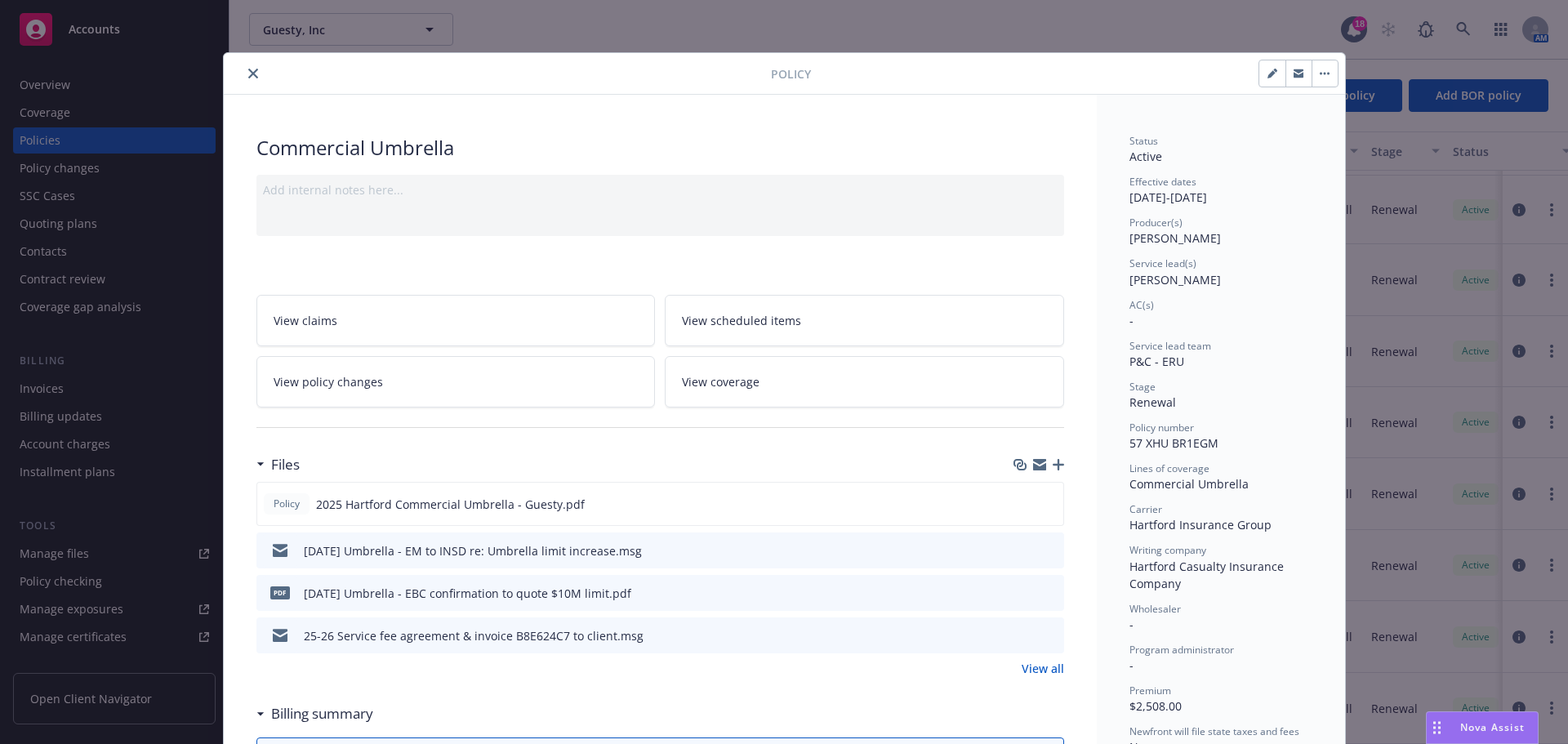
click at [248, 76] on icon "close" at bounding box center [253, 73] width 10 height 10
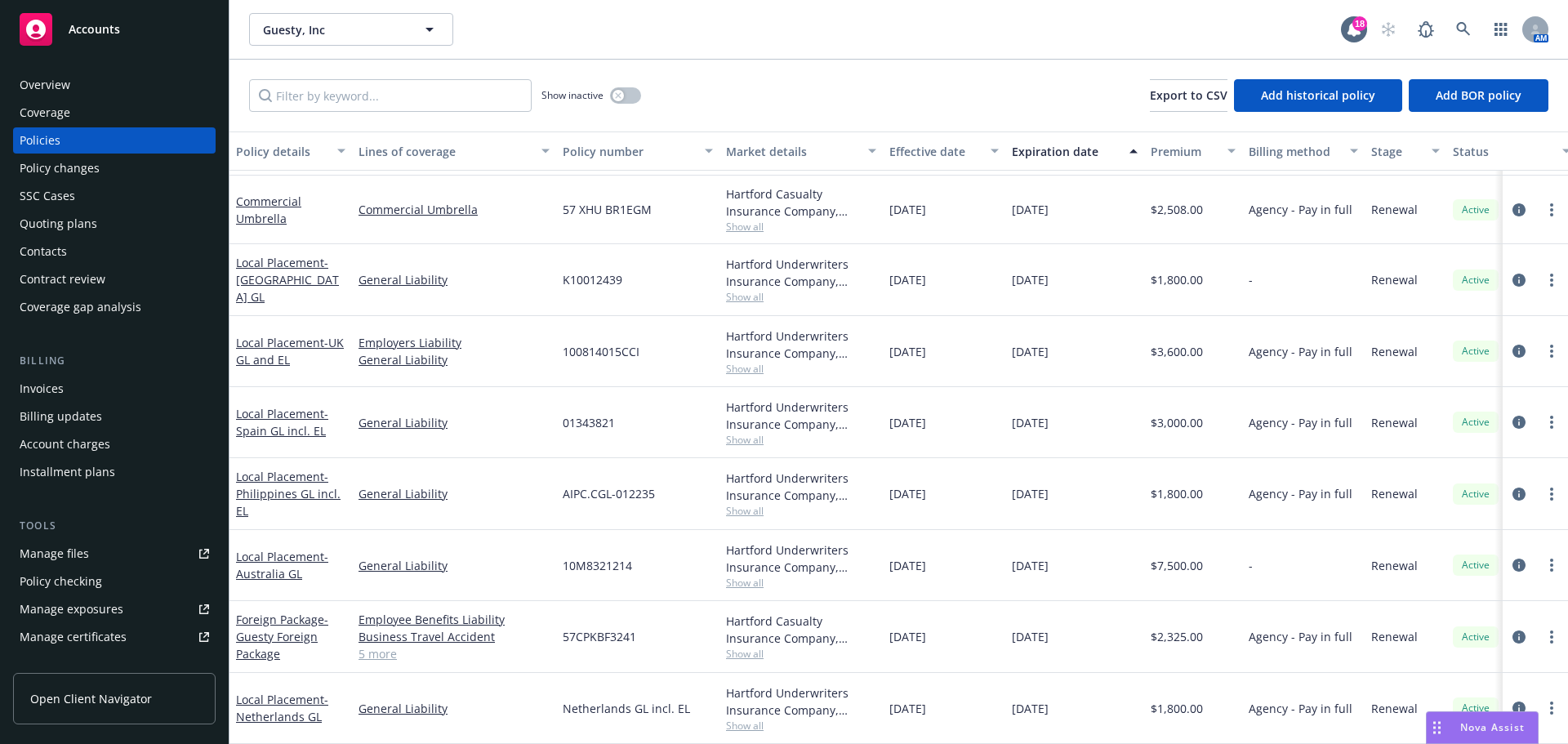
click at [756, 220] on span "Show all" at bounding box center [801, 226] width 150 height 14
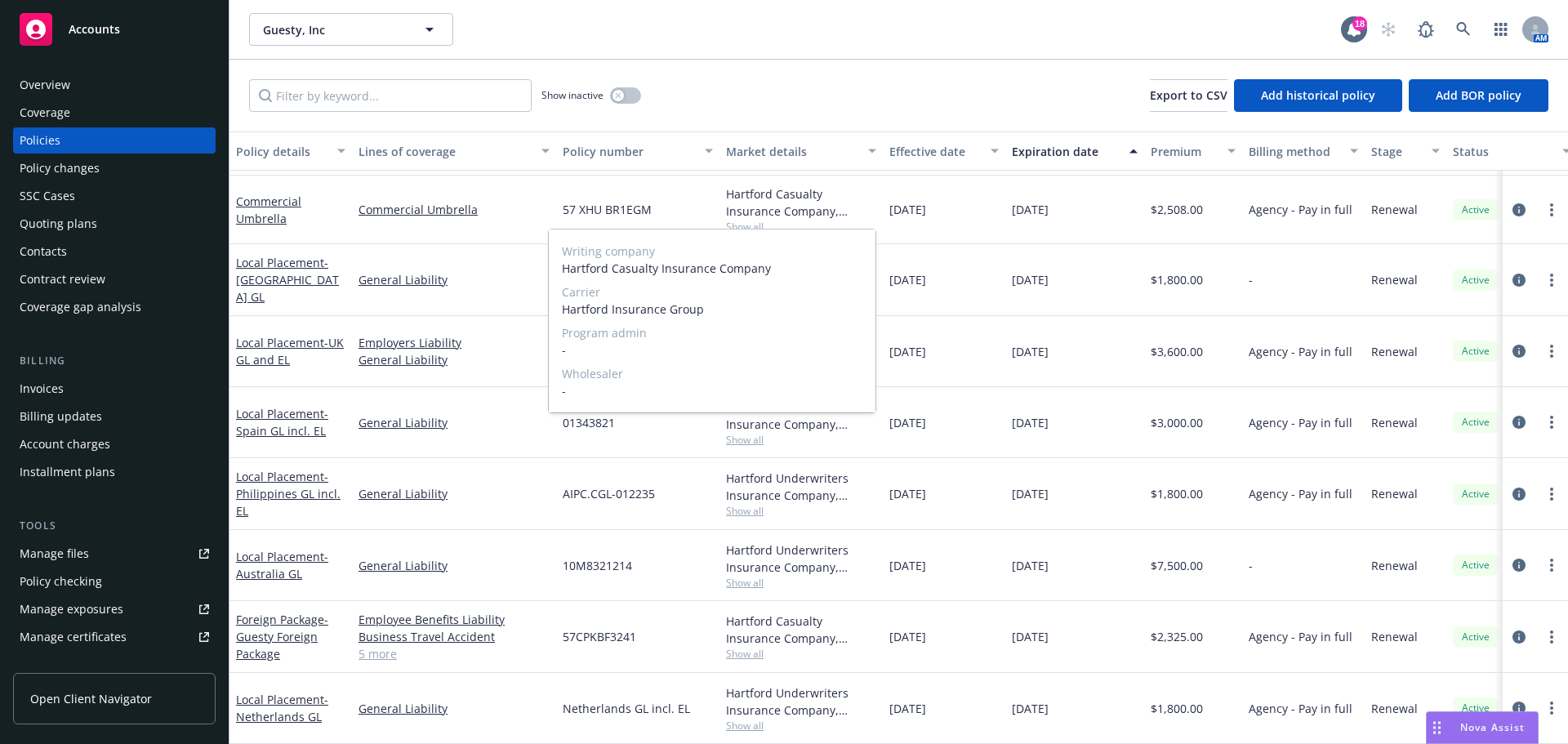
click at [756, 220] on span "Show all" at bounding box center [801, 226] width 150 height 14
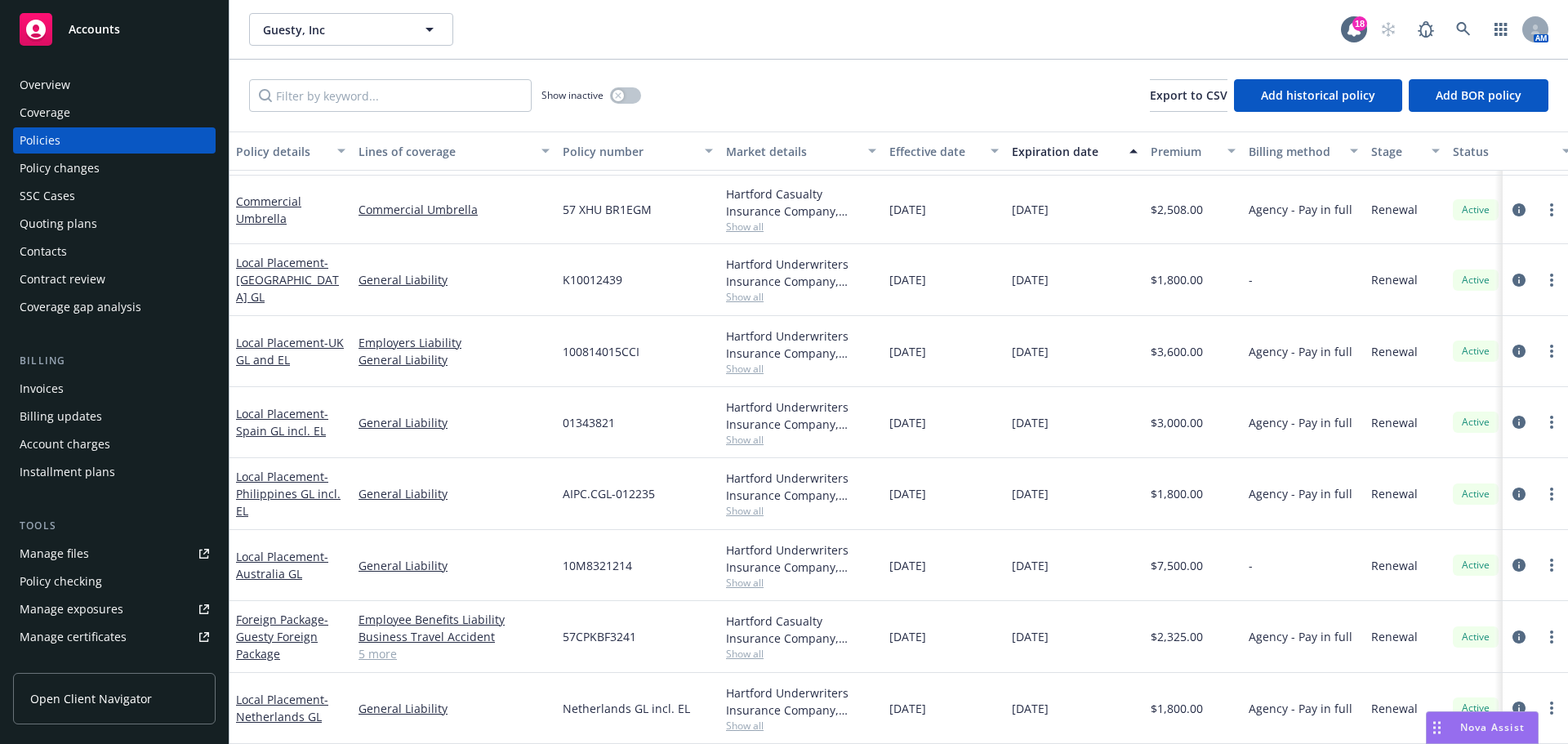
click at [82, 171] on div "Policy changes" at bounding box center [59, 168] width 80 height 26
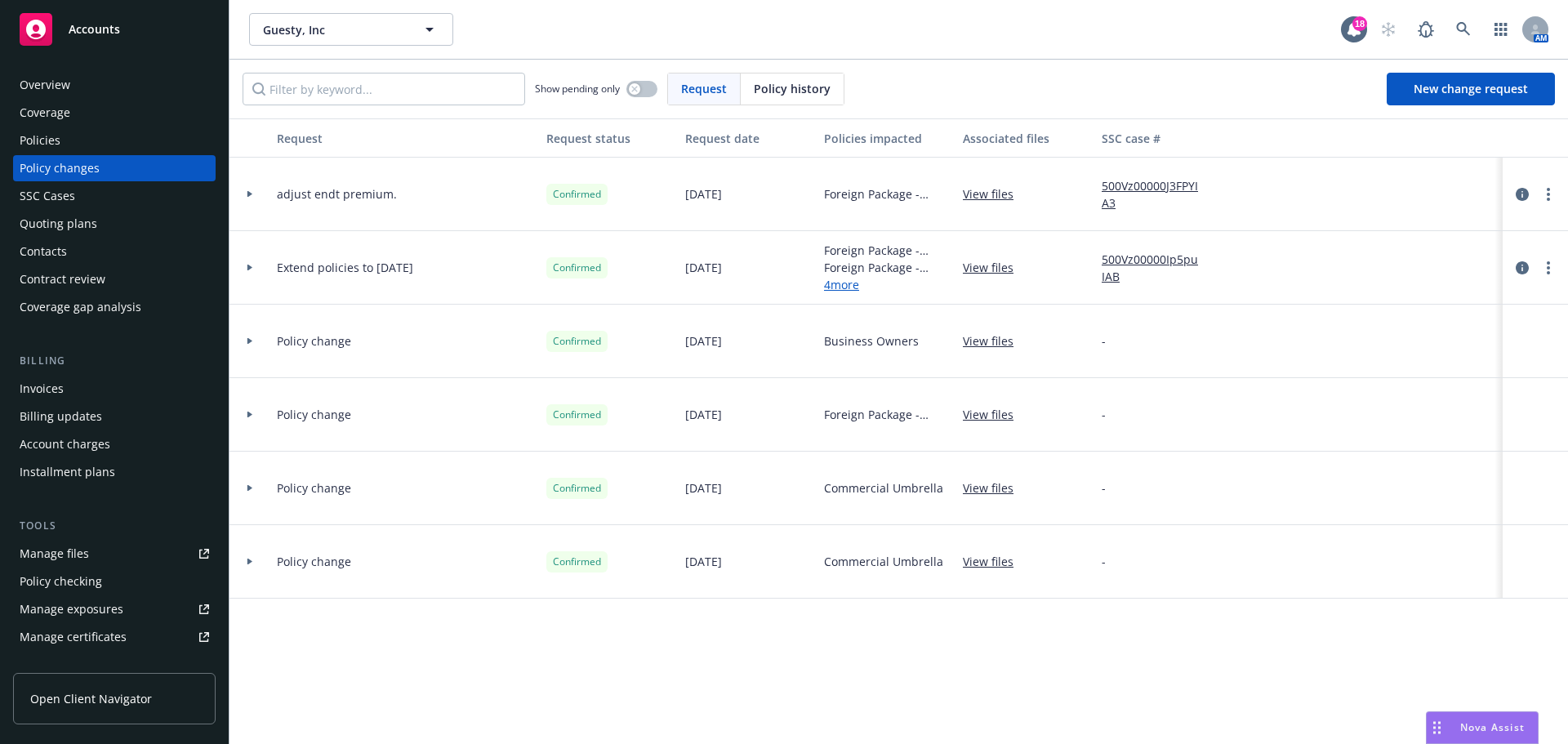
click at [50, 141] on div "Policies" at bounding box center [40, 140] width 41 height 26
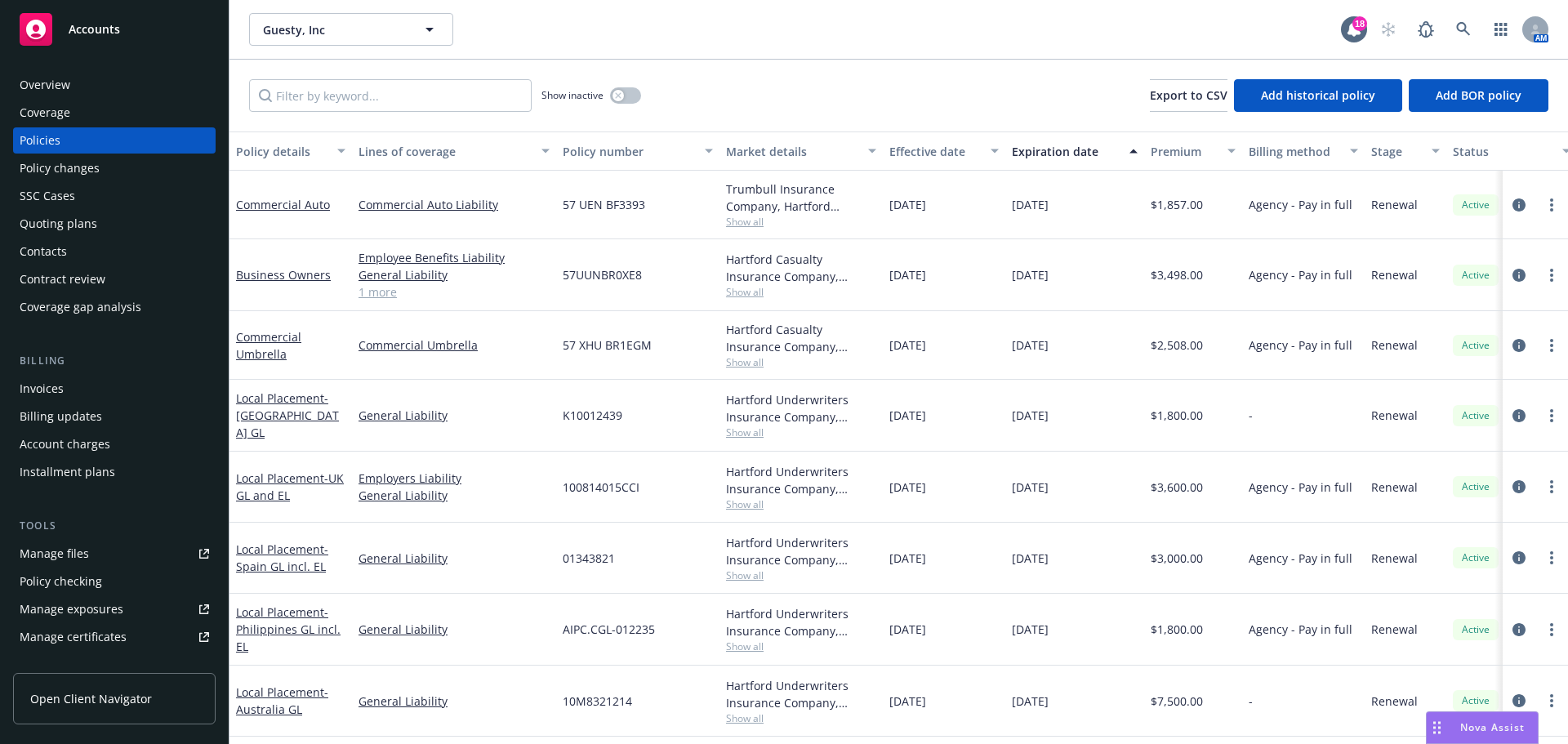
click at [265, 361] on link "Commercial Umbrella" at bounding box center [268, 345] width 65 height 33
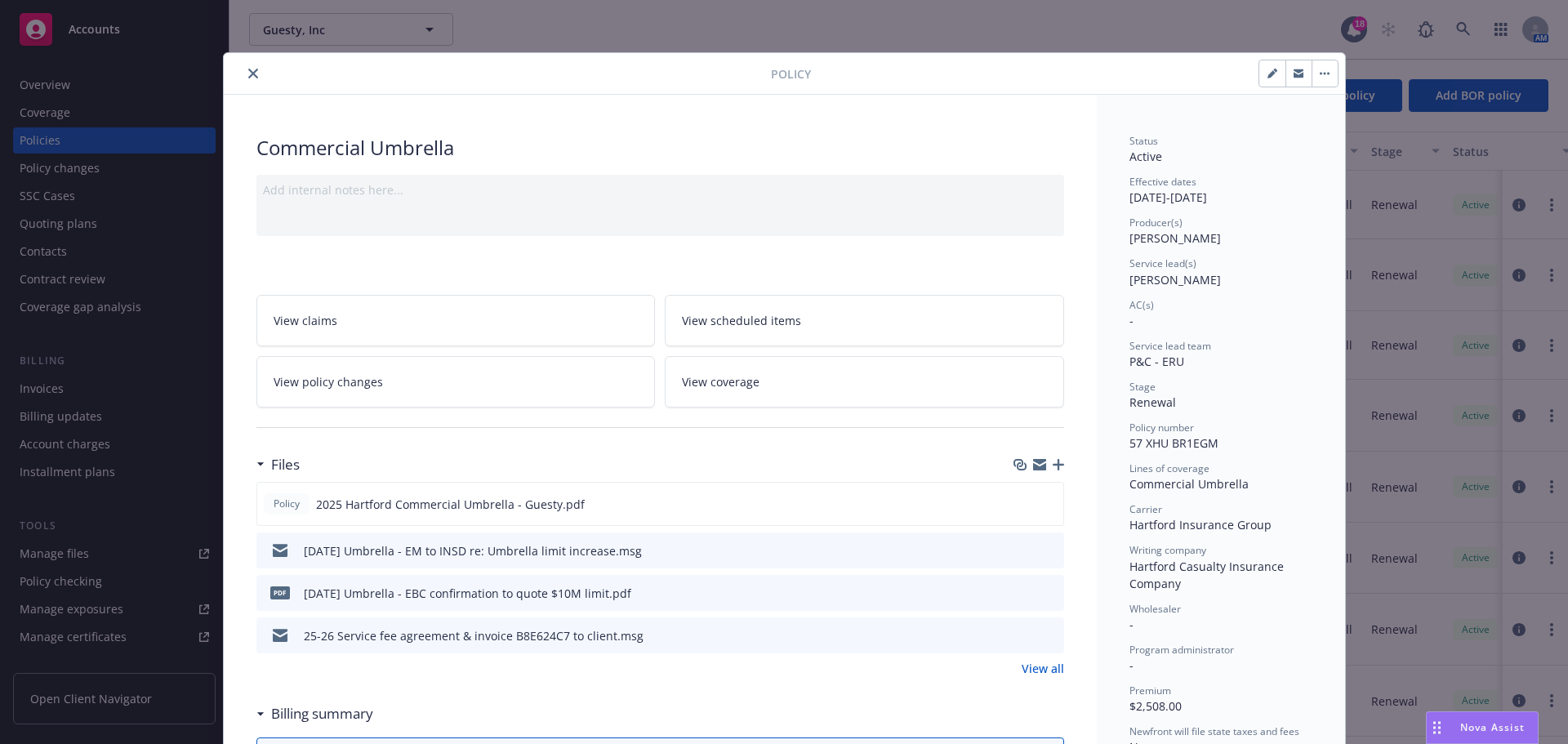
scroll to position [49, 0]
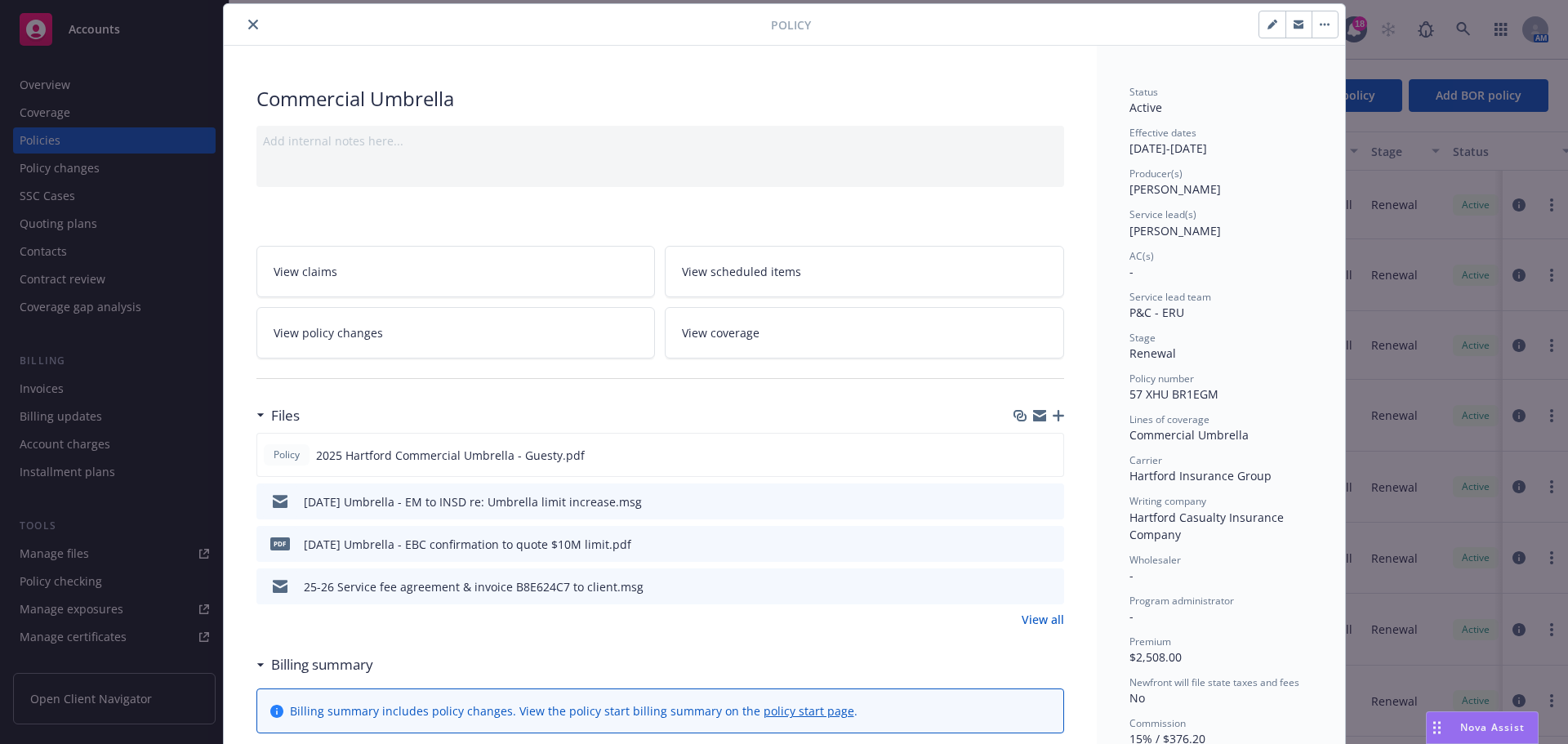
click at [1042, 616] on link "View all" at bounding box center [1043, 619] width 42 height 17
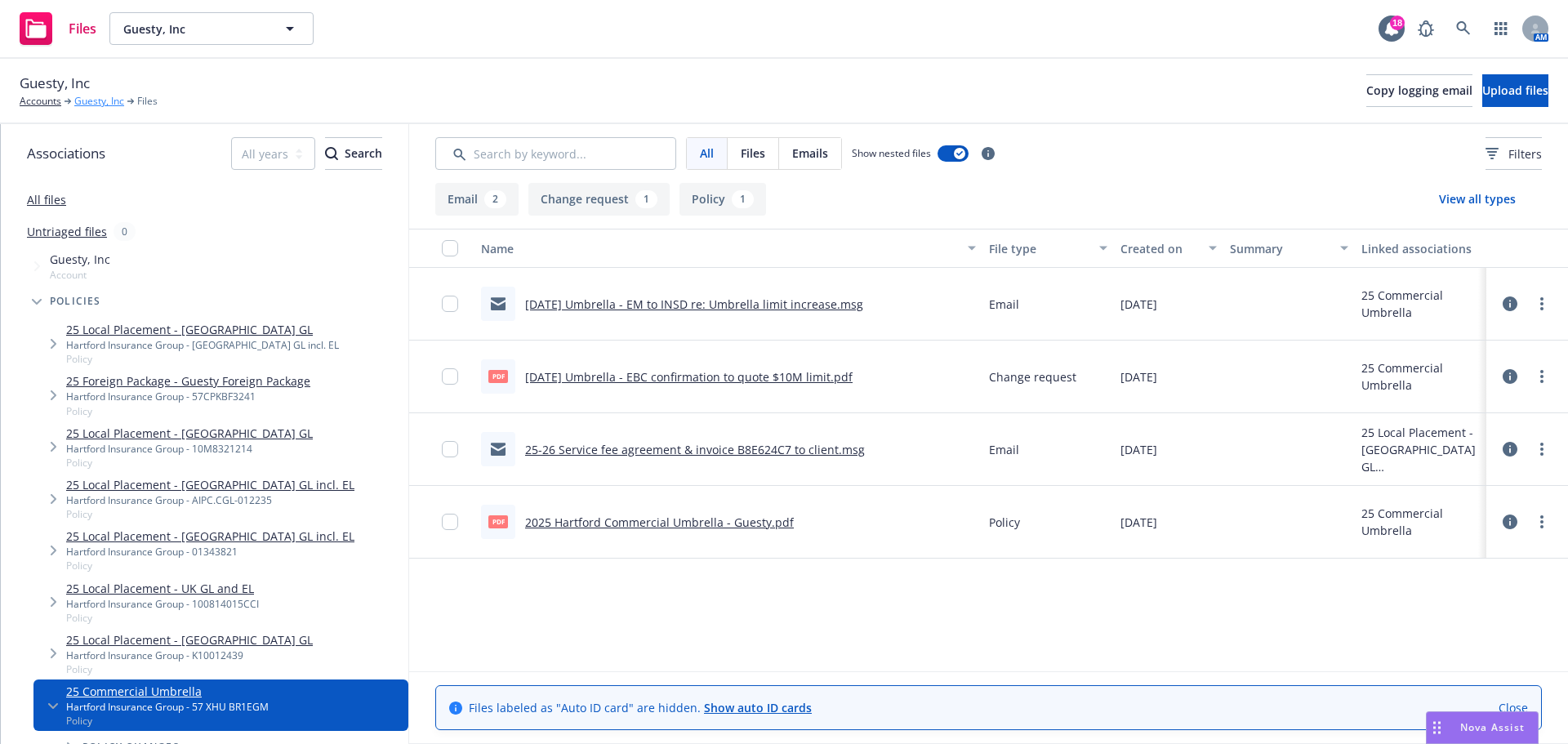
click at [95, 101] on link "Guesty, Inc" at bounding box center [99, 100] width 50 height 14
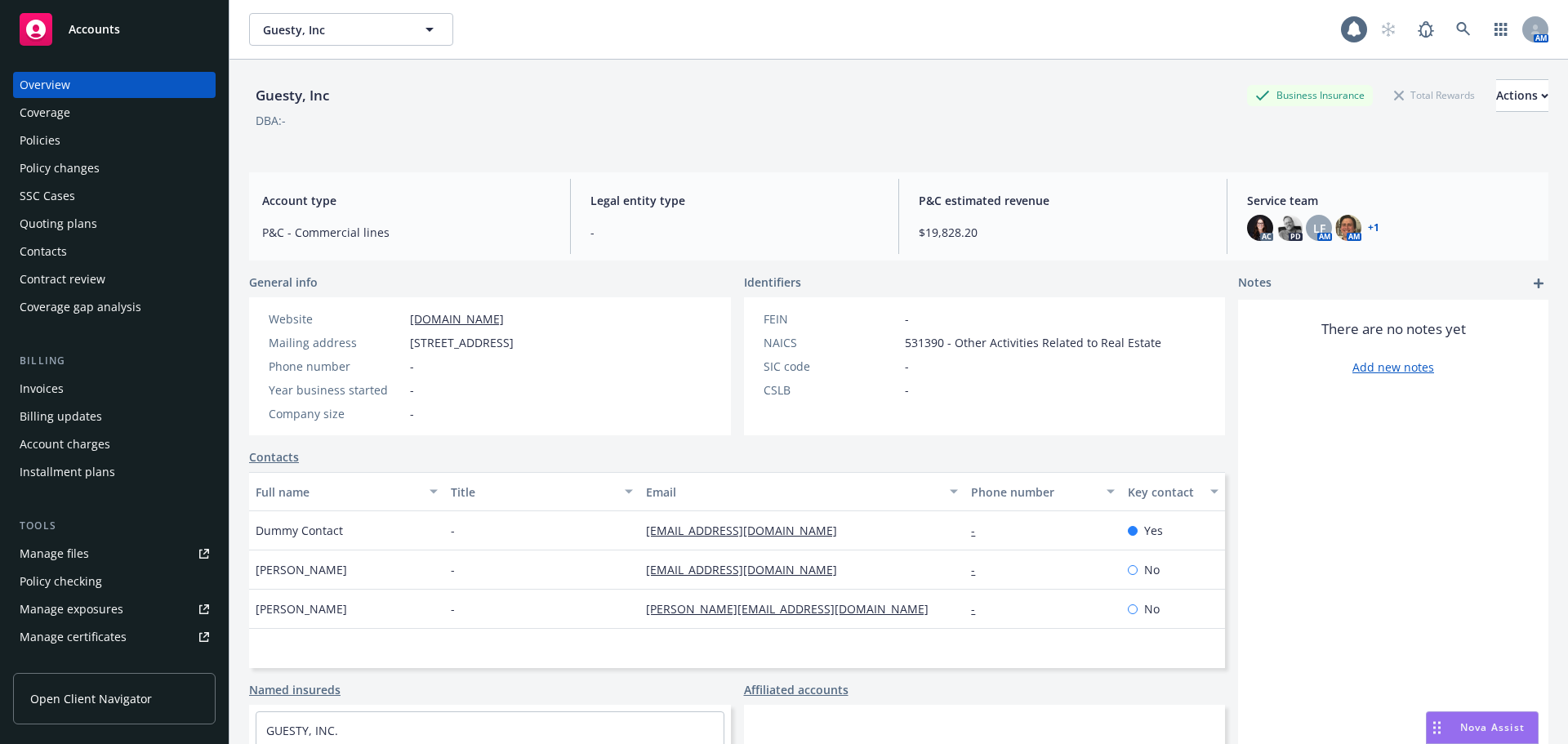
click at [53, 134] on div "Policies" at bounding box center [40, 140] width 41 height 26
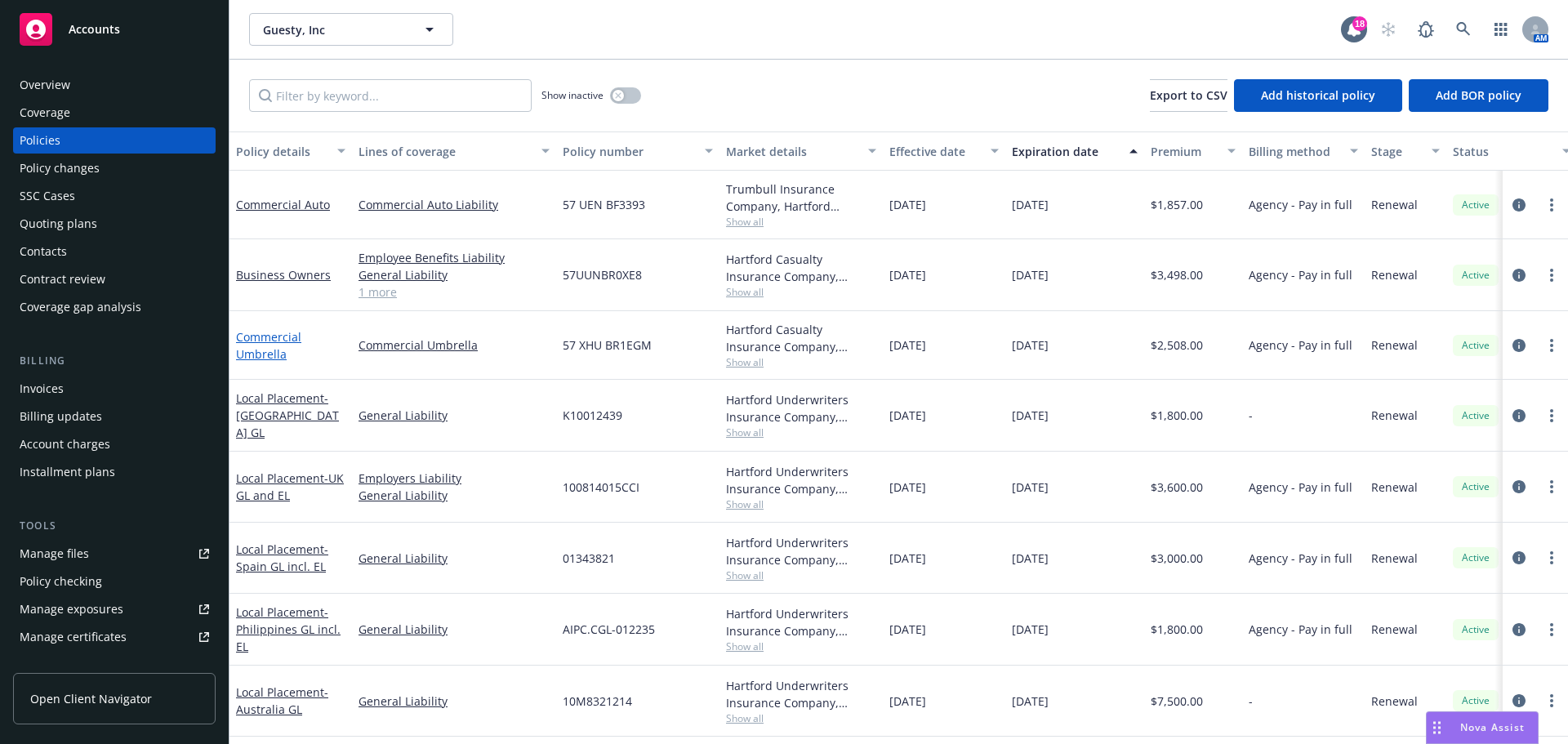
click at [256, 350] on link "Commercial Umbrella" at bounding box center [268, 345] width 65 height 33
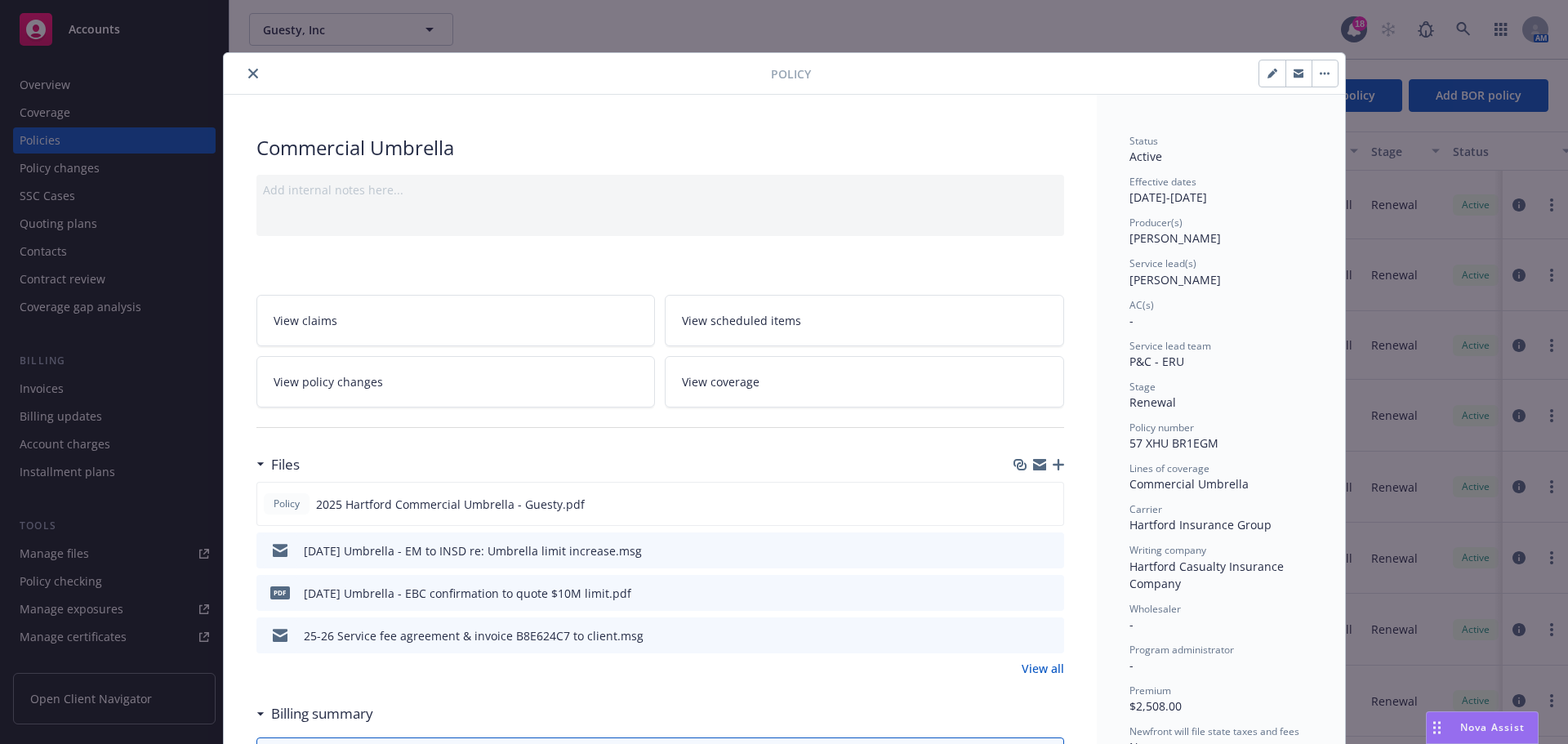
click at [1053, 459] on icon "button" at bounding box center [1059, 464] width 12 height 12
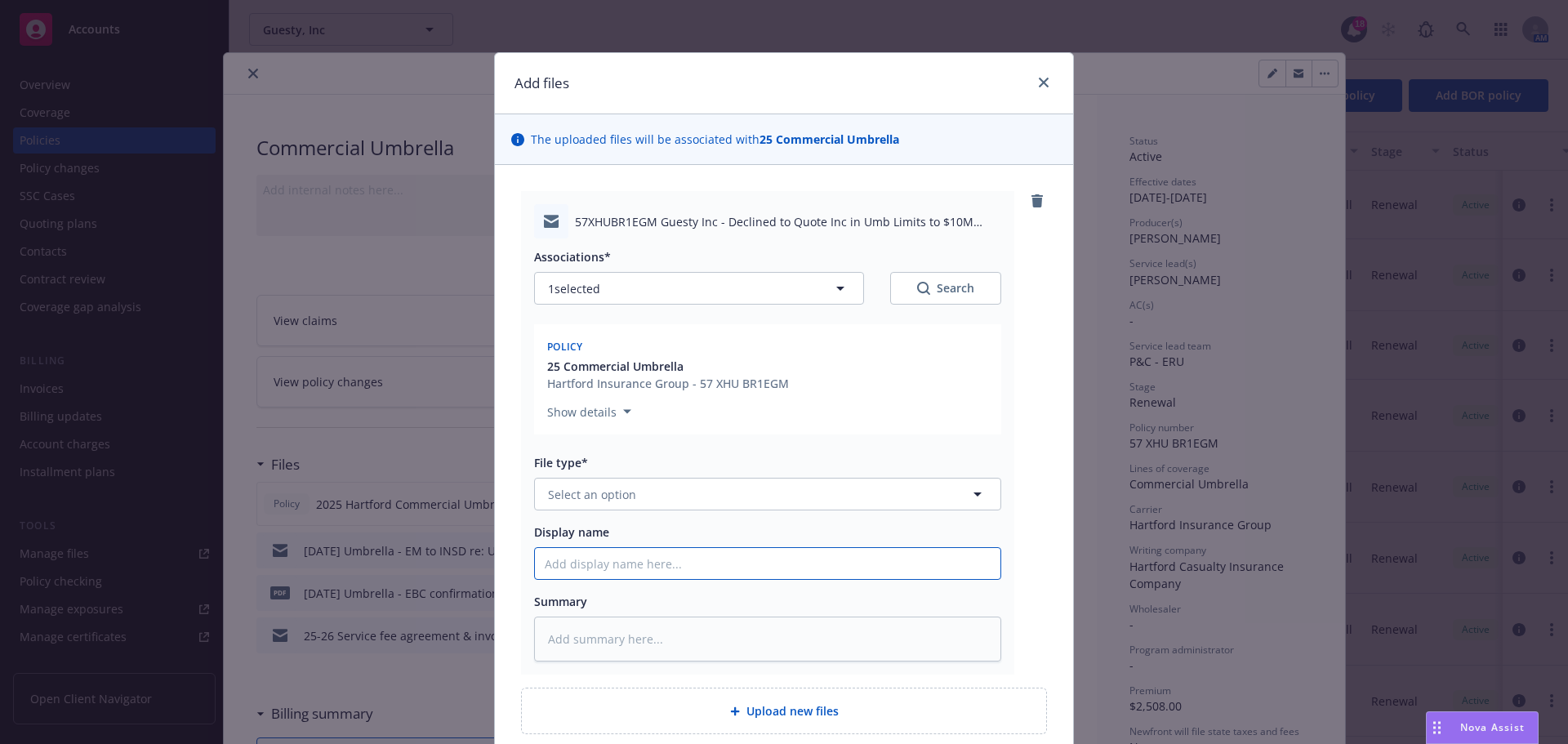
click at [555, 565] on input "Display name" at bounding box center [767, 563] width 466 height 31
type textarea "x"
type input "9"
type textarea "x"
type input "9/"
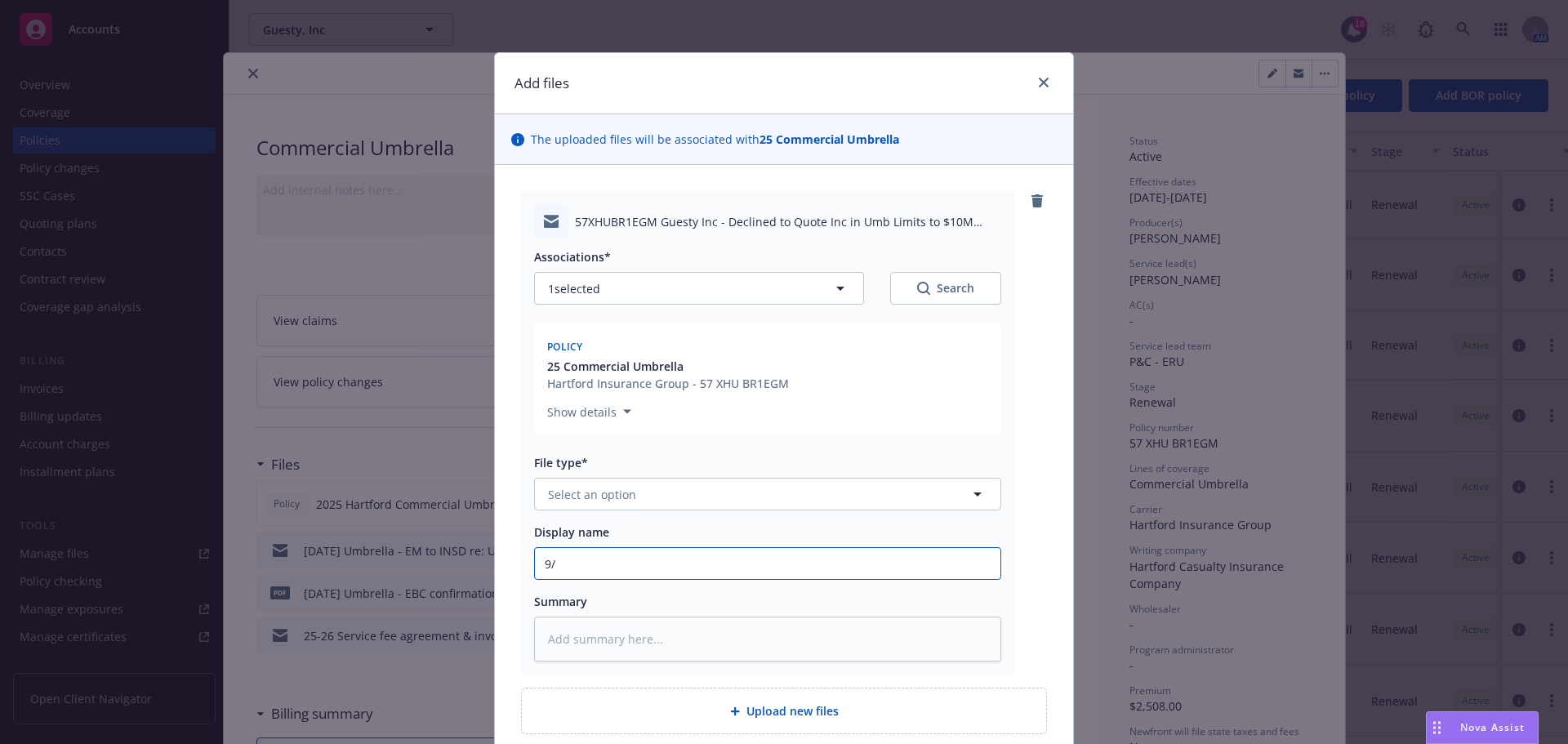
type textarea "x"
type input "9/4"
type textarea "x"
type input "9/4/"
type textarea "x"
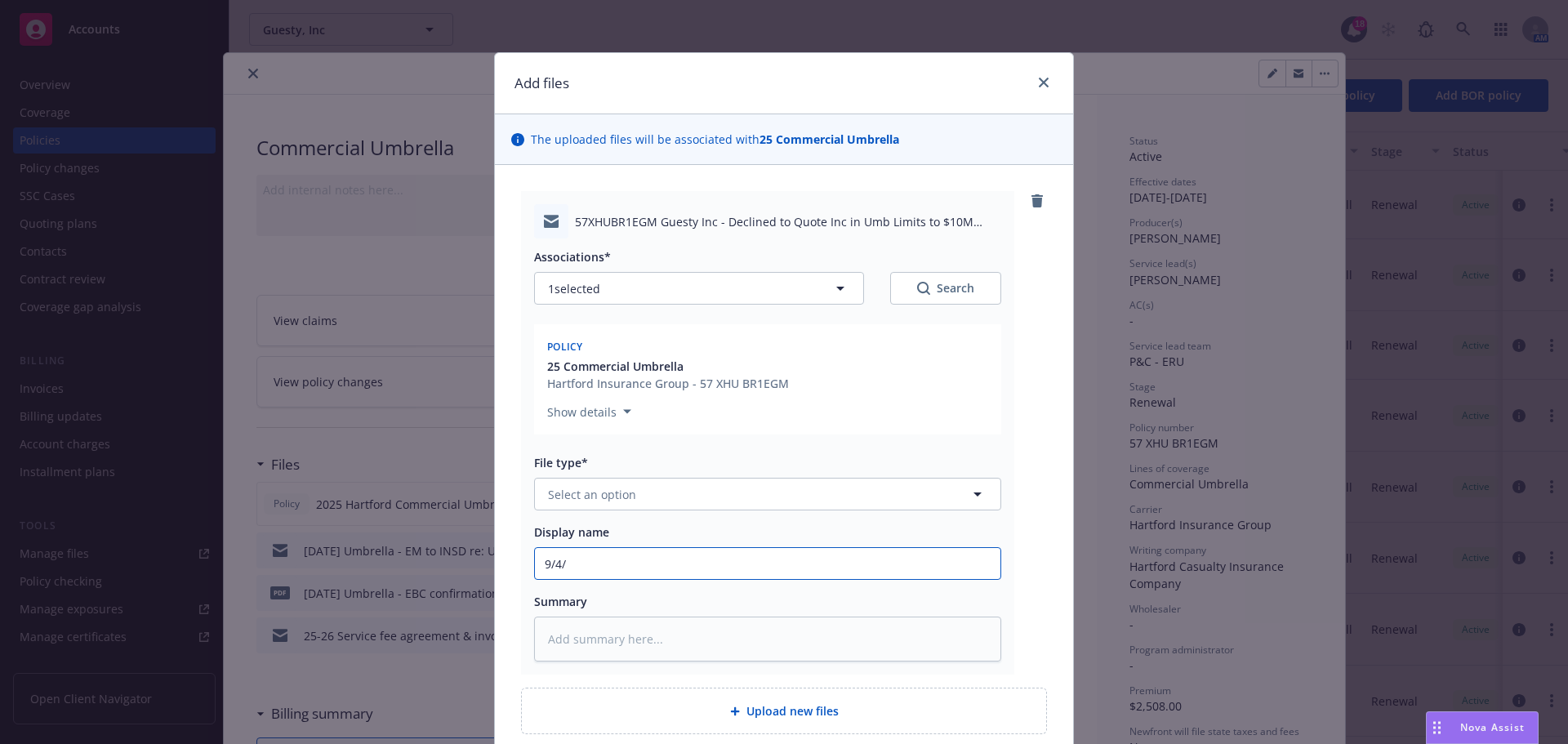
type input "9/4/2"
type textarea "x"
type input "[DATE]"
type textarea "x"
type input "9/4/202"
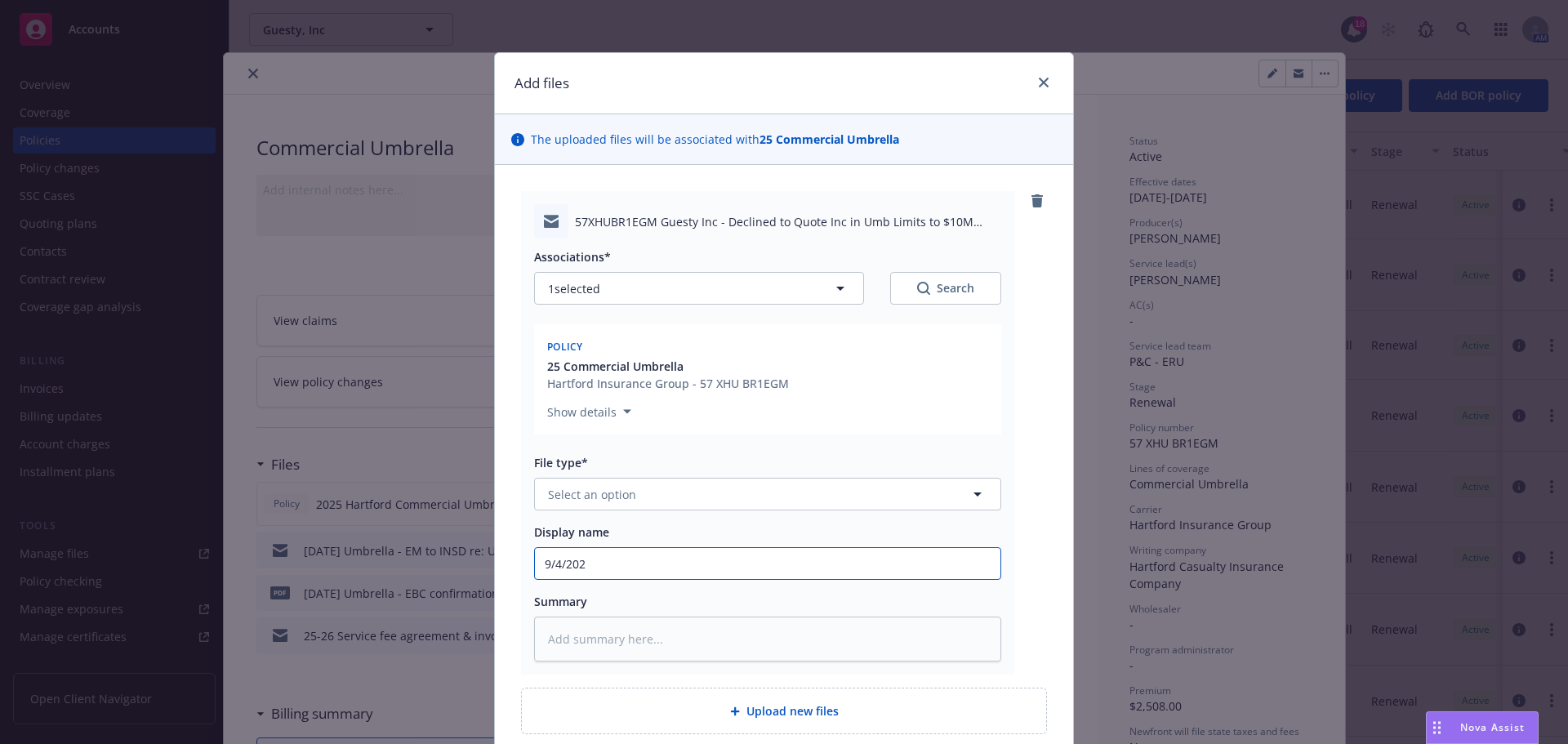
type textarea "x"
type input "[DATE]"
type textarea "x"
type input "[DATE]"
type textarea "x"
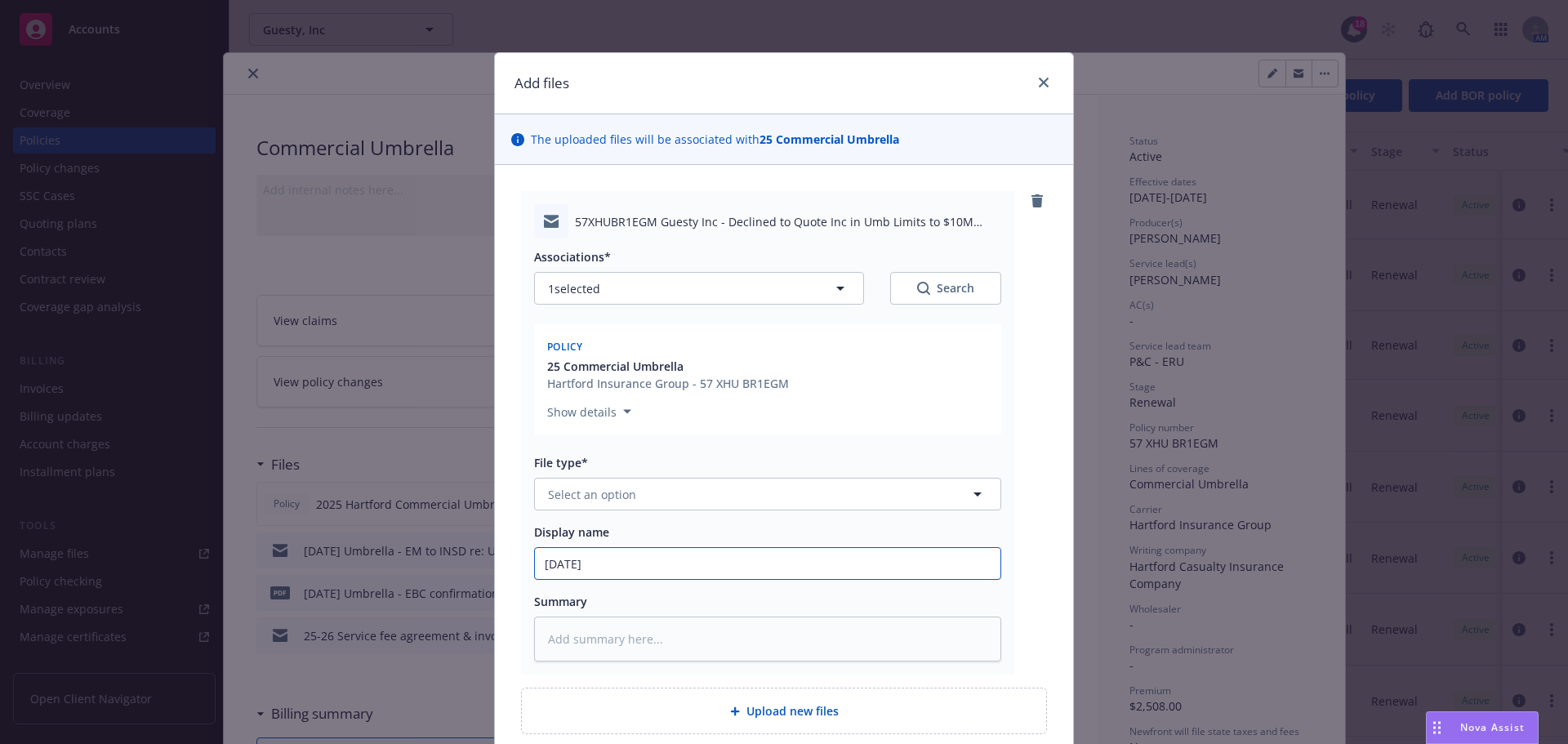
type input "[DATE] U"
type textarea "x"
type input "[DATE] Um"
type textarea "x"
type input "[DATE] Umb"
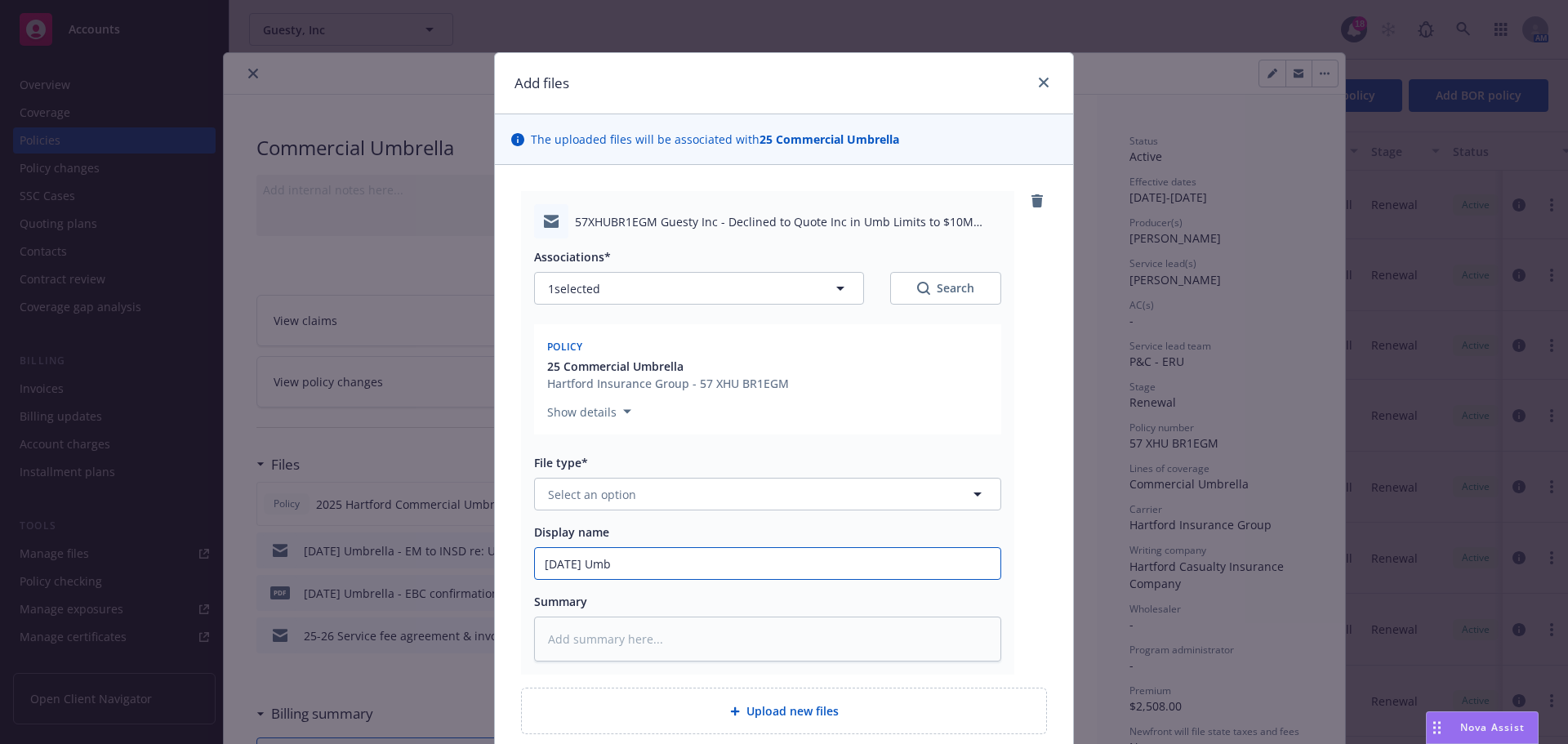
type textarea "x"
type input "[DATE] Umbr"
type textarea "x"
type input "[DATE] Umbre"
type textarea "x"
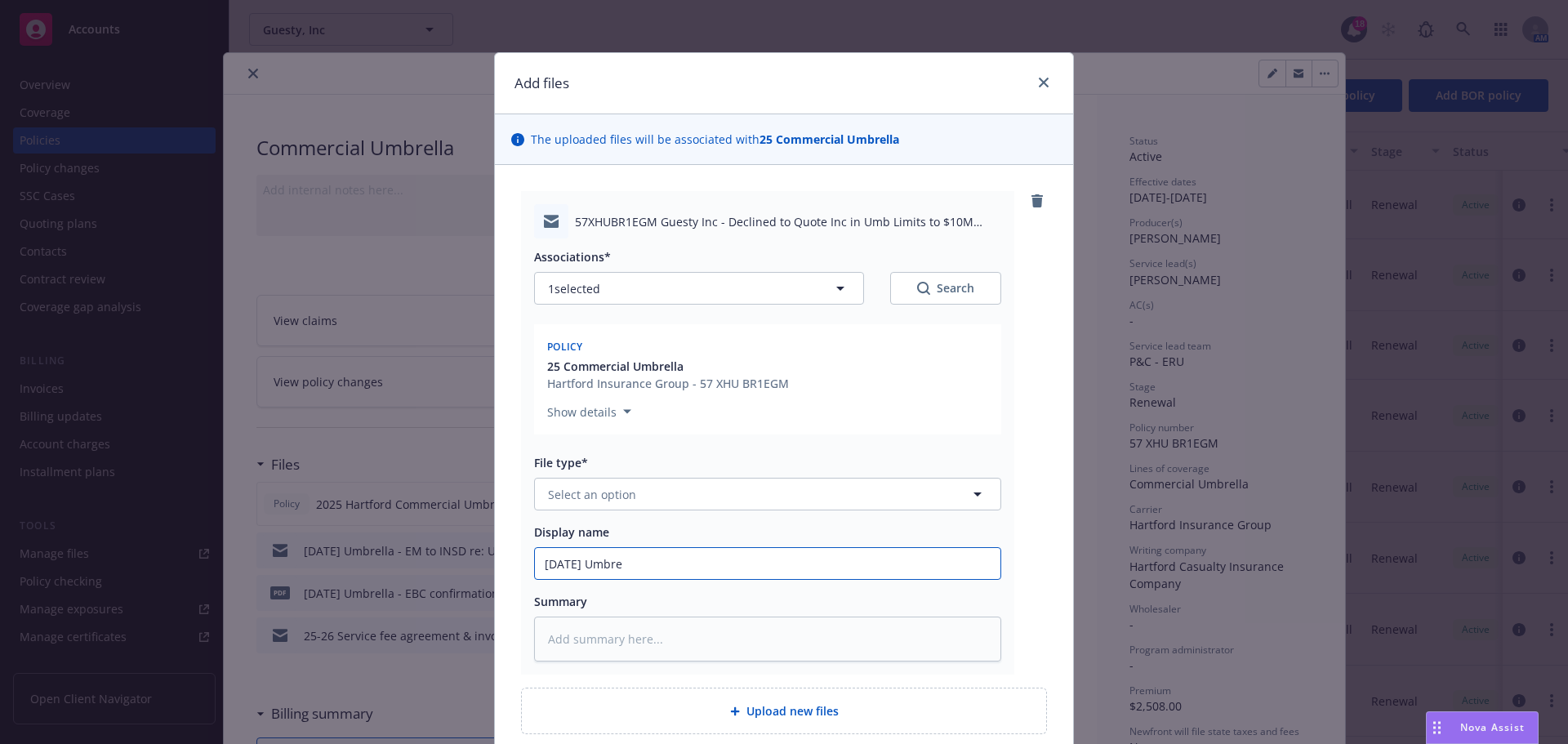
type input "[DATE] Umbrel"
type textarea "x"
type input "[DATE] [PERSON_NAME]"
type textarea "x"
type input "[DATE] Umbrella"
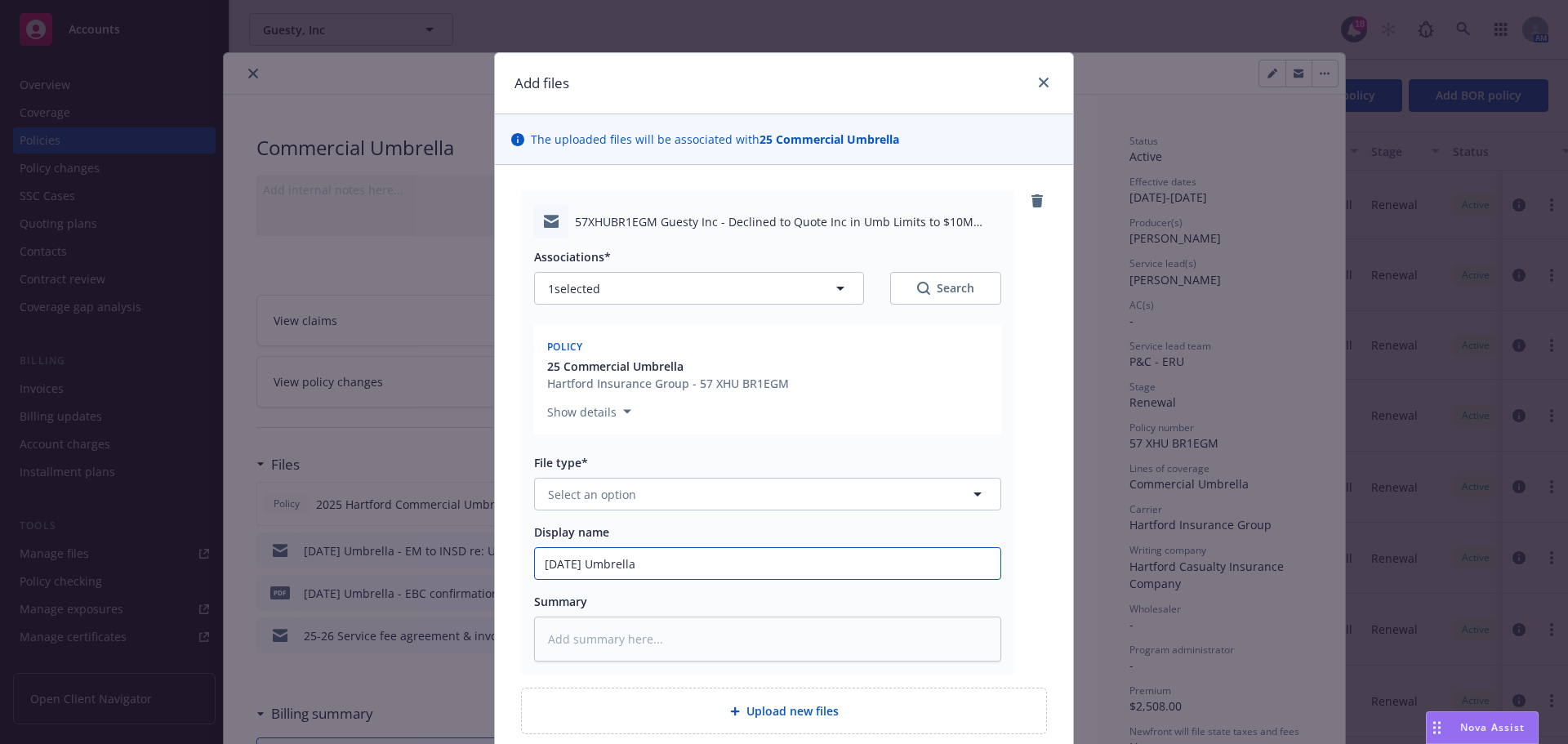
type textarea "x"
type input "[DATE] Umbrella"
type textarea "x"
type input "[DATE] Umbrella -"
type textarea "x"
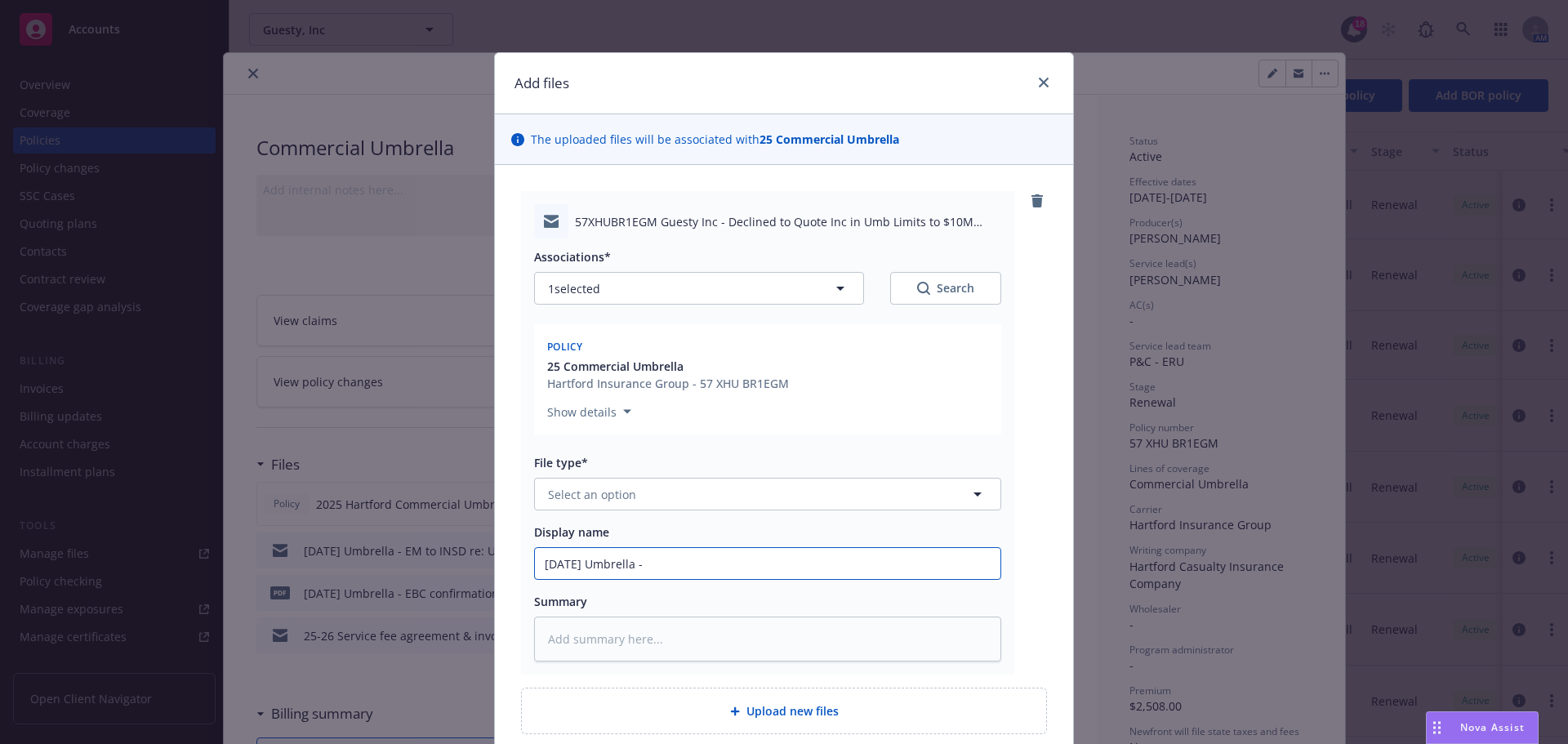
type input "[DATE] Umbrella -"
type textarea "x"
type input "[DATE] Umbrella - H"
type textarea "x"
type input "[DATE] Umbrella - Ha"
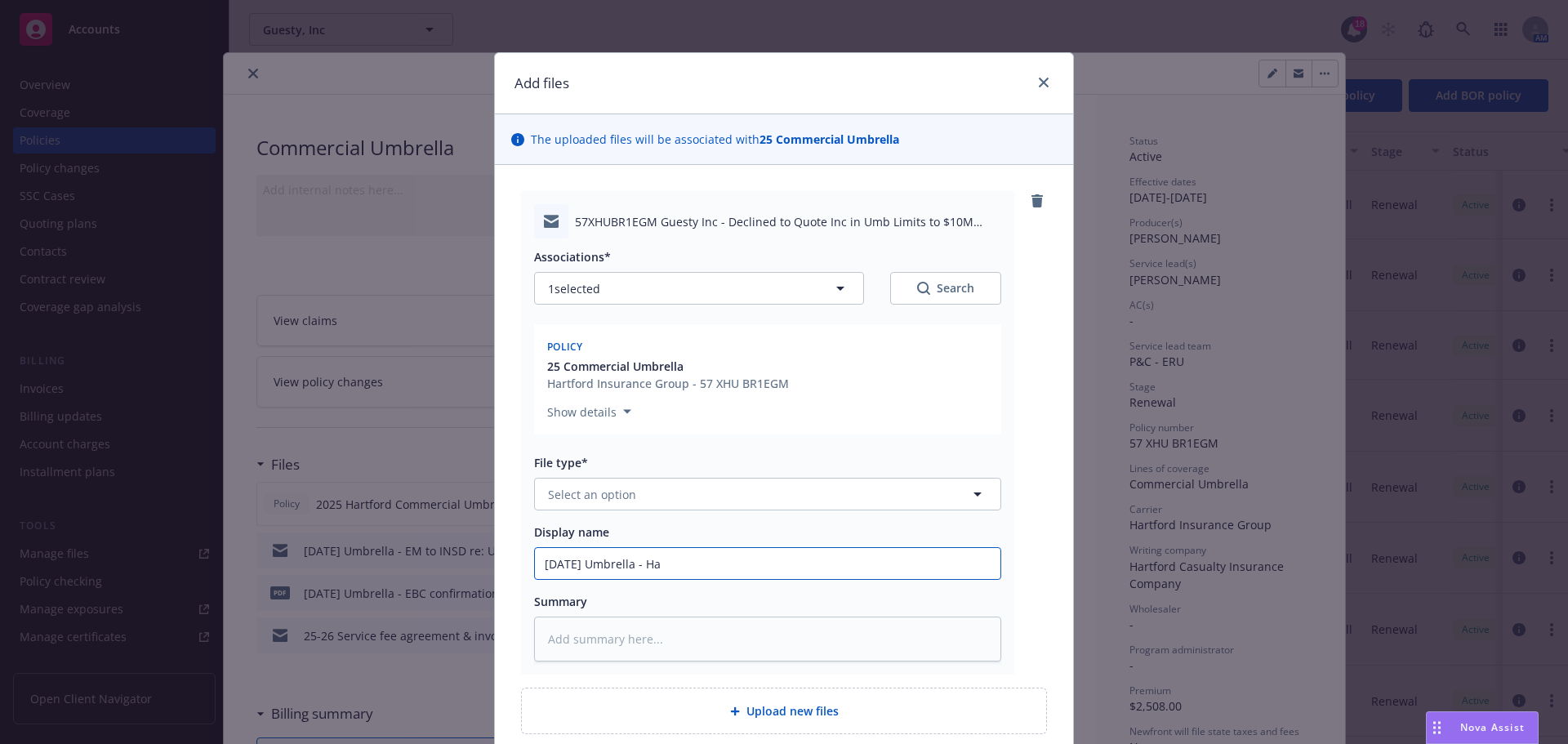
type textarea "x"
type input "[DATE] Umbrella - Har"
type textarea "x"
type input "[DATE] Umbrella - [PERSON_NAME]"
type textarea "x"
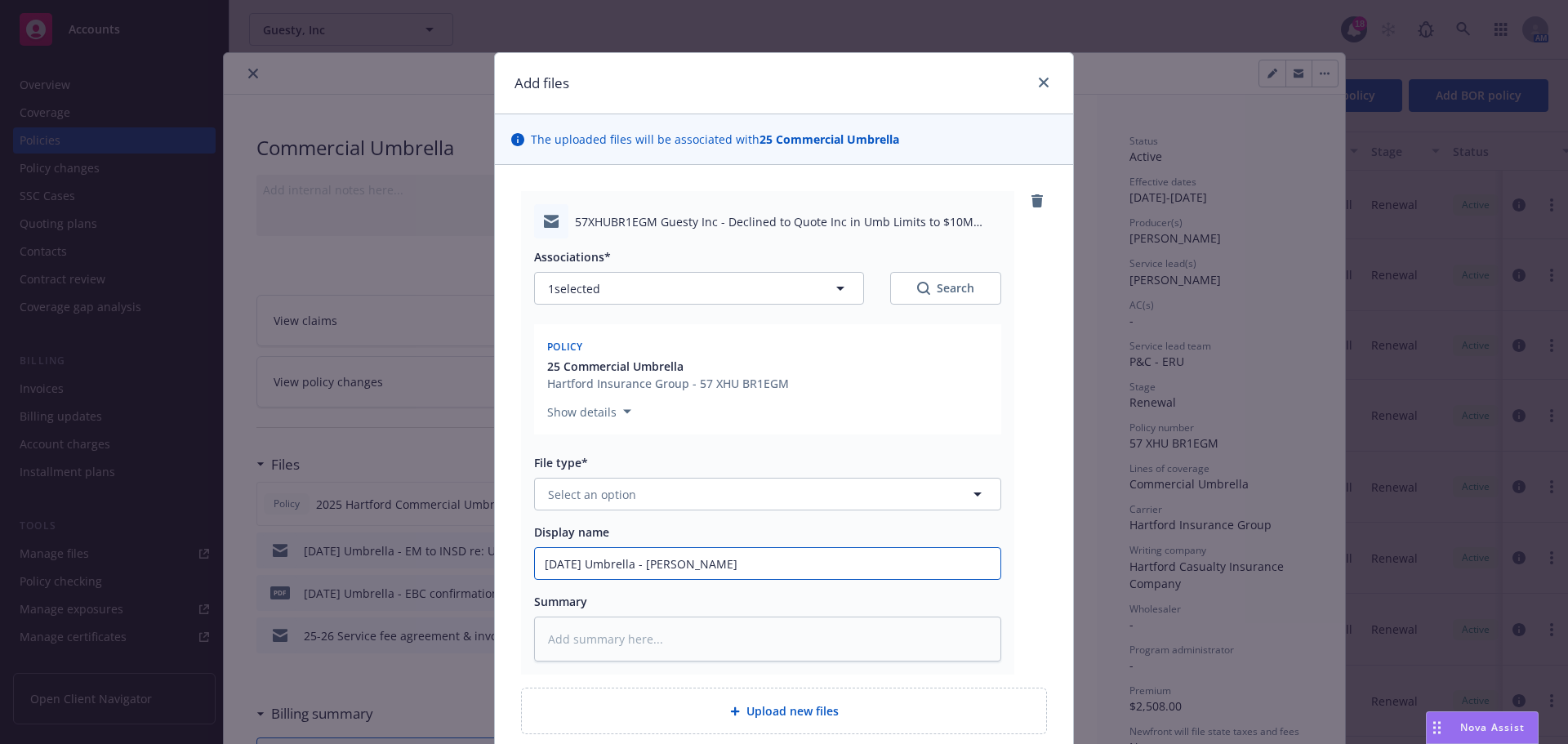
type input "[DATE] Umbrella - Hartf"
type textarea "x"
type input "[DATE] Umbrella - Hartfor"
type textarea "x"
type input "[DATE] Umbrella - [GEOGRAPHIC_DATA]"
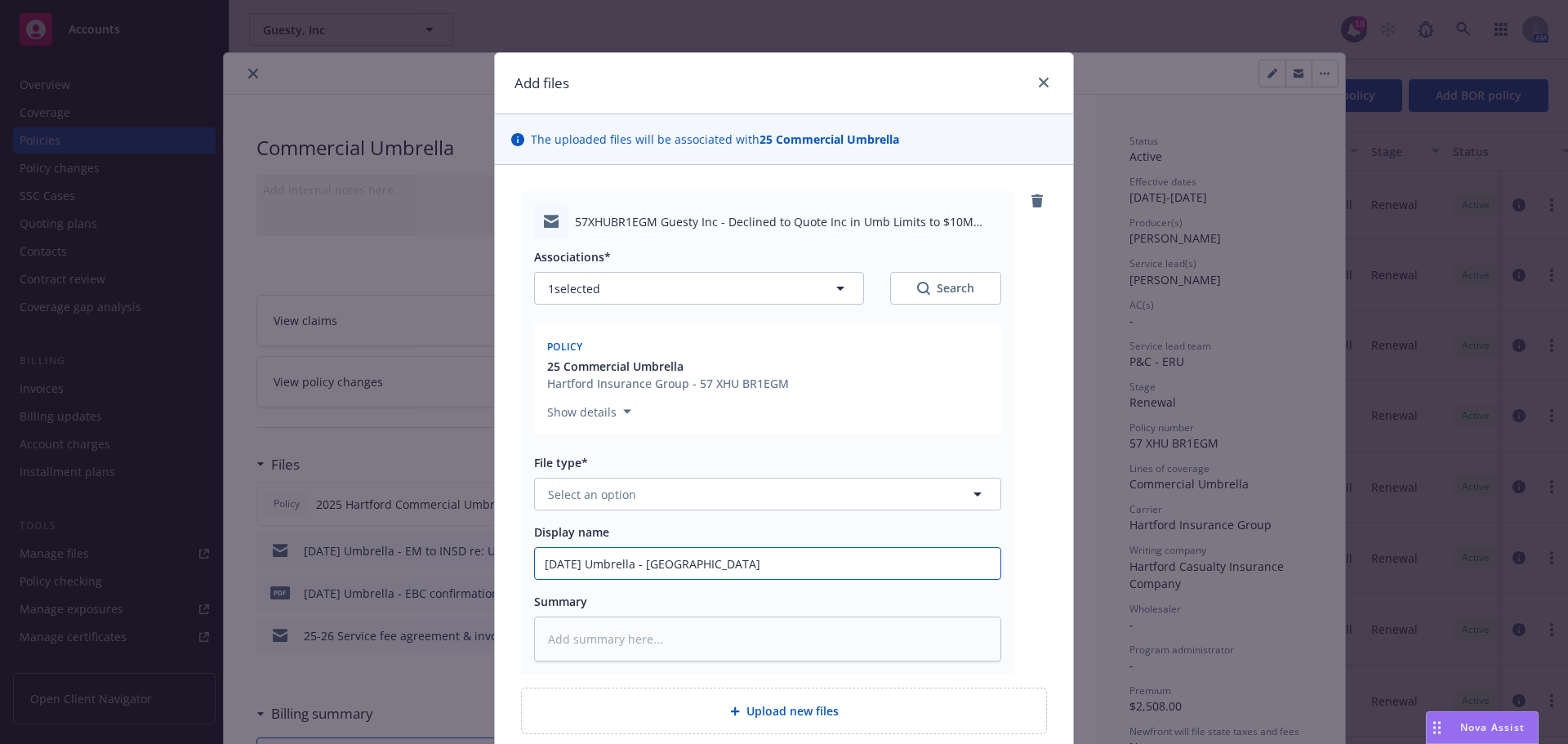
type textarea "x"
type input "[DATE] Umbrella - [GEOGRAPHIC_DATA]"
type textarea "x"
type input "[DATE] Umbrella - [GEOGRAPHIC_DATA] d"
type textarea "x"
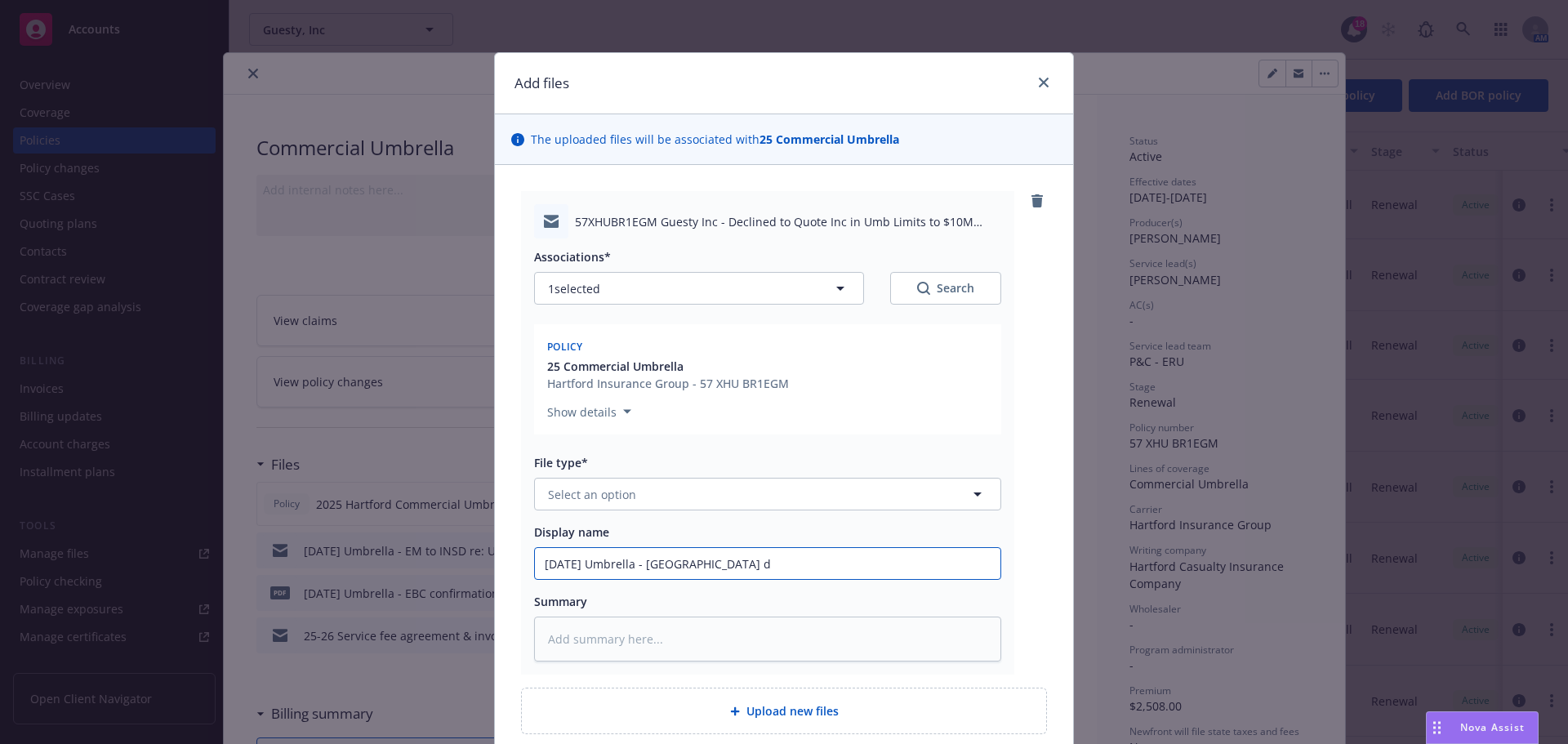
type input "[DATE] Umbrella - [GEOGRAPHIC_DATA] de"
type textarea "x"
type input "[DATE] Umbrella - [GEOGRAPHIC_DATA] dec"
type textarea "x"
type input "[DATE] Umbrella - [GEOGRAPHIC_DATA] decl"
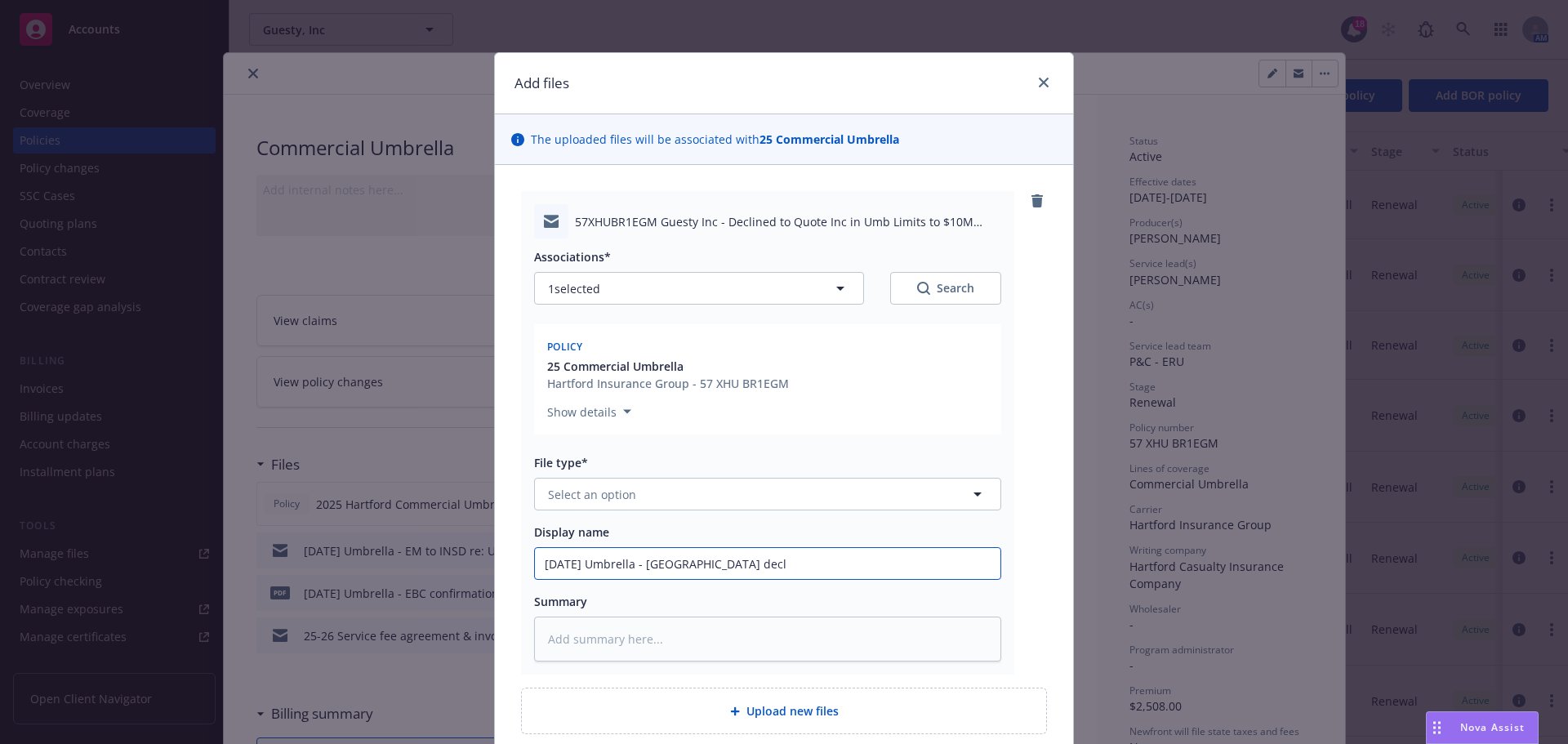
type textarea "x"
type input "[DATE] Umbrella - [GEOGRAPHIC_DATA] decli"
type textarea "x"
type input "[DATE] Umbrella - [GEOGRAPHIC_DATA] declin"
type textarea "x"
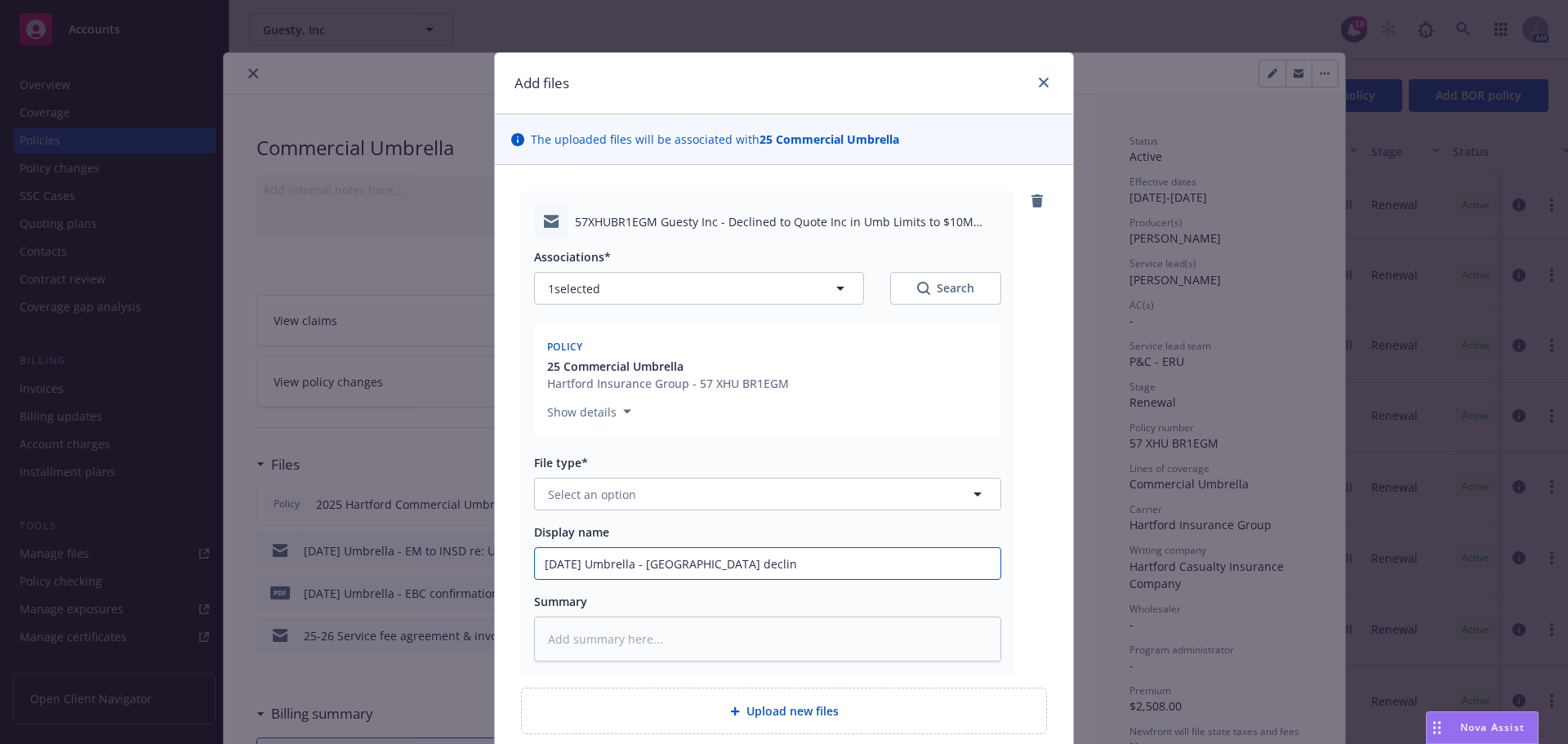
type input "[DATE] Umbrella - [GEOGRAPHIC_DATA] decline"
type textarea "x"
type input "[DATE] Umbrella - [GEOGRAPHIC_DATA] declined"
type textarea "x"
type input "[DATE] Umbrella - [GEOGRAPHIC_DATA] declined"
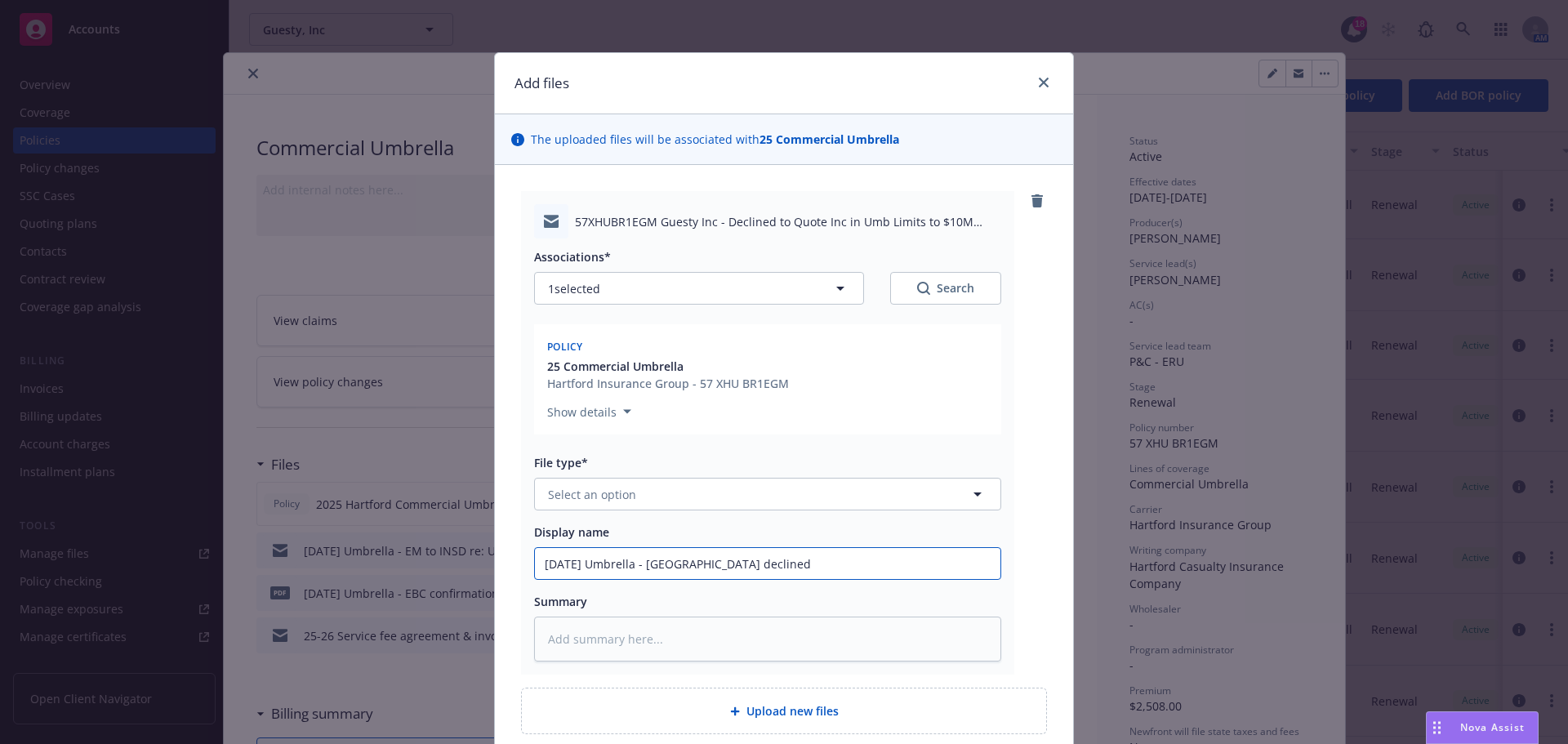
type textarea "x"
type input "[DATE] Umbrella - [GEOGRAPHIC_DATA] declined l"
type textarea "x"
type input "[DATE] Umbrella - [GEOGRAPHIC_DATA] declined li"
type textarea "x"
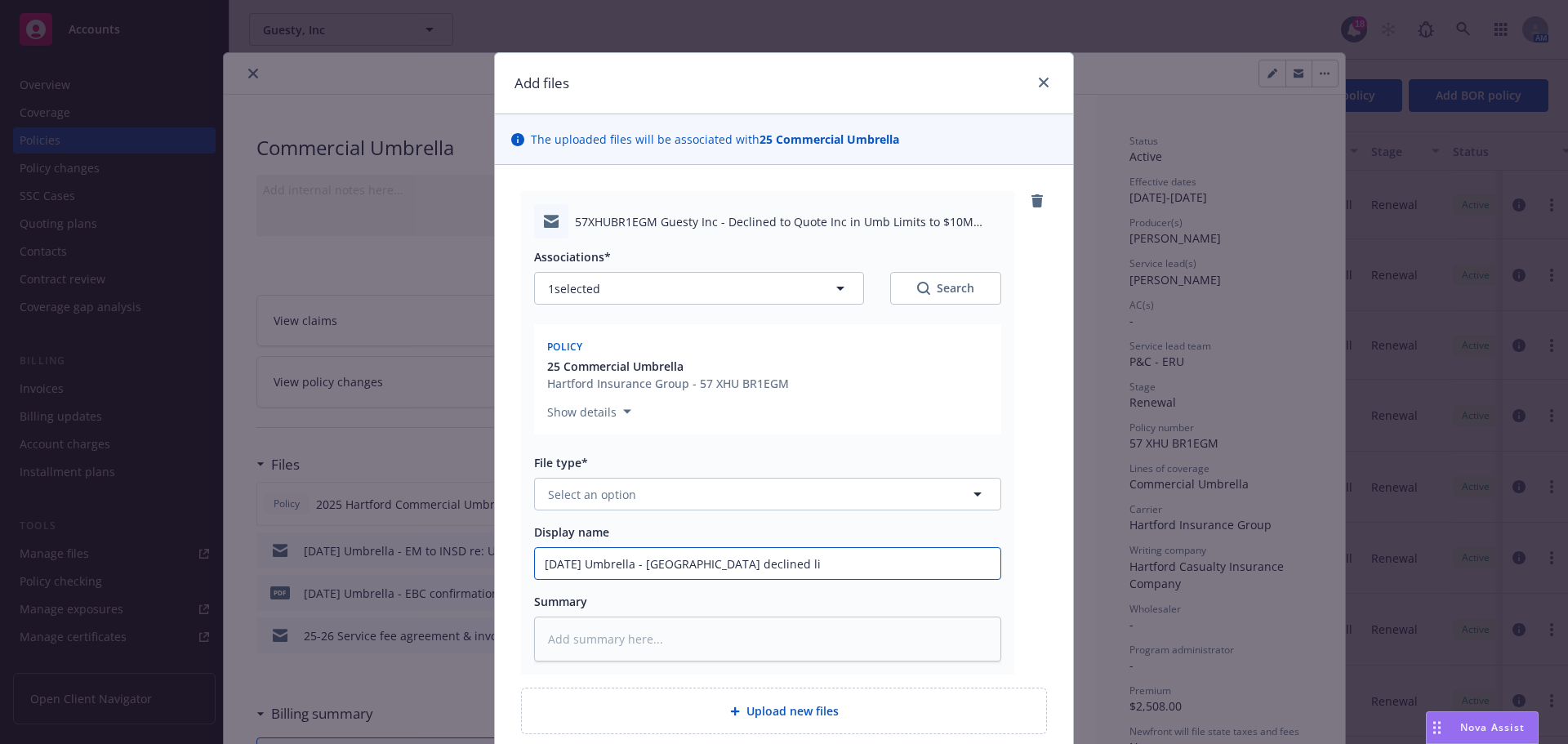
type input "[DATE] Umbrella - [GEOGRAPHIC_DATA] declined lim"
type textarea "x"
type input "[DATE] Umbrella - [GEOGRAPHIC_DATA] declined limi"
type textarea "x"
type input "[DATE] Umbrella - [GEOGRAPHIC_DATA] declined limit"
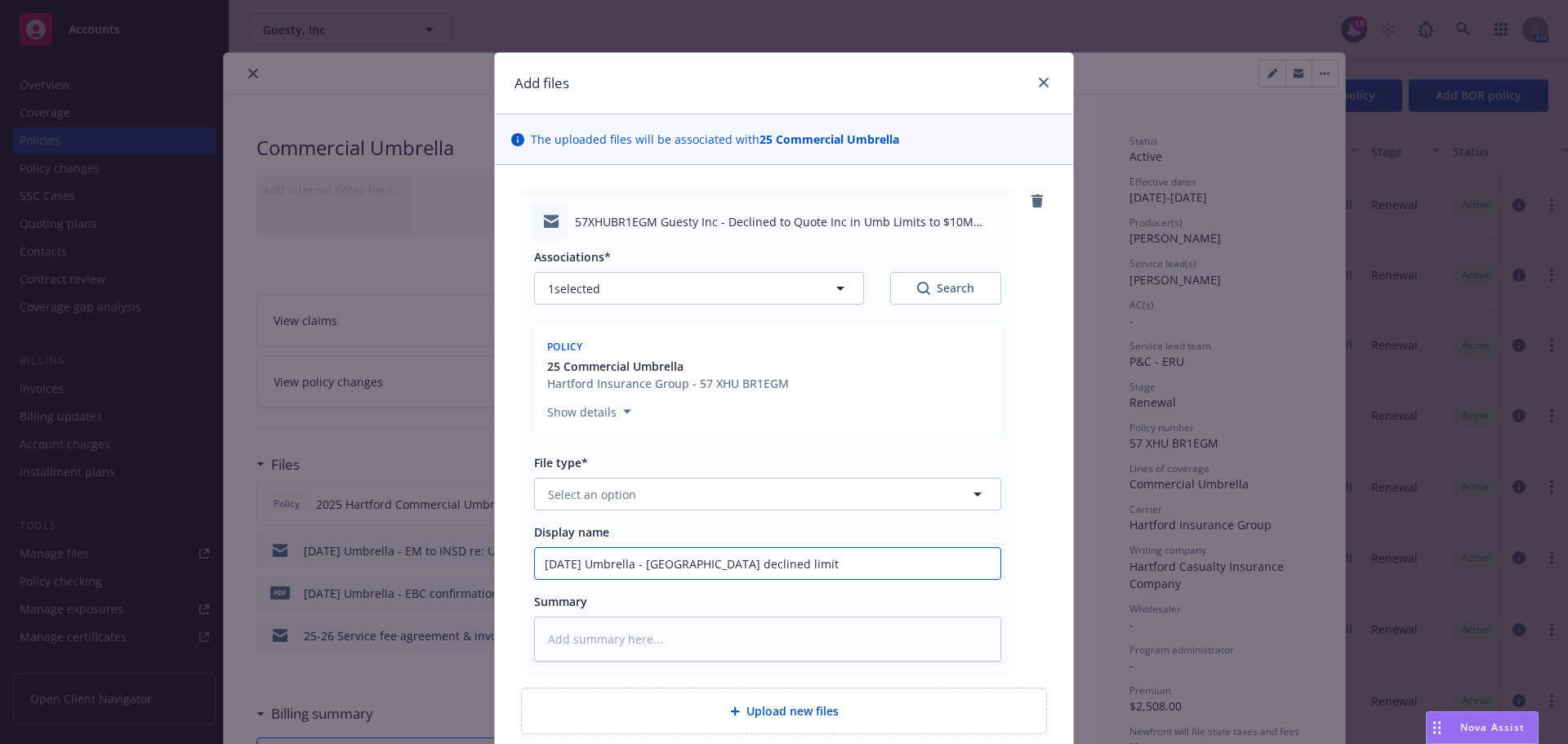
type textarea "x"
type input "[DATE] Umbrella - [GEOGRAPHIC_DATA] declined $limit"
type textarea "x"
type input "[DATE] Umbrella - [GEOGRAPHIC_DATA] declined $1limit"
type textarea "x"
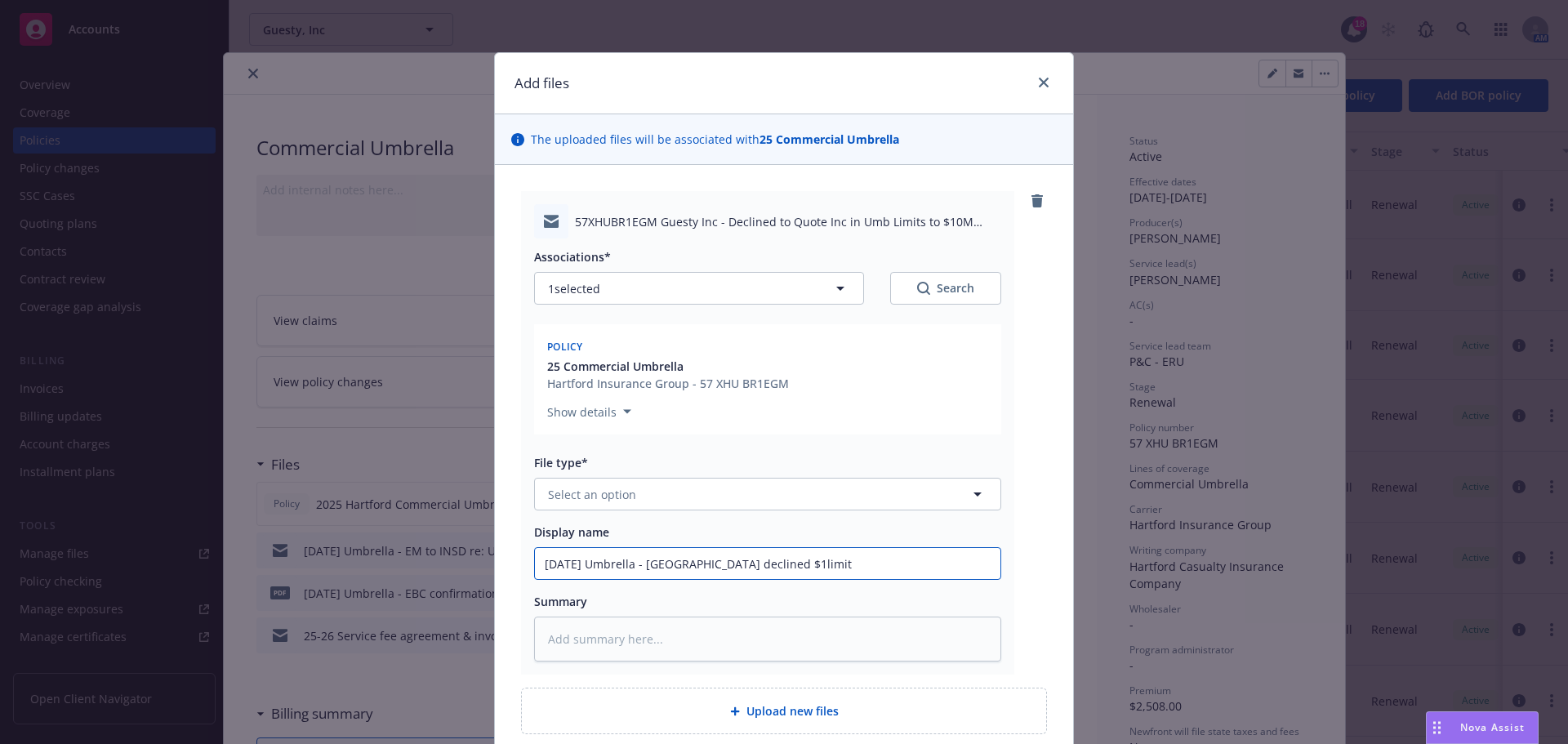
type input "[DATE] Umbrella - [GEOGRAPHIC_DATA] declined $10limit"
type textarea "x"
type input "[DATE] Umbrella - [GEOGRAPHIC_DATA] declined $10Mlimit"
type textarea "x"
type input "[DATE] Umbrella - [GEOGRAPHIC_DATA] declined $10M limit"
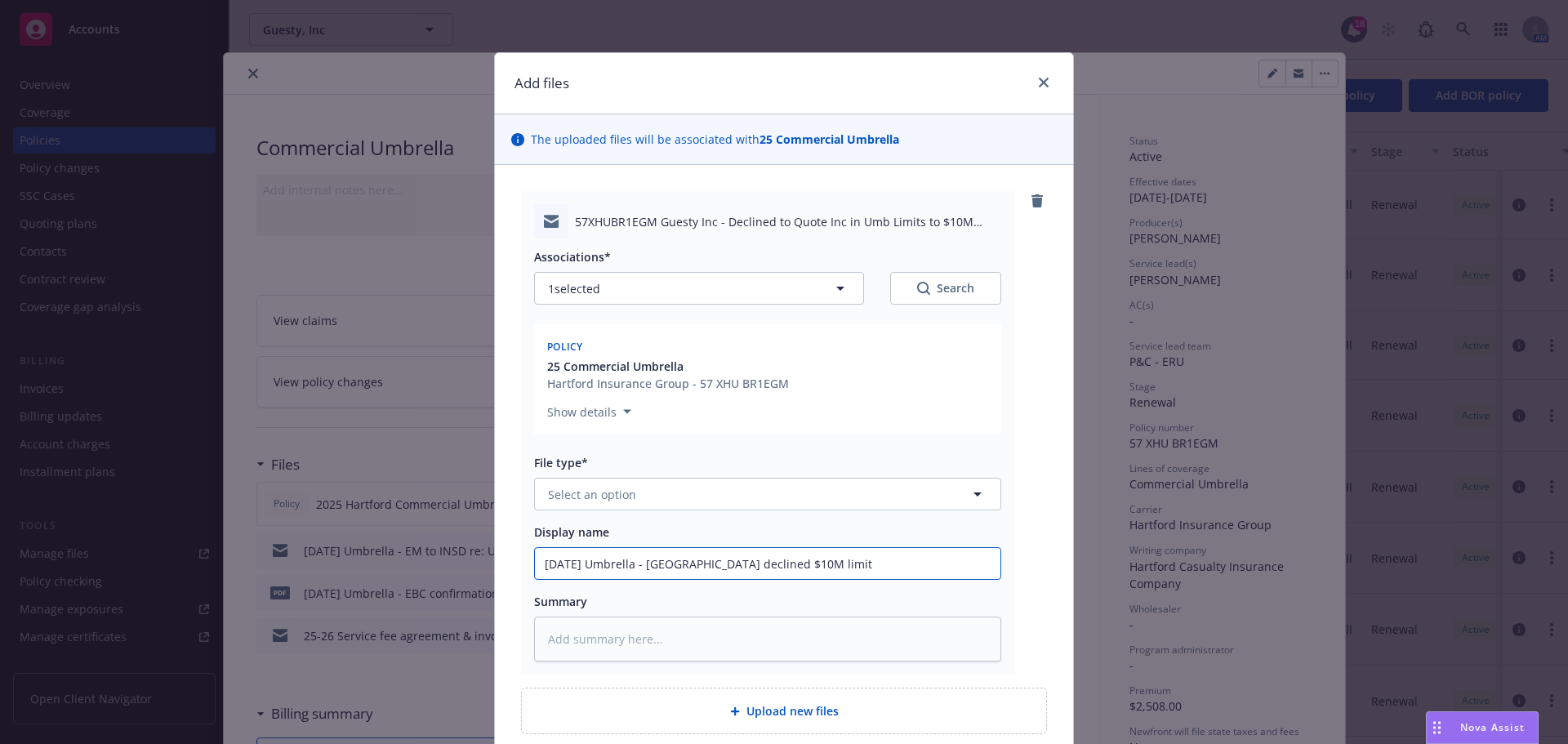
type textarea "x"
type input "[DATE] Umbrella - [GEOGRAPHIC_DATA] declined $10M limit"
type textarea "x"
type input "[DATE] Umbrella - [GEOGRAPHIC_DATA] declined $10M limit i"
type textarea "x"
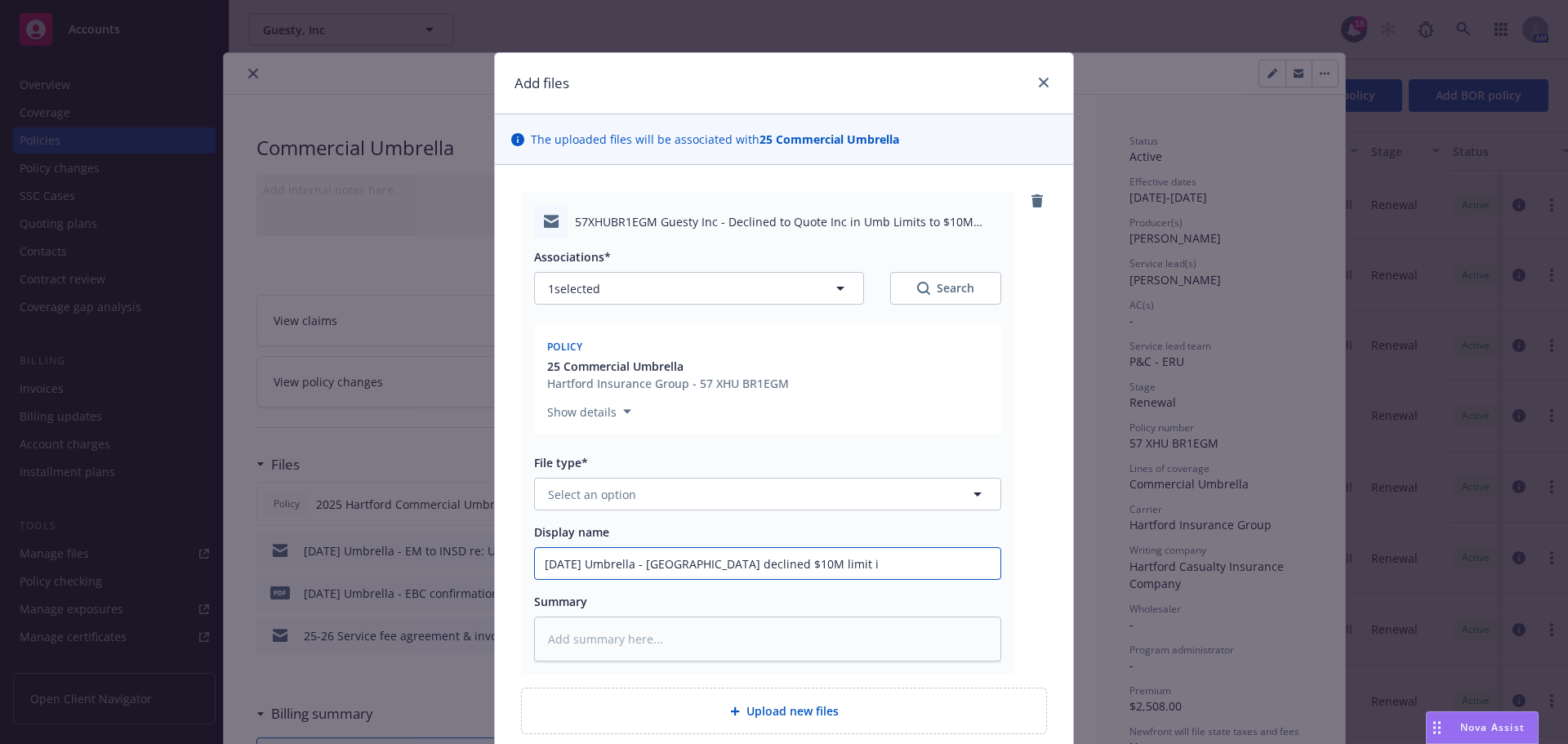
type input "[DATE] Umbrella - [GEOGRAPHIC_DATA] declined $10M limit in"
type textarea "x"
type input "[DATE] Umbrella - [GEOGRAPHIC_DATA] declined $10M limit inc"
type textarea "x"
type input "[DATE] Umbrella - [GEOGRAPHIC_DATA] declined $10M limit incr"
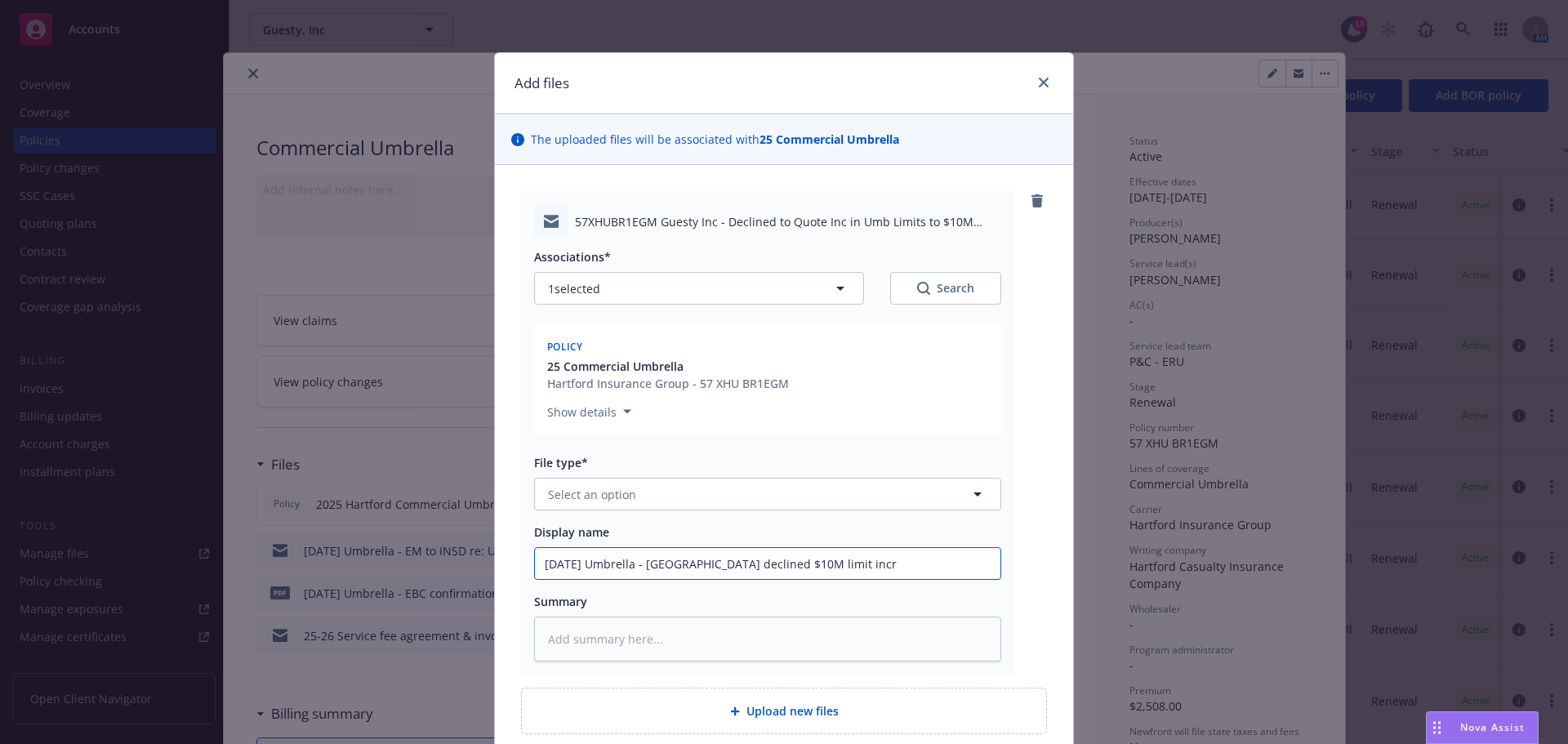
type textarea "x"
type input "[DATE] Umbrella - [GEOGRAPHIC_DATA] declined $10M limit incre"
type textarea "x"
type input "[DATE] Umbrella - [GEOGRAPHIC_DATA] declined $10M limit increa"
type textarea "x"
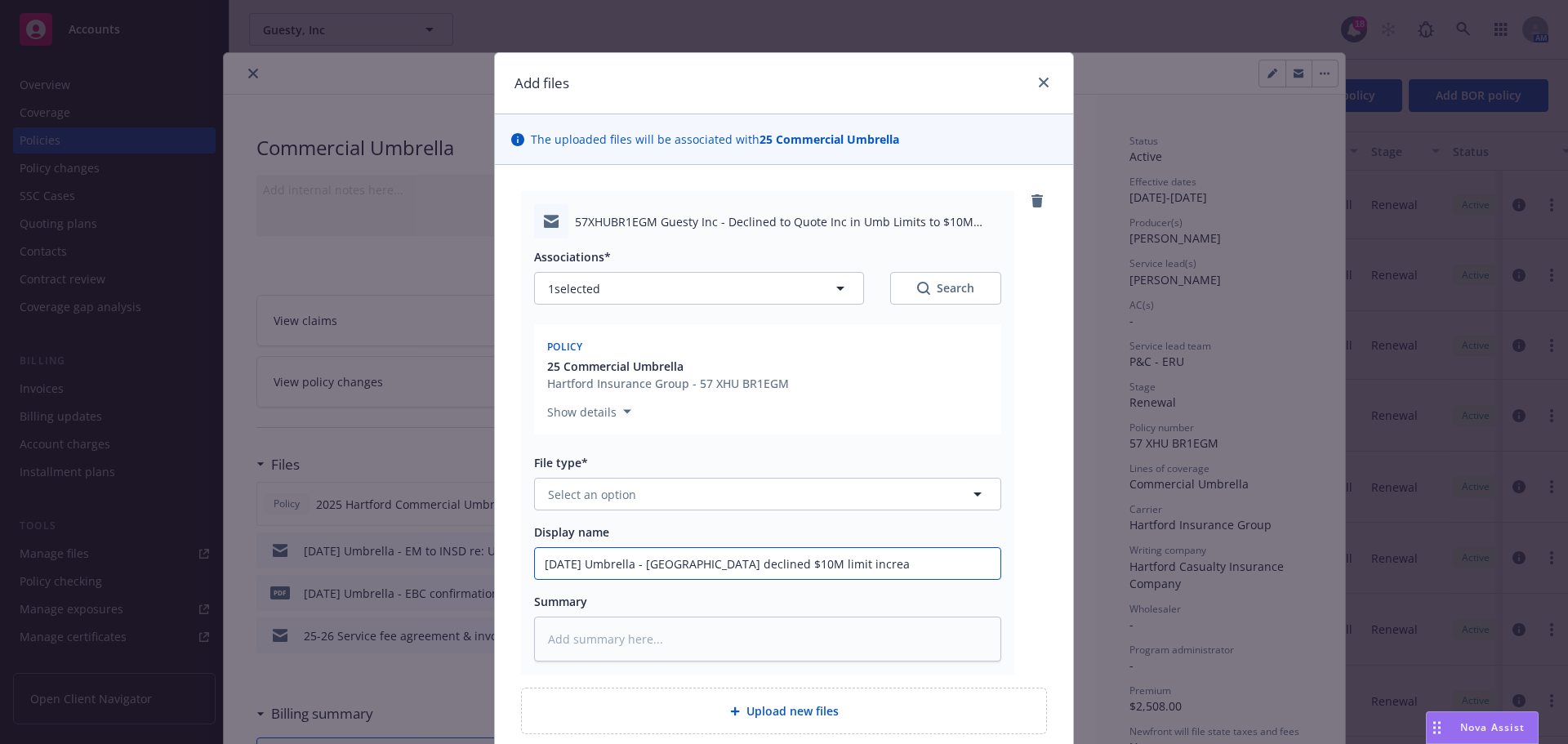
type input "[DATE] Umbrella - [GEOGRAPHIC_DATA] declined $10M limit increas"
type textarea "x"
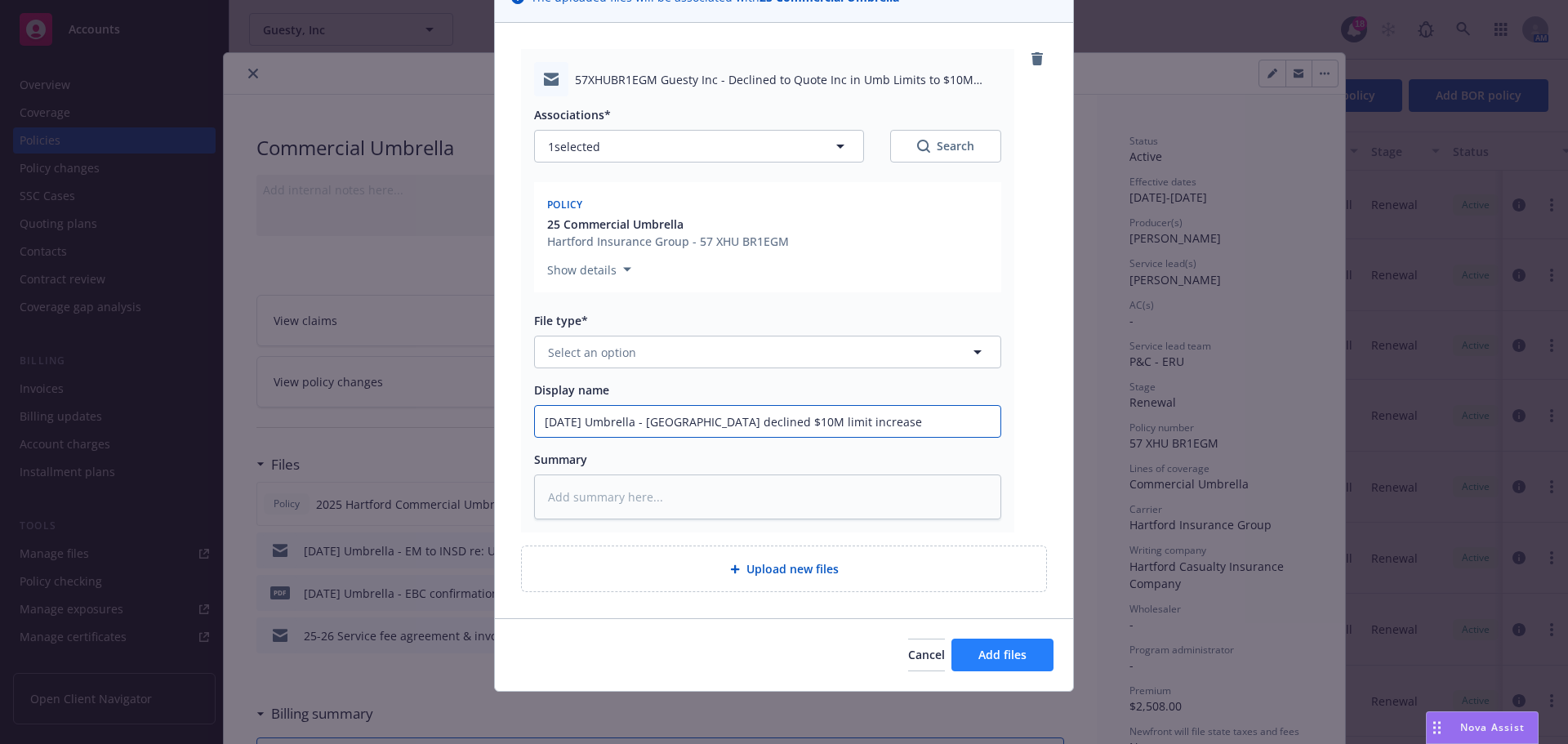
type input "[DATE] Umbrella - [GEOGRAPHIC_DATA] declined $10M limit increase"
click at [983, 650] on span "Add files" at bounding box center [1002, 654] width 48 height 15
type textarea "x"
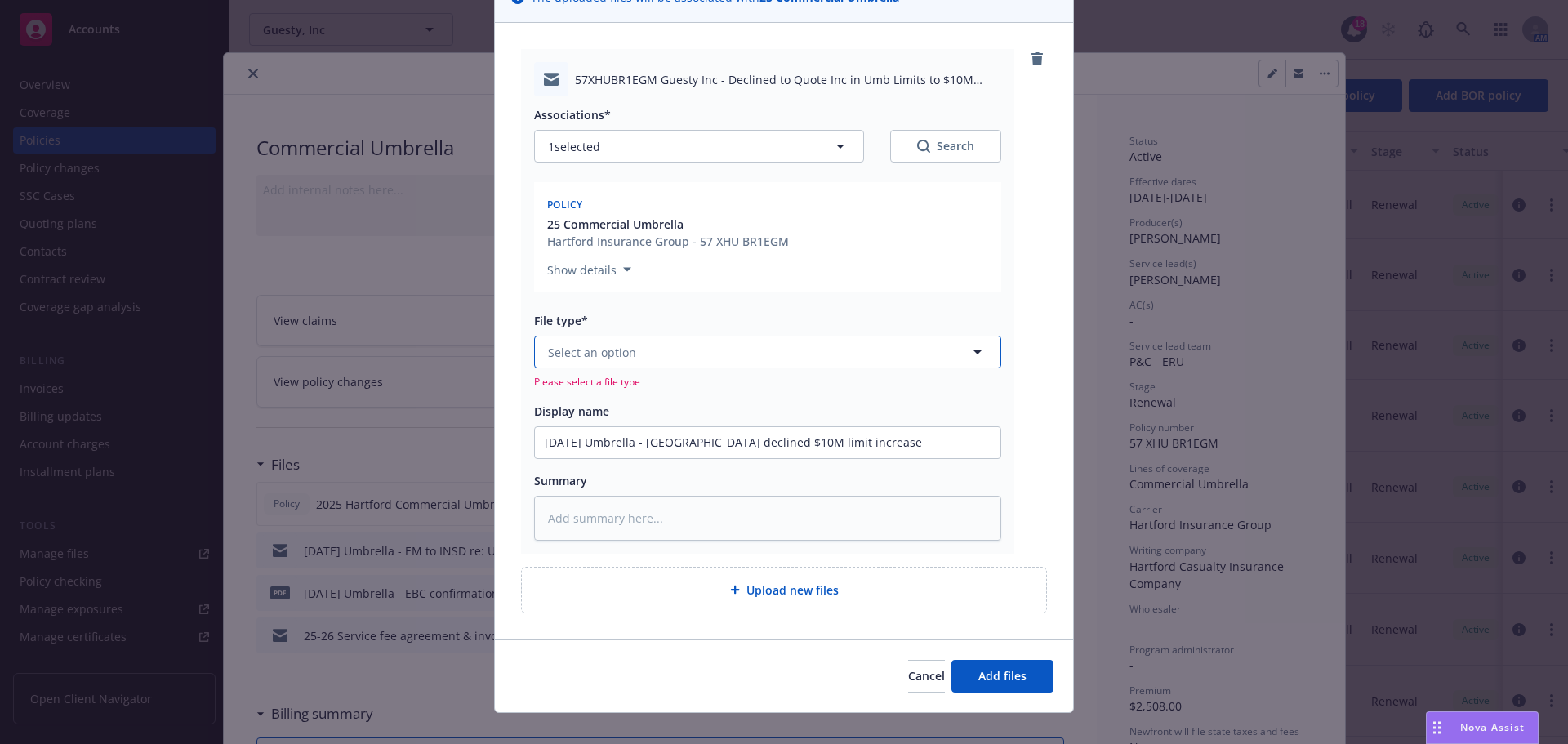
click at [580, 350] on span "Select an option" at bounding box center [592, 352] width 88 height 17
type input "email"
click at [593, 405] on div "Email" at bounding box center [768, 397] width 446 height 24
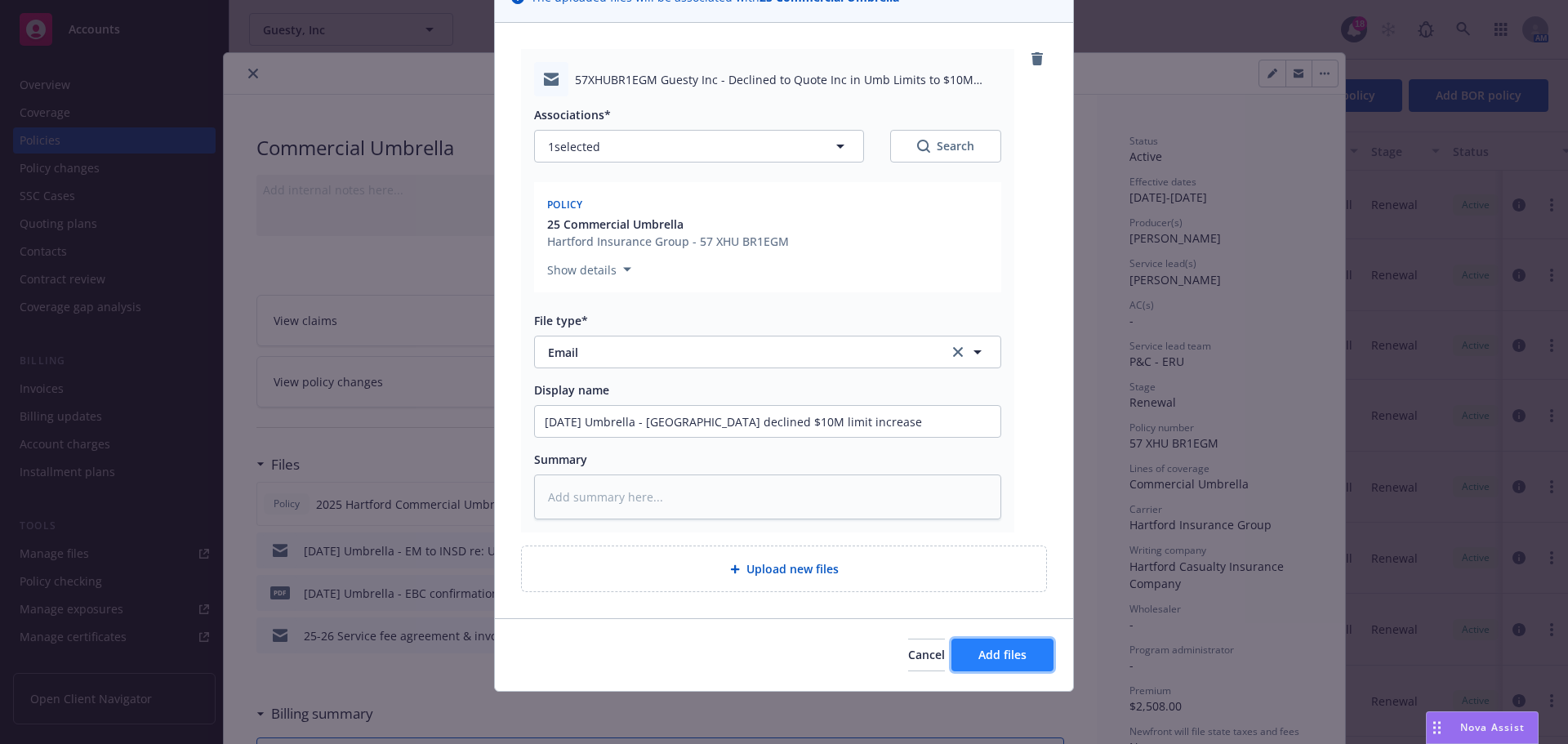
click at [999, 654] on span "Add files" at bounding box center [1002, 654] width 48 height 15
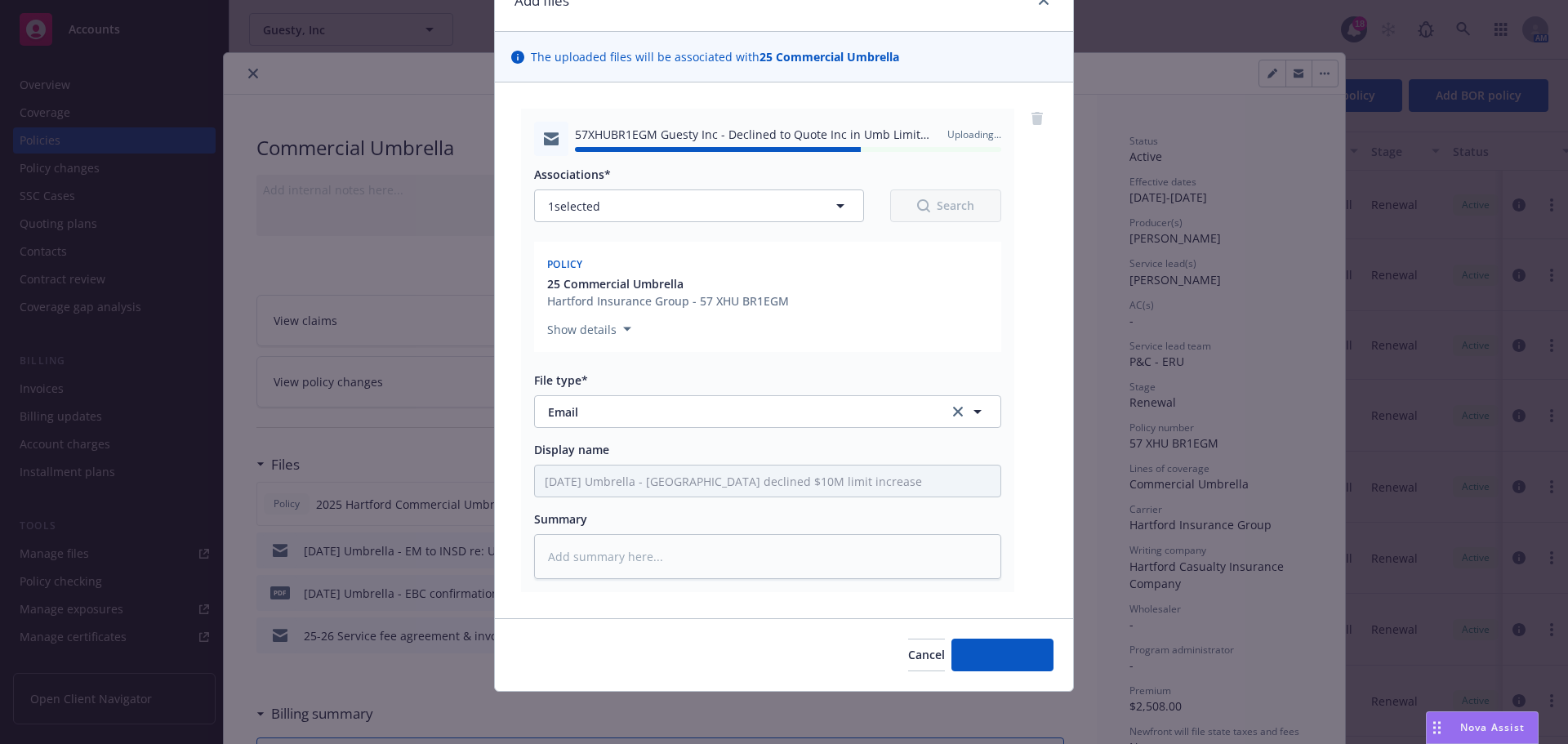
type textarea "x"
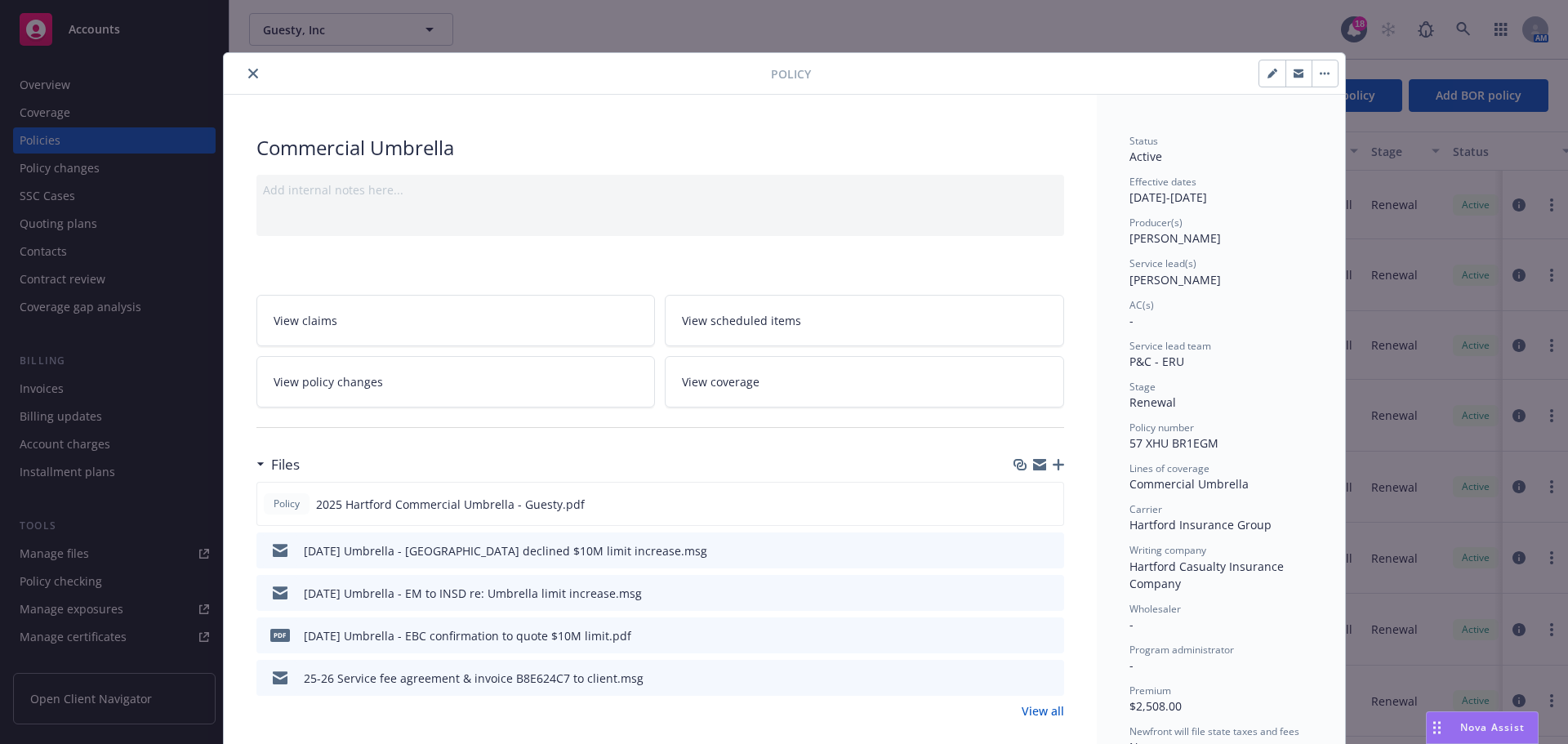
click at [243, 73] on button "close" at bounding box center [253, 73] width 19 height 19
